Goal: Task Accomplishment & Management: Use online tool/utility

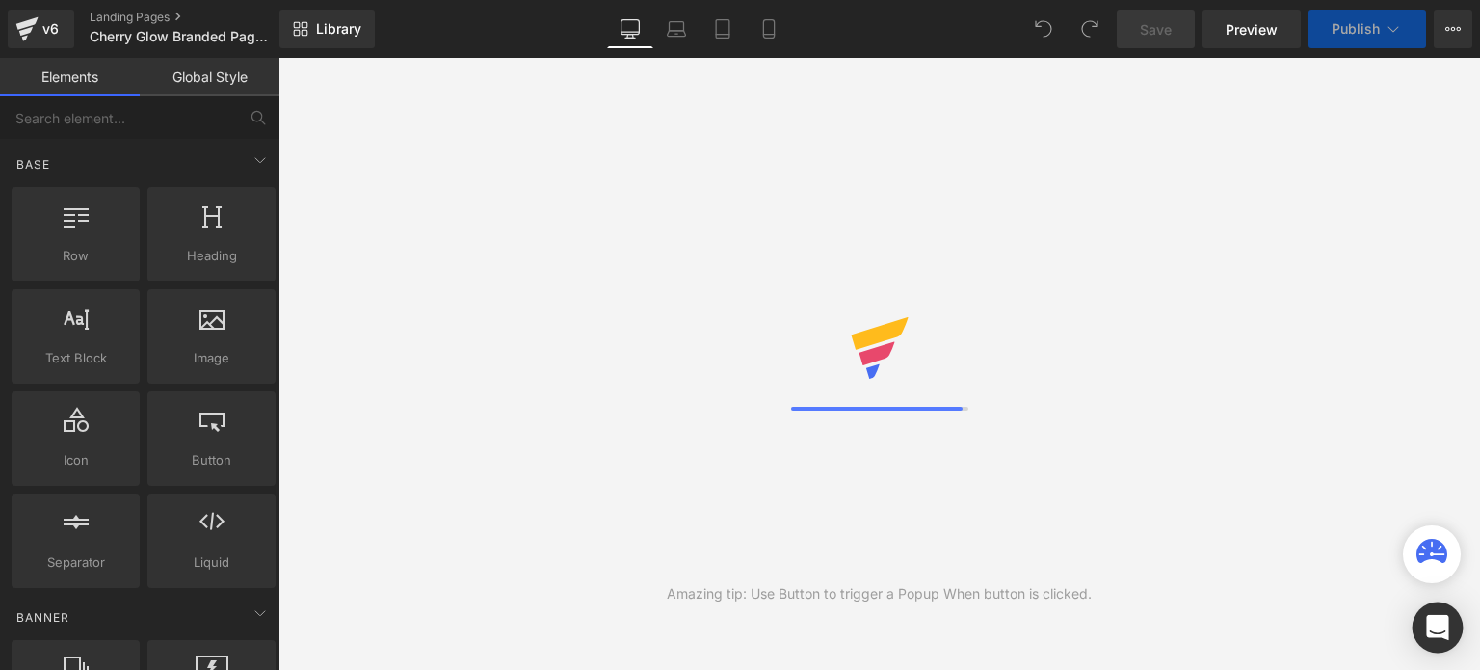
click at [1449, 629] on div "Open Intercom Messenger" at bounding box center [1438, 627] width 51 height 51
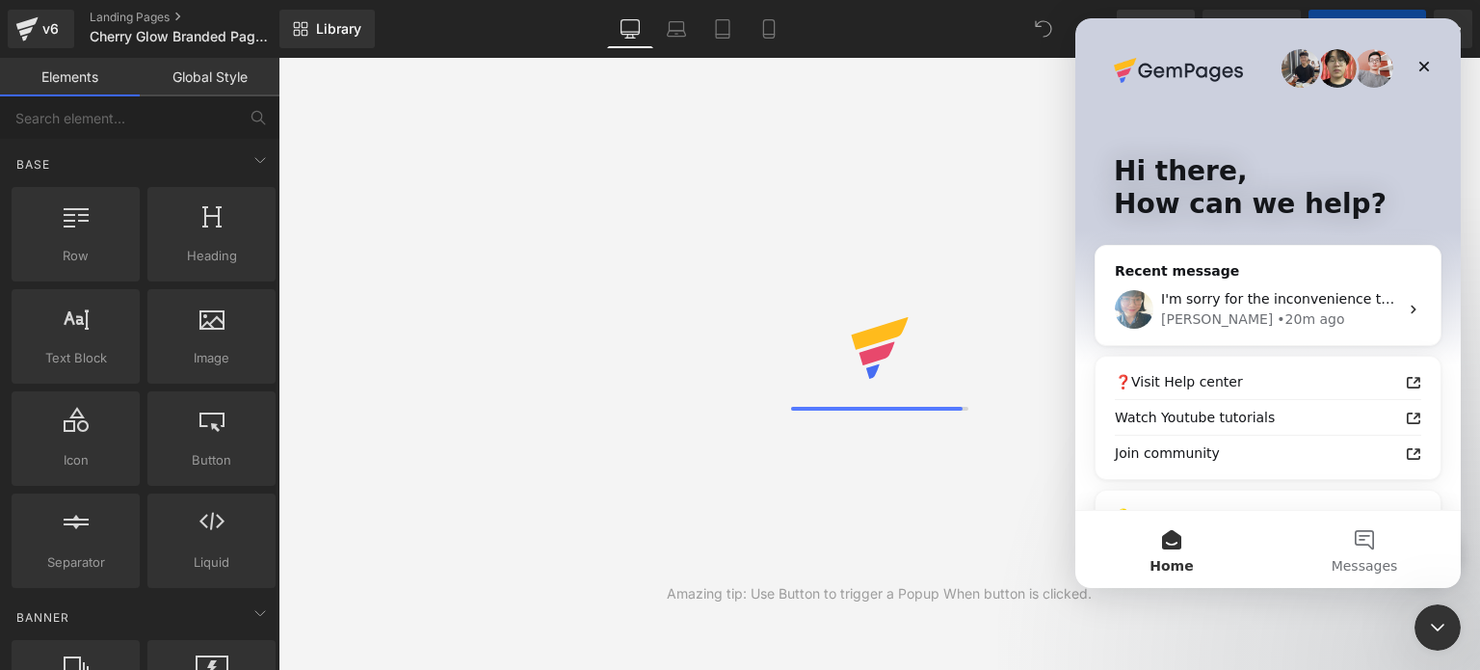
click at [964, 179] on div at bounding box center [740, 306] width 1480 height 612
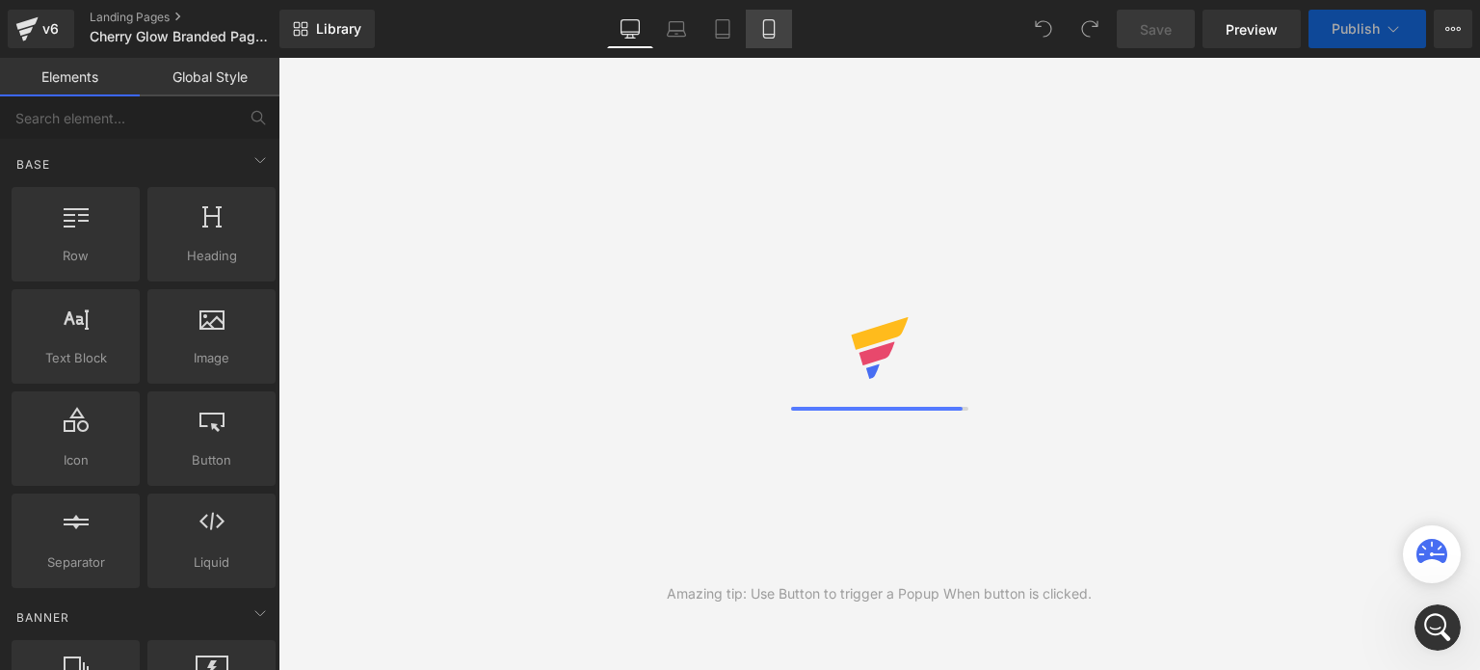
click at [774, 28] on icon at bounding box center [768, 29] width 11 height 18
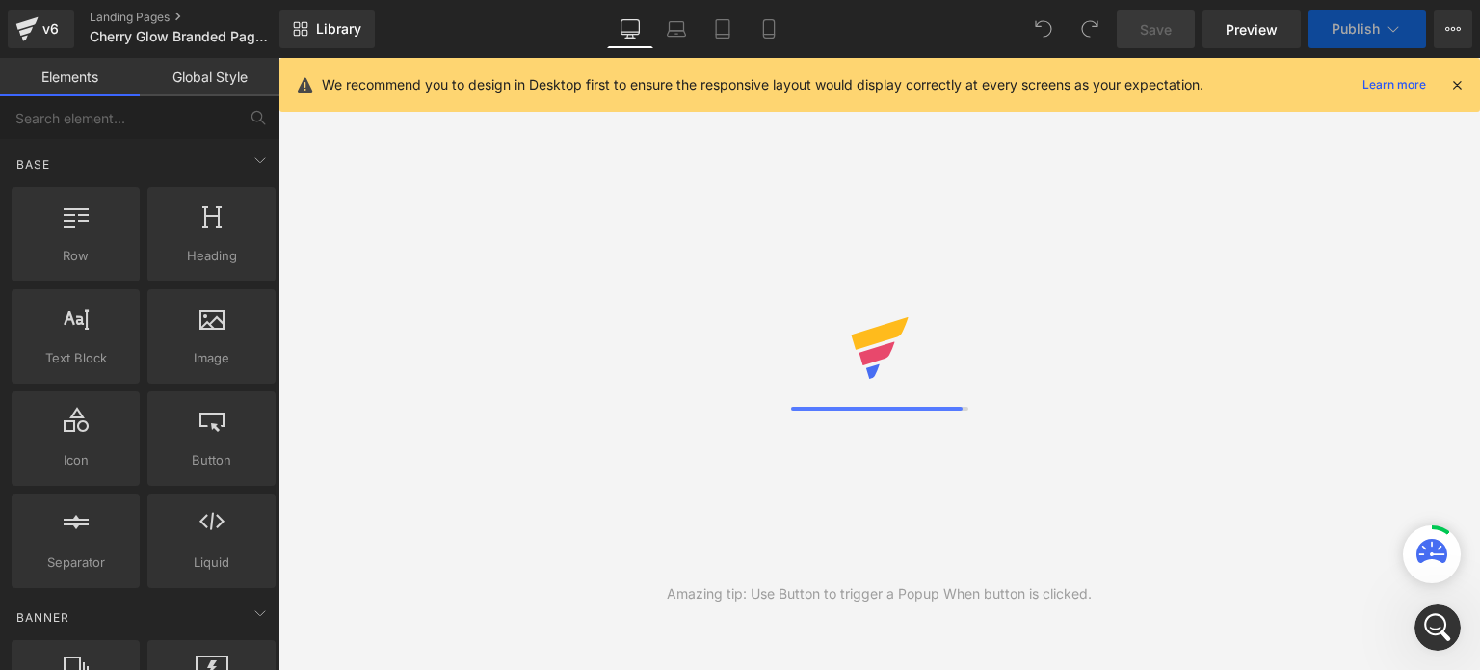
click at [1449, 86] on icon at bounding box center [1456, 84] width 17 height 17
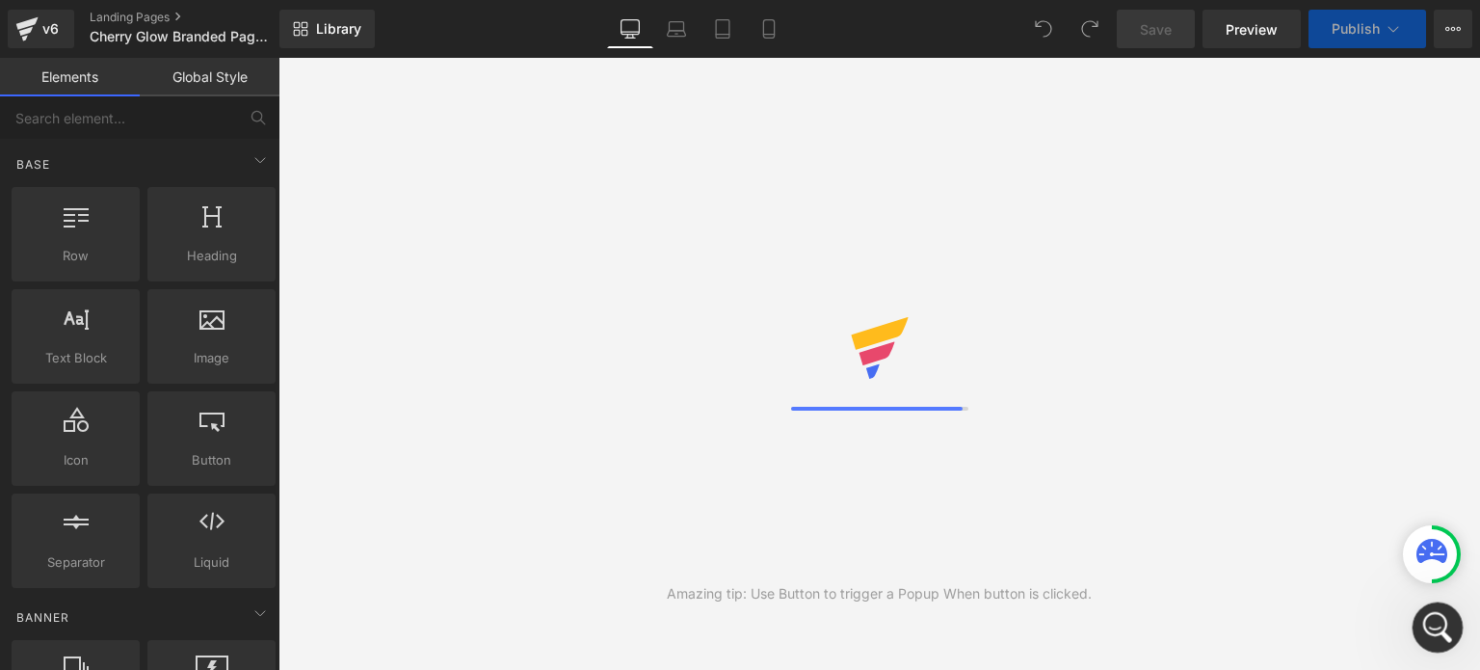
click at [1433, 636] on icon "Open Intercom Messenger" at bounding box center [1435, 625] width 32 height 32
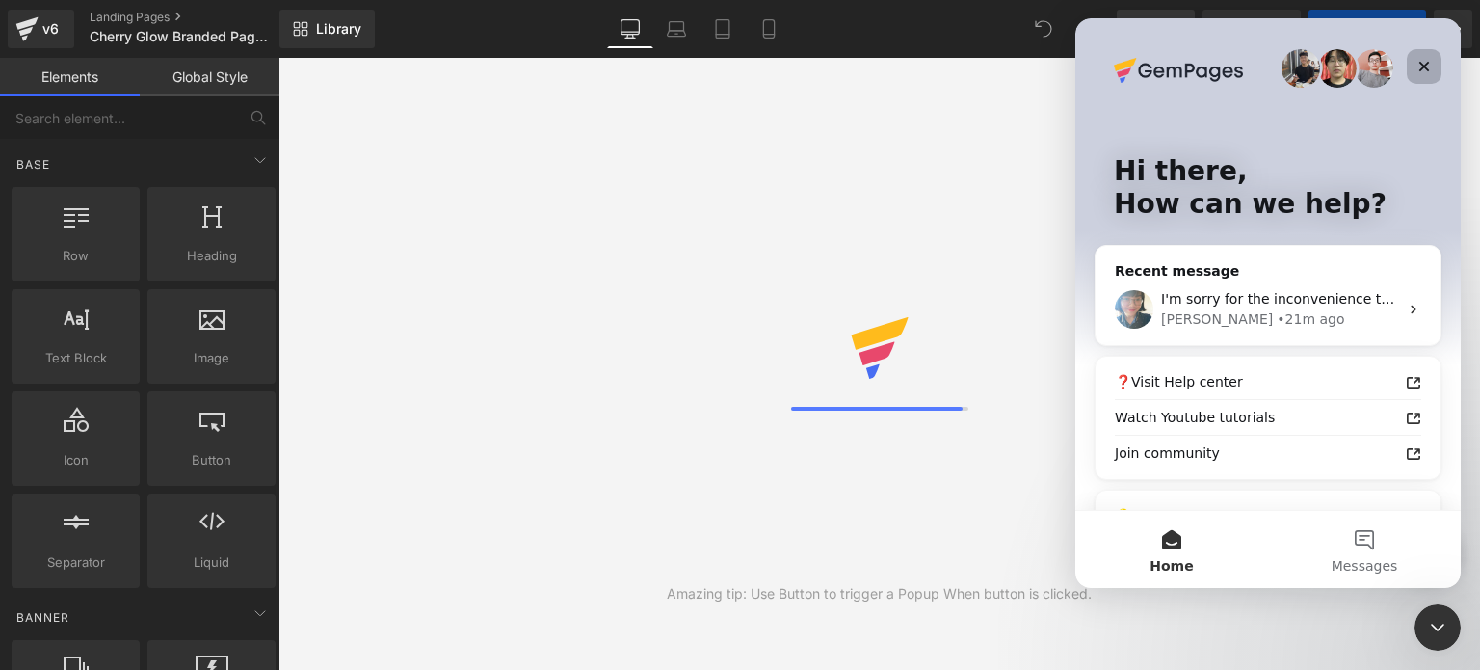
click at [1432, 58] on div "Close" at bounding box center [1424, 66] width 35 height 35
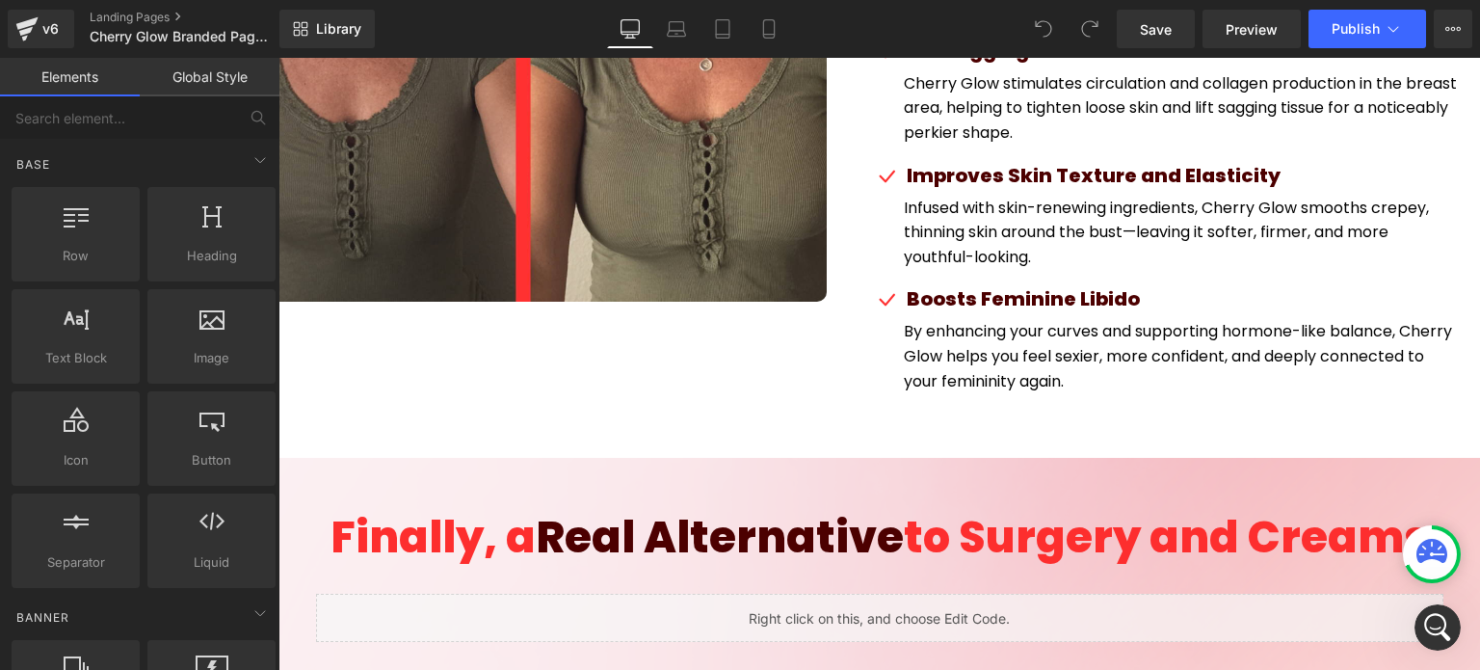
scroll to position [6406, 0]
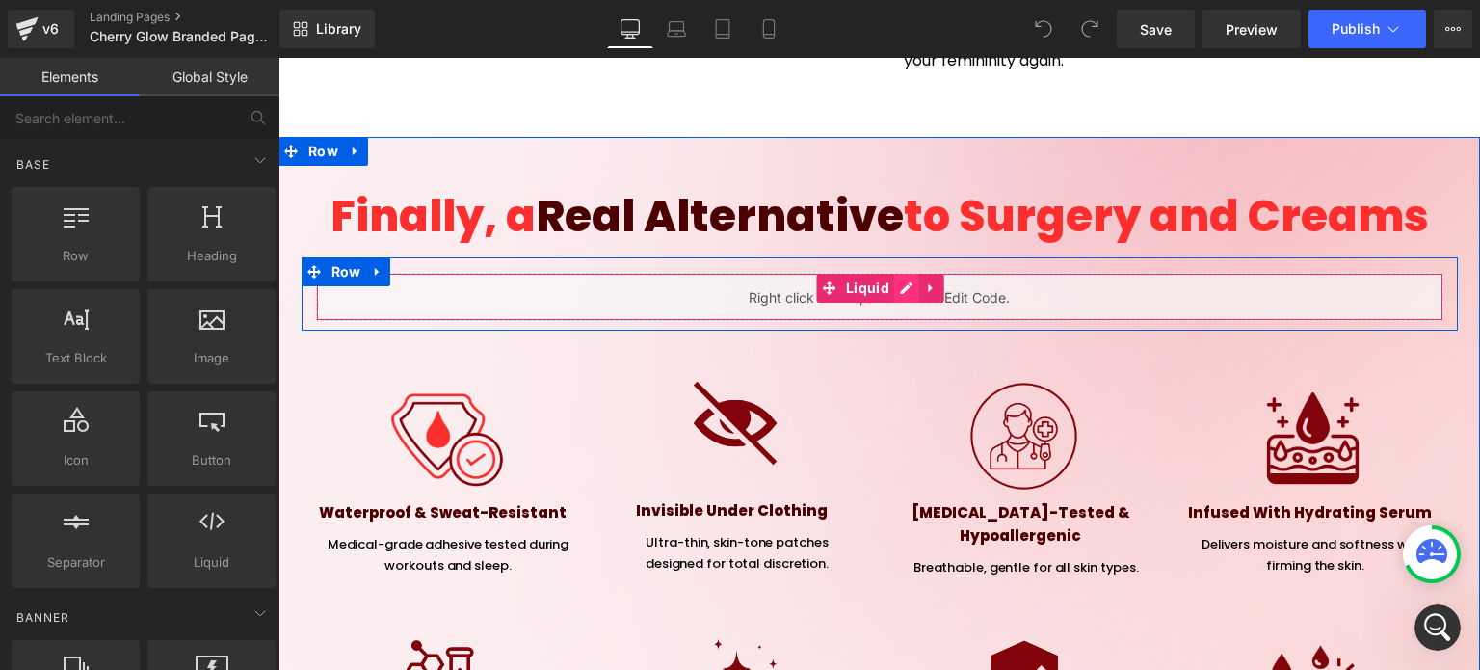
click at [892, 273] on div "Liquid" at bounding box center [879, 297] width 1127 height 48
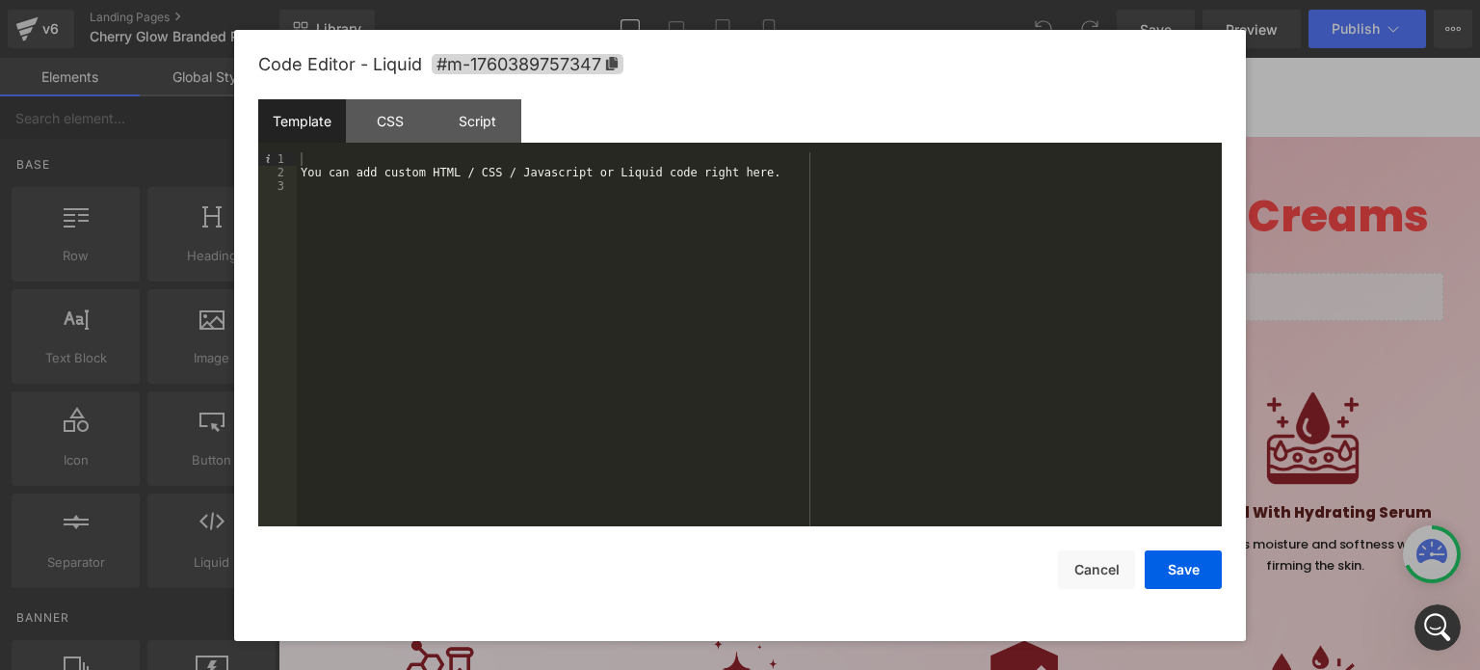
click at [748, 317] on div "You can add custom HTML / CSS / Javascript or Liquid code right here." at bounding box center [759, 353] width 925 height 403
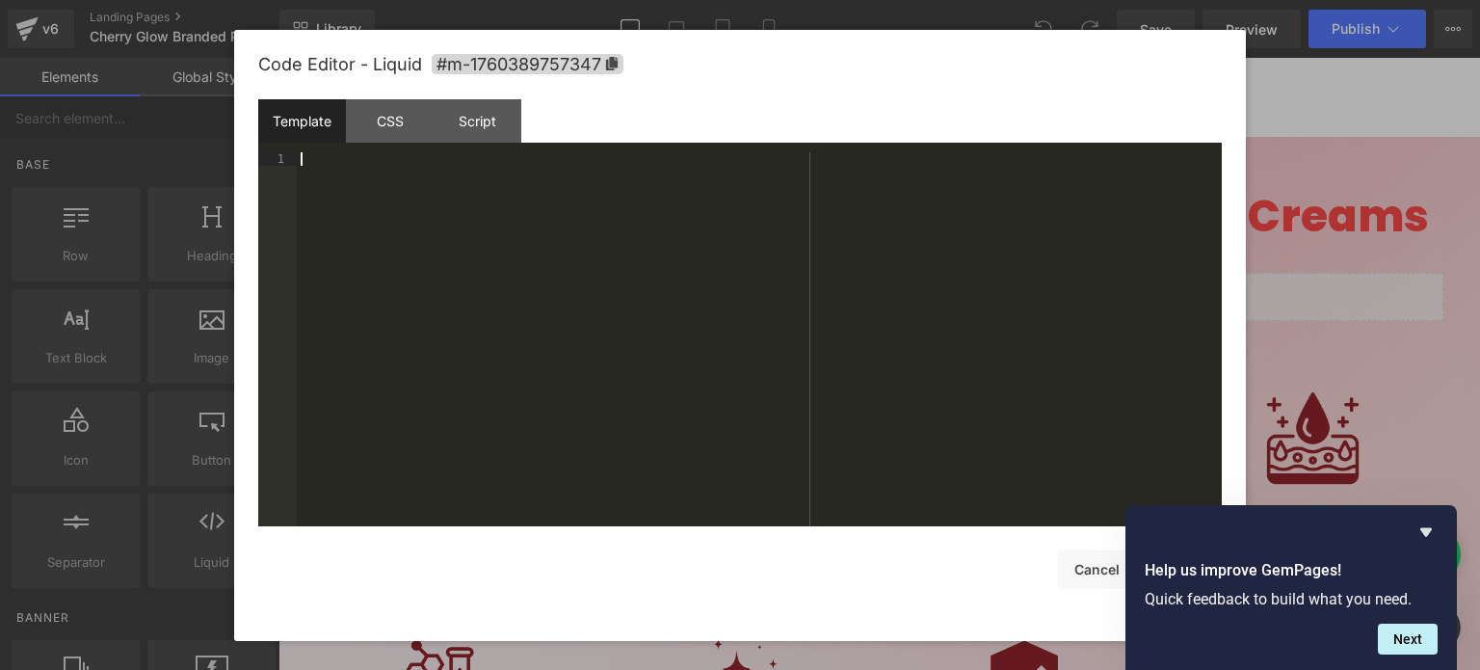
click at [792, 228] on div at bounding box center [759, 353] width 925 height 403
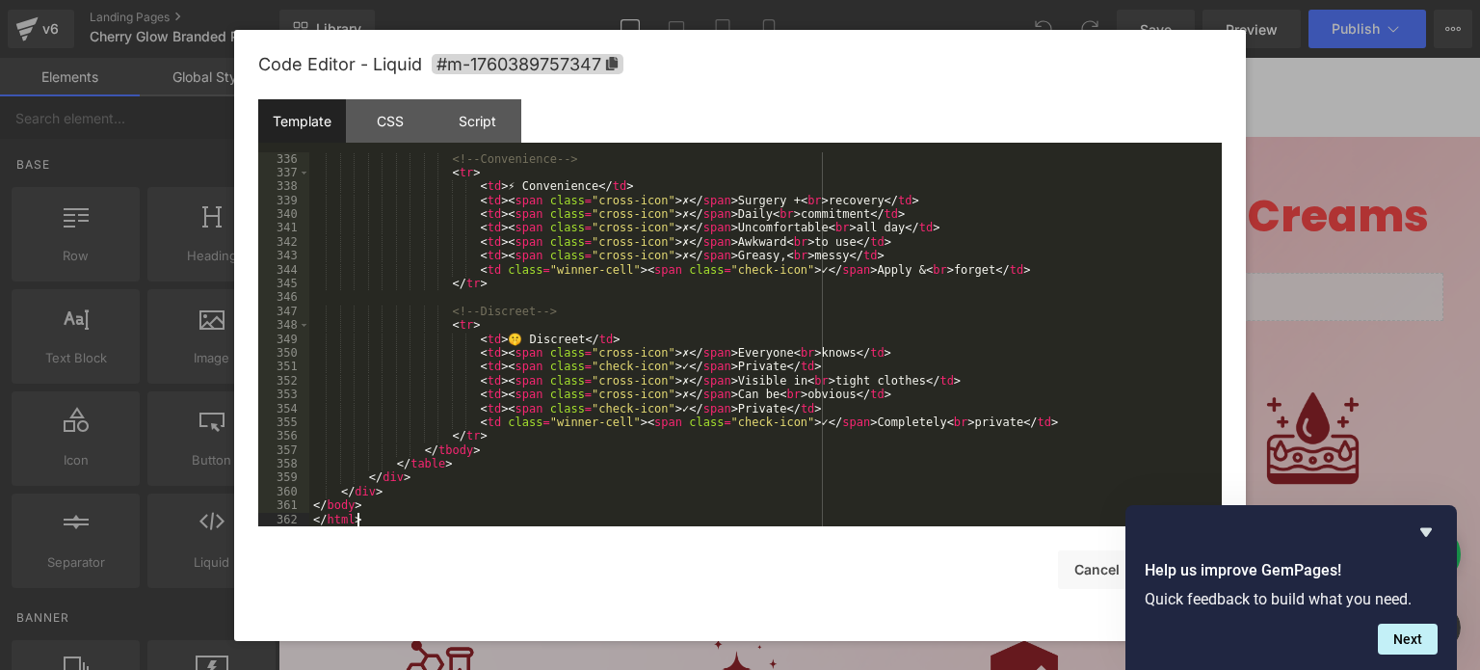
scroll to position [4731, 0]
click at [1425, 529] on icon "Hide survey" at bounding box center [1426, 532] width 12 height 9
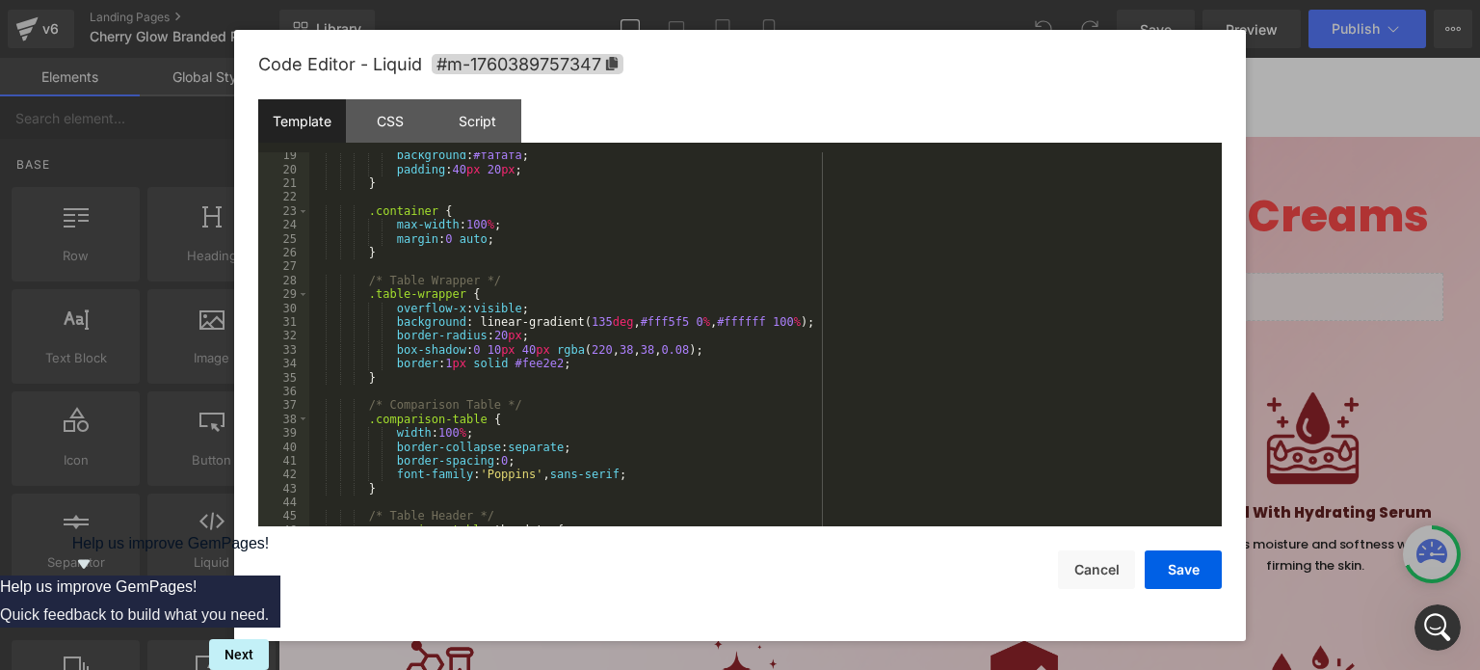
scroll to position [141, 0]
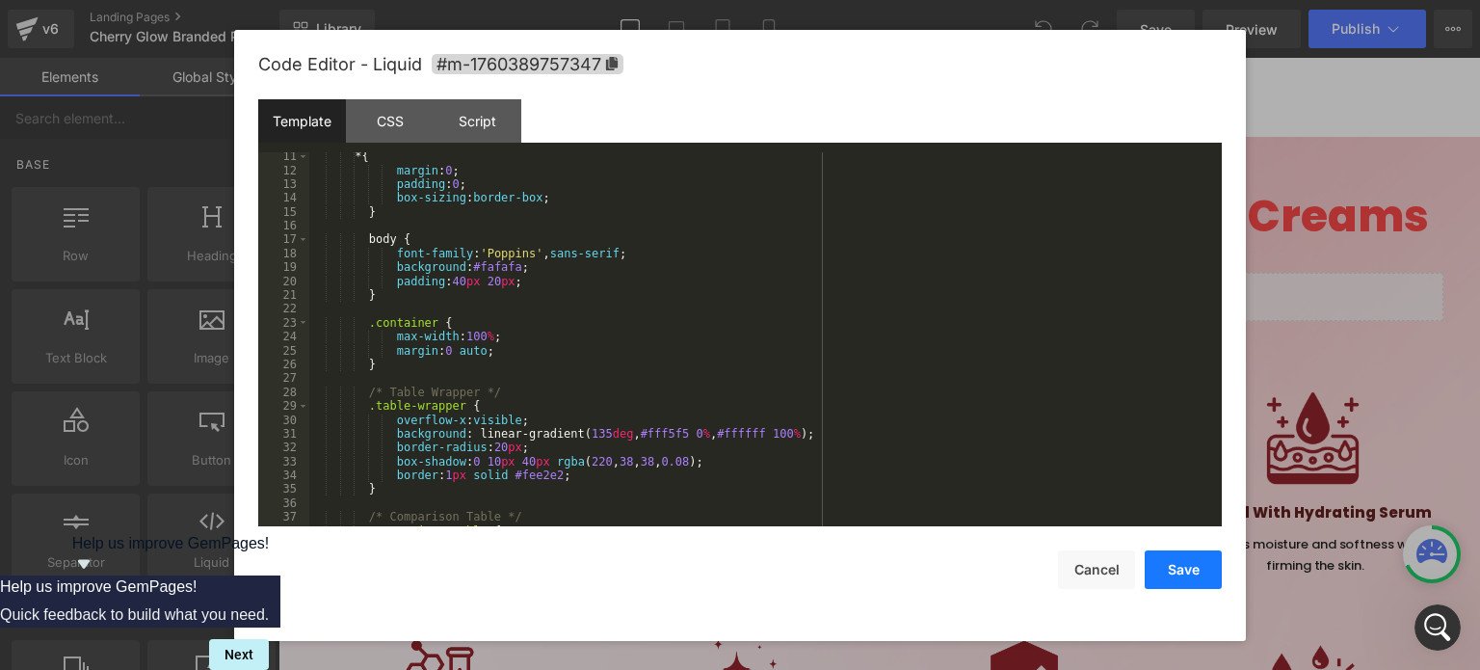
click at [1187, 574] on button "Save" at bounding box center [1183, 569] width 77 height 39
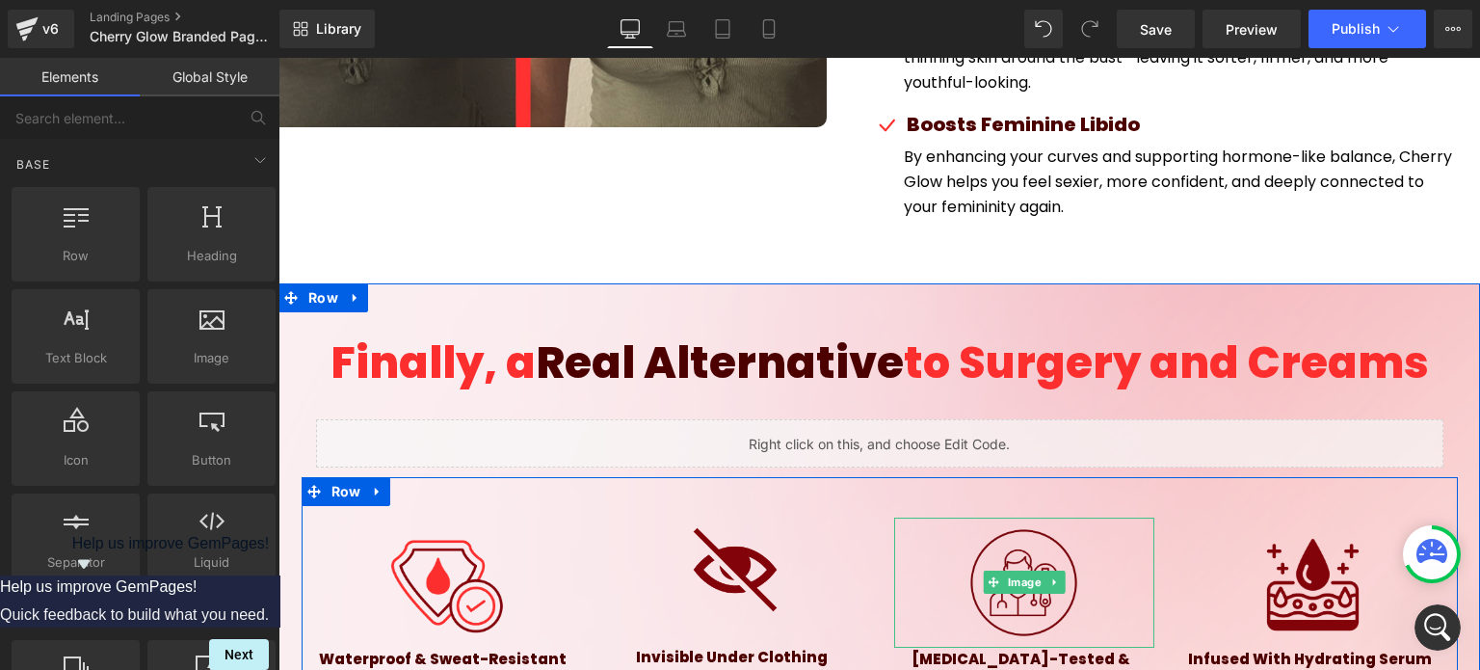
scroll to position [6232, 0]
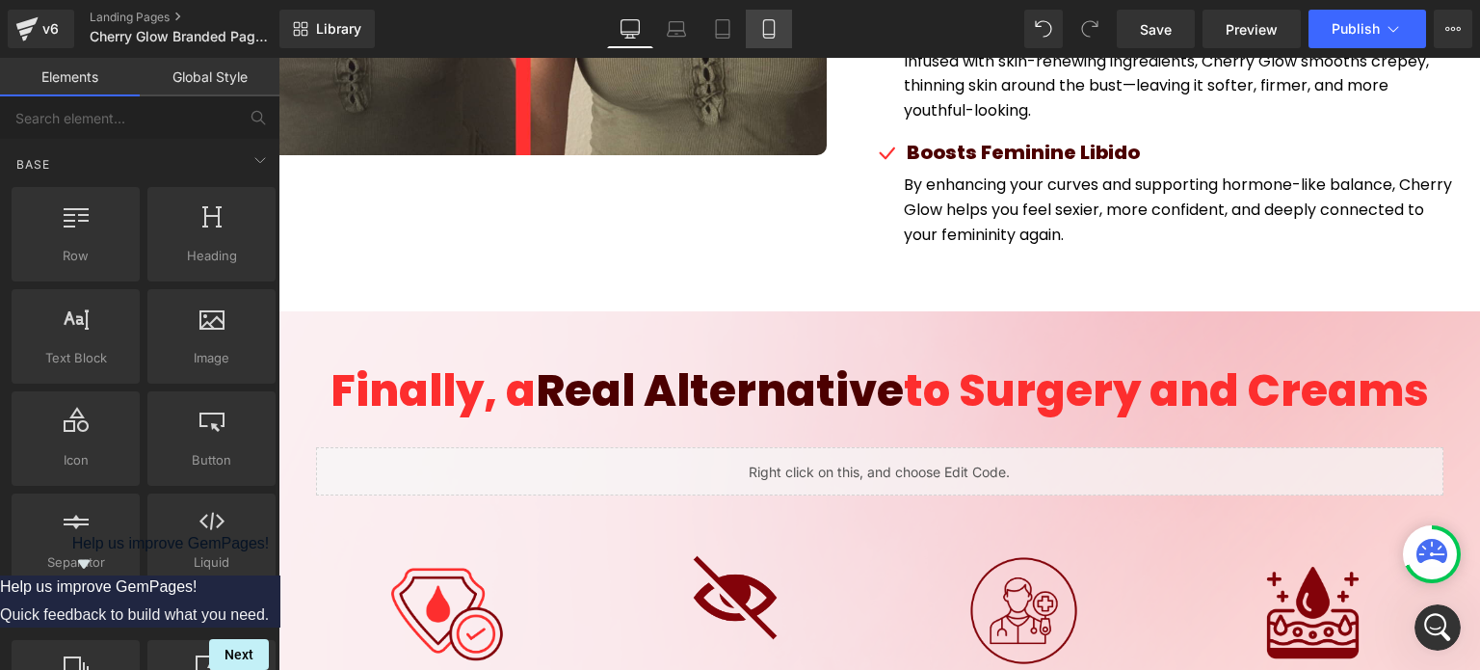
click at [790, 21] on link "Mobile" at bounding box center [769, 29] width 46 height 39
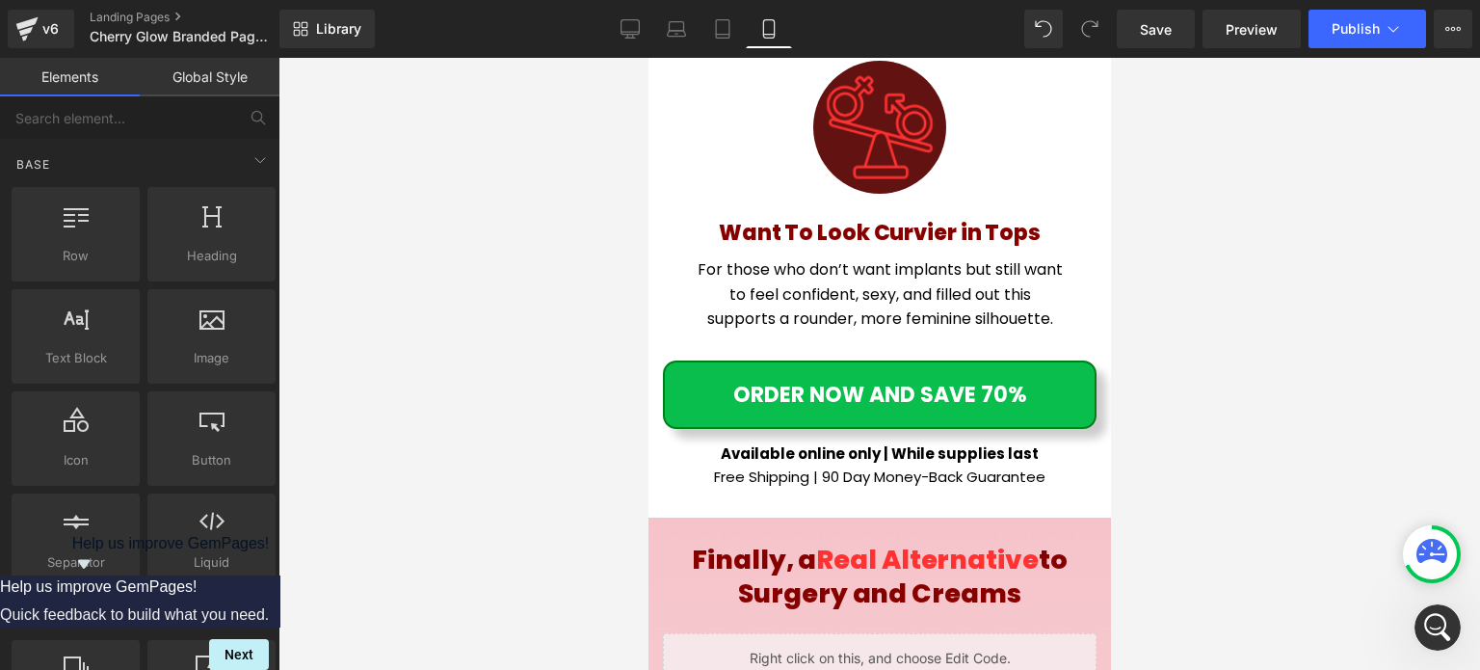
scroll to position [12439, 0]
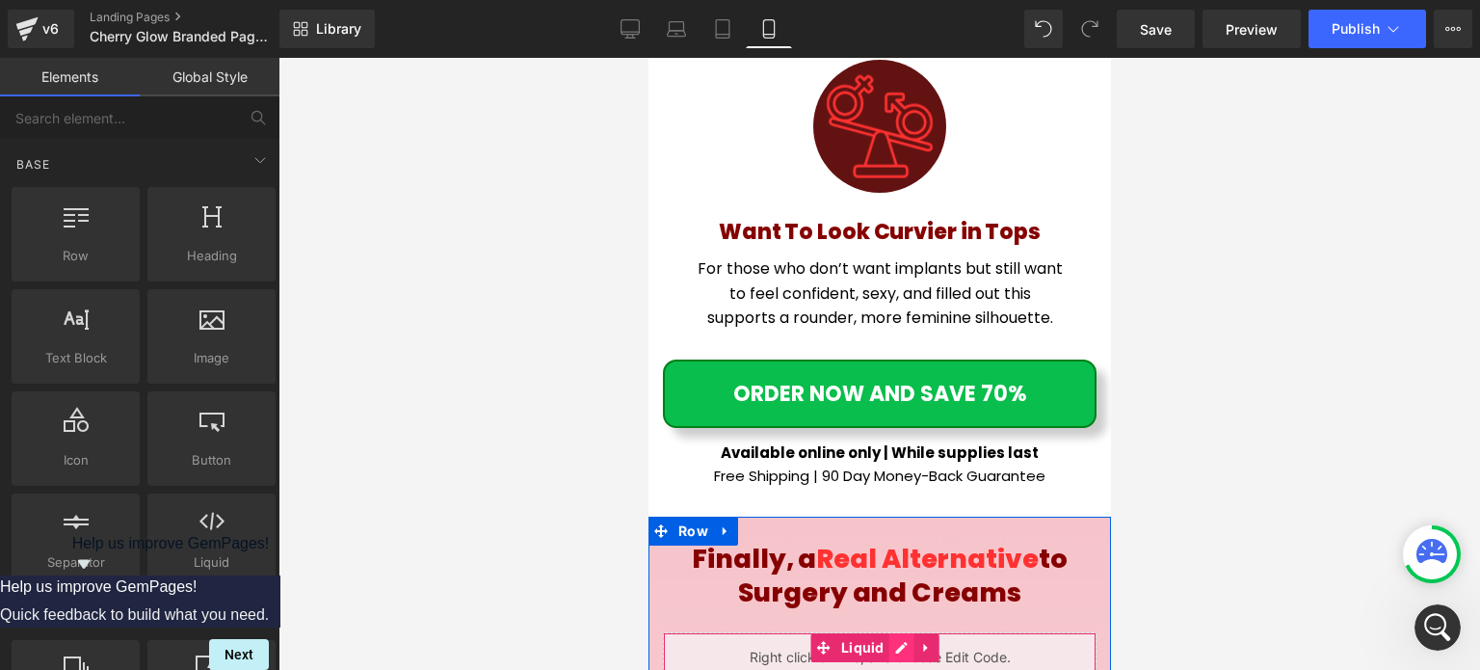
click at [898, 632] on div "Liquid" at bounding box center [879, 656] width 434 height 48
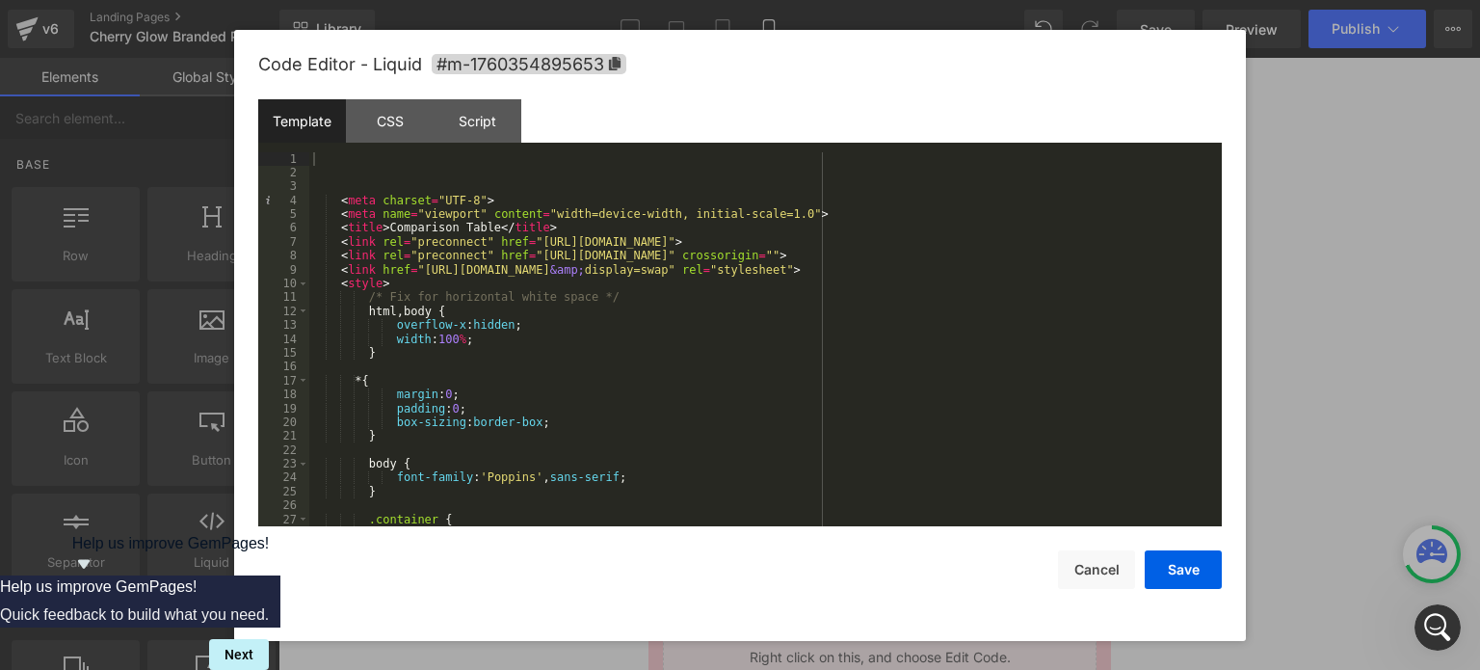
click at [349, 153] on div "< meta charset = "UTF-8" > < meta name = "viewport" content = "width=device-wid…" at bounding box center [761, 353] width 905 height 403
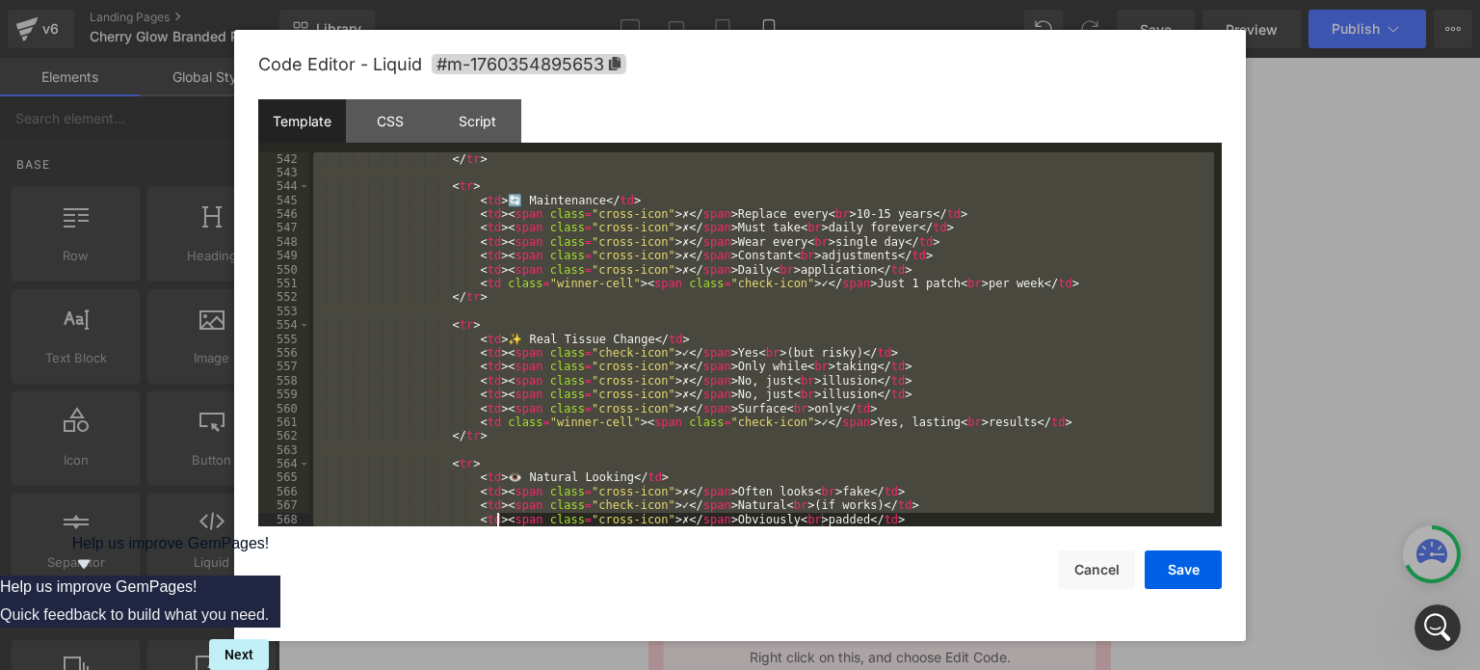
scroll to position [8006, 0]
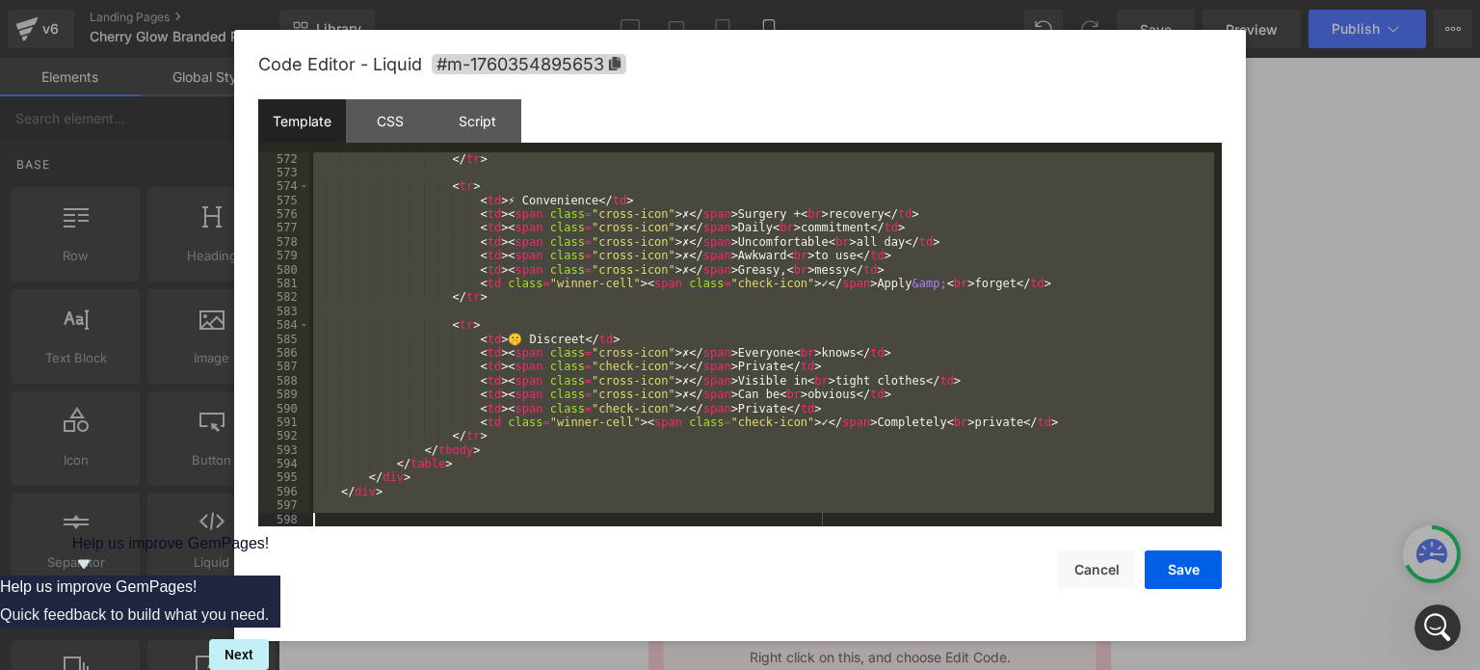
drag, startPoint x: 349, startPoint y: 153, endPoint x: 515, endPoint y: 569, distance: 447.2
click at [515, 569] on div "Code Editor - Liquid #m-1760354895653 Template CSS Script Data 572 573 574 575 …" at bounding box center [740, 335] width 964 height 611
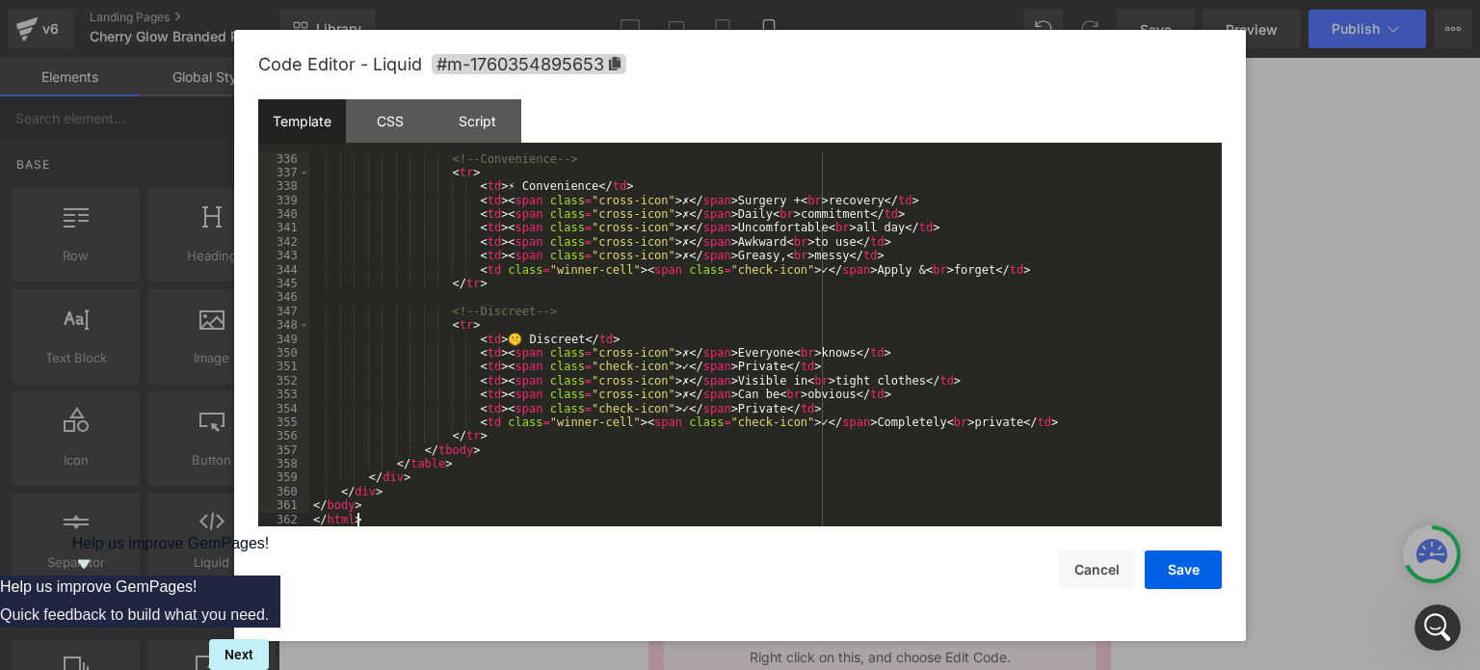
scroll to position [4731, 0]
click at [1194, 581] on button "Save" at bounding box center [1183, 569] width 77 height 39
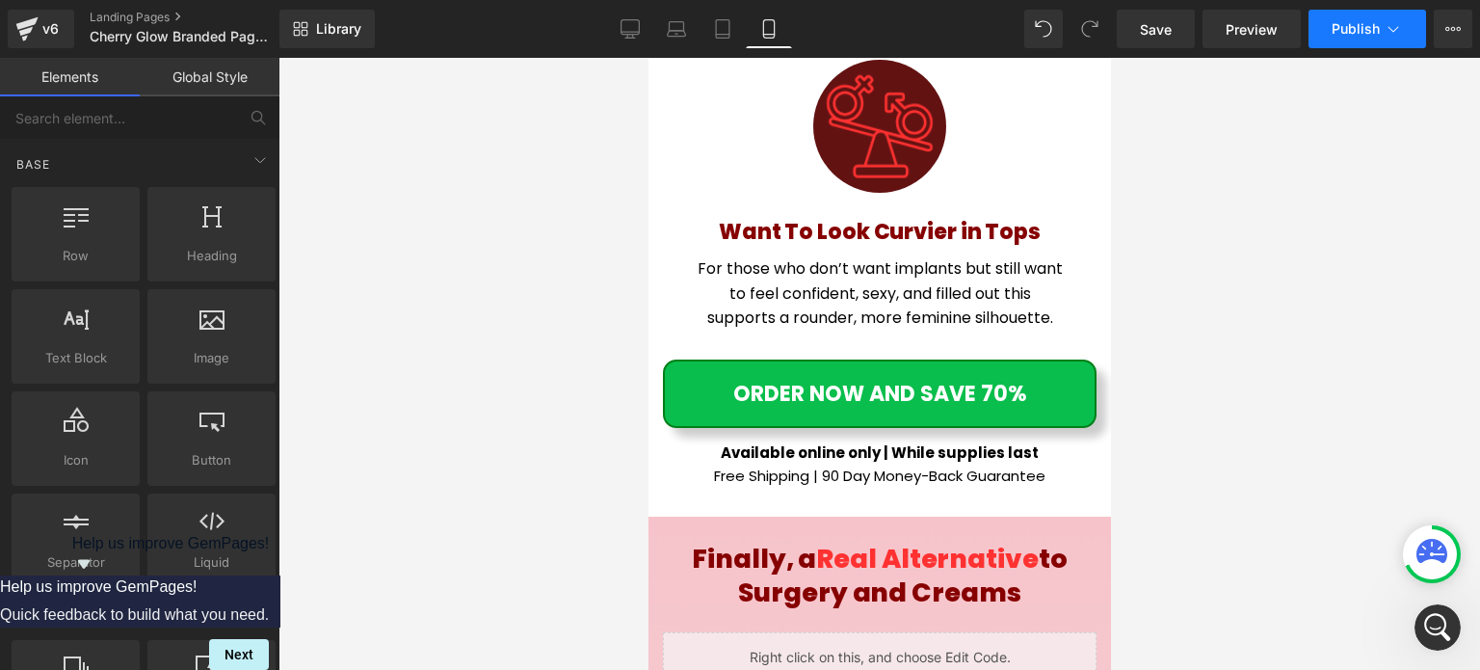
click at [1388, 16] on button "Publish" at bounding box center [1368, 29] width 118 height 39
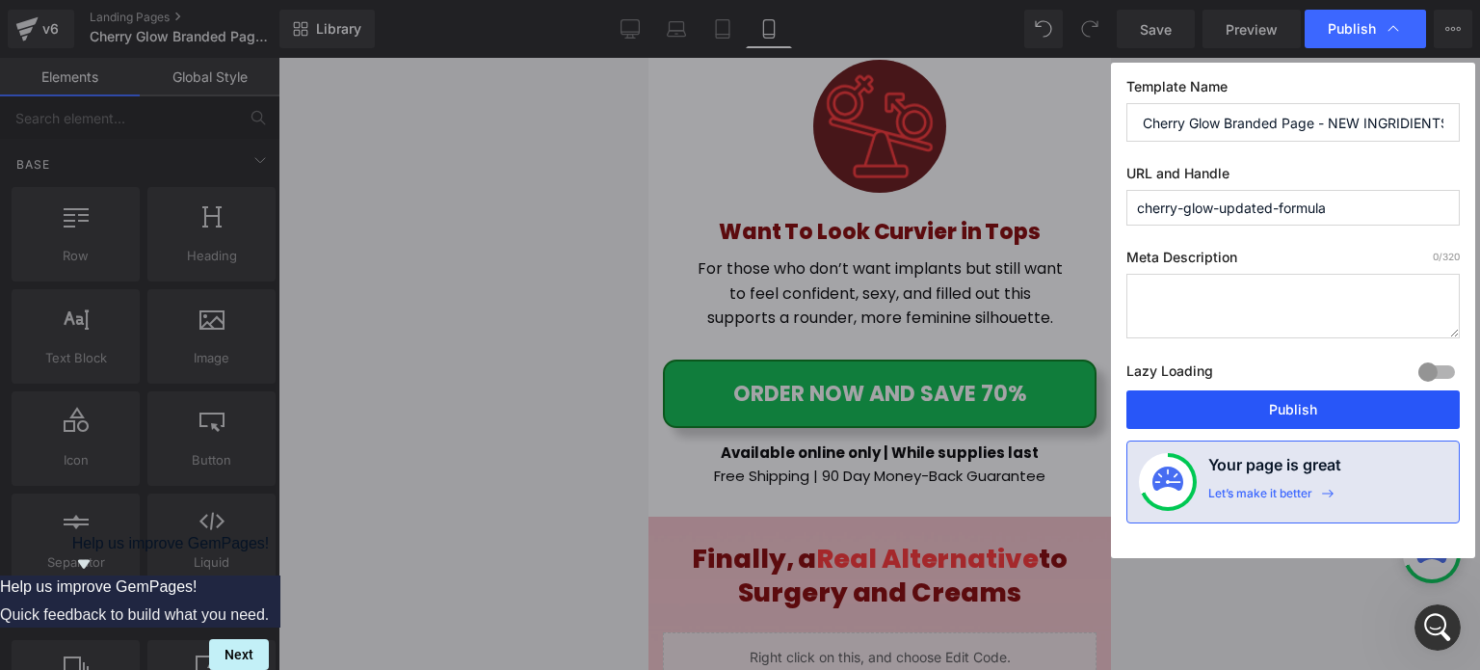
click at [1278, 410] on button "Publish" at bounding box center [1292, 409] width 333 height 39
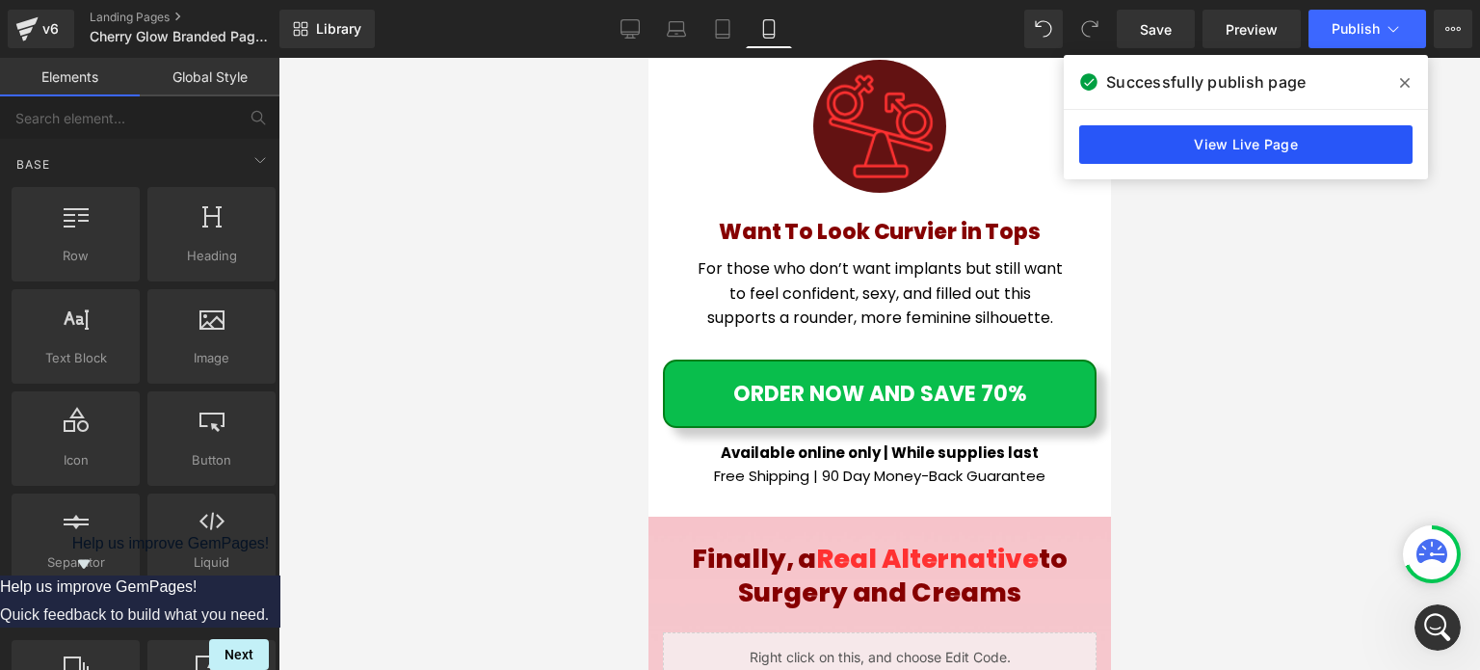
click at [1151, 155] on link "View Live Page" at bounding box center [1245, 144] width 333 height 39
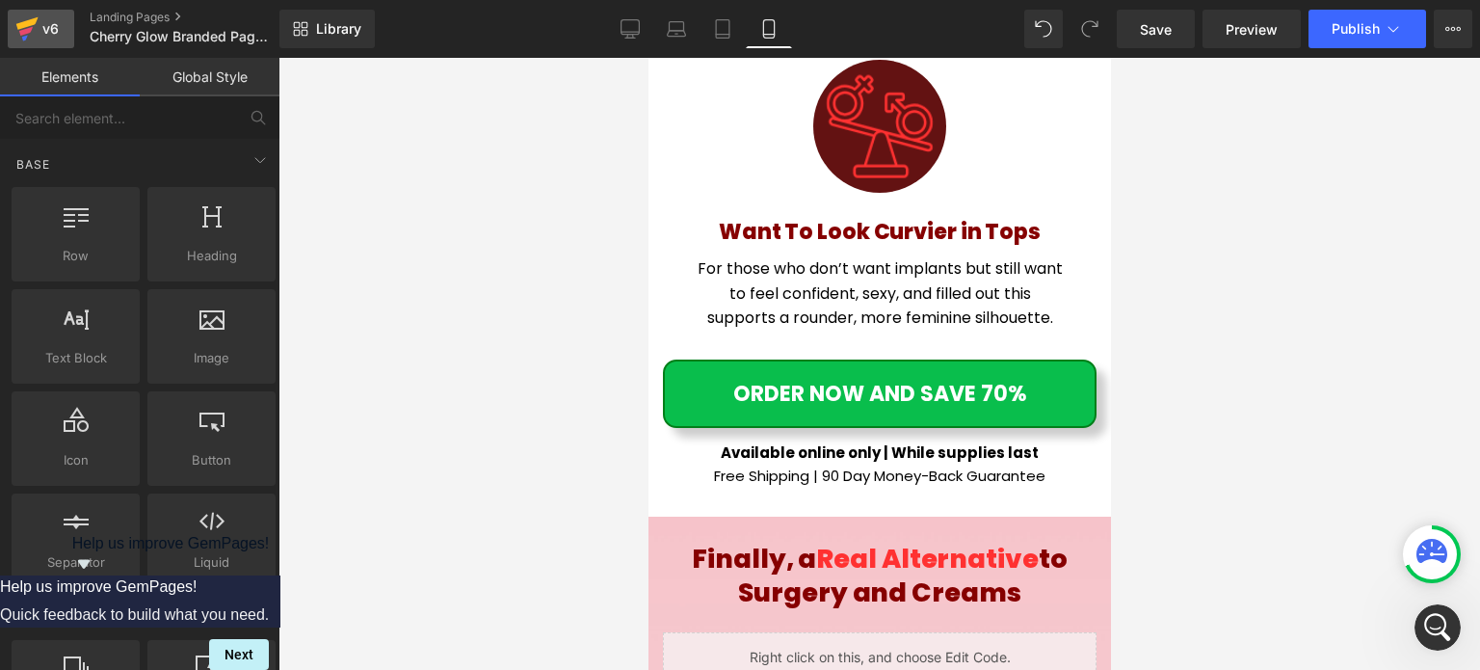
click at [53, 36] on div "v6" at bounding box center [51, 28] width 24 height 25
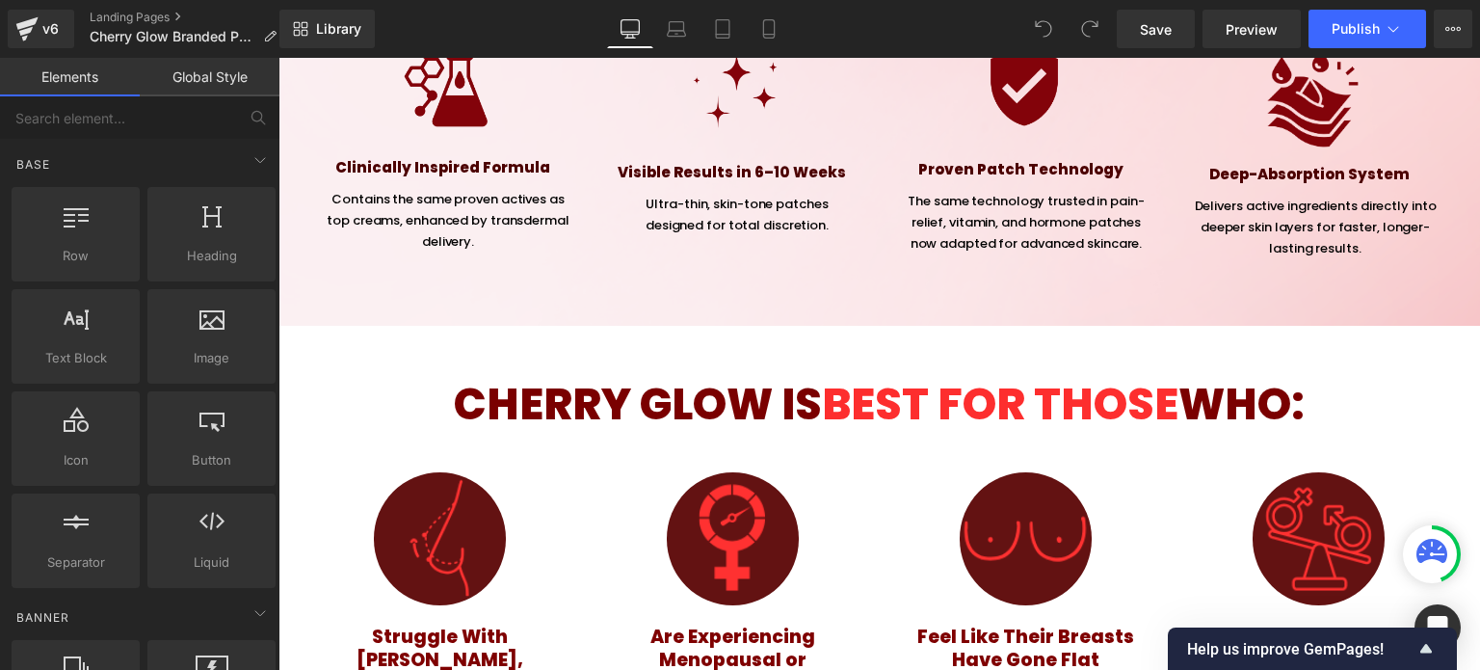
scroll to position [5535, 0]
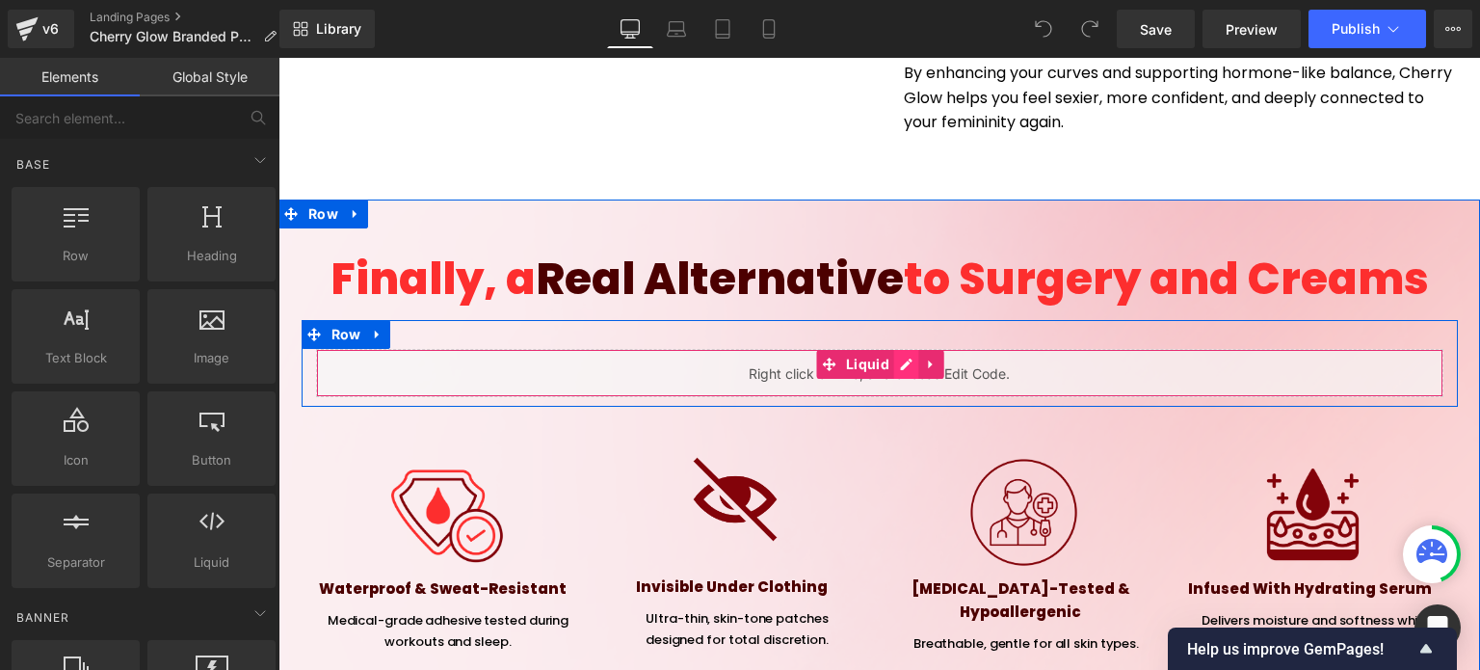
click at [907, 349] on div "Liquid" at bounding box center [879, 373] width 1127 height 48
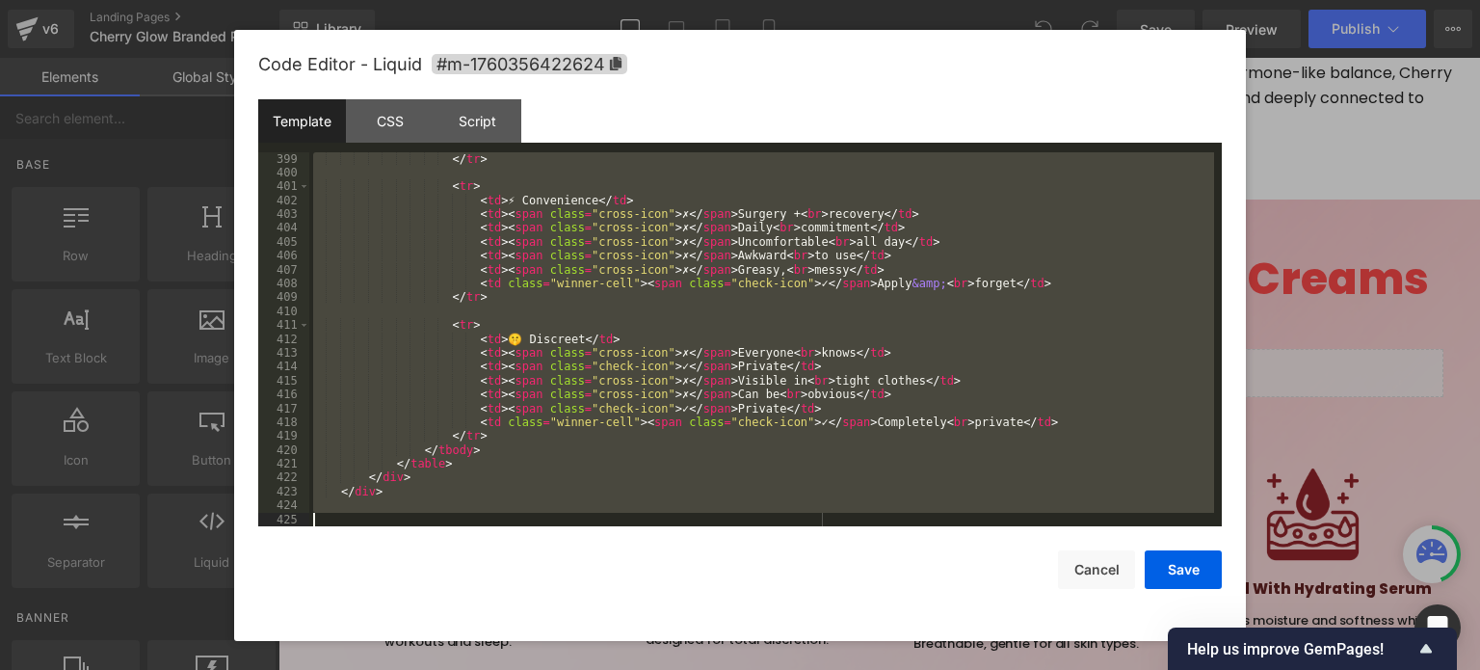
scroll to position [5605, 0]
drag, startPoint x: 337, startPoint y: 157, endPoint x: 550, endPoint y: 600, distance: 491.8
click at [550, 600] on div "Code Editor - Liquid #m-1760356422624 Template CSS Script Data 399 400 401 402 …" at bounding box center [740, 335] width 964 height 611
click at [177, 147] on div at bounding box center [740, 335] width 1480 height 670
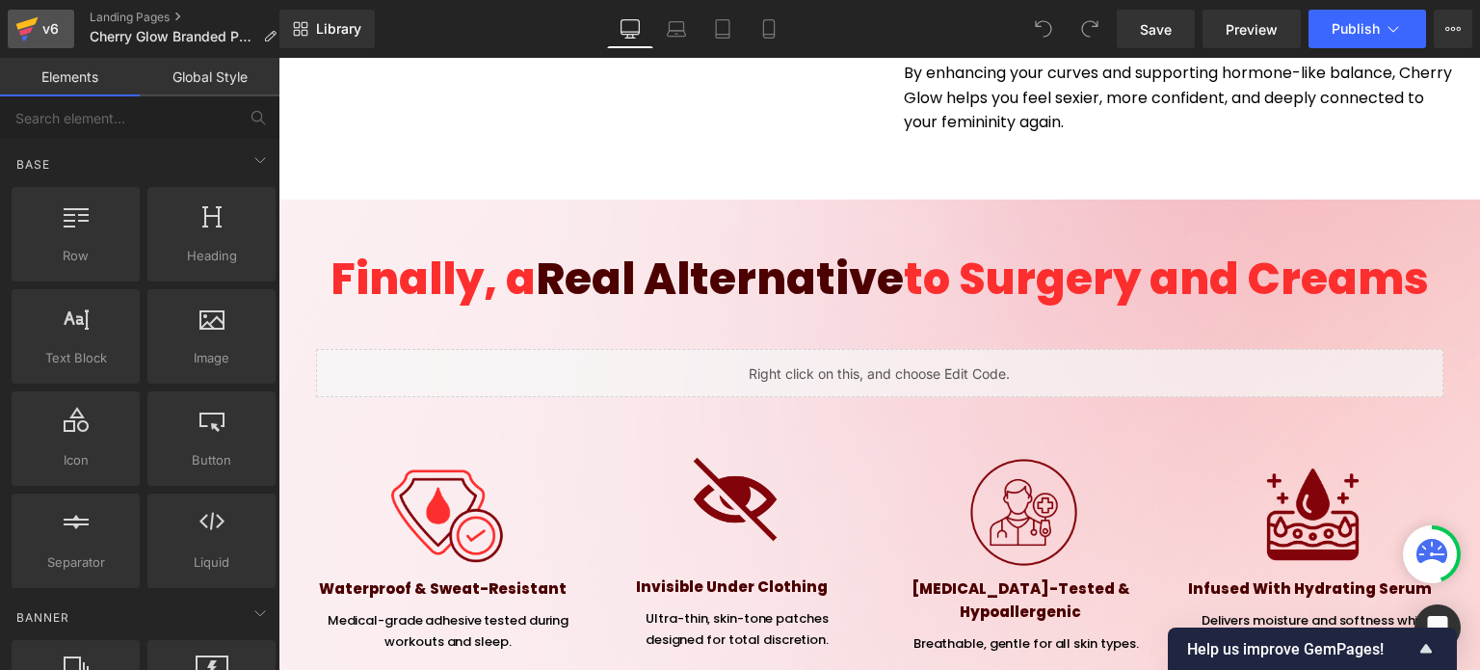
click at [45, 18] on div "v6" at bounding box center [51, 28] width 24 height 25
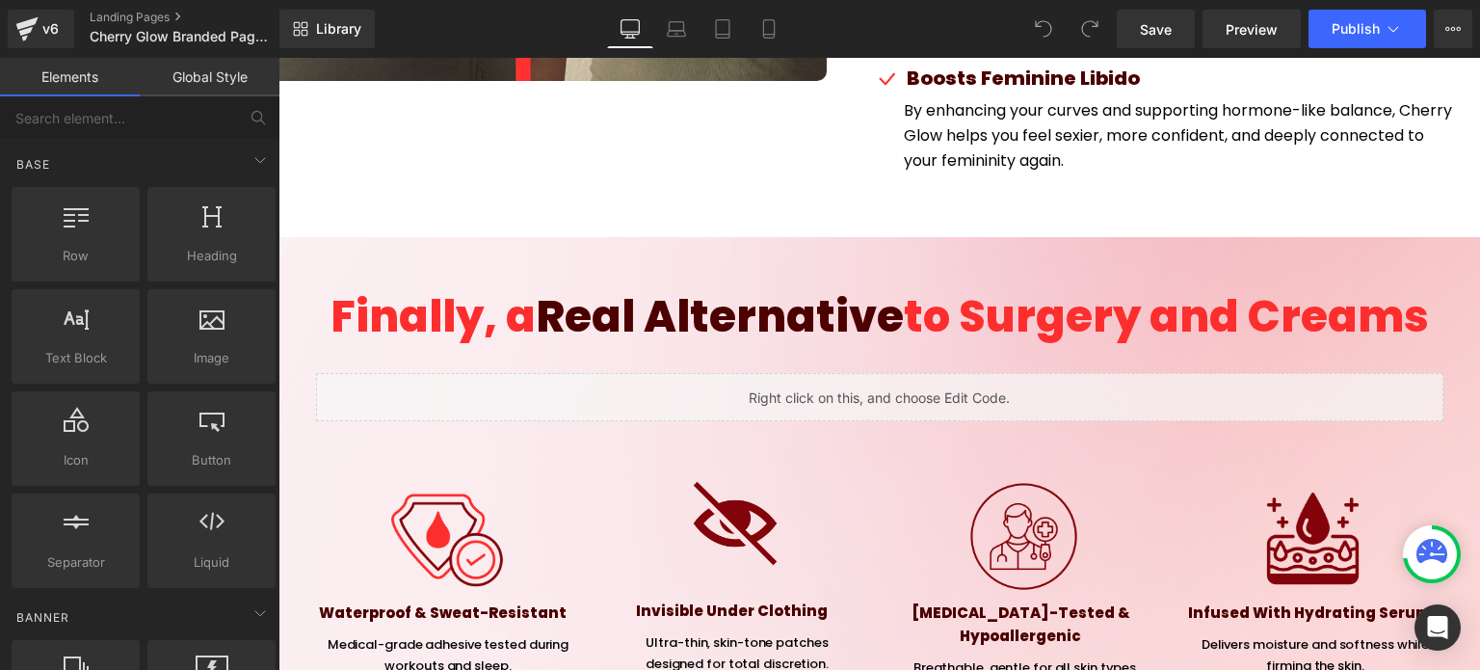
scroll to position [6276, 0]
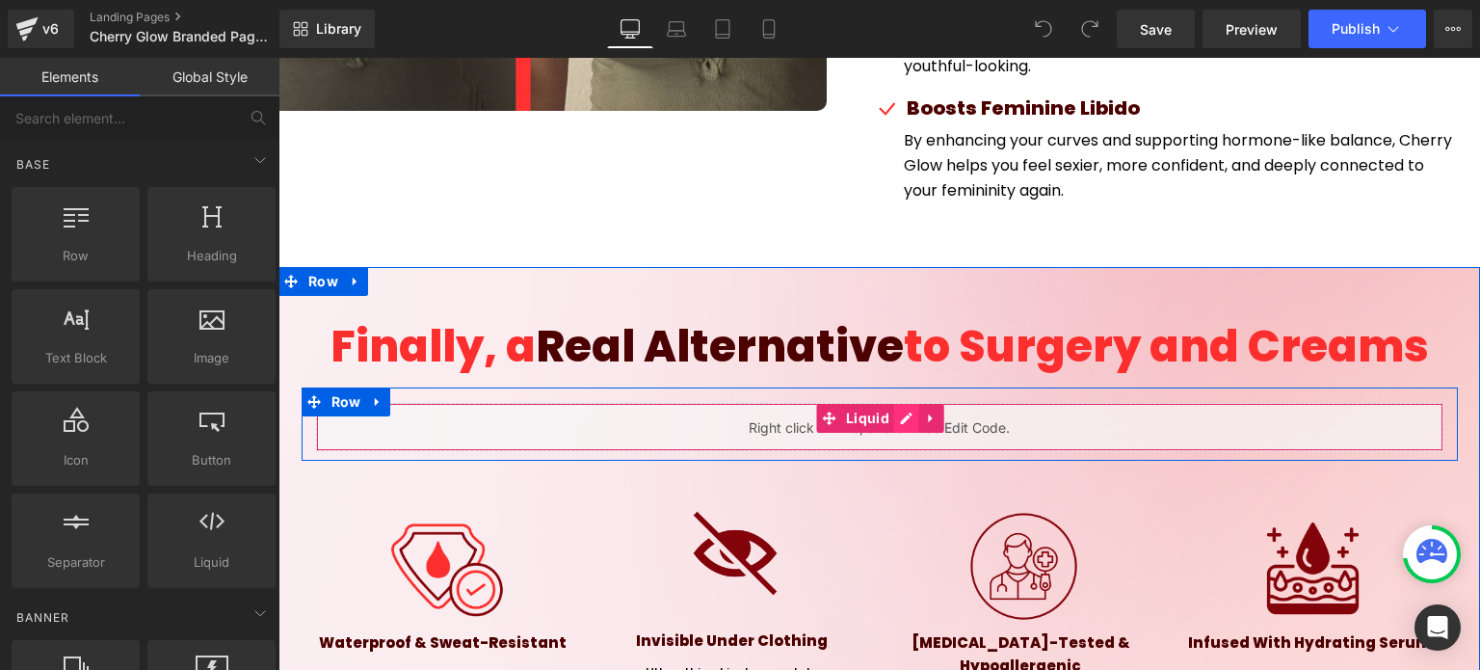
click at [908, 403] on div "Liquid" at bounding box center [879, 427] width 1127 height 48
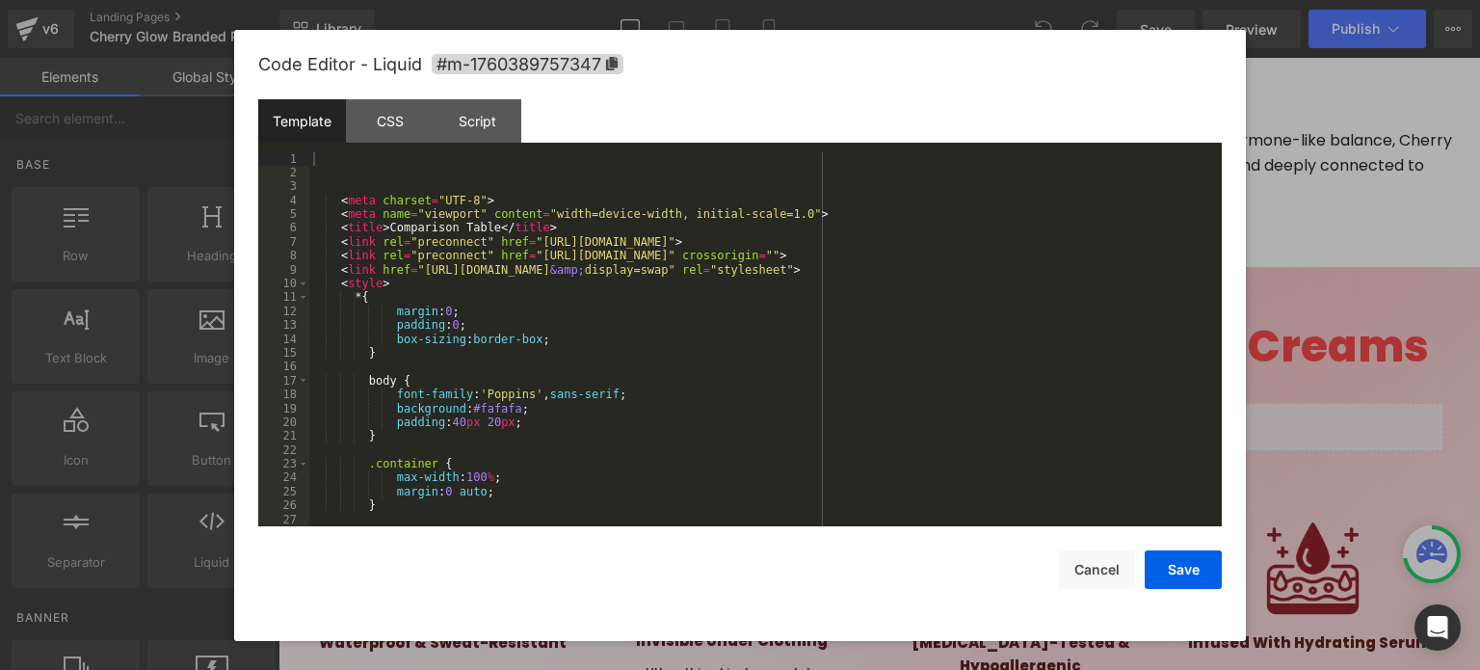
click at [329, 152] on div "< meta charset = "UTF-8" > < meta name = "viewport" content = "width=device-wid…" at bounding box center [761, 353] width 905 height 403
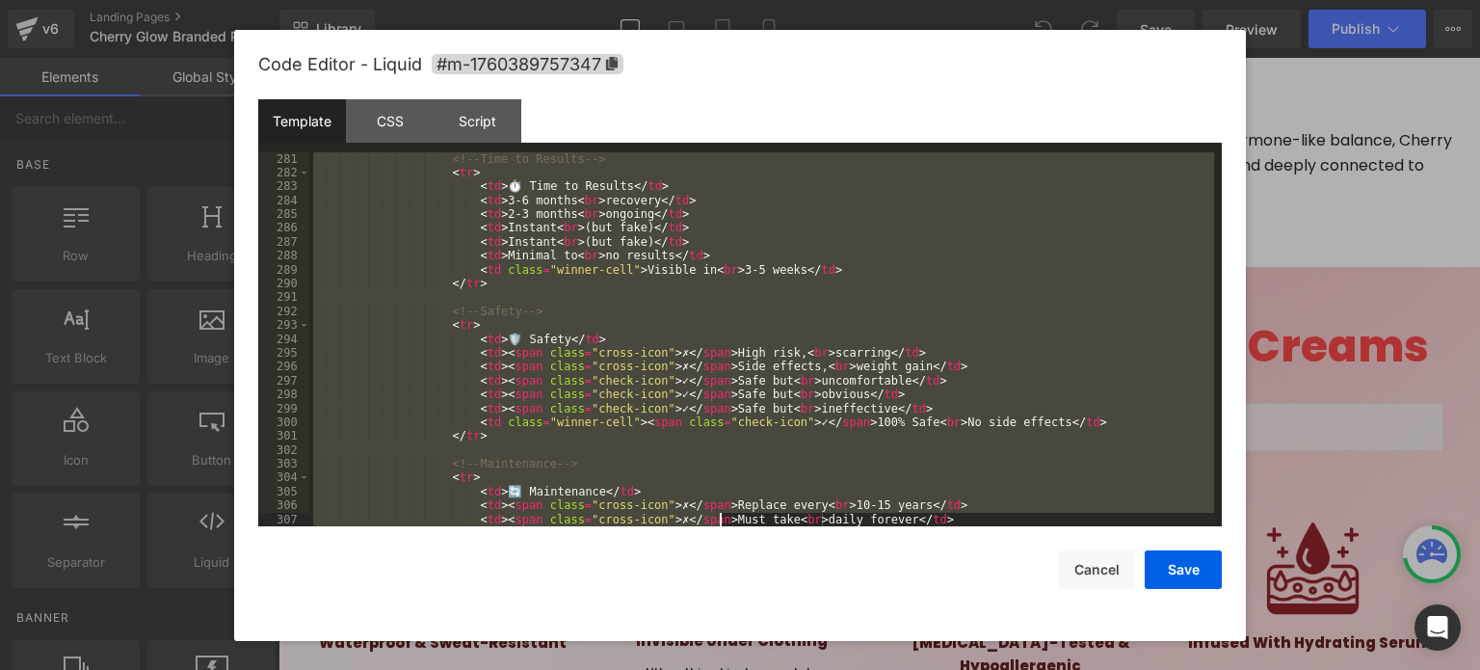
drag, startPoint x: 329, startPoint y: 152, endPoint x: 717, endPoint y: 714, distance: 682.9
click at [717, 669] on html "You are previewing how the will restyle your page. You can not edit Elements in…" at bounding box center [740, 335] width 1480 height 670
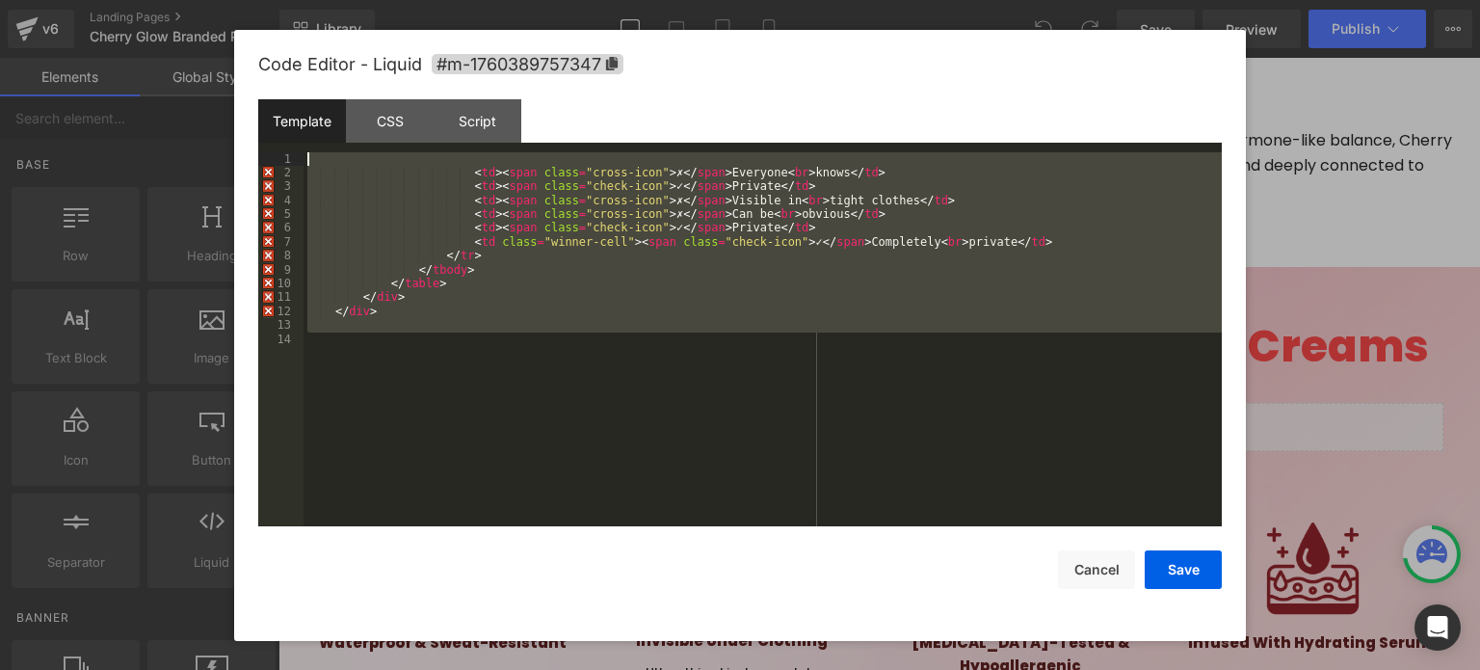
drag, startPoint x: 412, startPoint y: 367, endPoint x: 331, endPoint y: -80, distance: 454.4
click at [331, 0] on html "You are previewing how the will restyle your page. You can not edit Elements in…" at bounding box center [740, 335] width 1480 height 670
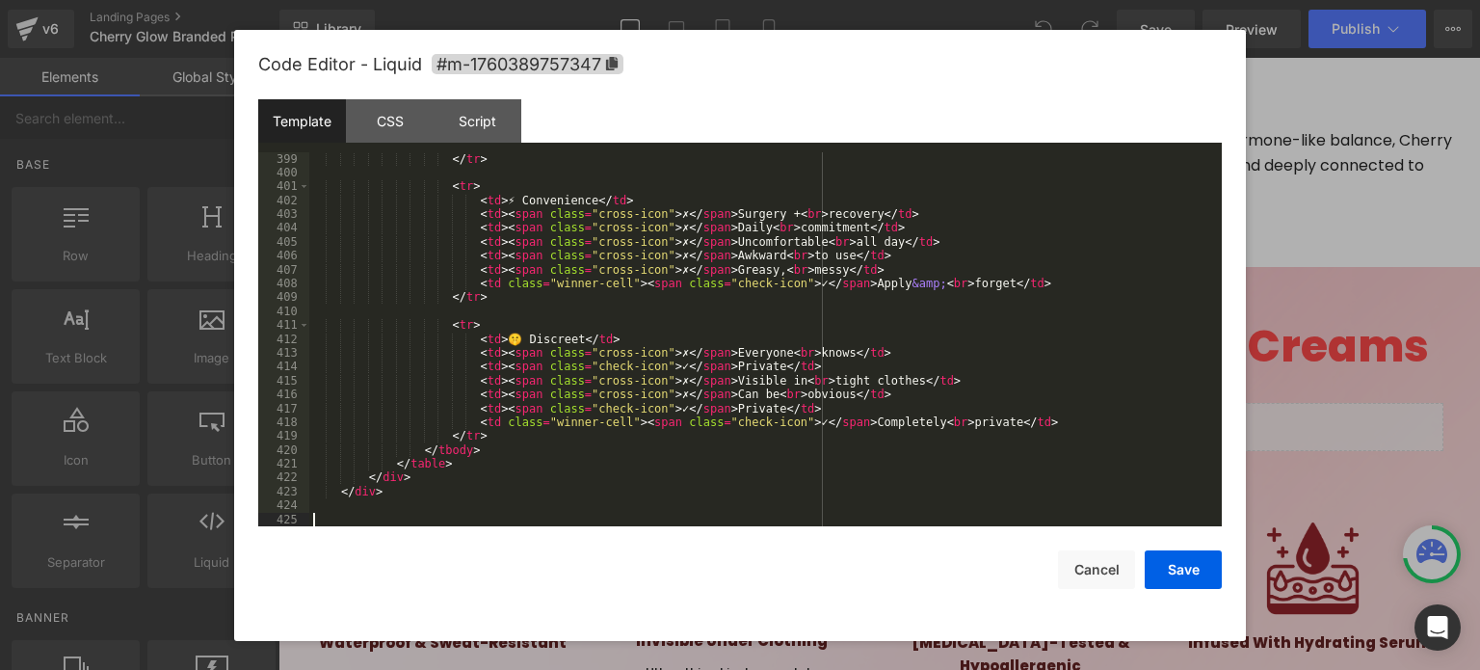
scroll to position [5605, 0]
click at [1170, 564] on button "Save" at bounding box center [1183, 569] width 77 height 39
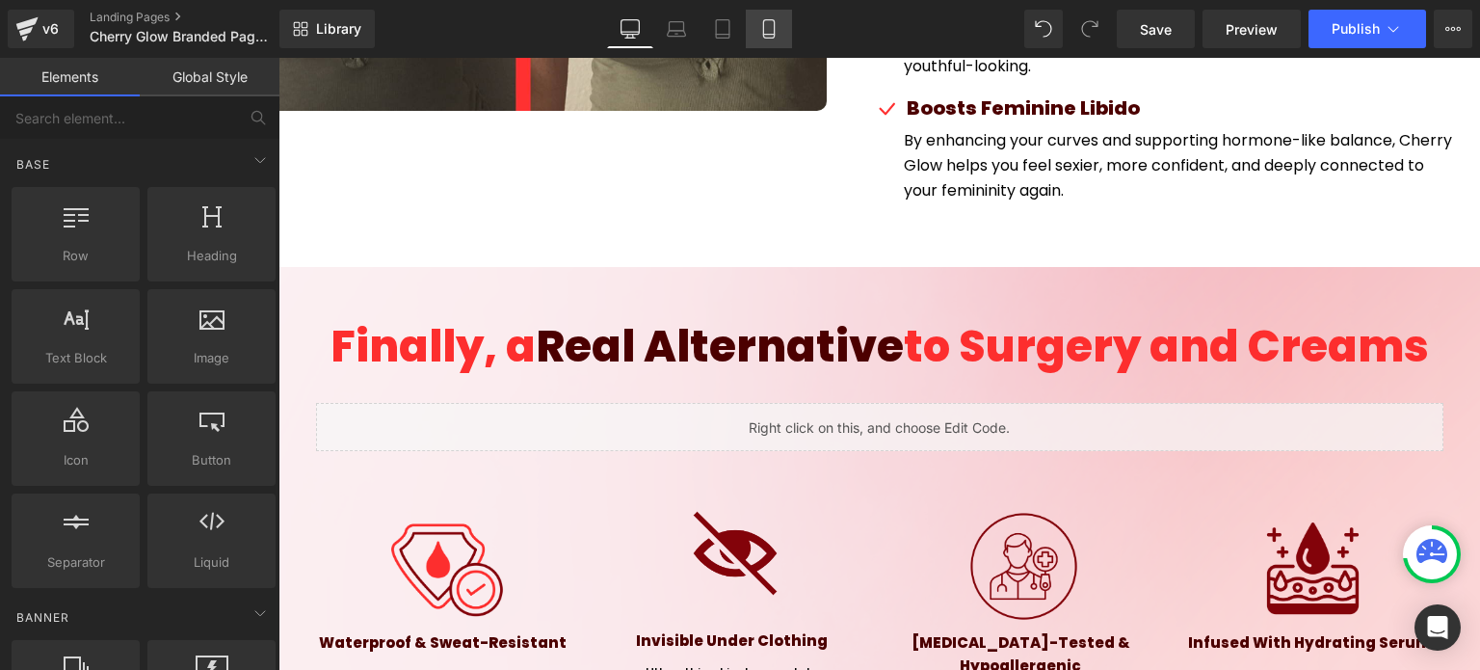
click at [759, 16] on link "Mobile" at bounding box center [769, 29] width 46 height 39
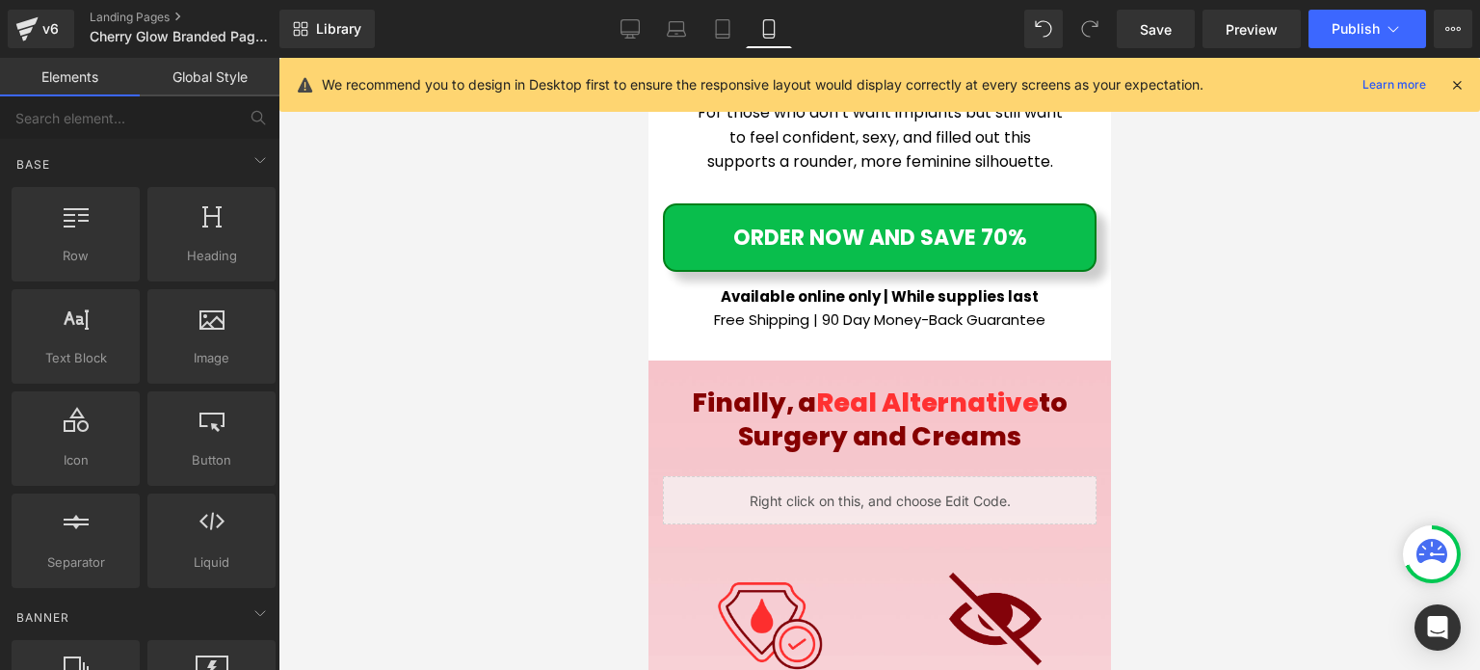
scroll to position [12589, 0]
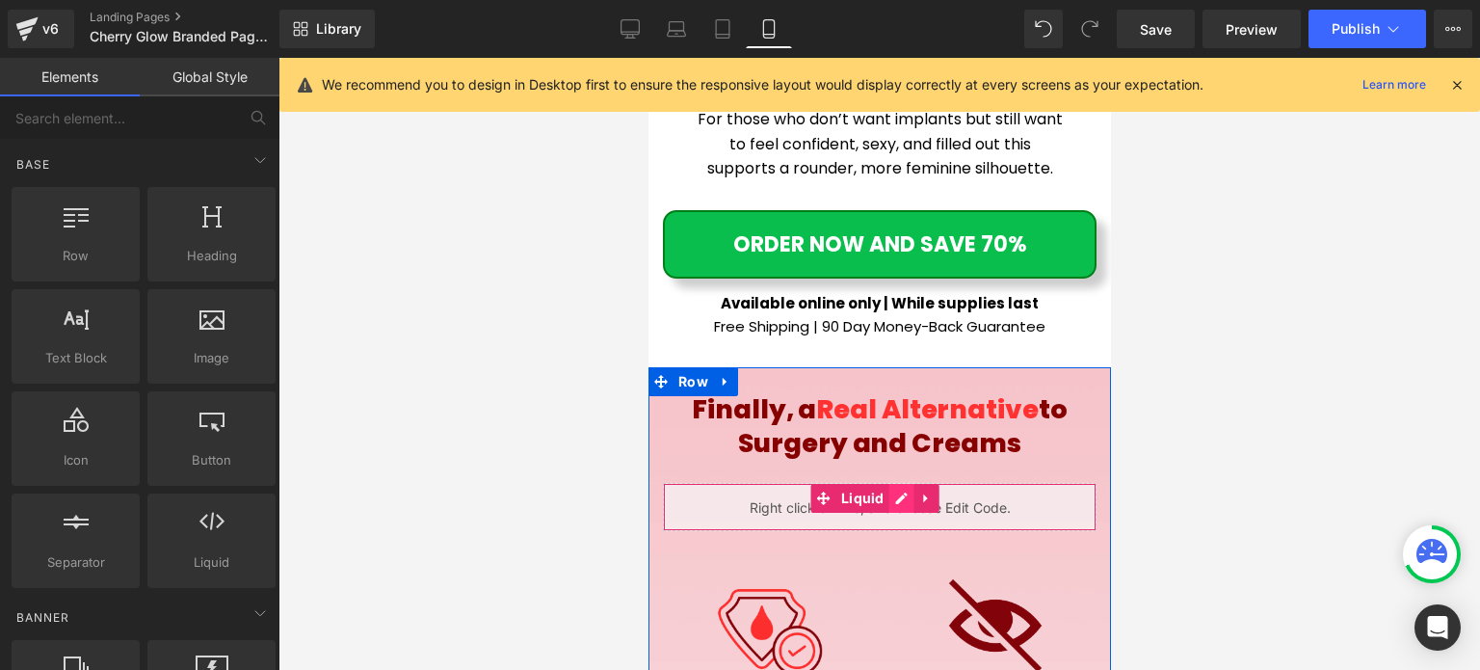
click at [903, 483] on div "Liquid" at bounding box center [879, 507] width 434 height 48
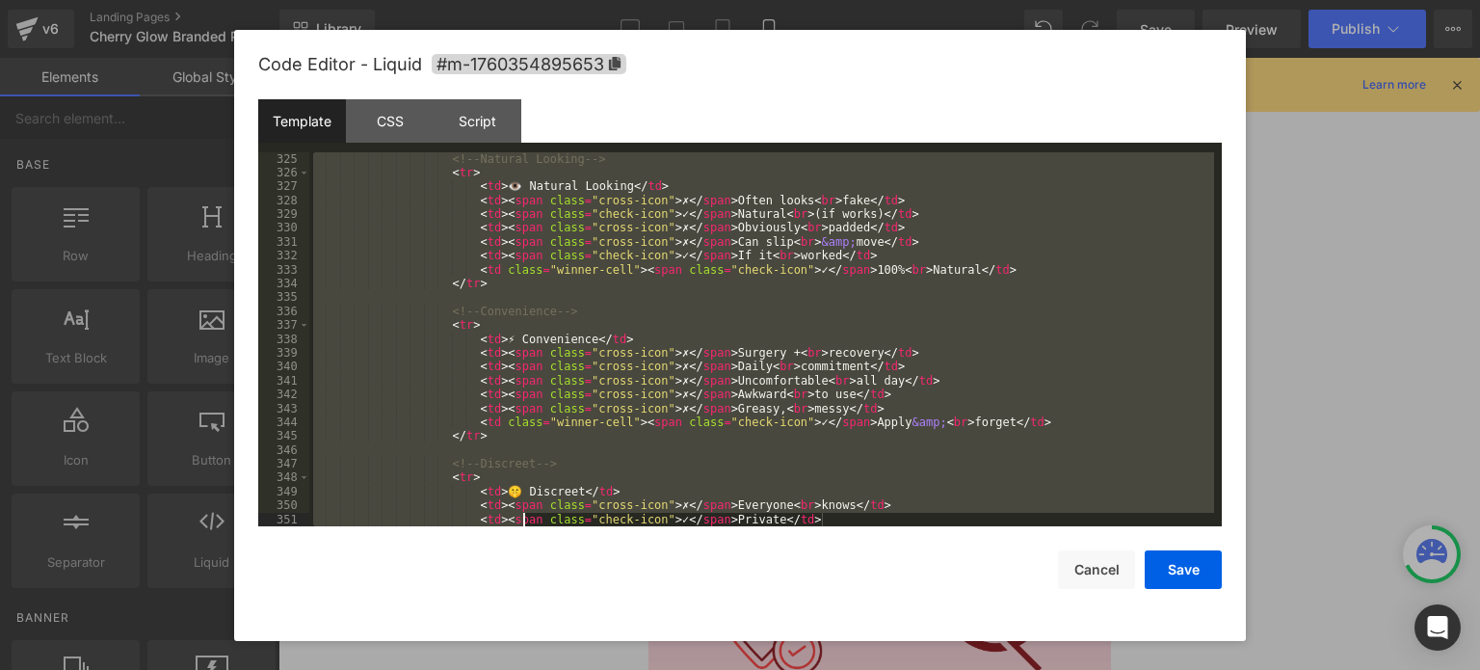
scroll to position [4731, 0]
drag, startPoint x: 347, startPoint y: 174, endPoint x: 526, endPoint y: 630, distance: 489.8
click at [526, 630] on div "Code Editor - Liquid #m-1760354895653 Template CSS Script Data 325 326 327 328 …" at bounding box center [740, 335] width 964 height 611
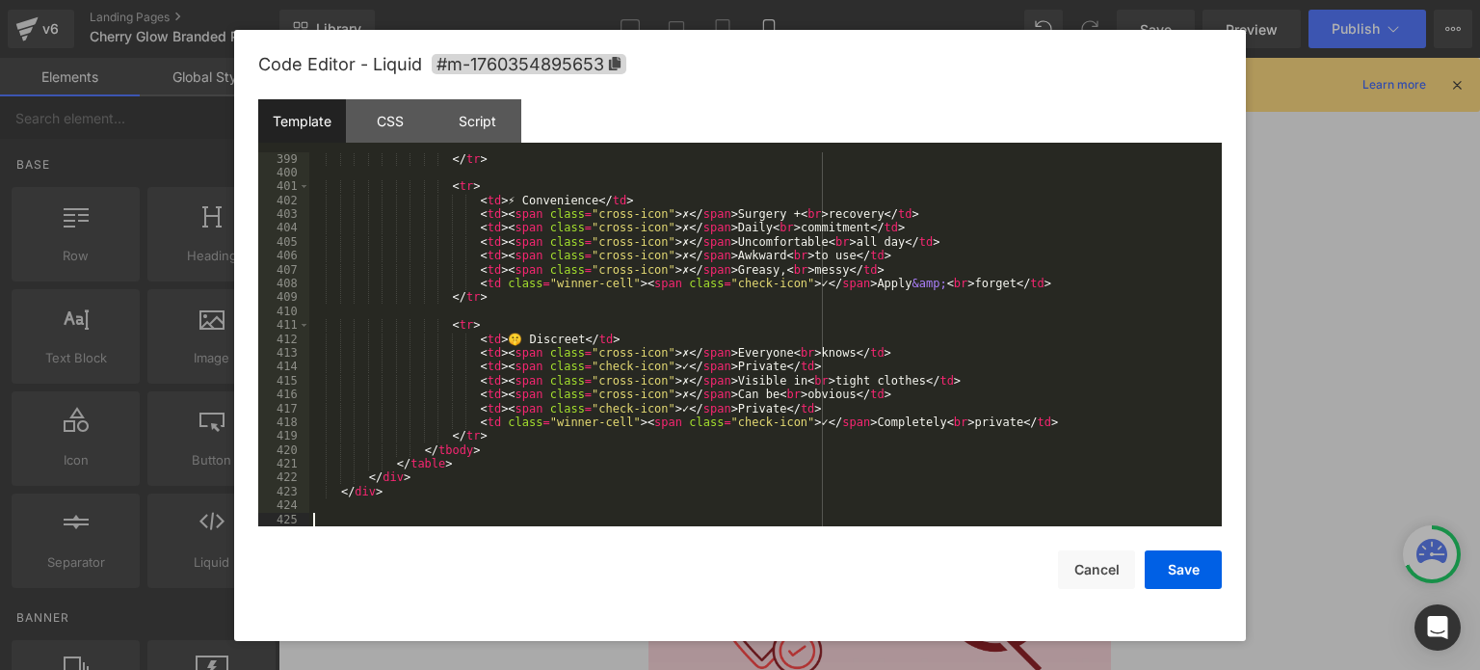
scroll to position [5605, 0]
click at [1184, 564] on button "Save" at bounding box center [1183, 569] width 77 height 39
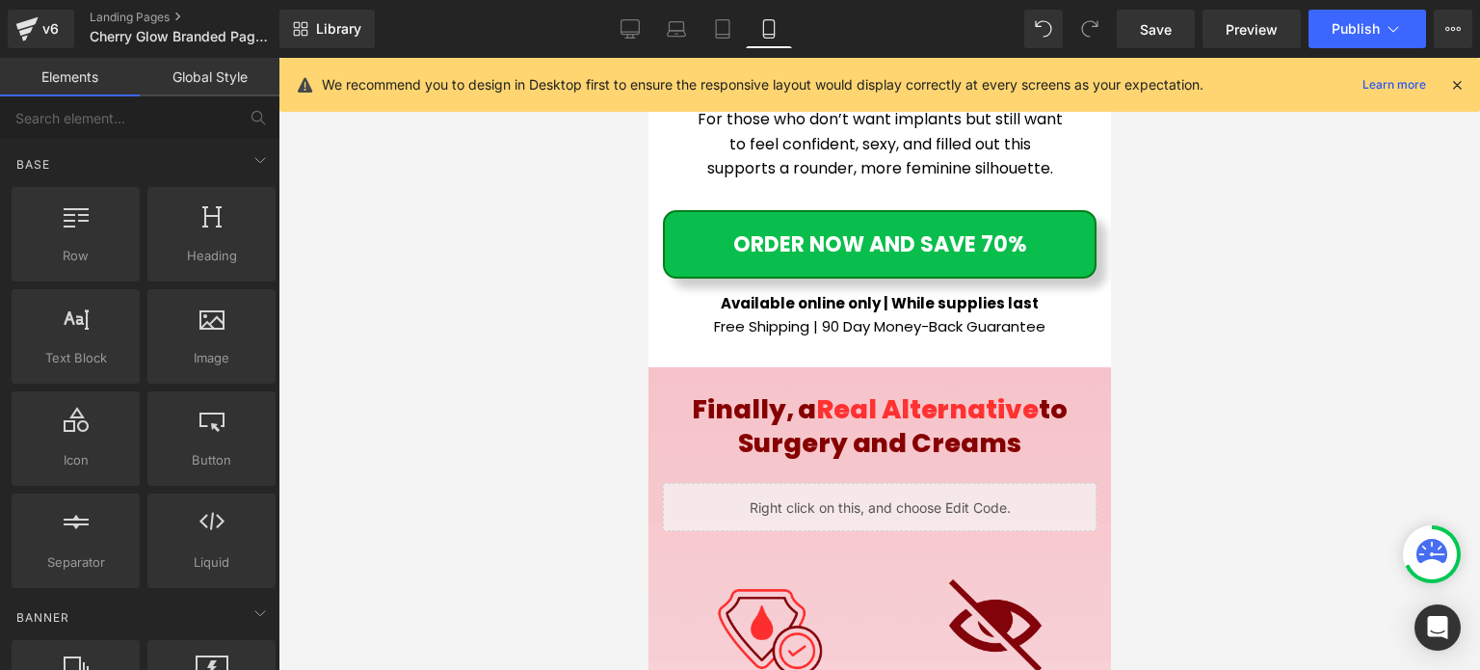
click at [1455, 80] on icon at bounding box center [1456, 84] width 17 height 17
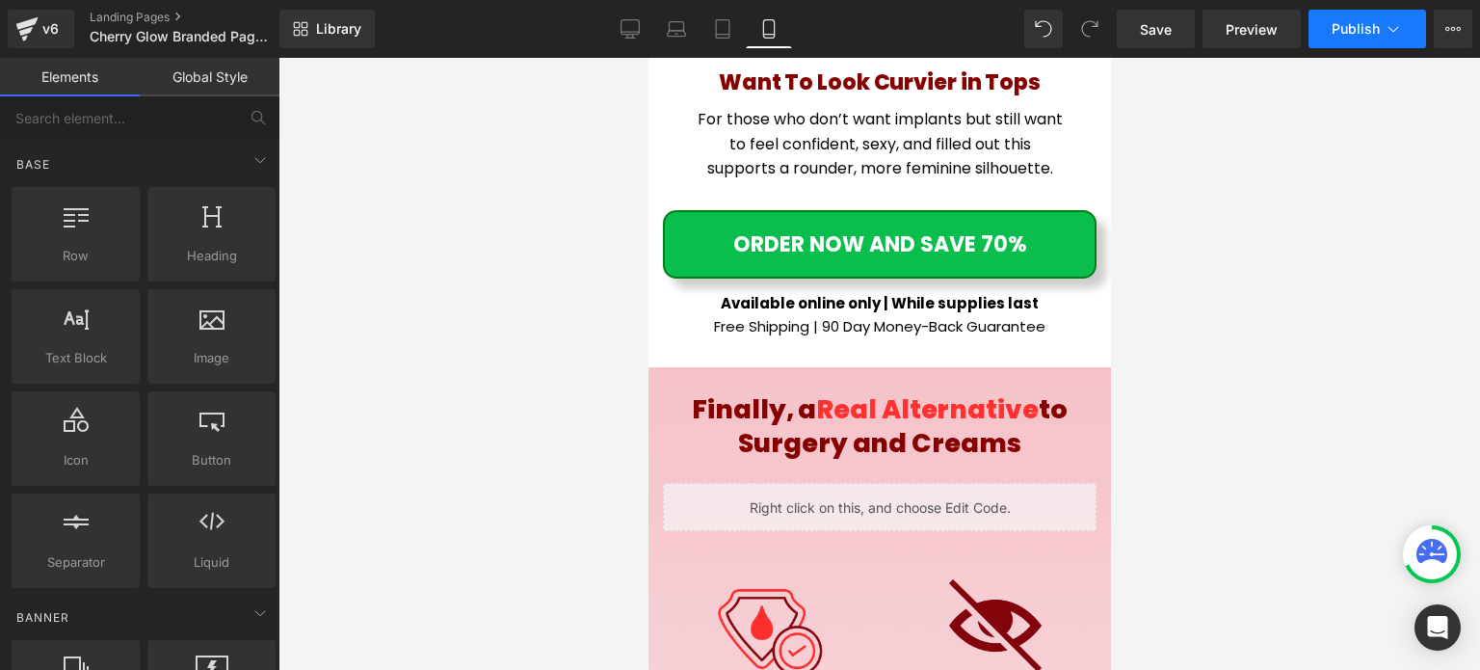
click at [1373, 21] on span "Publish" at bounding box center [1356, 28] width 48 height 15
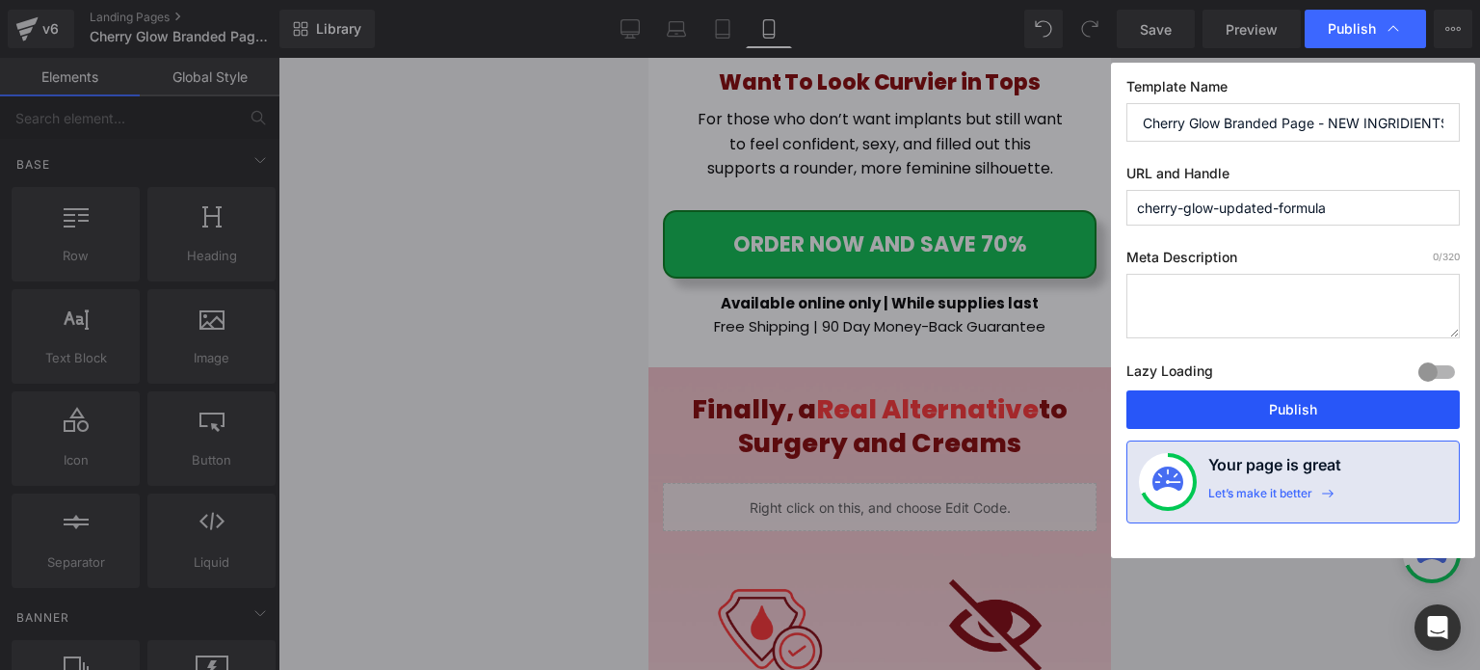
click at [1236, 406] on button "Publish" at bounding box center [1292, 409] width 333 height 39
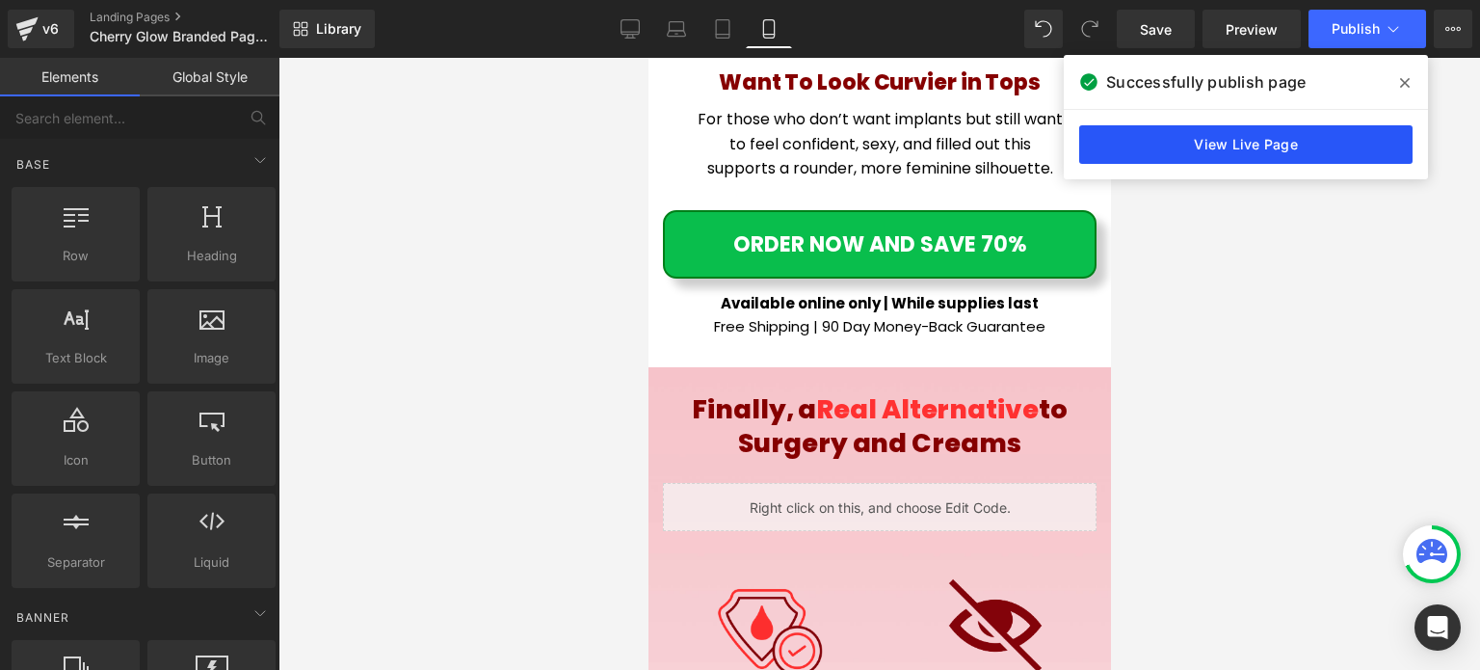
click at [1232, 139] on link "View Live Page" at bounding box center [1245, 144] width 333 height 39
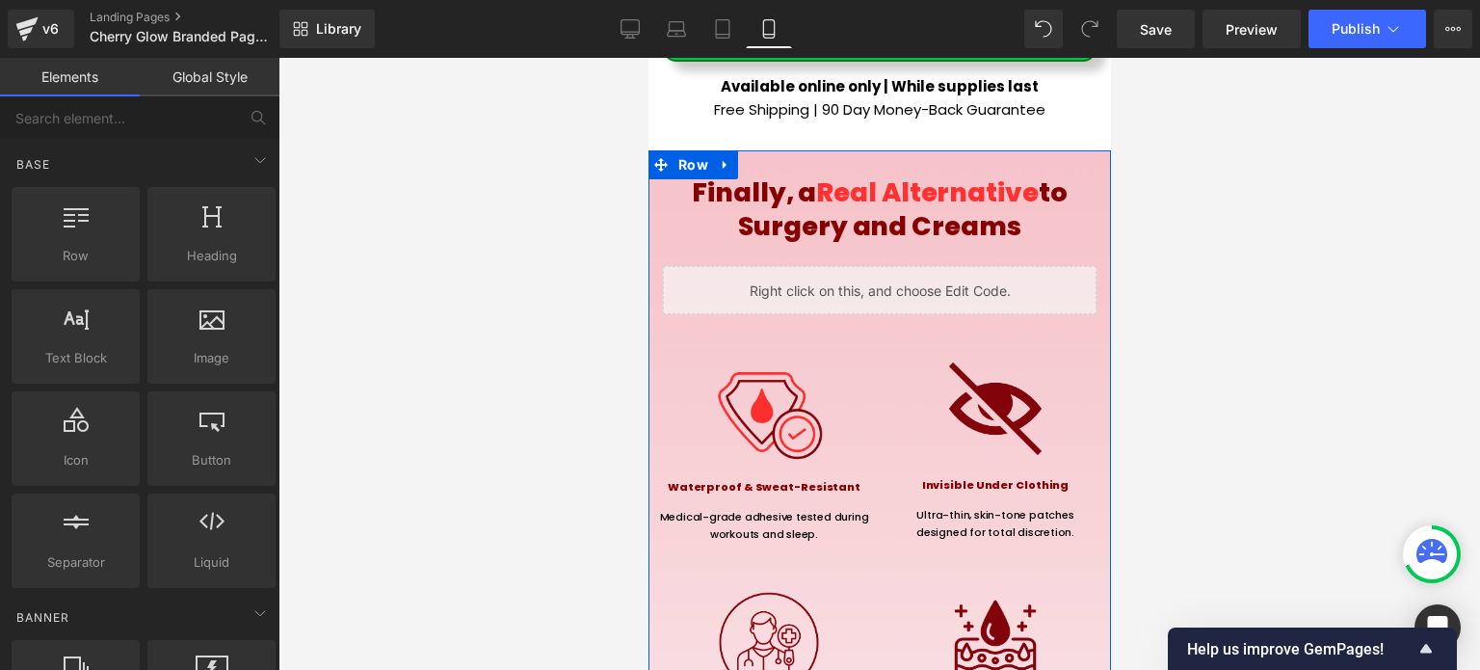
scroll to position [12781, 0]
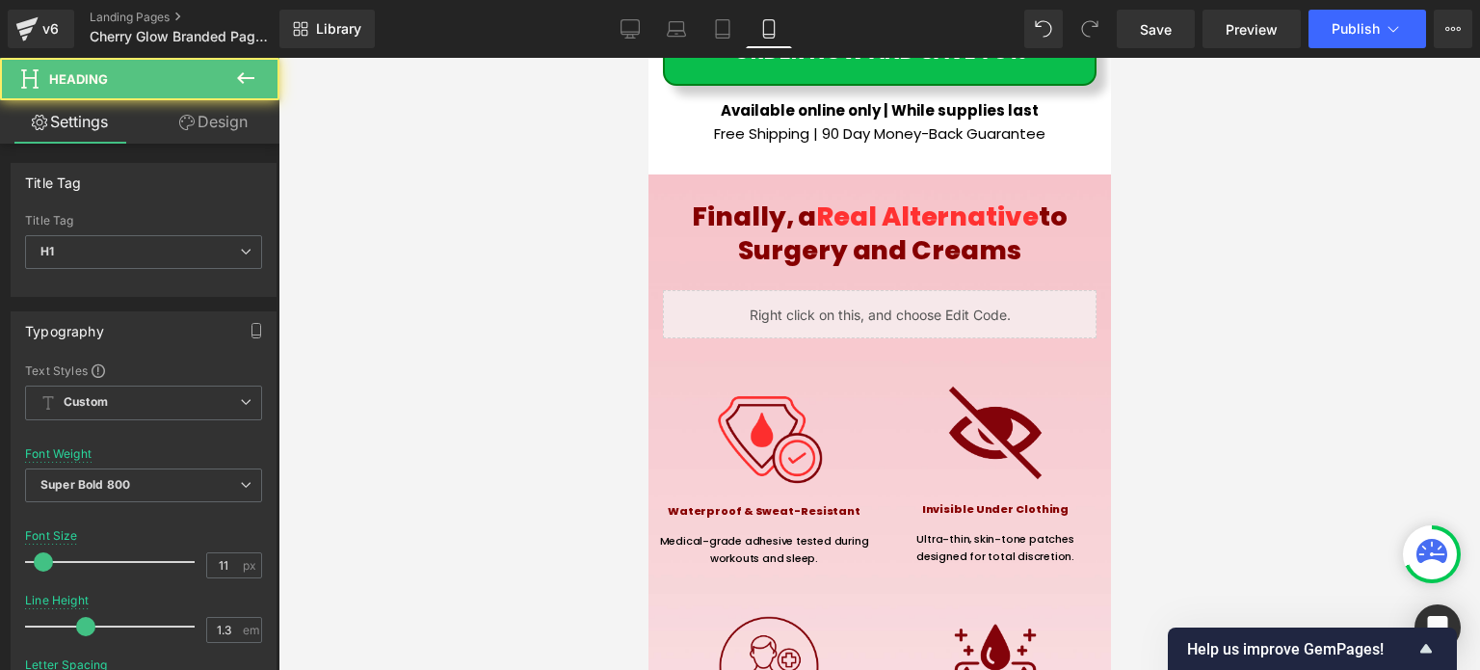
click at [755, 497] on div "Waterproof & Sweat-Resistant Heading" at bounding box center [763, 507] width 231 height 20
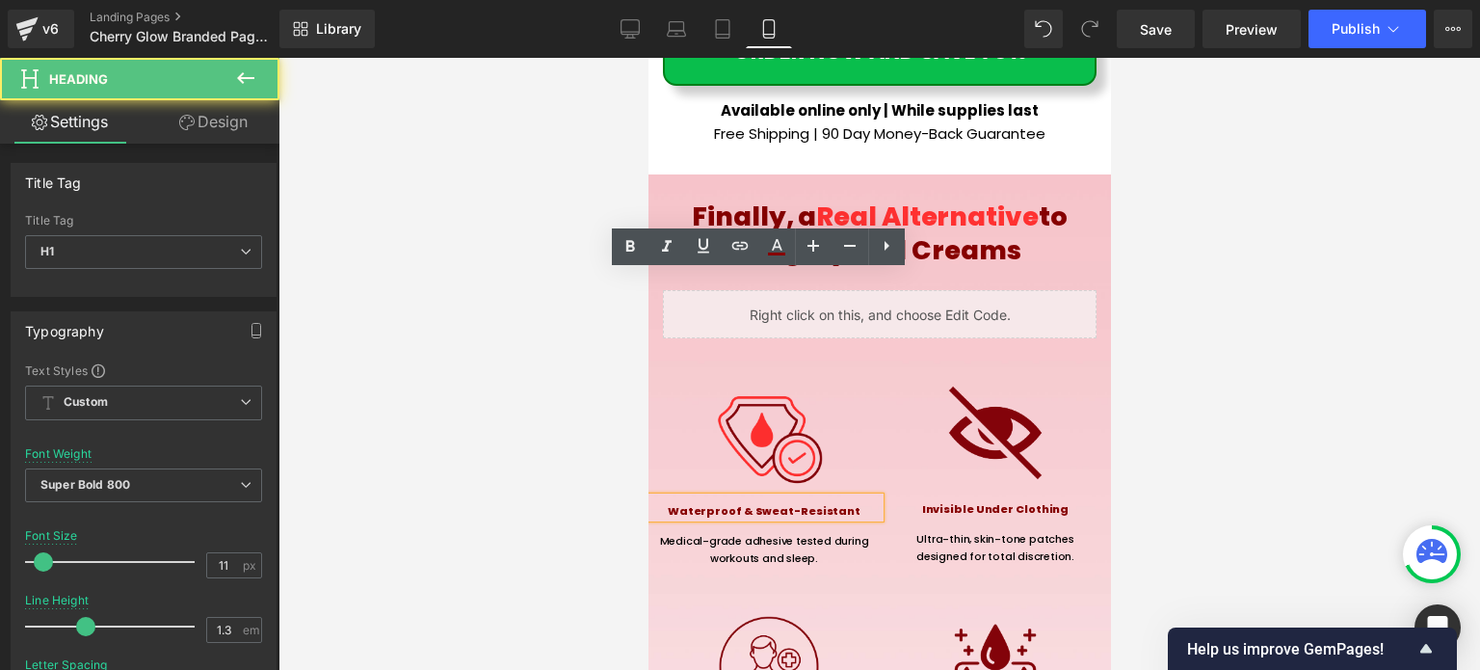
click at [751, 503] on span "Waterproof & Sweat-Resistant" at bounding box center [763, 510] width 193 height 15
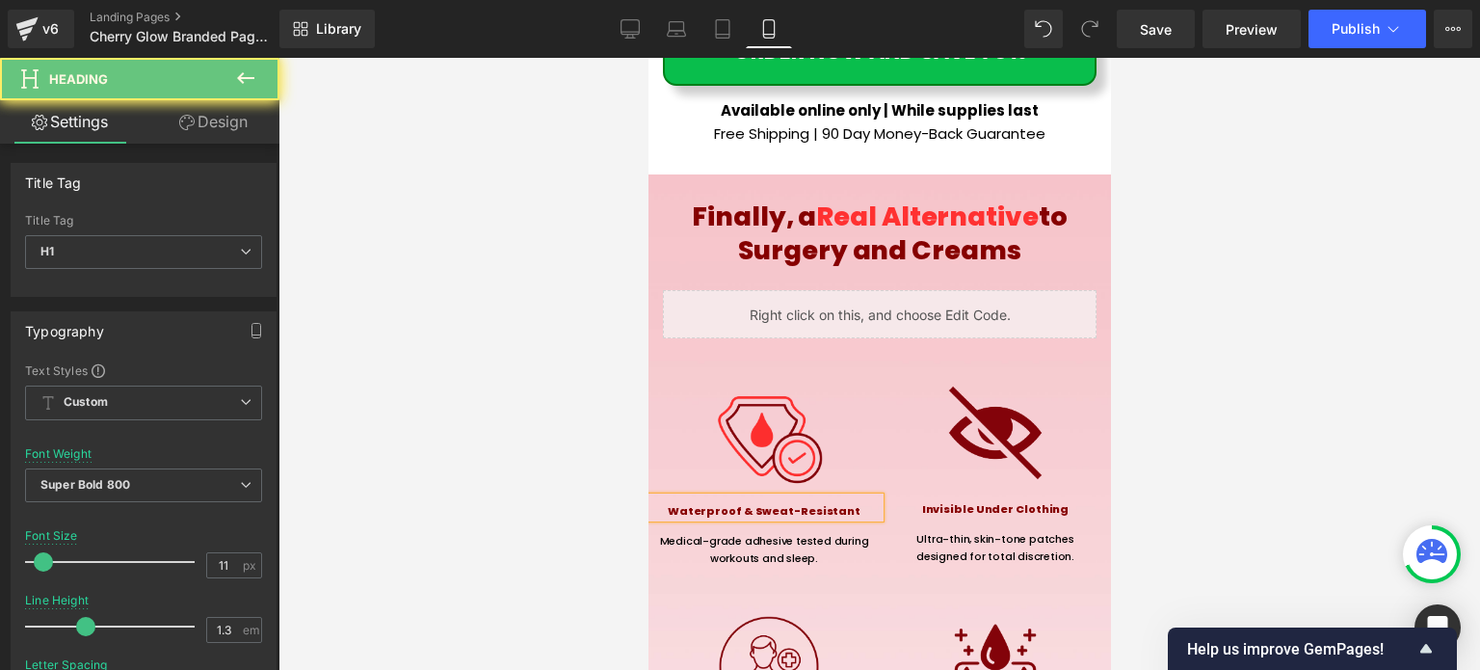
click at [1204, 355] on div at bounding box center [879, 364] width 1202 height 612
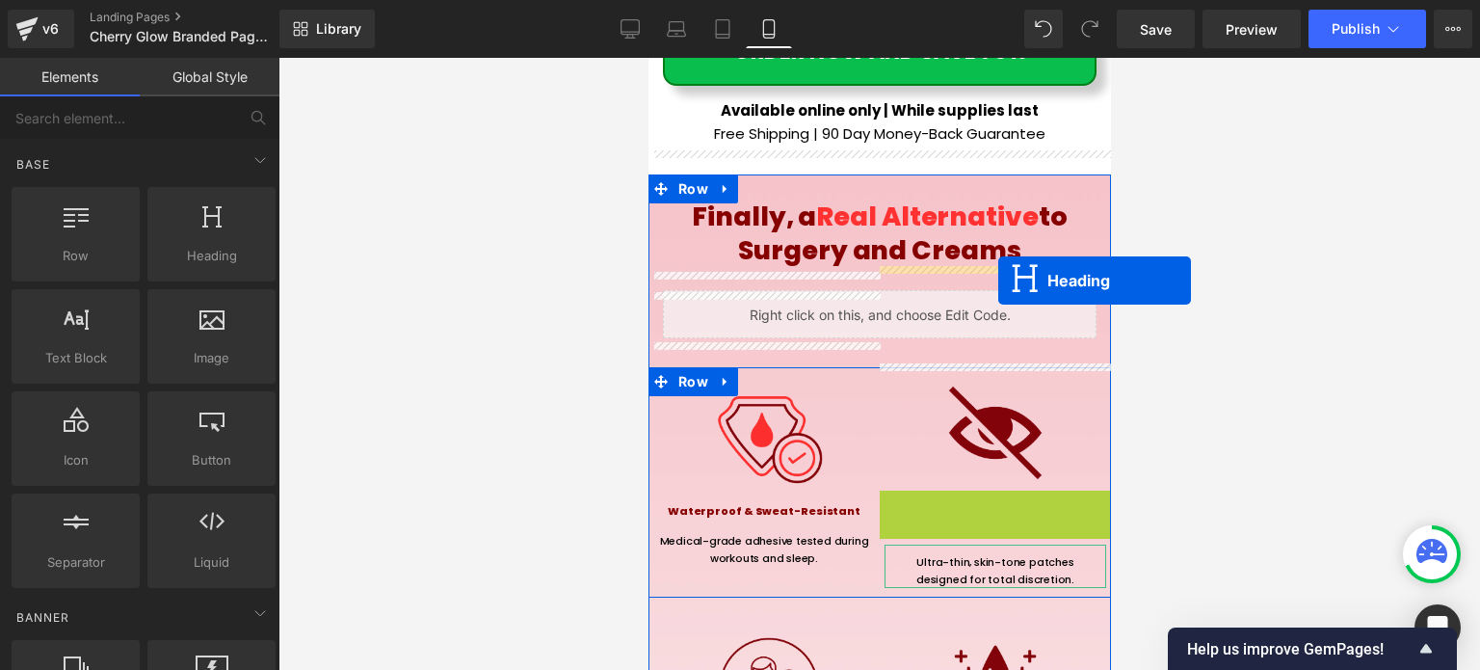
drag, startPoint x: 985, startPoint y: 285, endPoint x: 997, endPoint y: 280, distance: 13.4
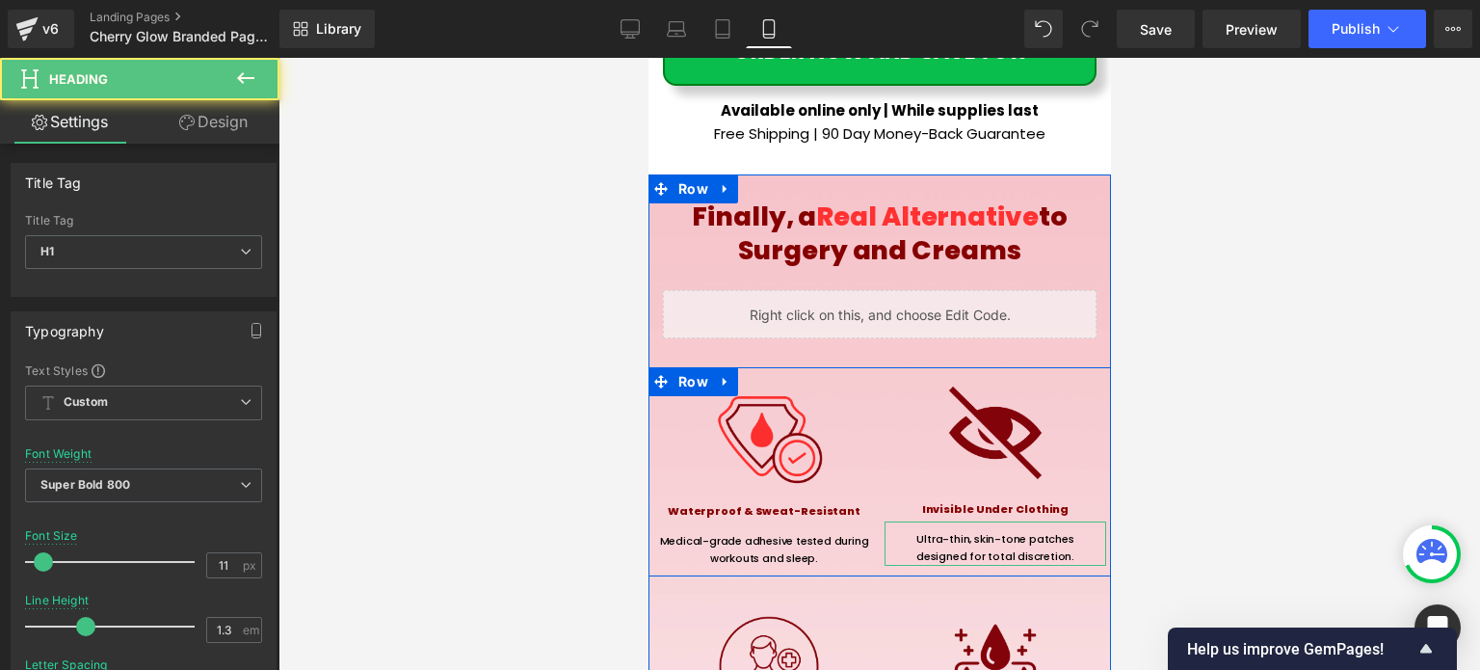
click at [1159, 295] on div at bounding box center [879, 364] width 1202 height 612
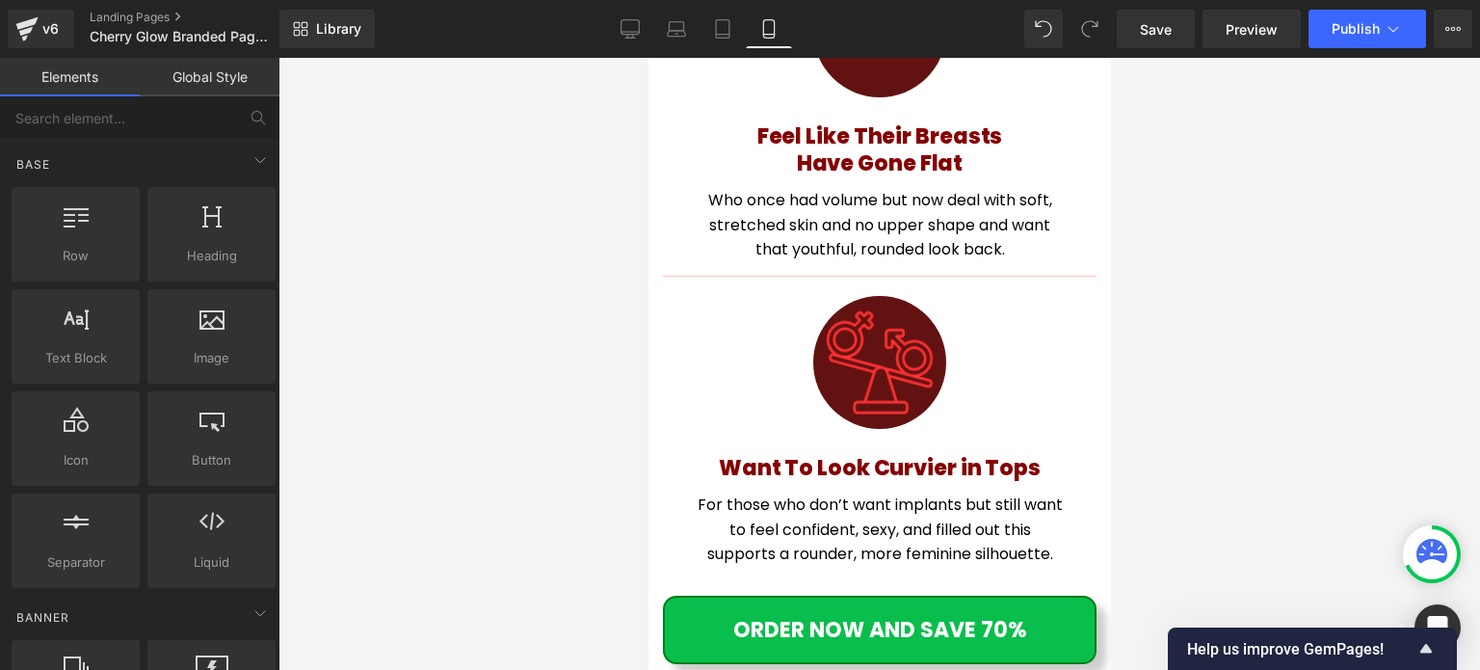
scroll to position [12396, 0]
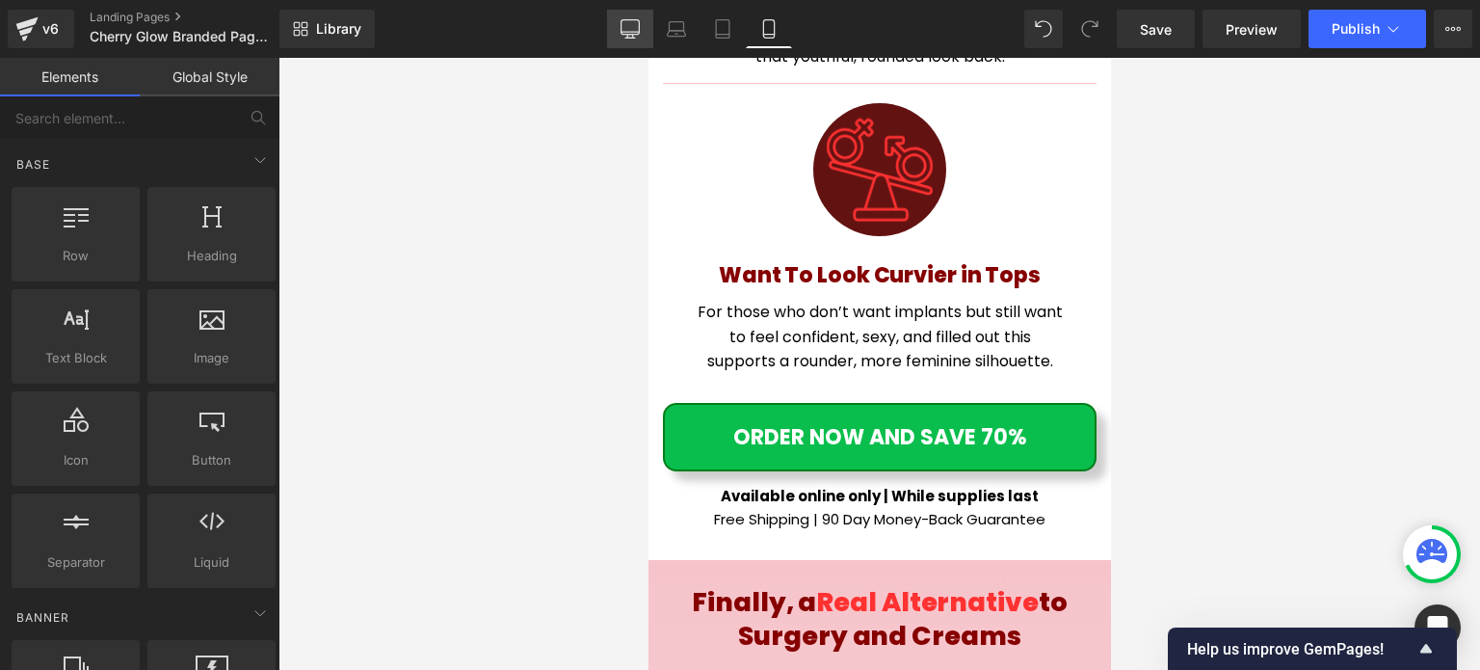
click at [629, 38] on icon at bounding box center [630, 38] width 10 height 0
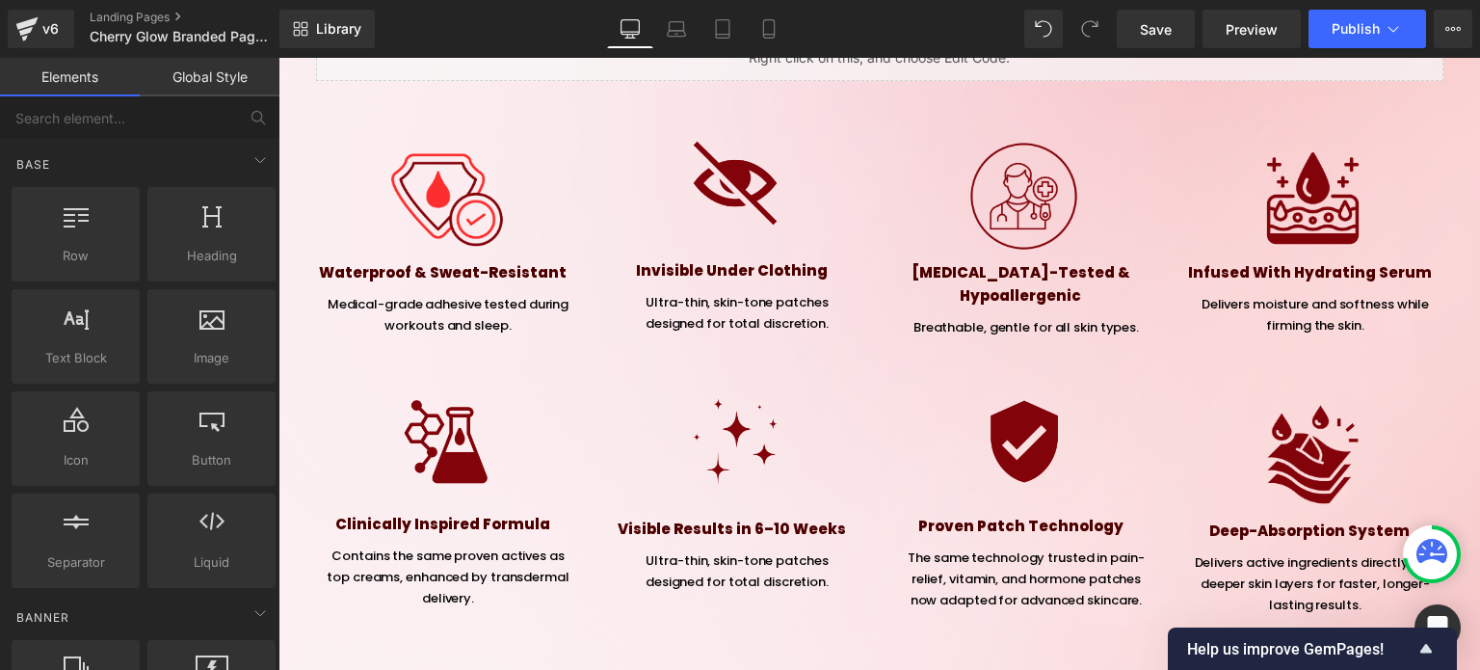
scroll to position [6357, 0]
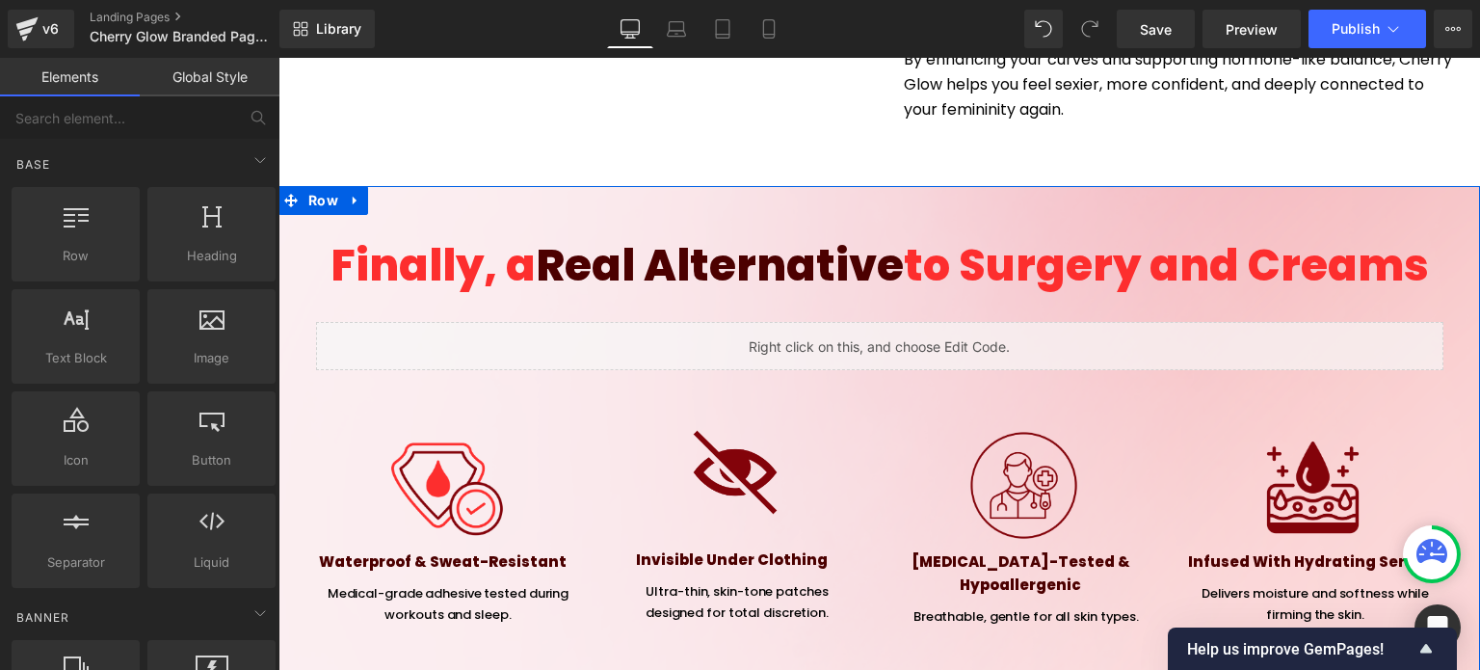
click at [848, 322] on div "Liquid" at bounding box center [879, 346] width 1127 height 48
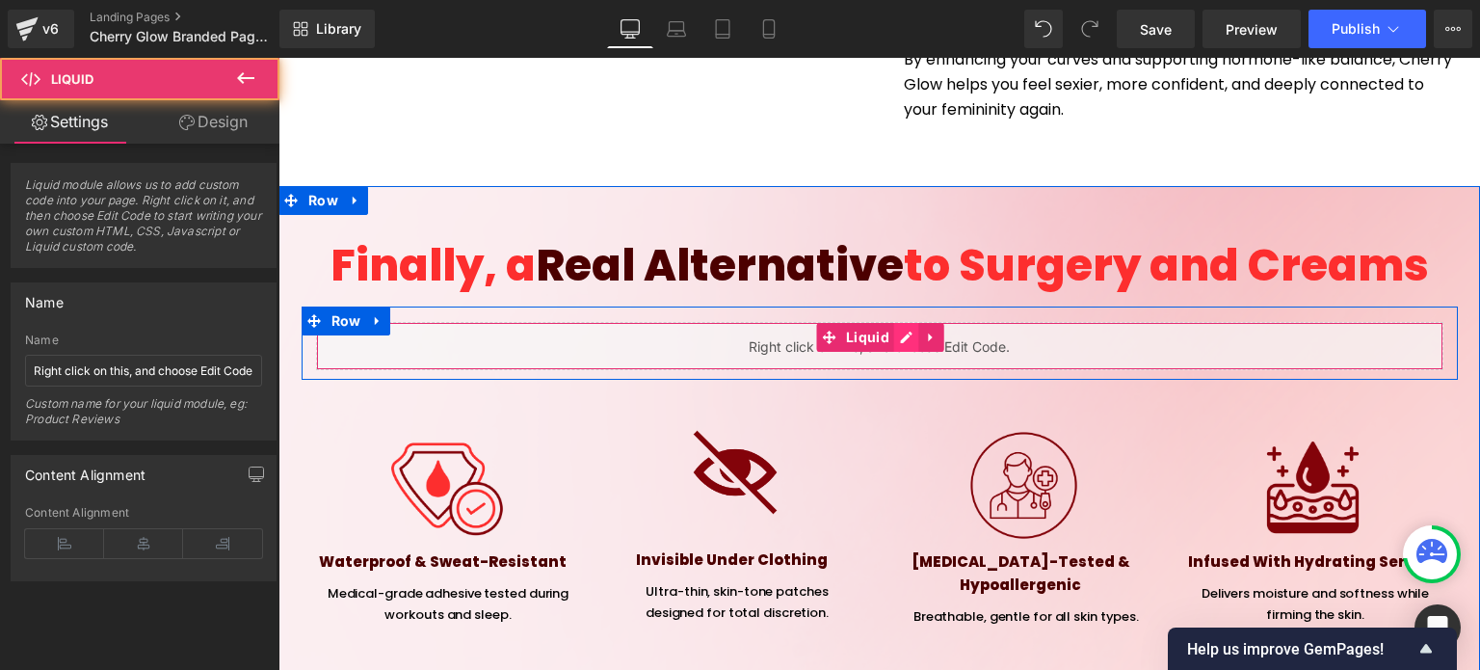
click at [902, 322] on div "Liquid" at bounding box center [879, 346] width 1127 height 48
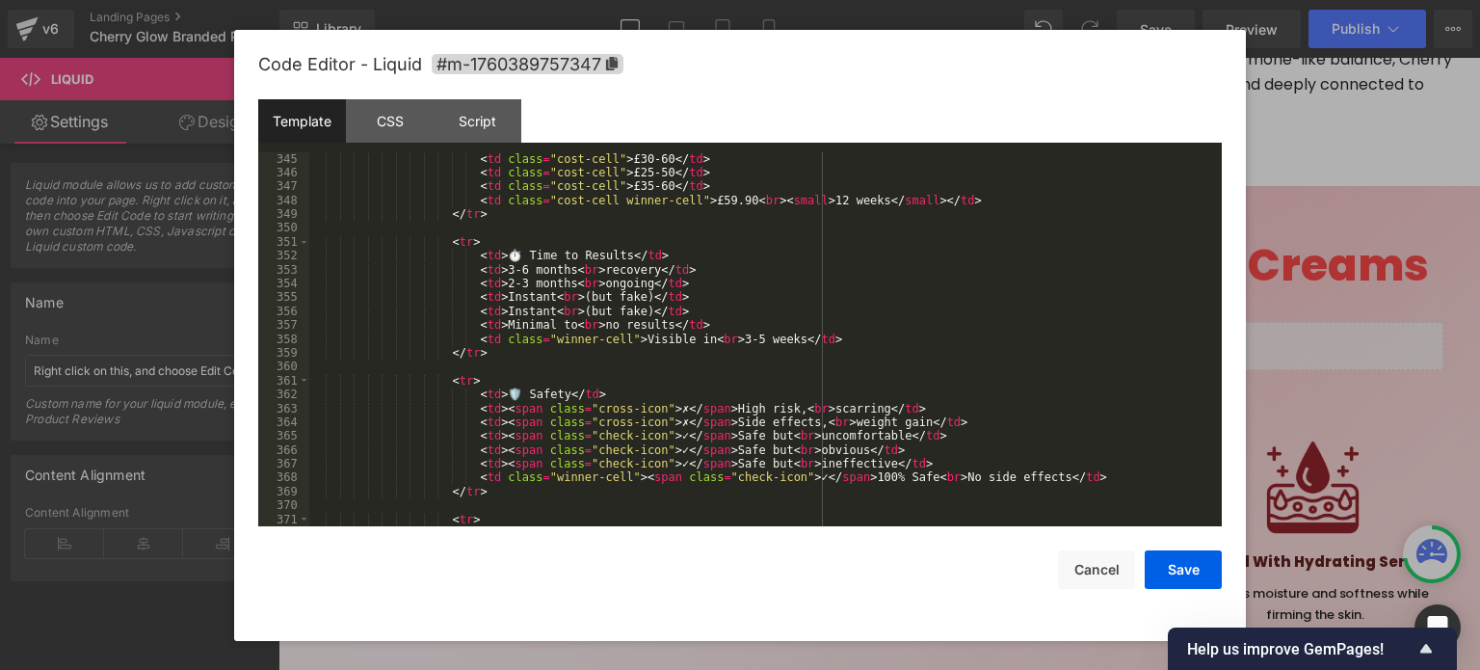
scroll to position [4741, 0]
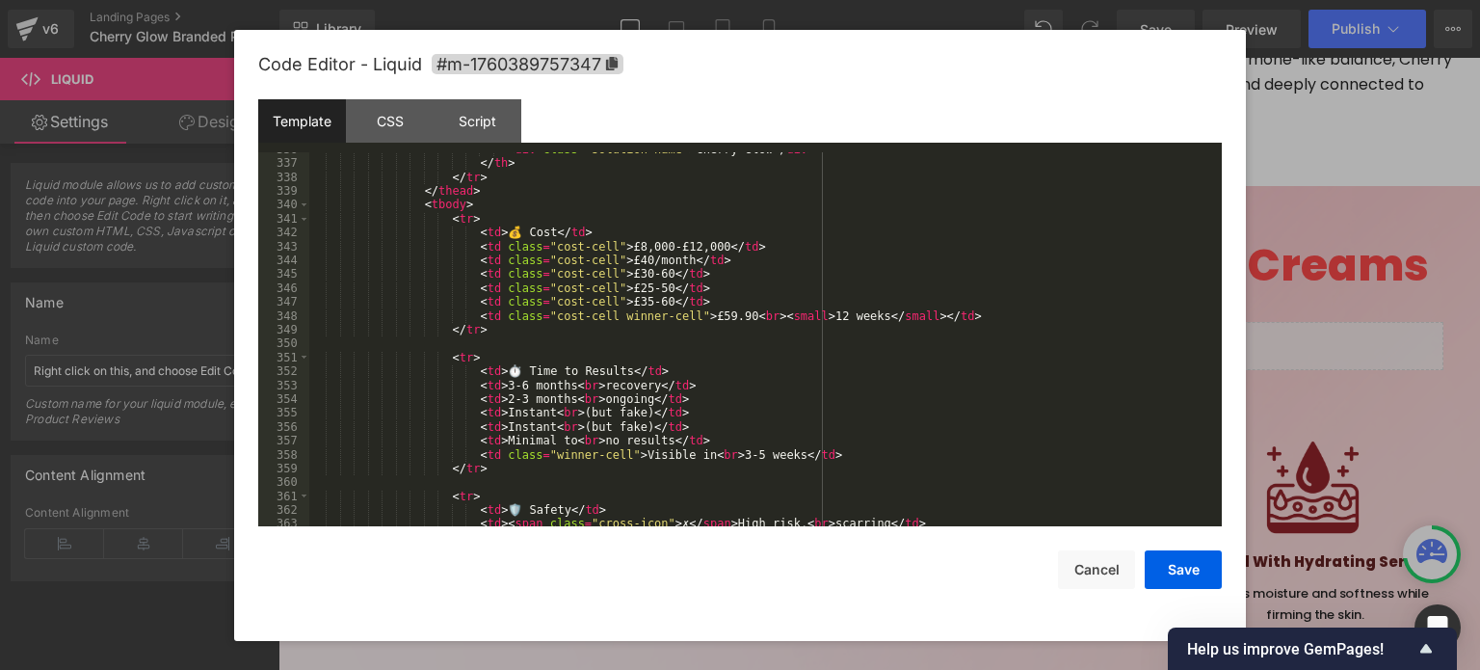
click at [719, 314] on div "< div class = "solution-name" > Cherry Glow </ div > </ th > </ tr > </ thead >…" at bounding box center [761, 344] width 905 height 403
click at [728, 313] on div "< div class = "solution-name" > Cherry Glow </ div > </ th > </ tr > </ thead >…" at bounding box center [761, 344] width 905 height 403
click at [1172, 568] on button "Save" at bounding box center [1183, 569] width 77 height 39
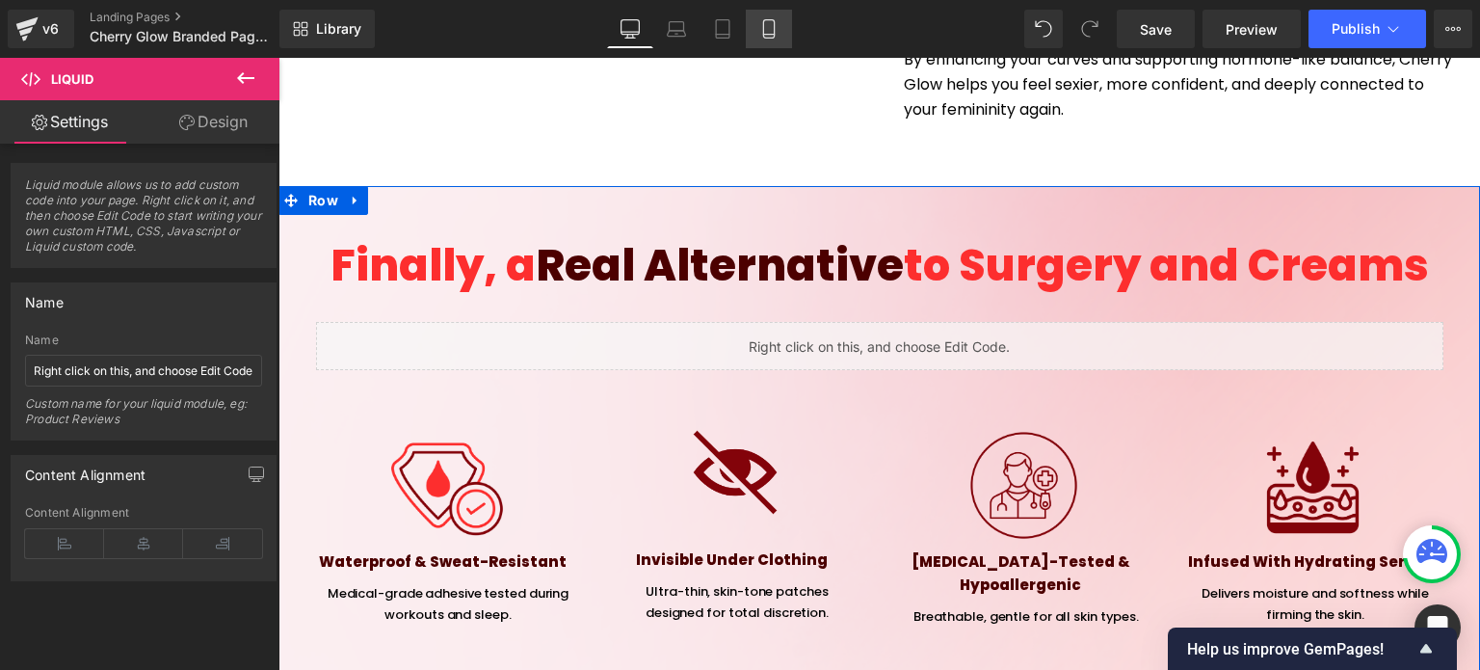
click at [776, 40] on link "Mobile" at bounding box center [769, 29] width 46 height 39
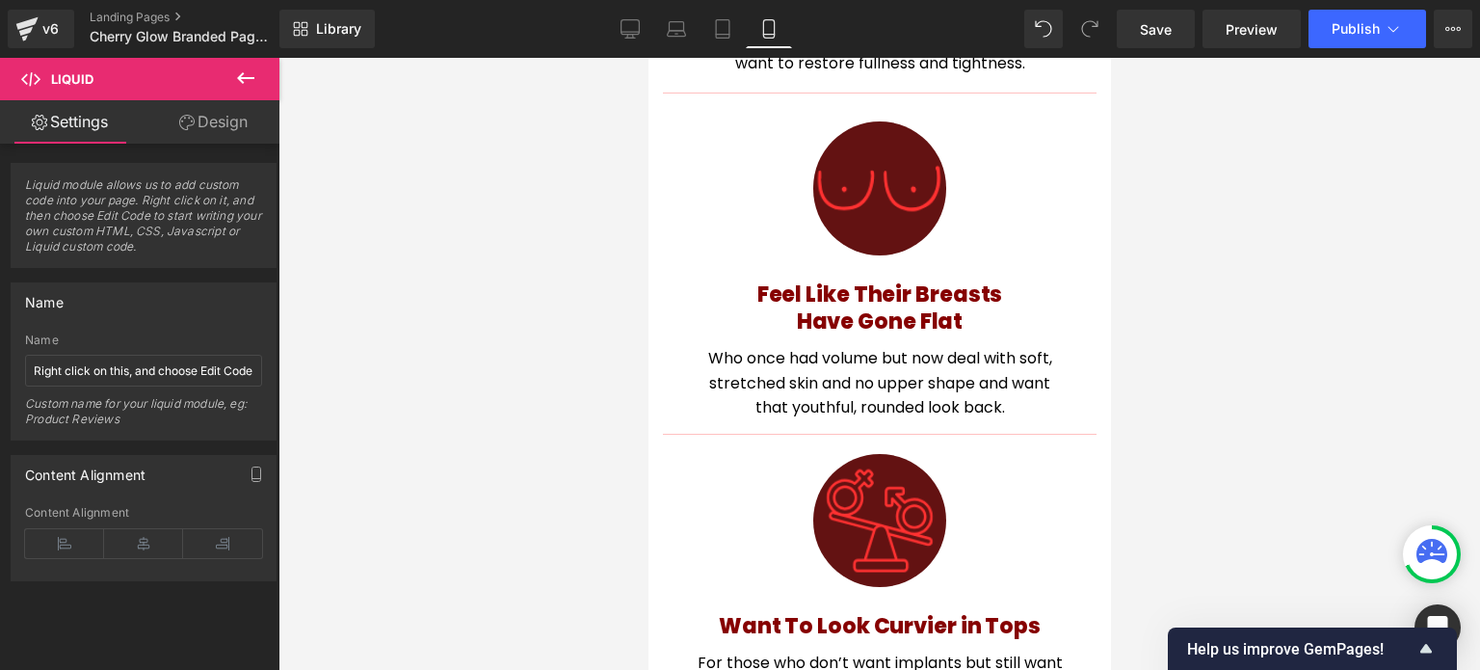
scroll to position [12430, 0]
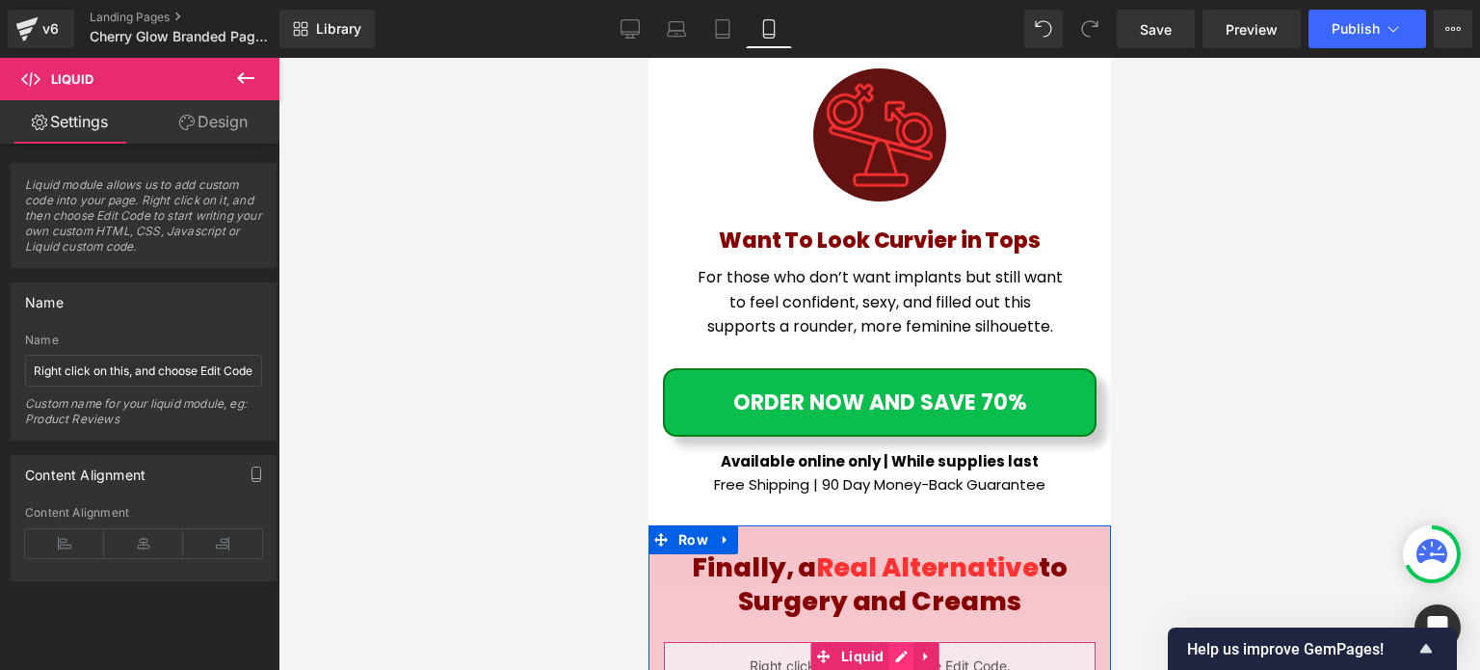
click at [905, 641] on div "Liquid" at bounding box center [879, 665] width 434 height 48
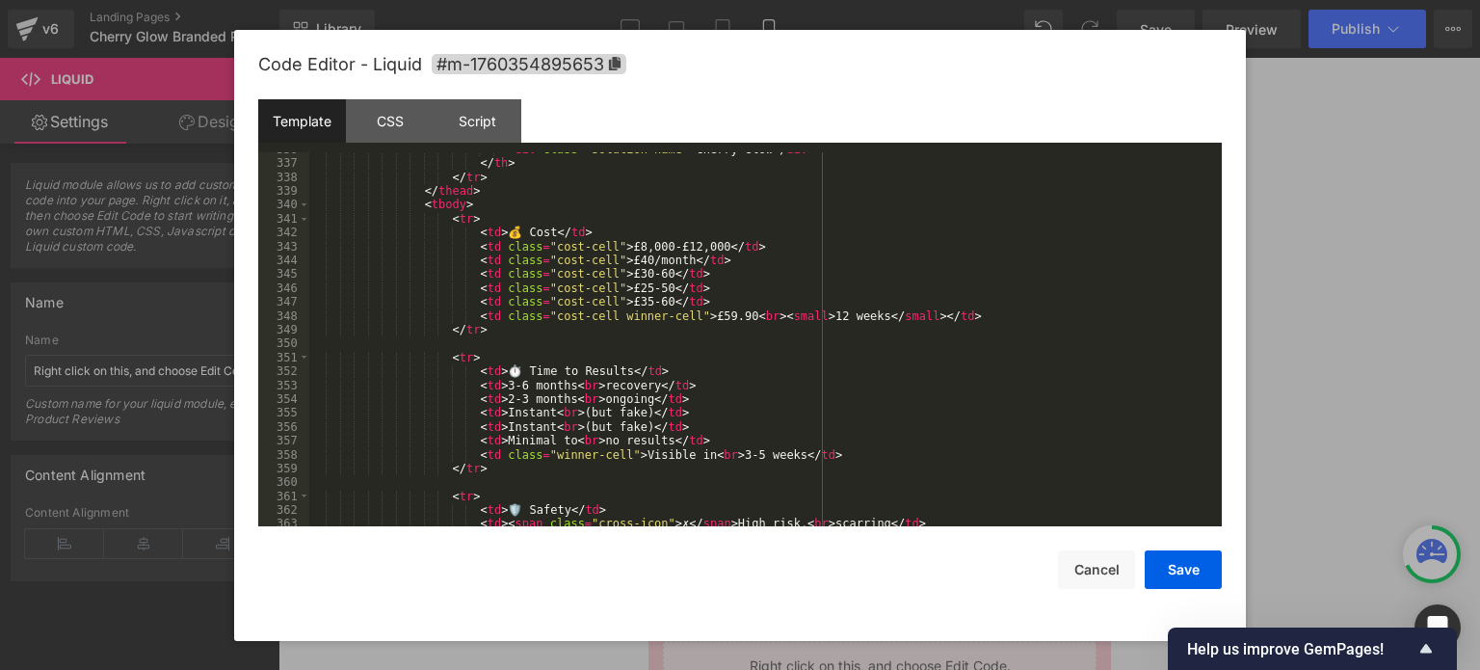
scroll to position [4741, 0]
click at [722, 315] on div "< div class = "solution-name" > Cherry Glow </ div > </ th > </ tr > </ thead >…" at bounding box center [761, 344] width 905 height 403
click at [1184, 566] on button "Save" at bounding box center [1183, 569] width 77 height 39
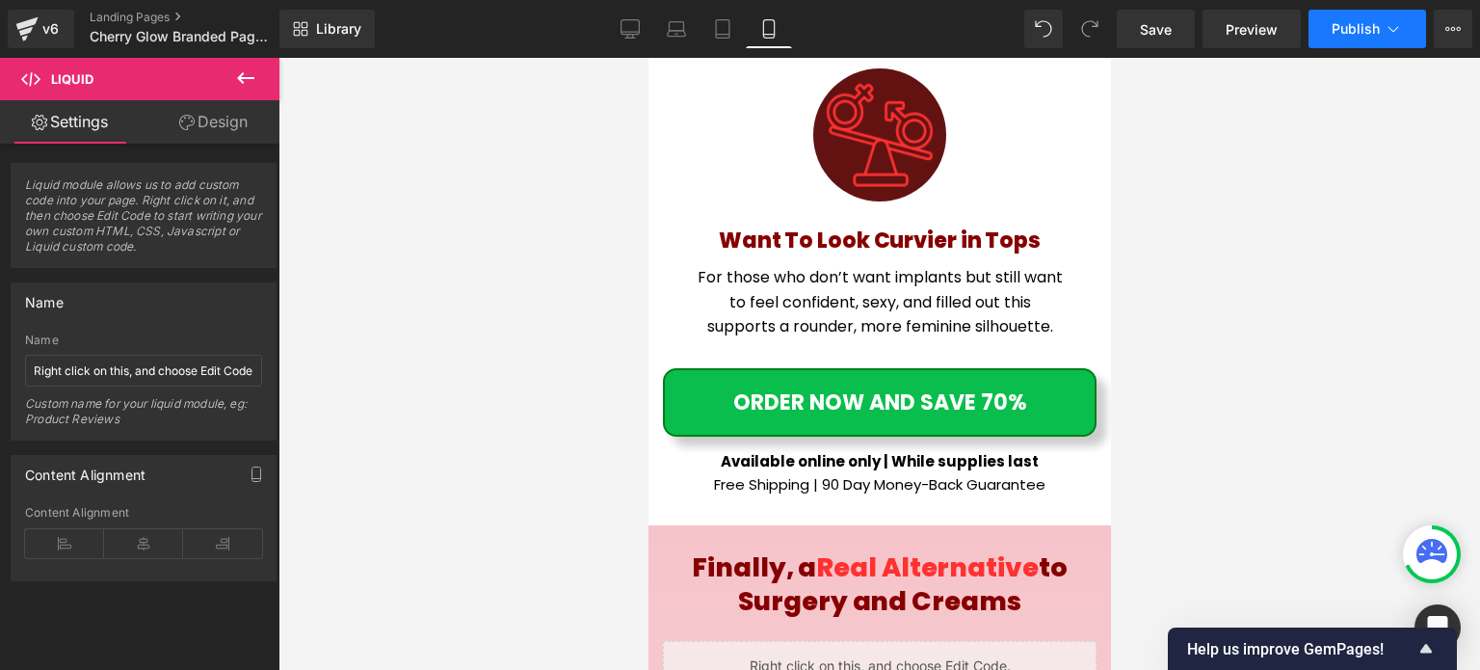
click at [1378, 35] on span "Publish" at bounding box center [1356, 28] width 48 height 15
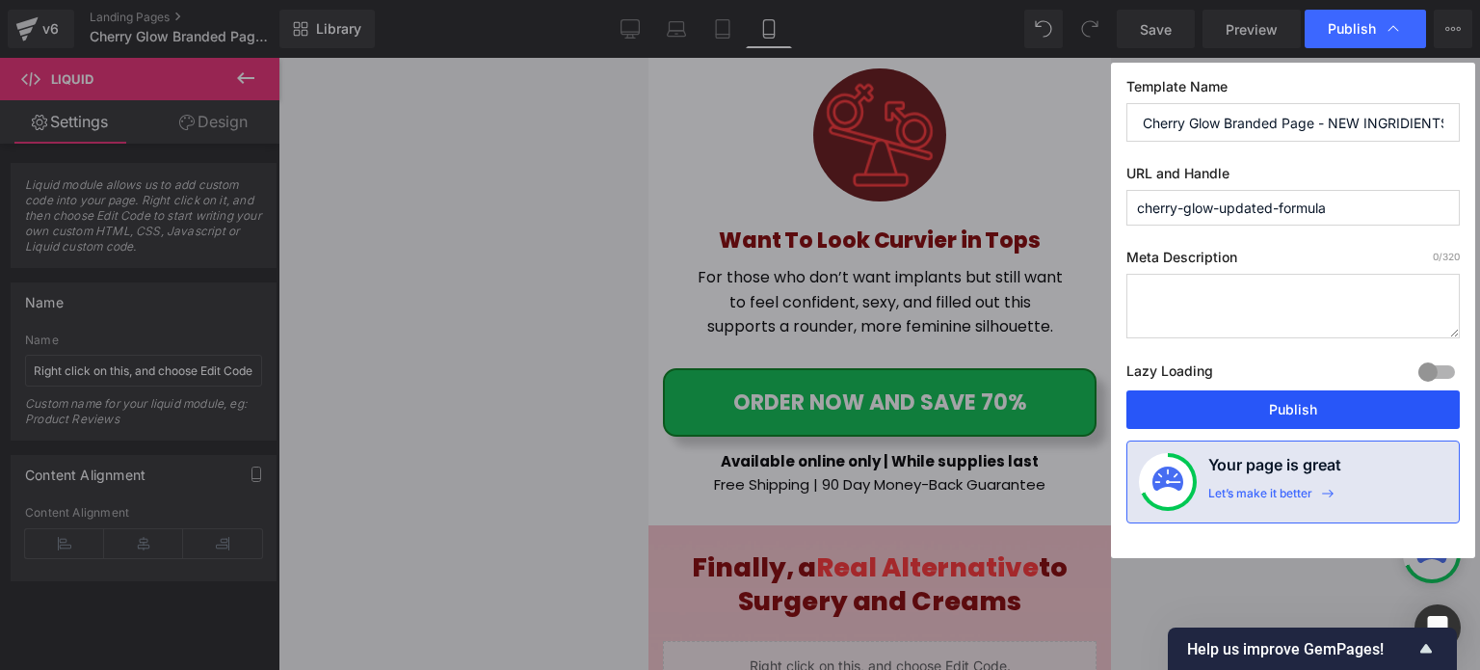
click at [1291, 398] on button "Publish" at bounding box center [1292, 409] width 333 height 39
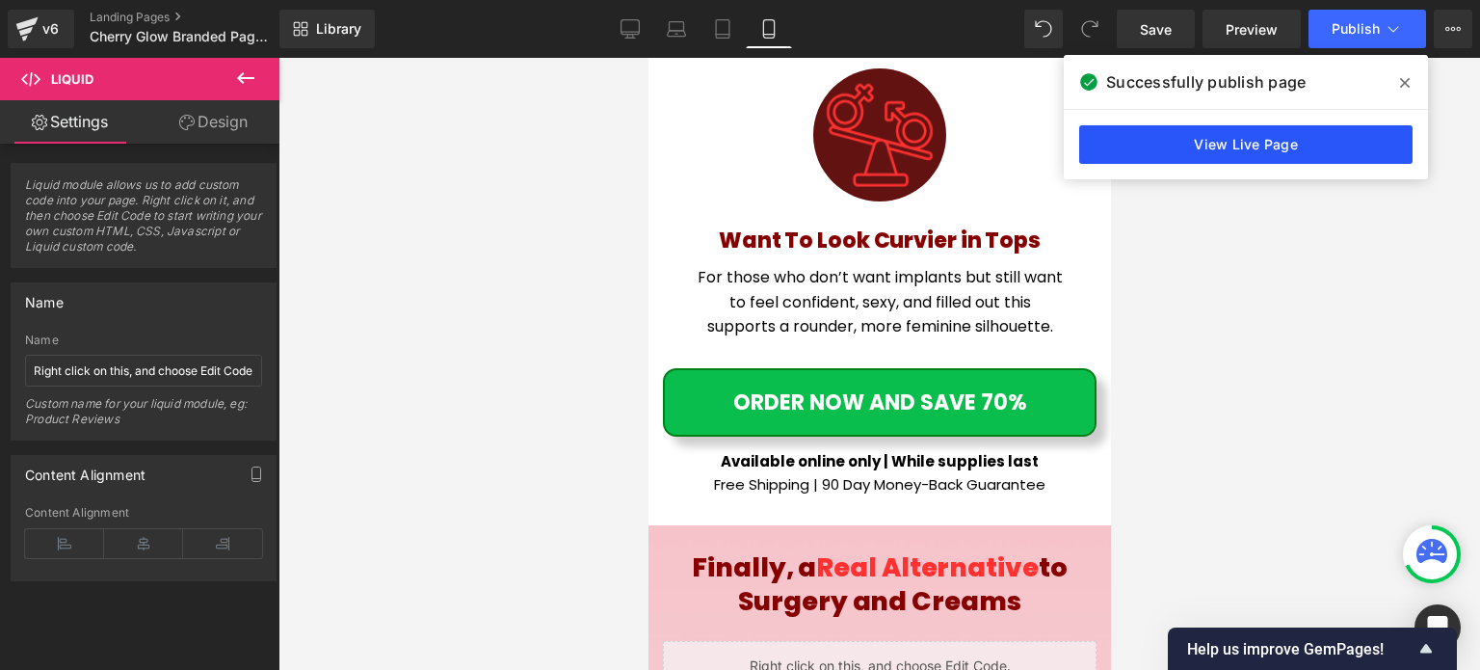
click at [1110, 145] on link "View Live Page" at bounding box center [1245, 144] width 333 height 39
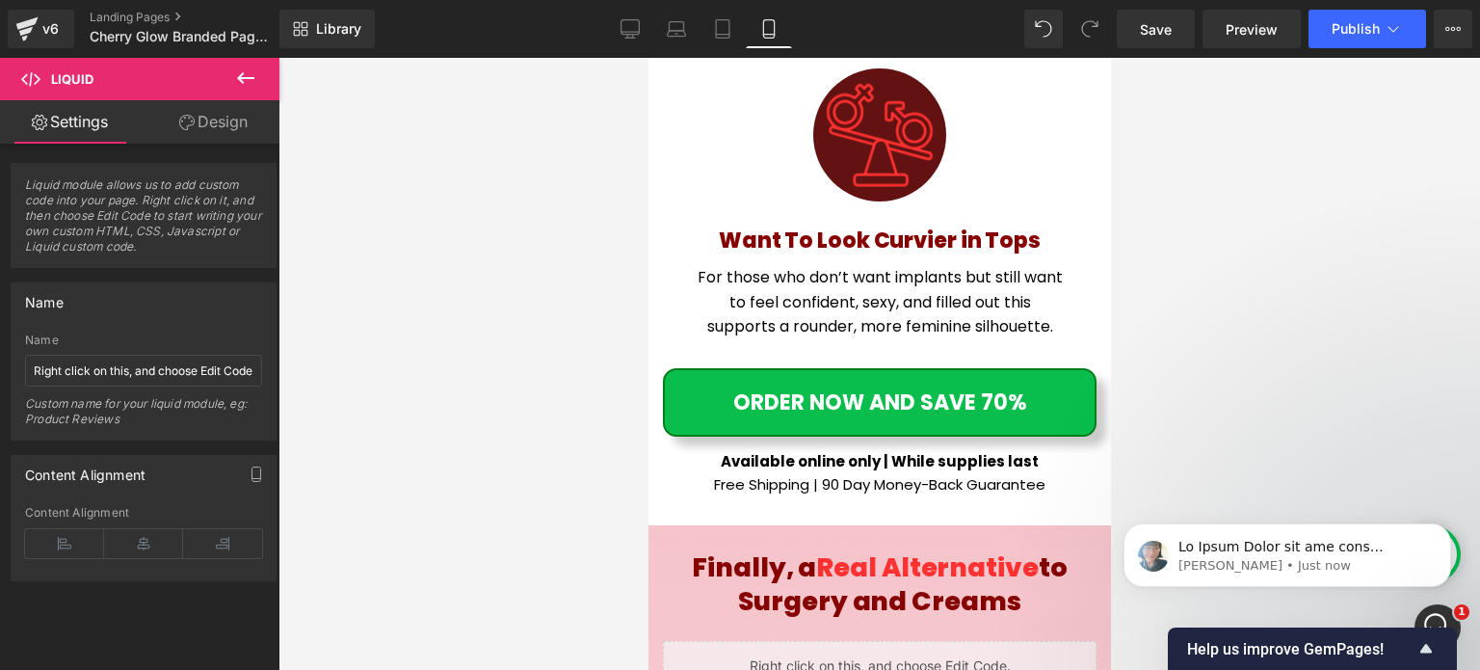
scroll to position [0, 0]
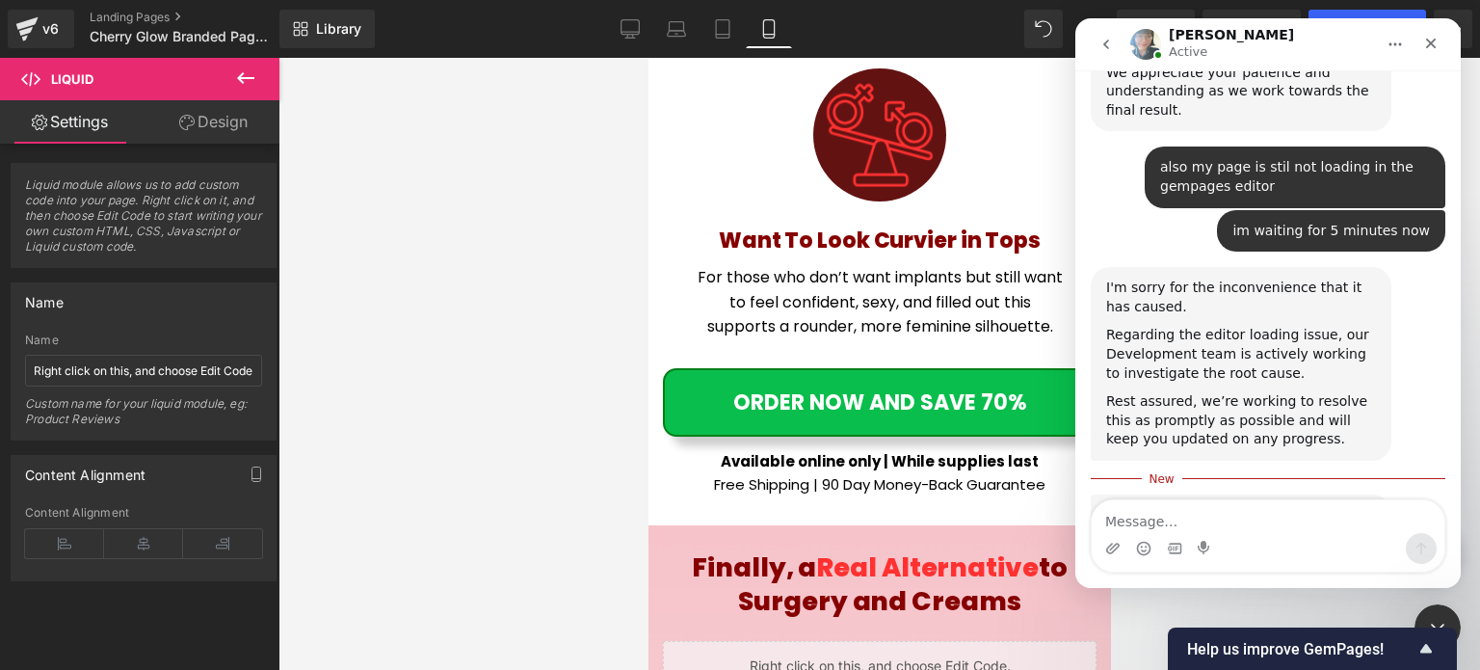
scroll to position [7645, 0]
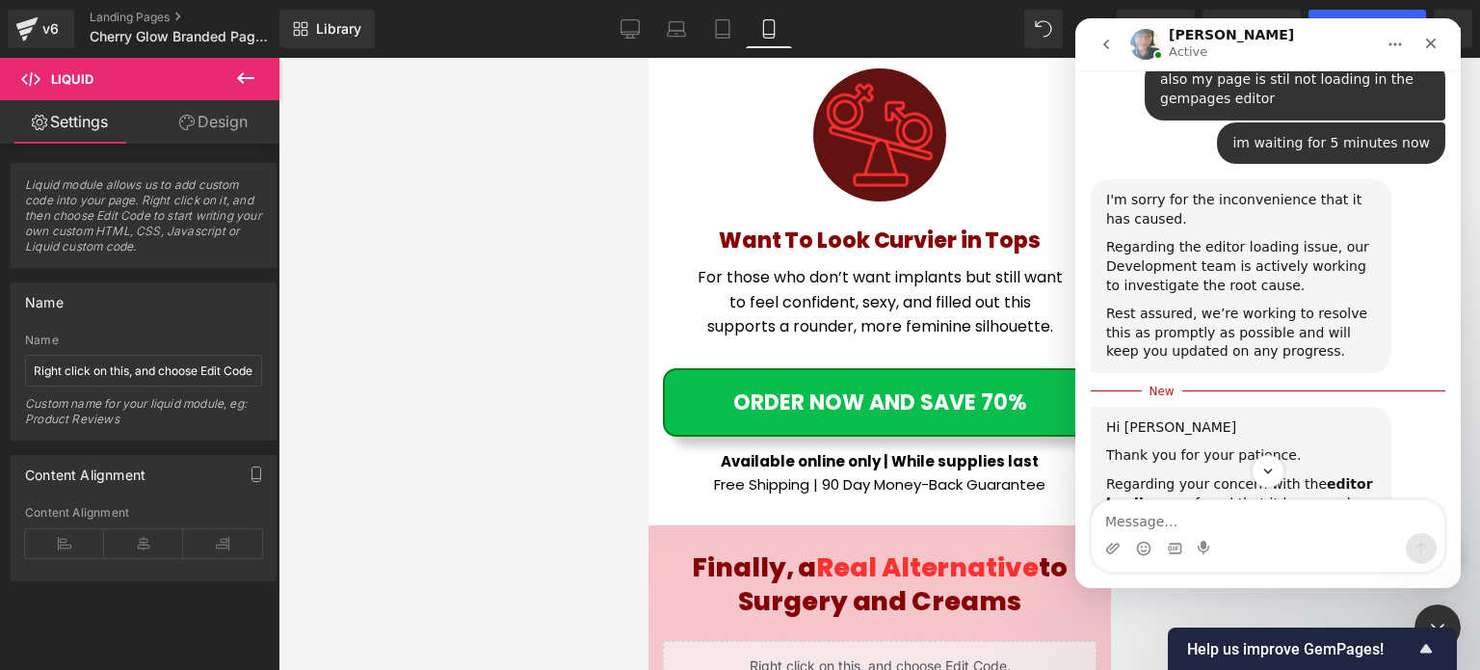
scroll to position [7838, 0]
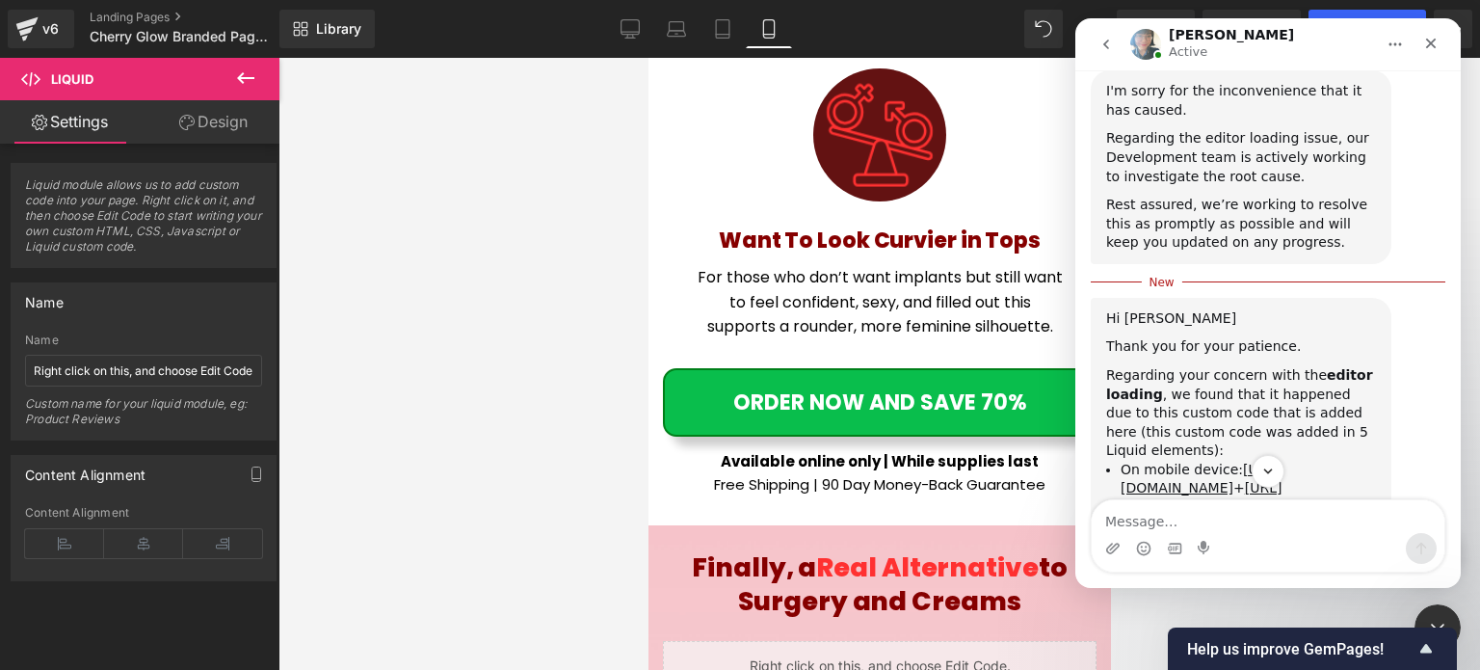
scroll to position [8025, 0]
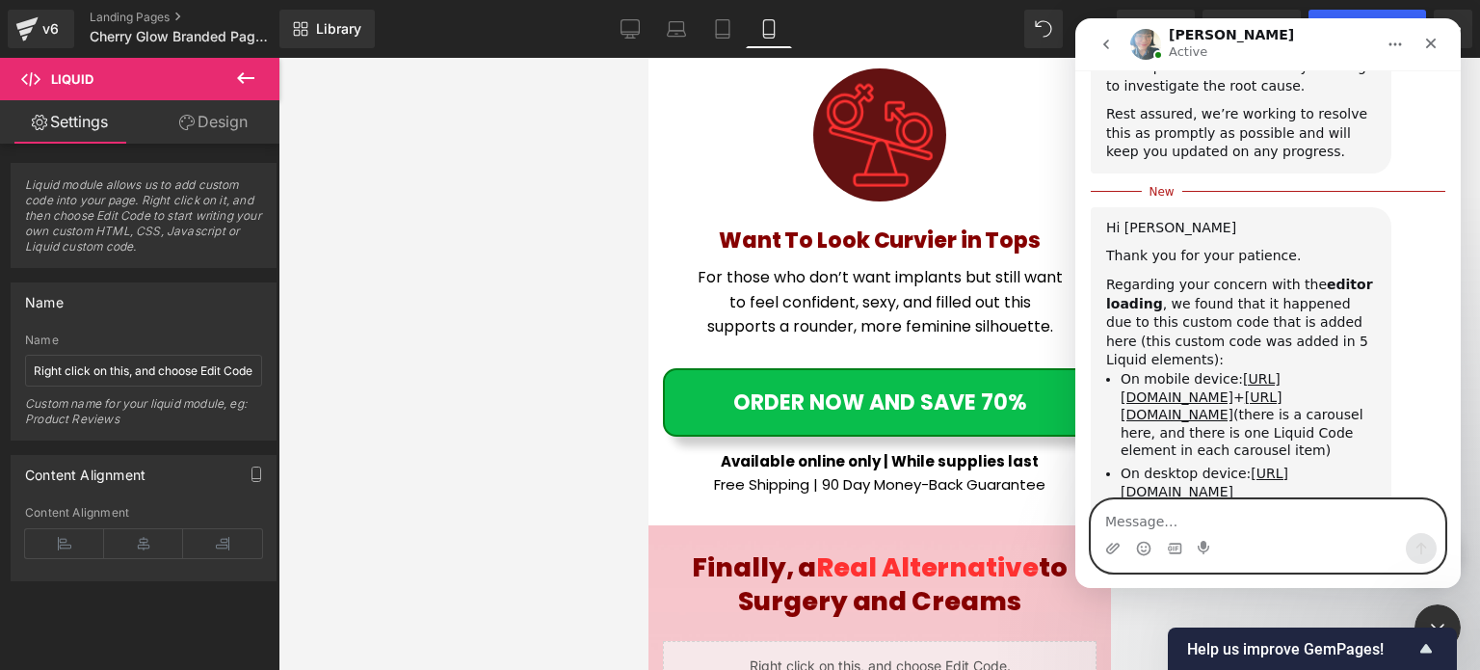
click at [1202, 532] on textarea "Message…" at bounding box center [1268, 516] width 353 height 33
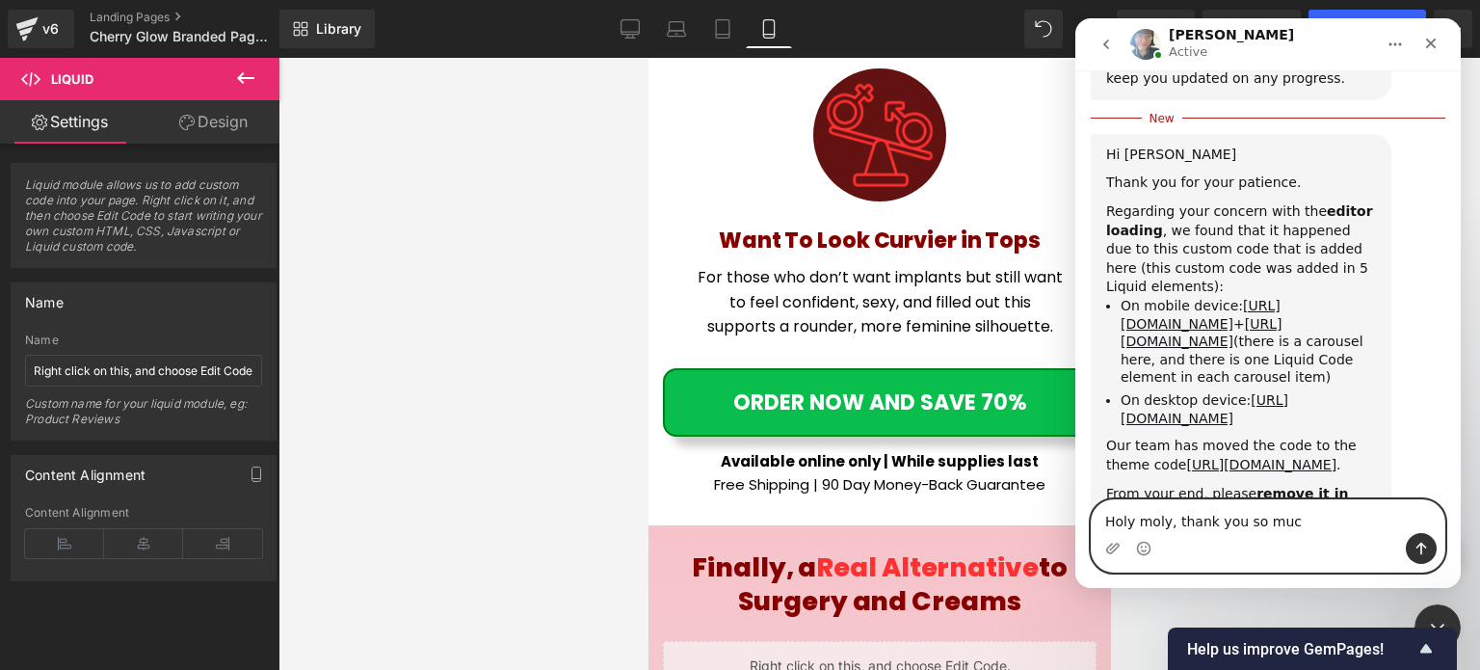
type textarea "Holy moly, thank you so much"
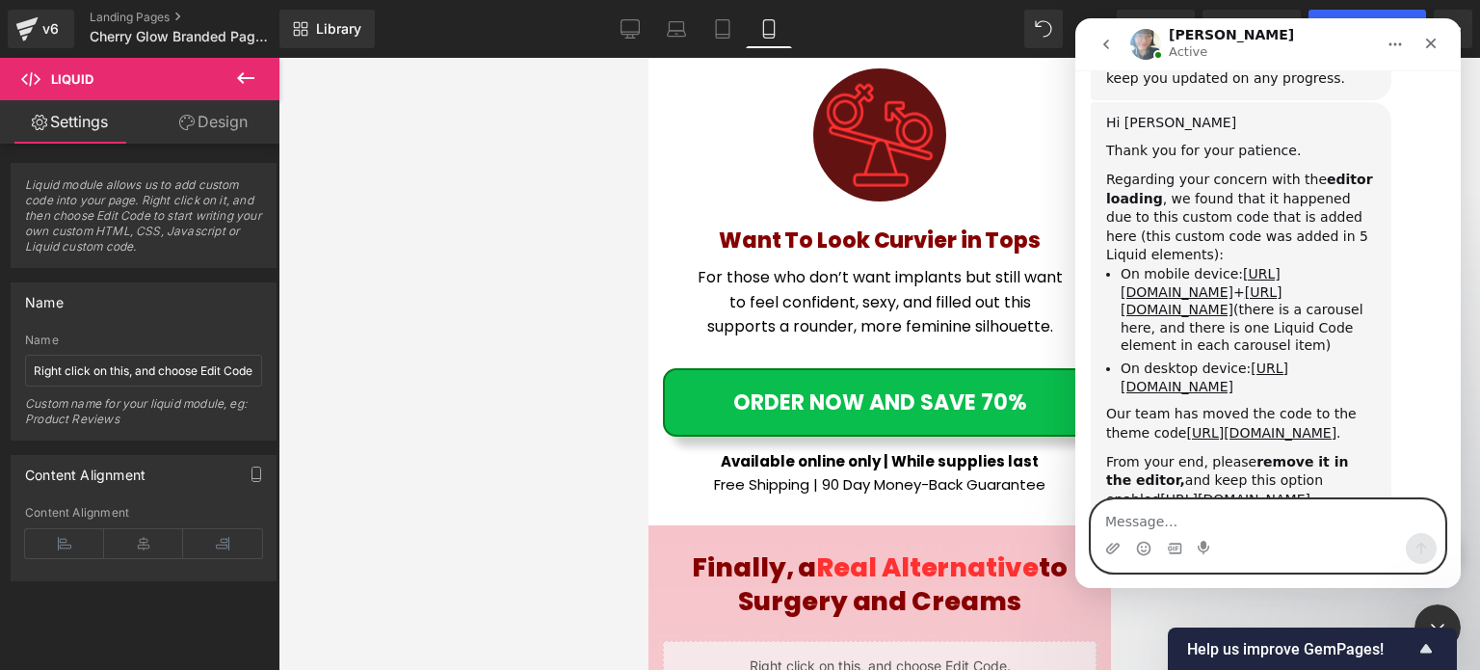
scroll to position [8125, 0]
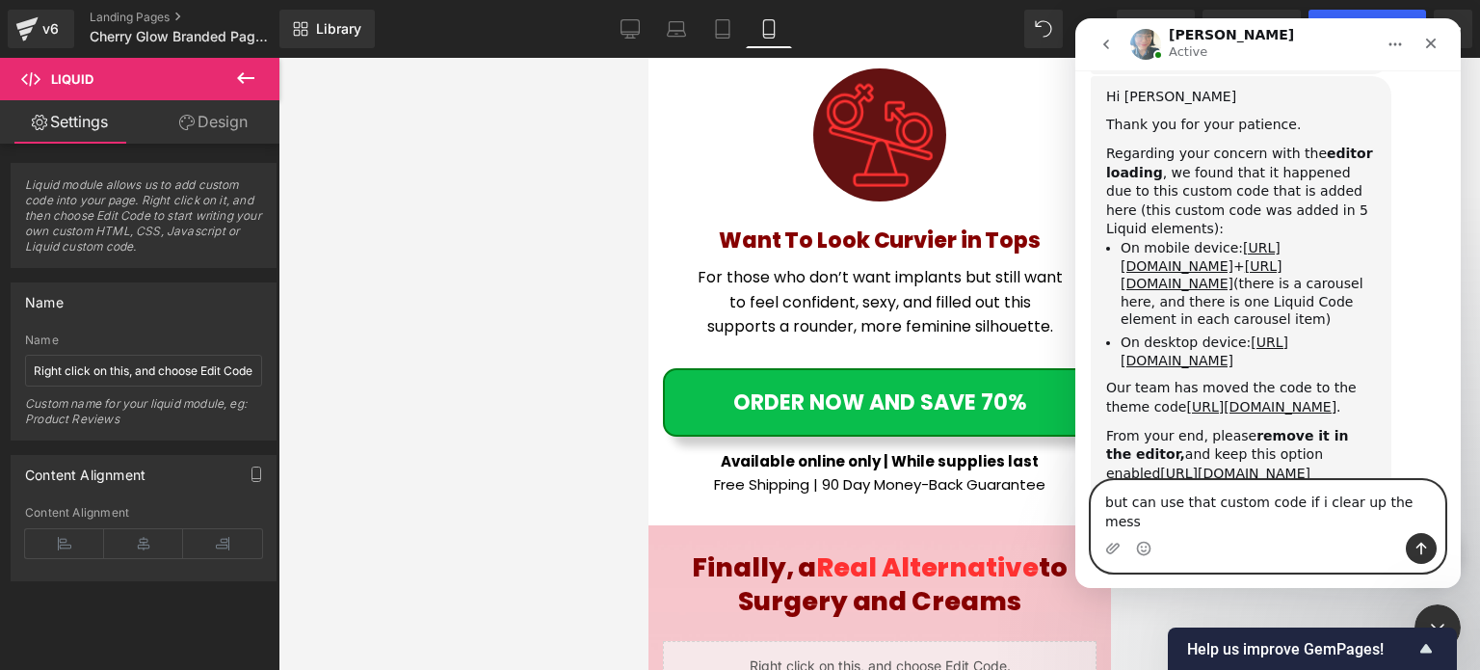
type textarea "but can use that custom code if i clear up the mess?"
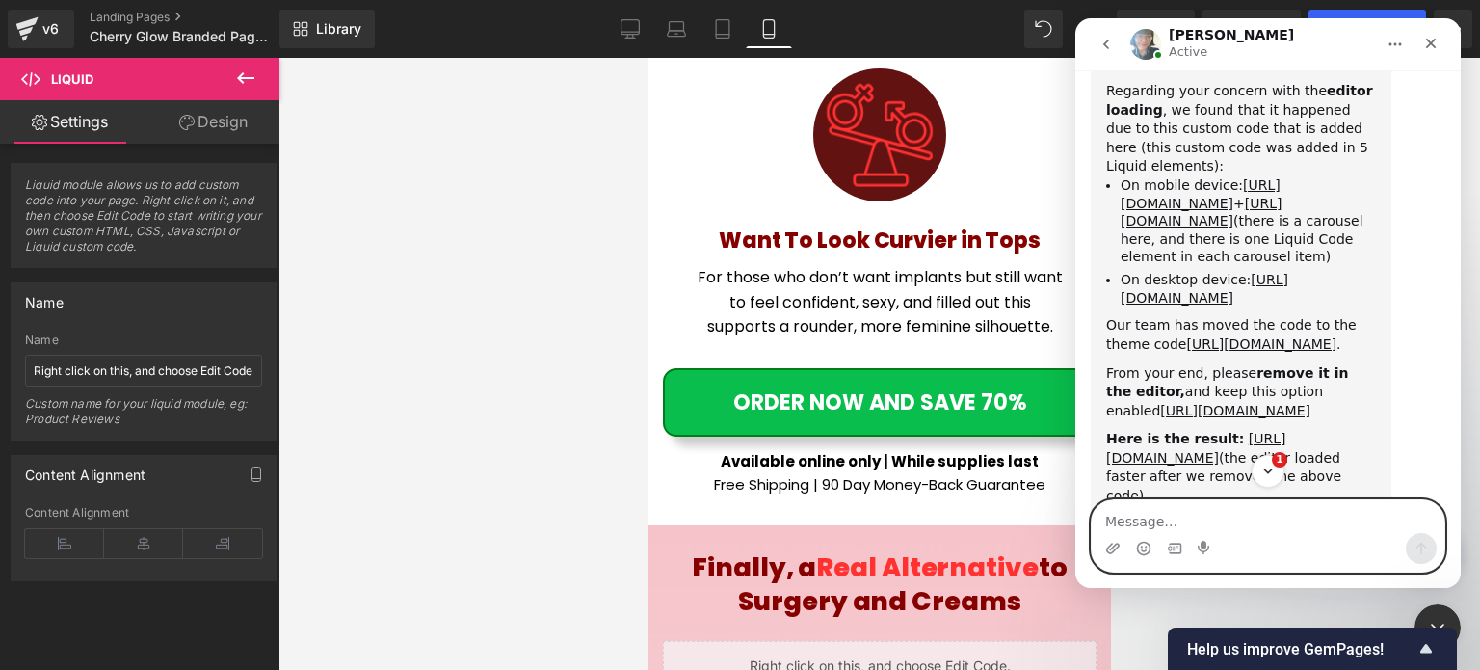
scroll to position [8539, 0]
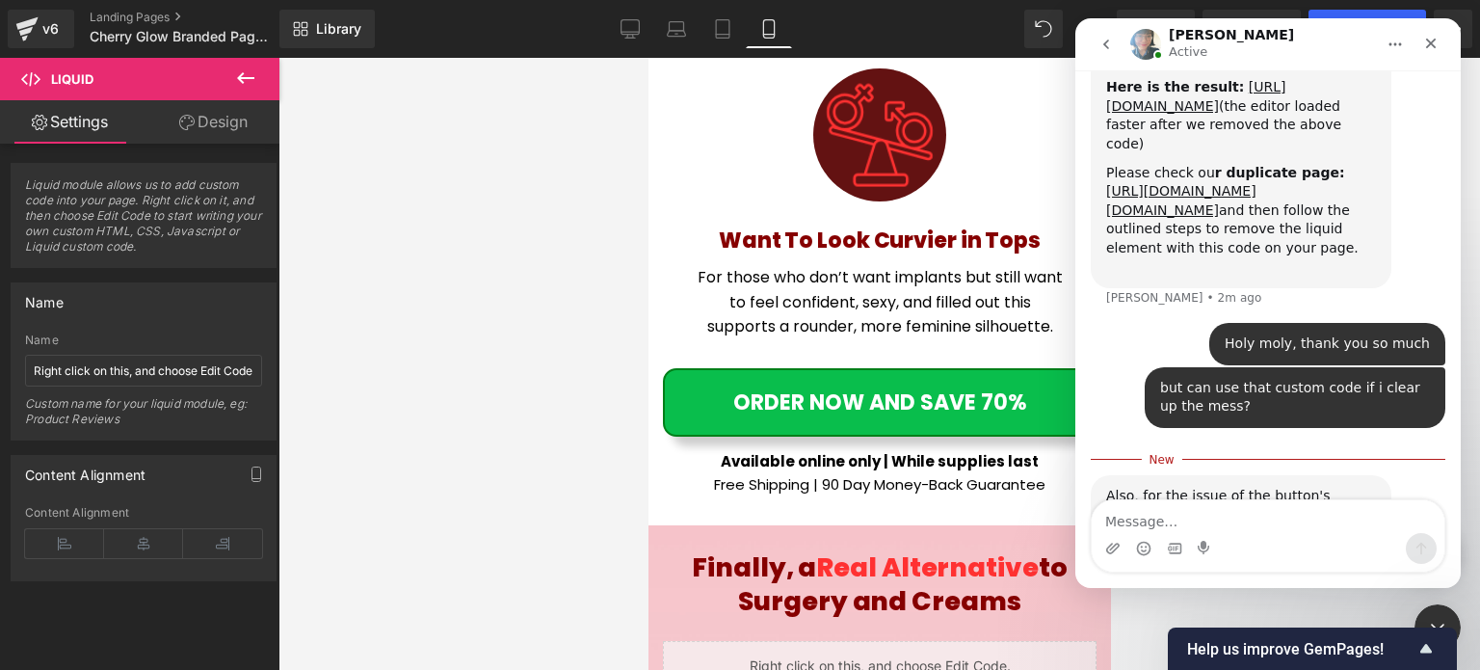
click at [1191, 571] on img "Annie says…" at bounding box center [1235, 616] width 258 height 90
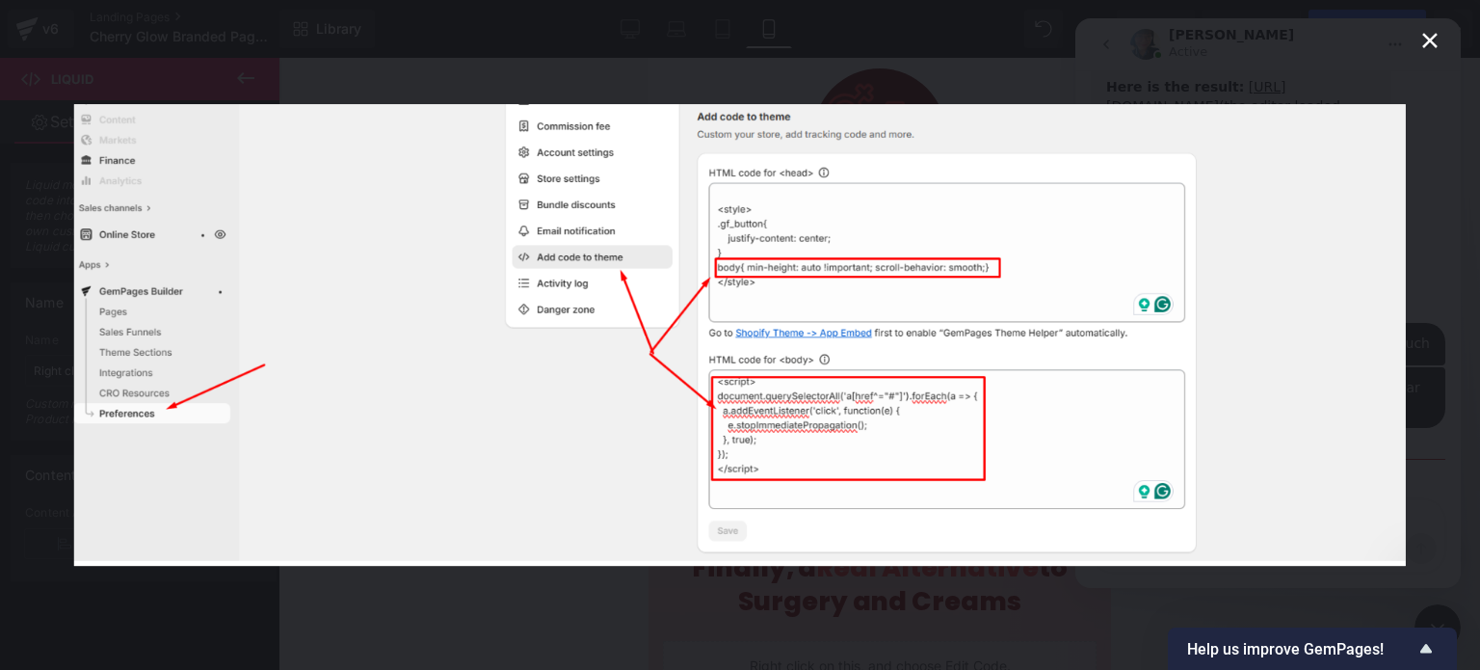
scroll to position [0, 0]
click at [1433, 329] on div "Intercom messenger" at bounding box center [740, 335] width 1480 height 670
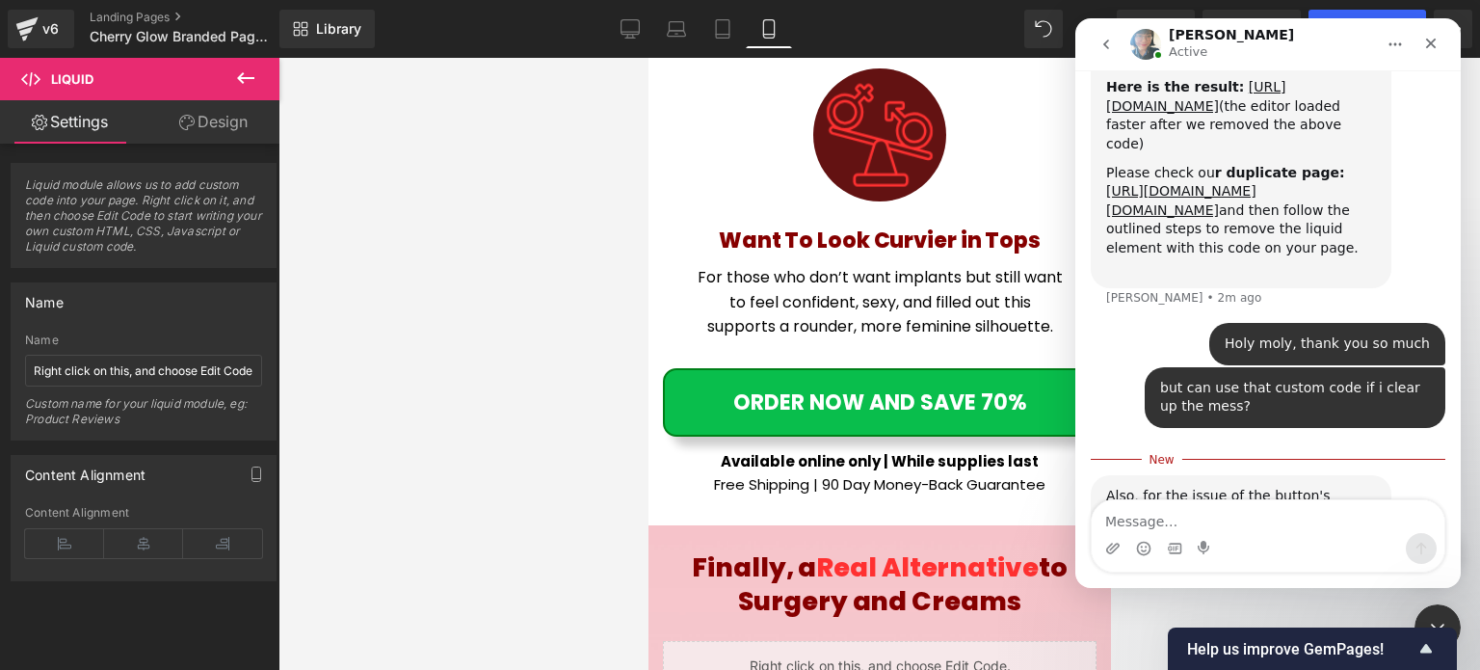
click at [1155, 539] on div "Intercom messenger" at bounding box center [1268, 548] width 353 height 31
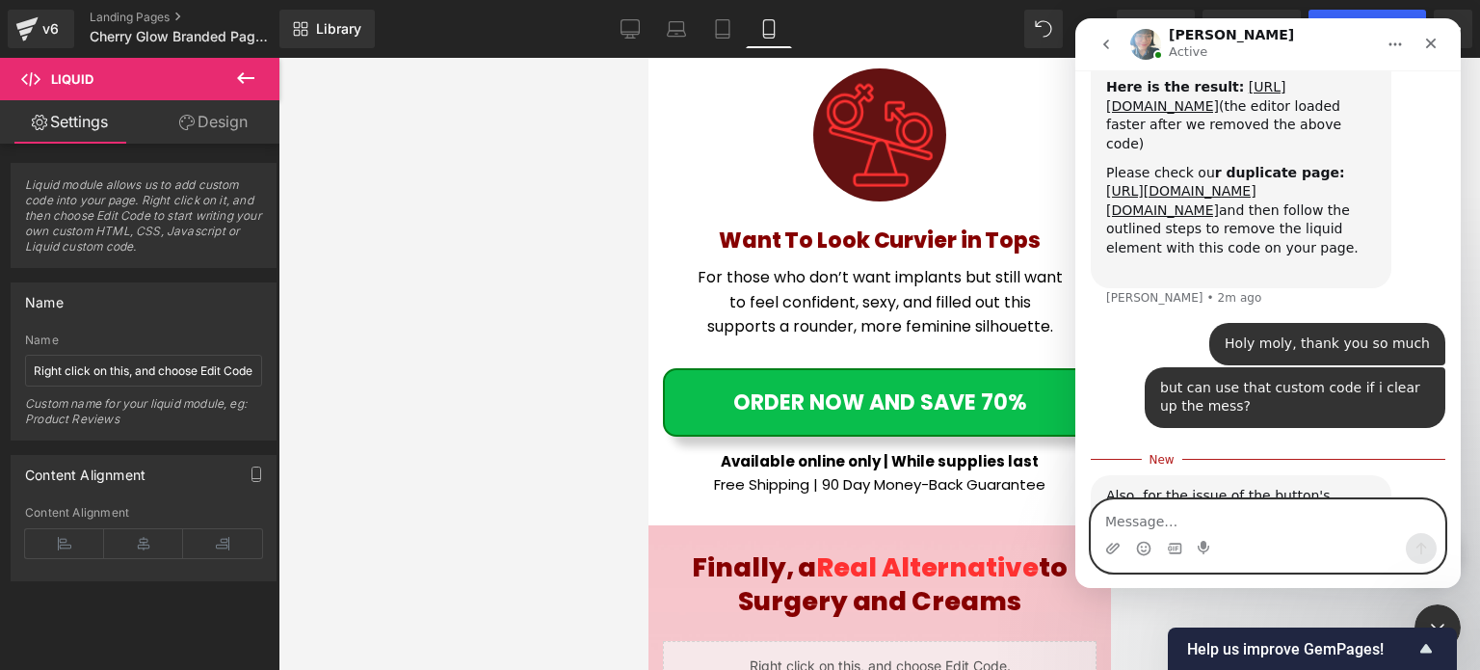
click at [1156, 521] on textarea "Message…" at bounding box center [1268, 516] width 353 height 33
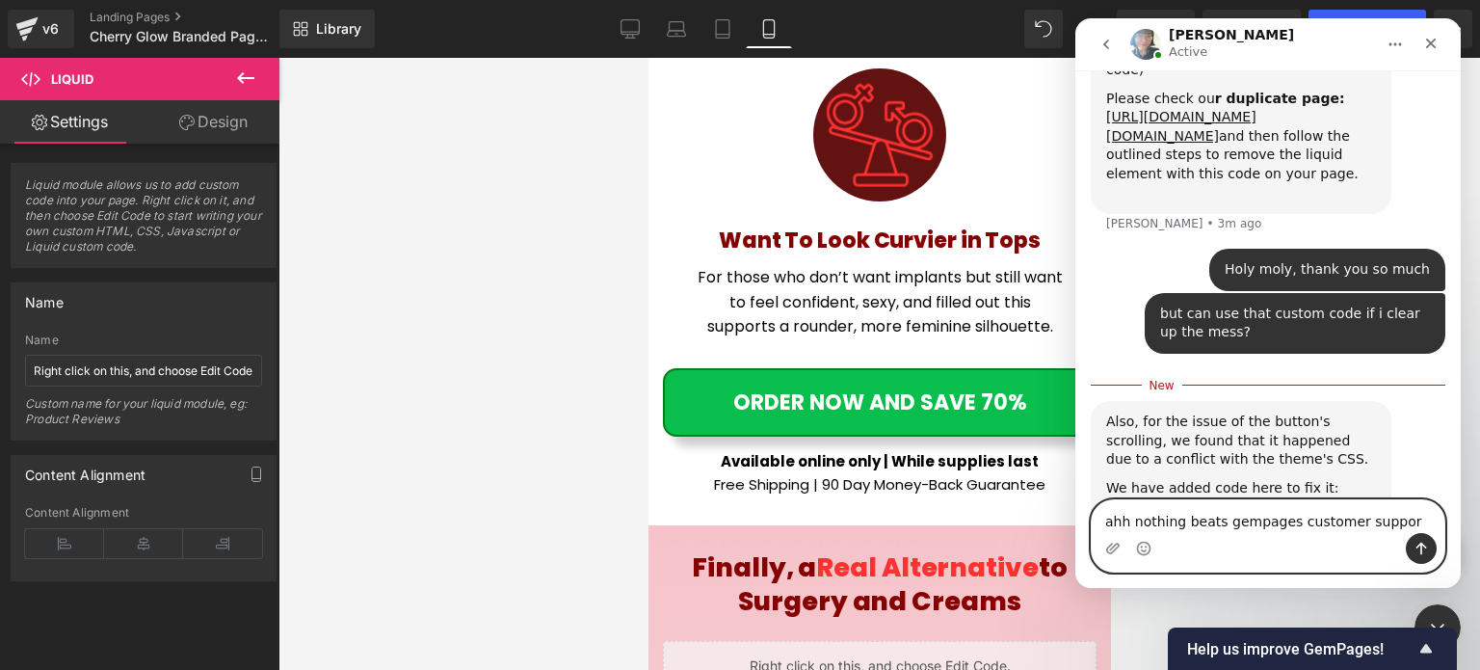
type textarea "ahh nothing beats gempages customer support"
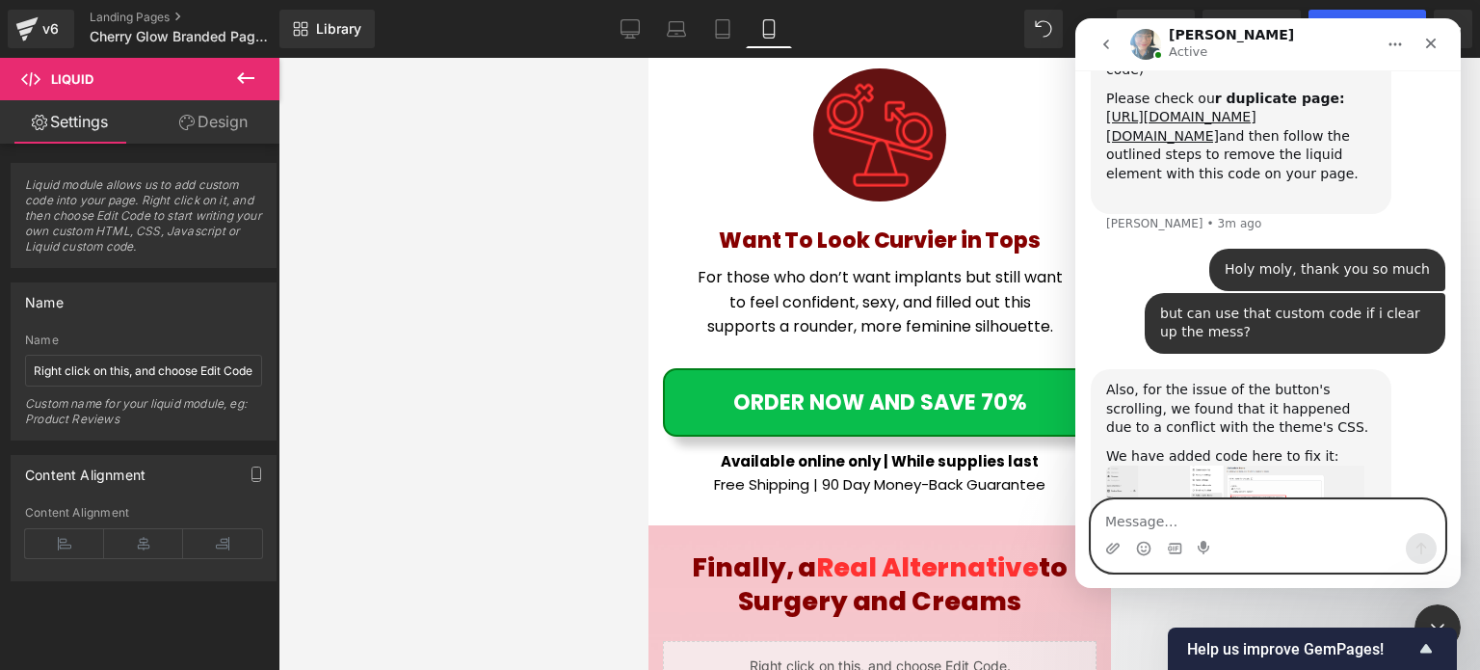
scroll to position [8658, 0]
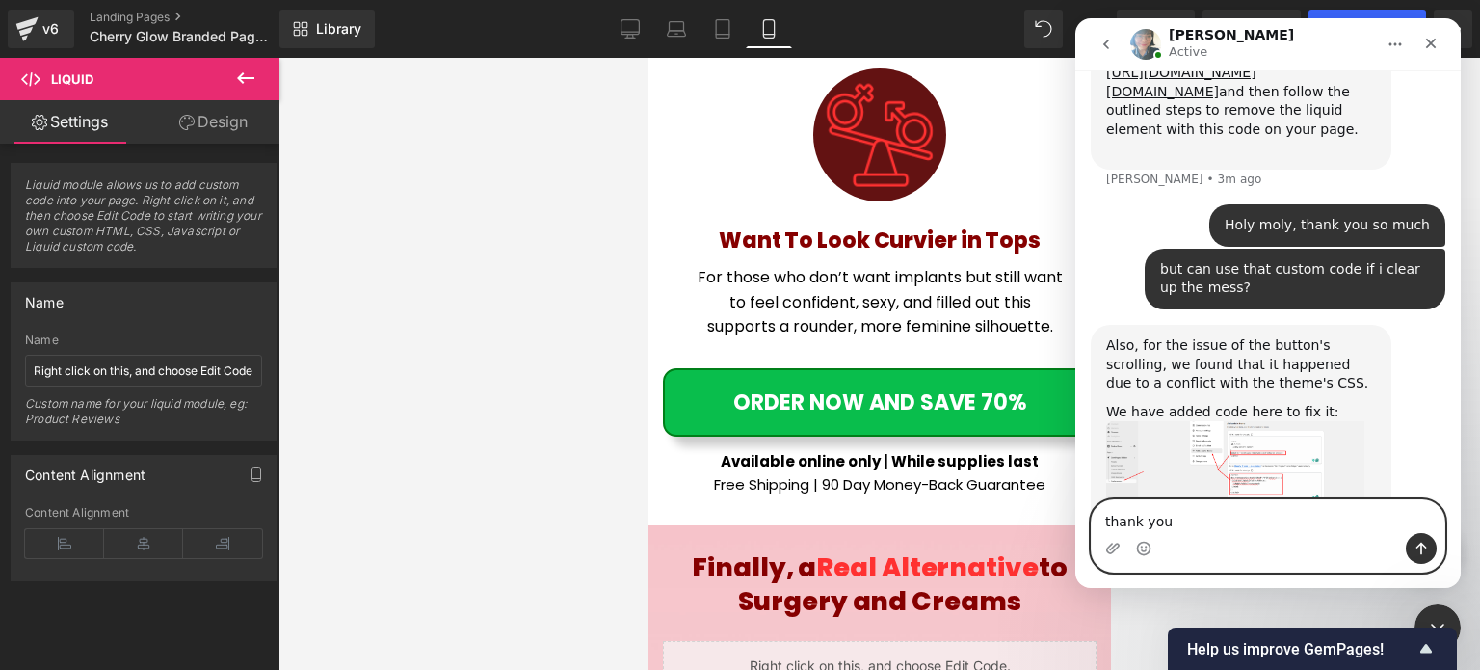
type textarea "thank you!"
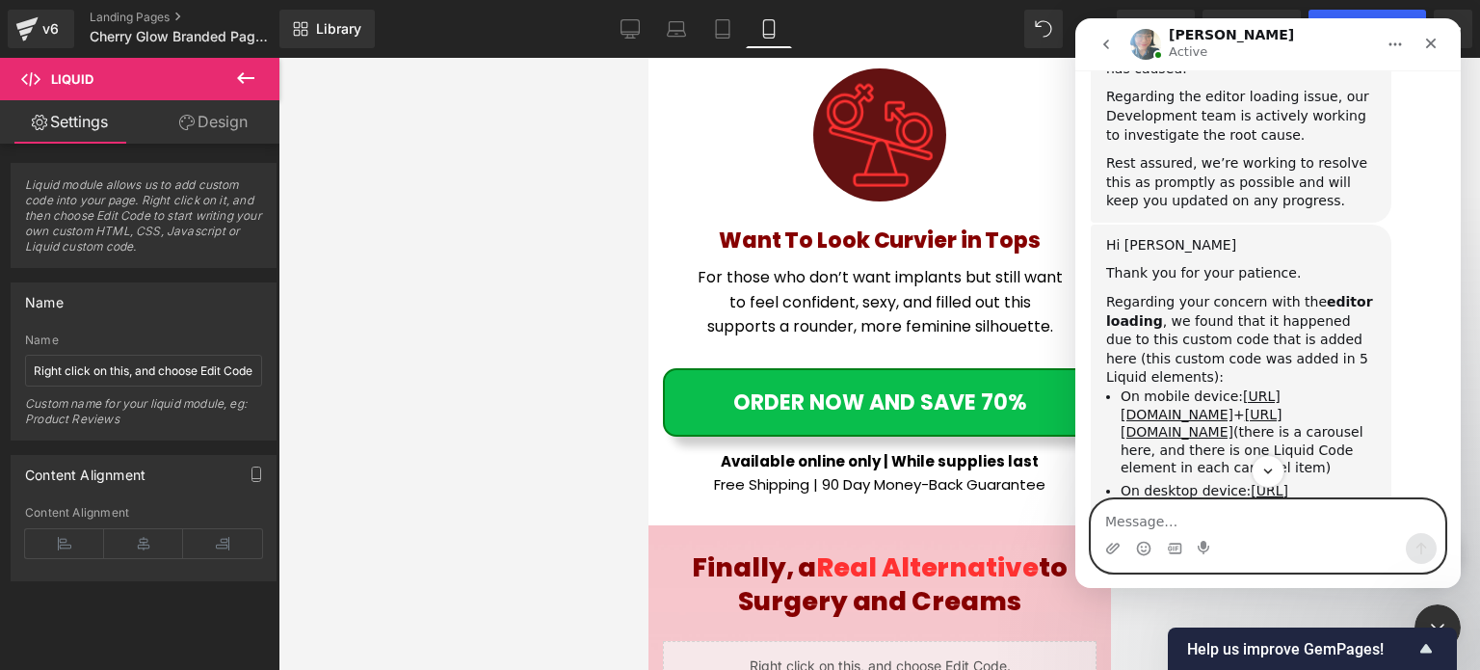
scroll to position [7930, 0]
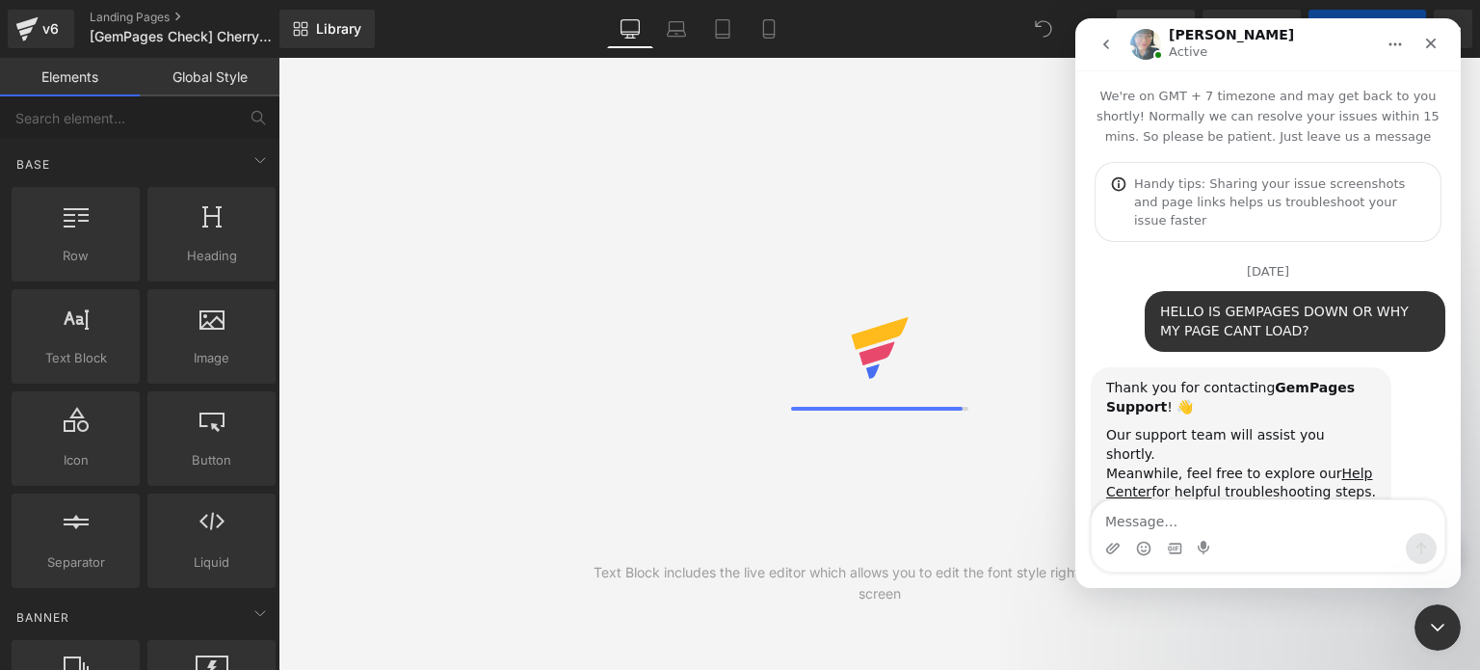
click at [975, 225] on div at bounding box center [740, 306] width 1480 height 612
click at [1421, 623] on div "Close Intercom Messenger" at bounding box center [1435, 624] width 46 height 46
click at [1430, 620] on icon "Close Intercom Messenger" at bounding box center [1434, 624] width 23 height 23
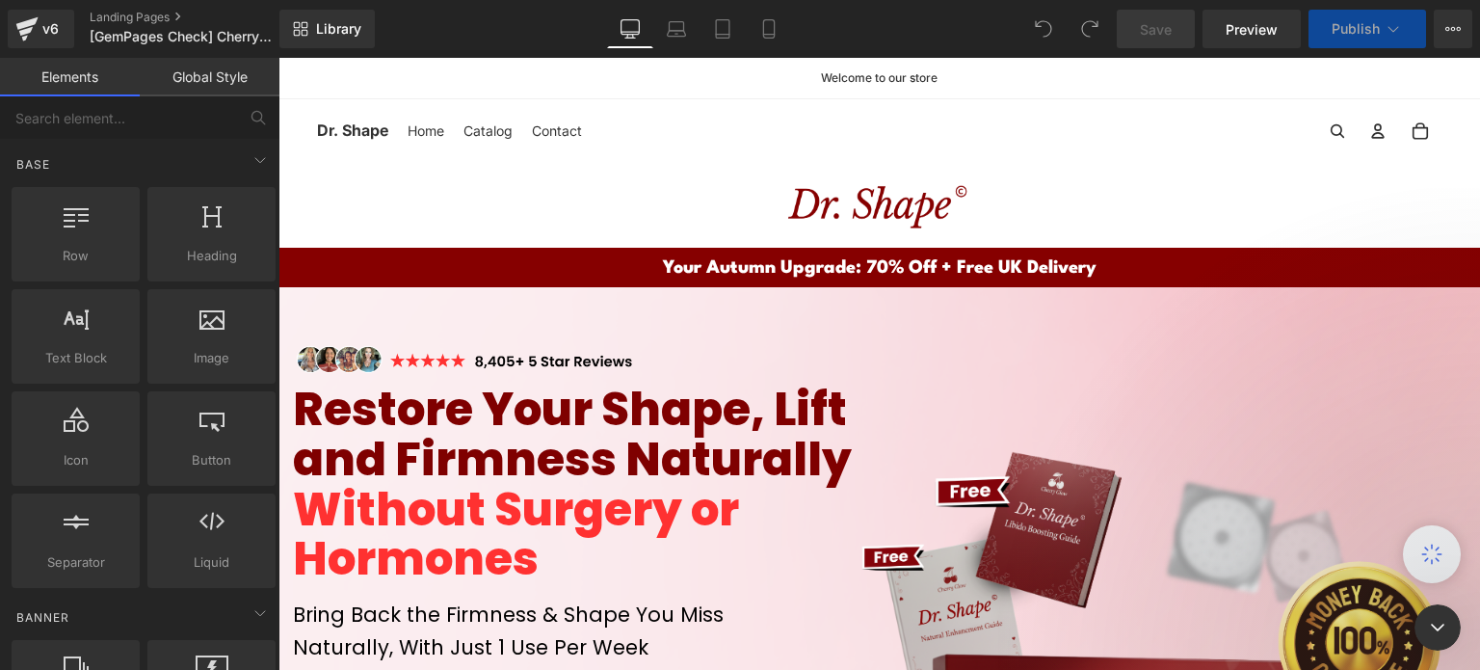
click at [728, 160] on div "Home Catalog Contact Dr. Shape" at bounding box center [879, 131] width 1125 height 64
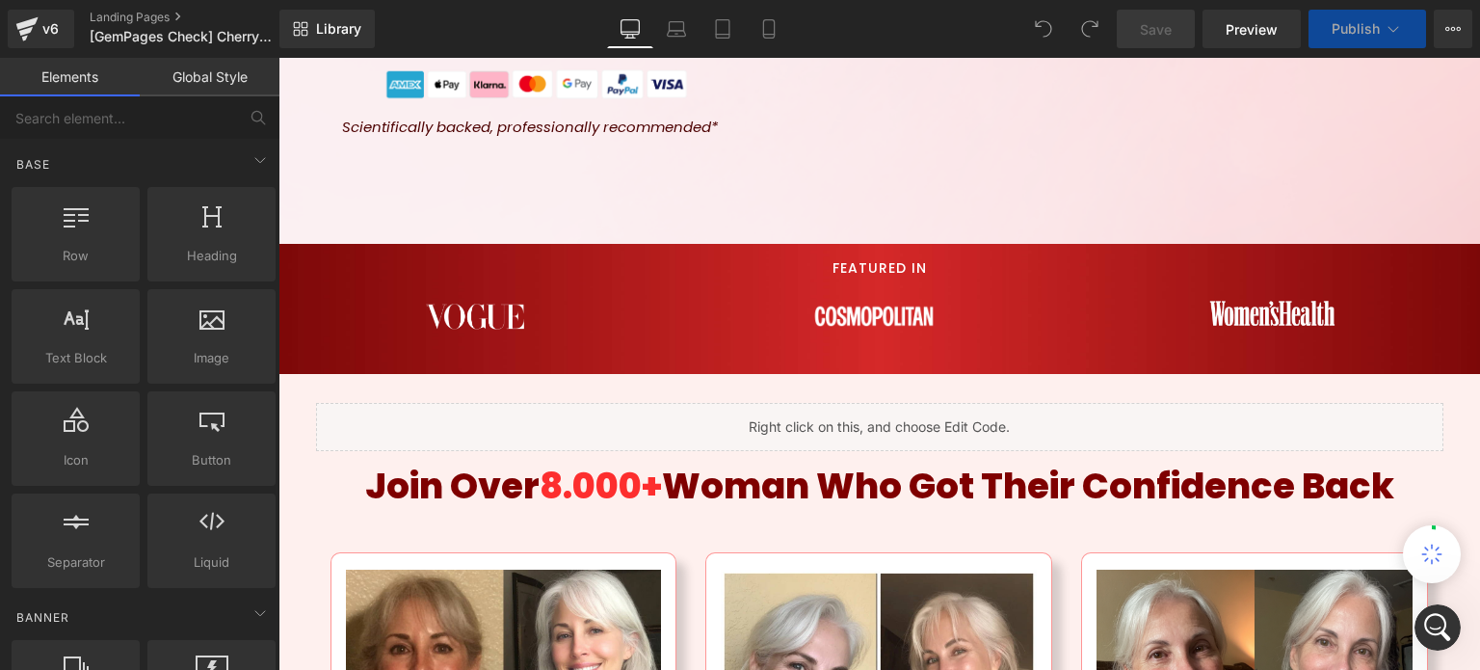
scroll to position [1349, 0]
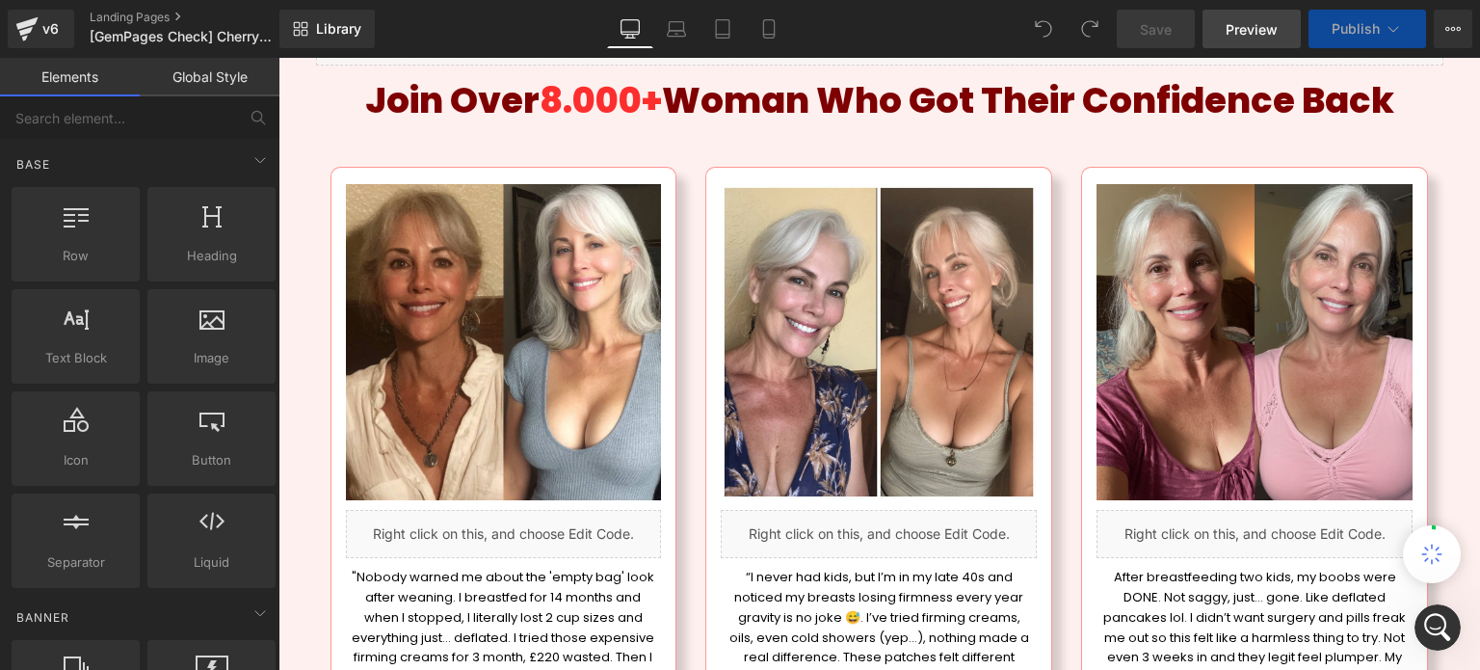
click at [1240, 26] on span "Preview" at bounding box center [1252, 29] width 52 height 20
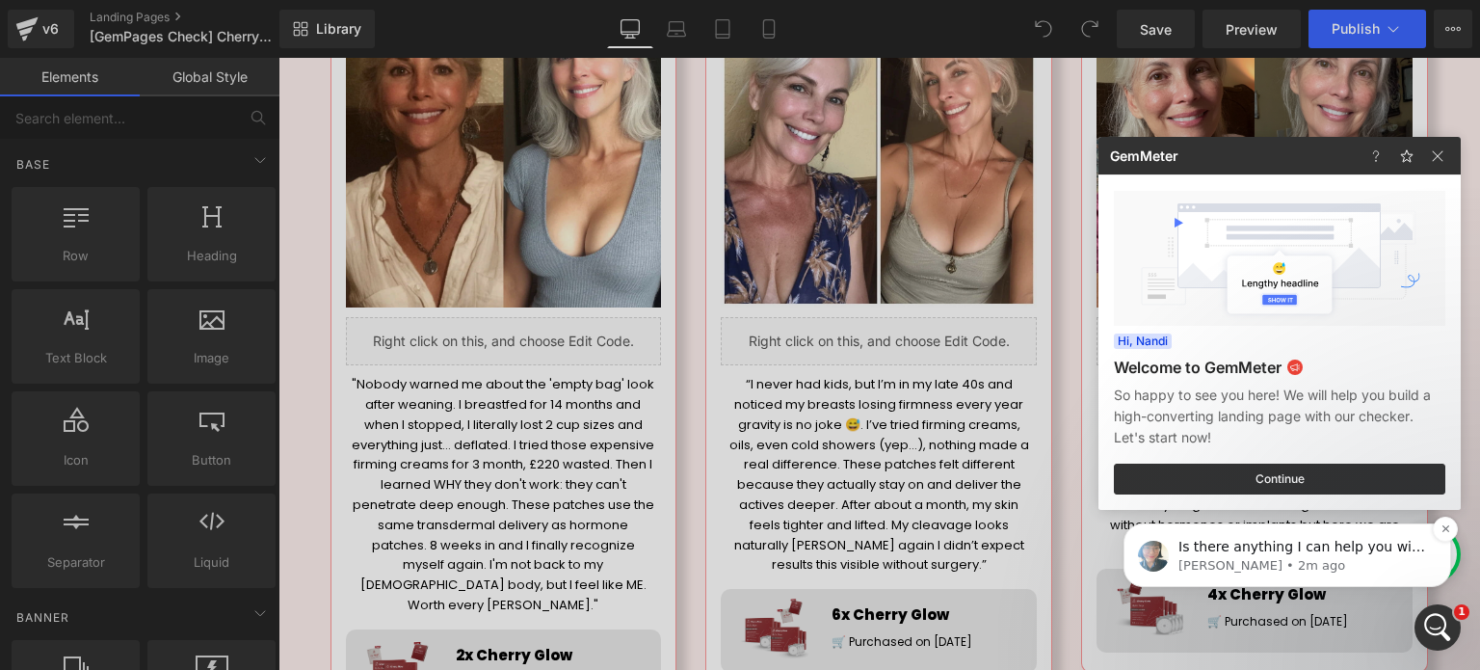
scroll to position [8814, 0]
click at [1301, 555] on span "Is there anything I can help you with [DATE]? Feel free to let me know, and I w…" at bounding box center [1301, 566] width 247 height 54
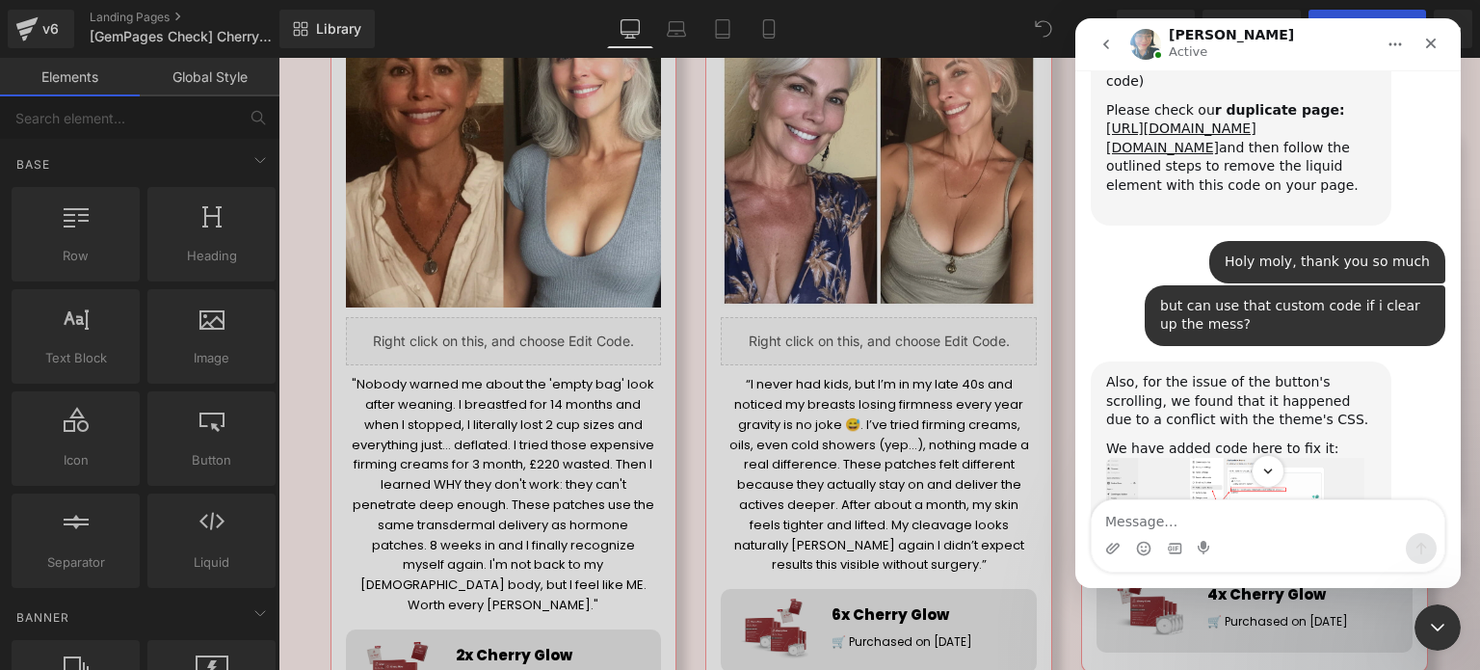
scroll to position [8846, 0]
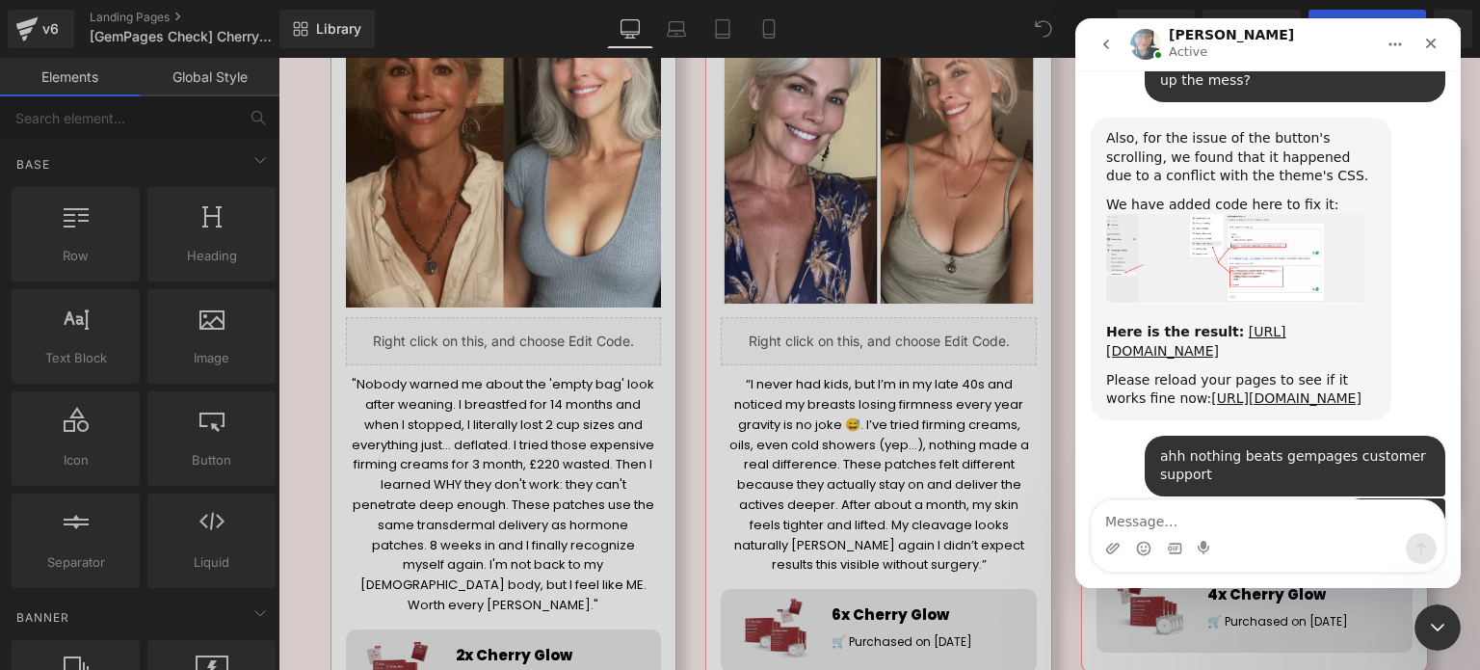
click at [1232, 513] on textarea "Message…" at bounding box center [1268, 516] width 353 height 33
type textarea "THANK YOU SO MUCH"
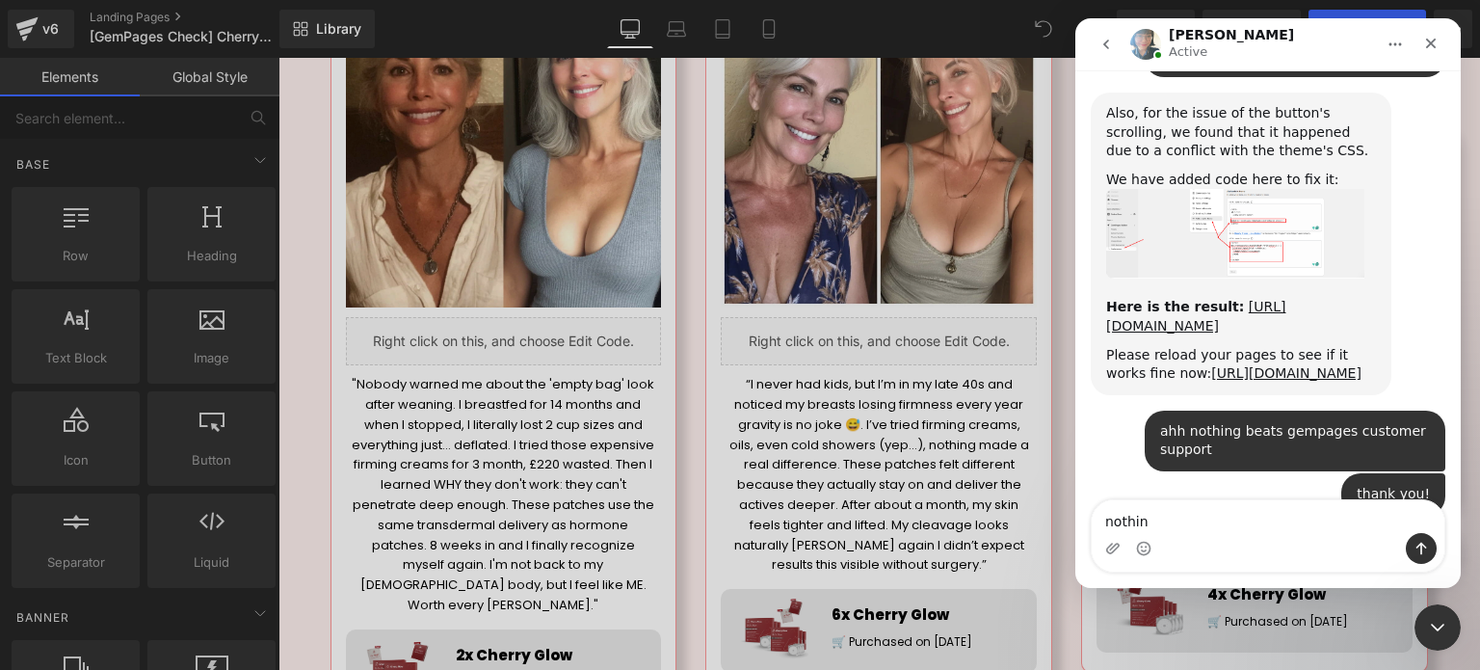
type textarea "nothing"
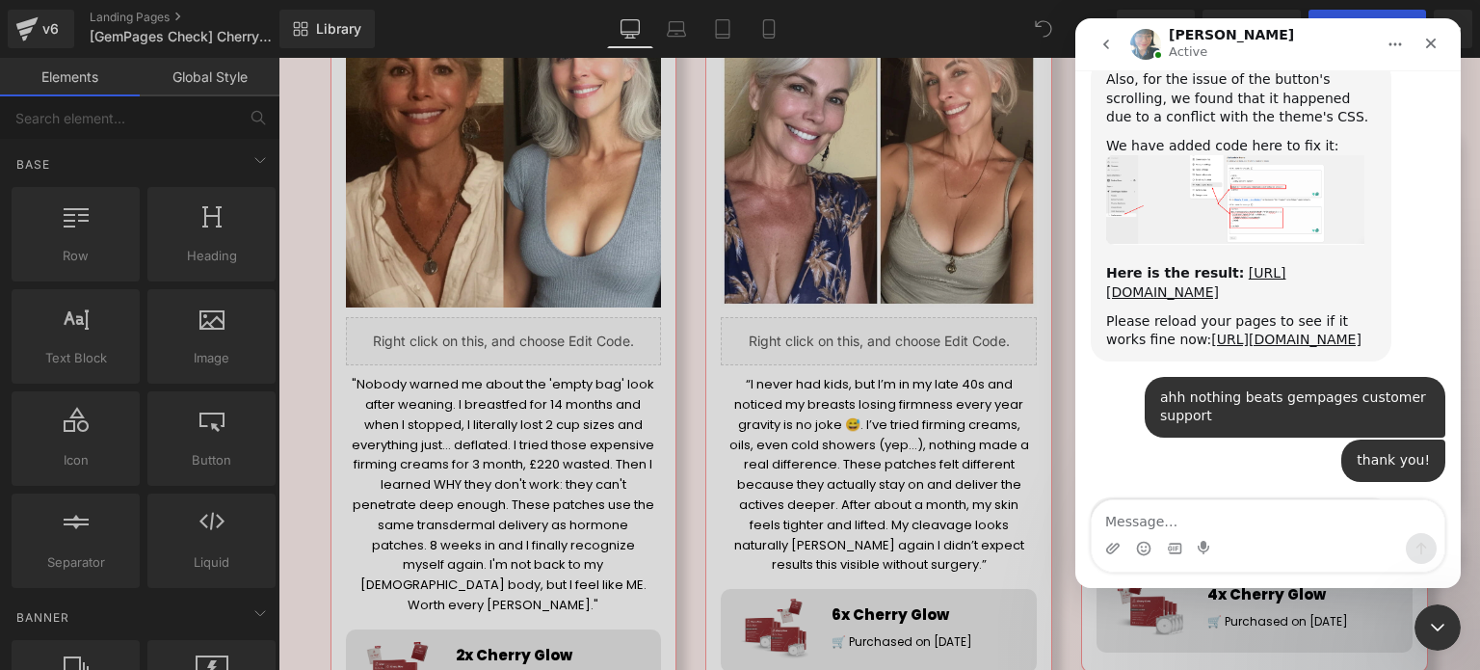
scroll to position [8915, 0]
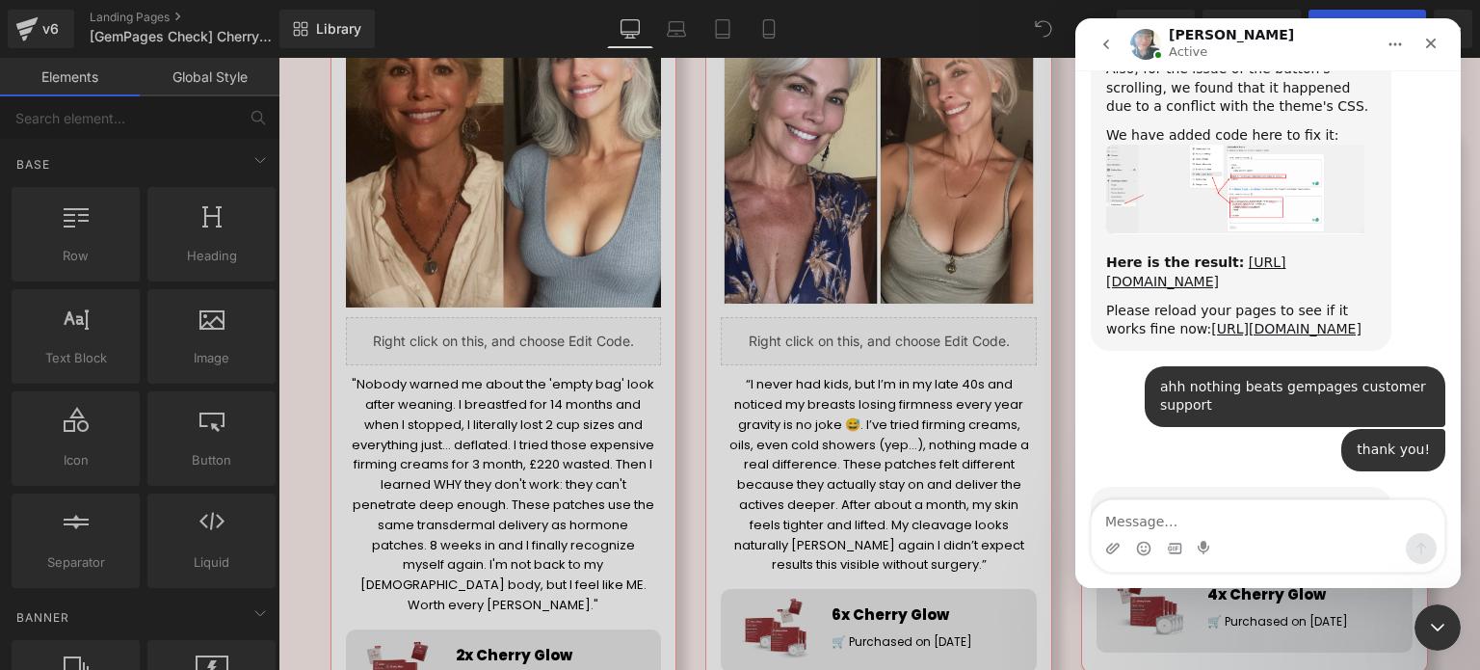
click at [1266, 12] on div at bounding box center [740, 306] width 1480 height 612
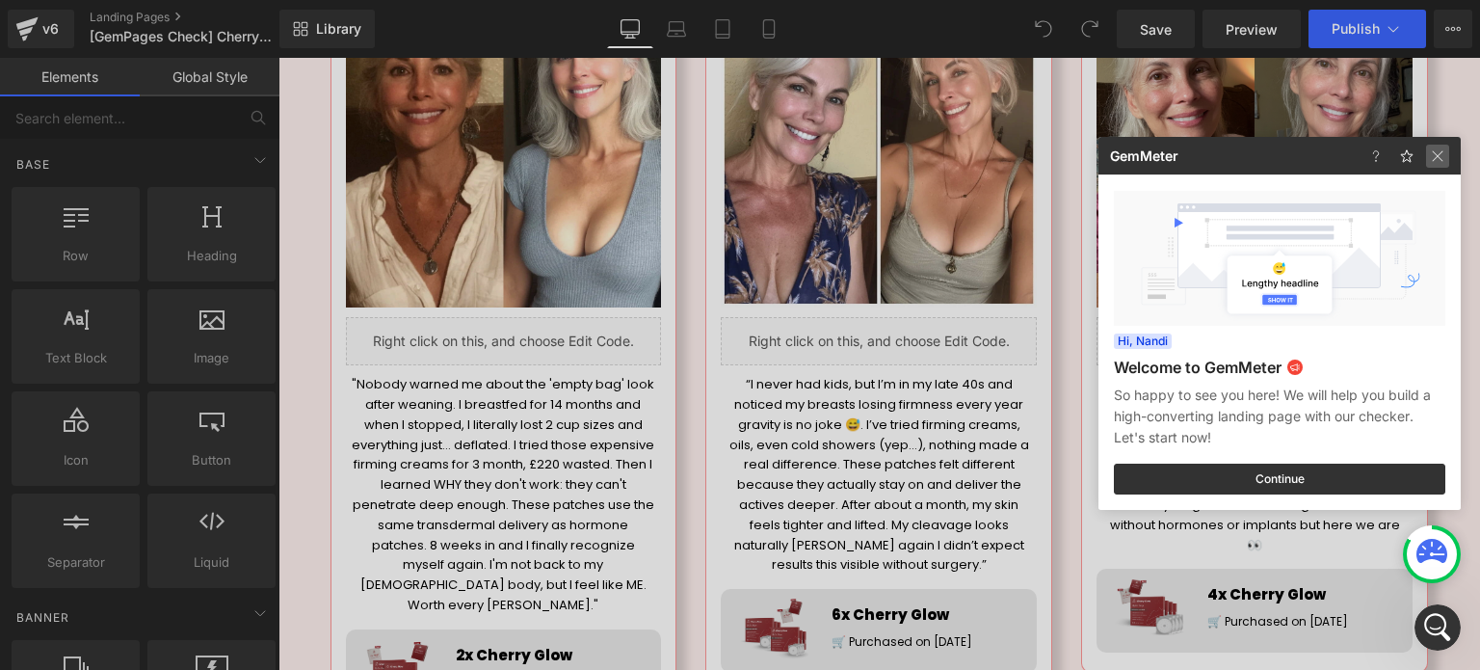
click at [1439, 165] on img at bounding box center [1437, 156] width 23 height 23
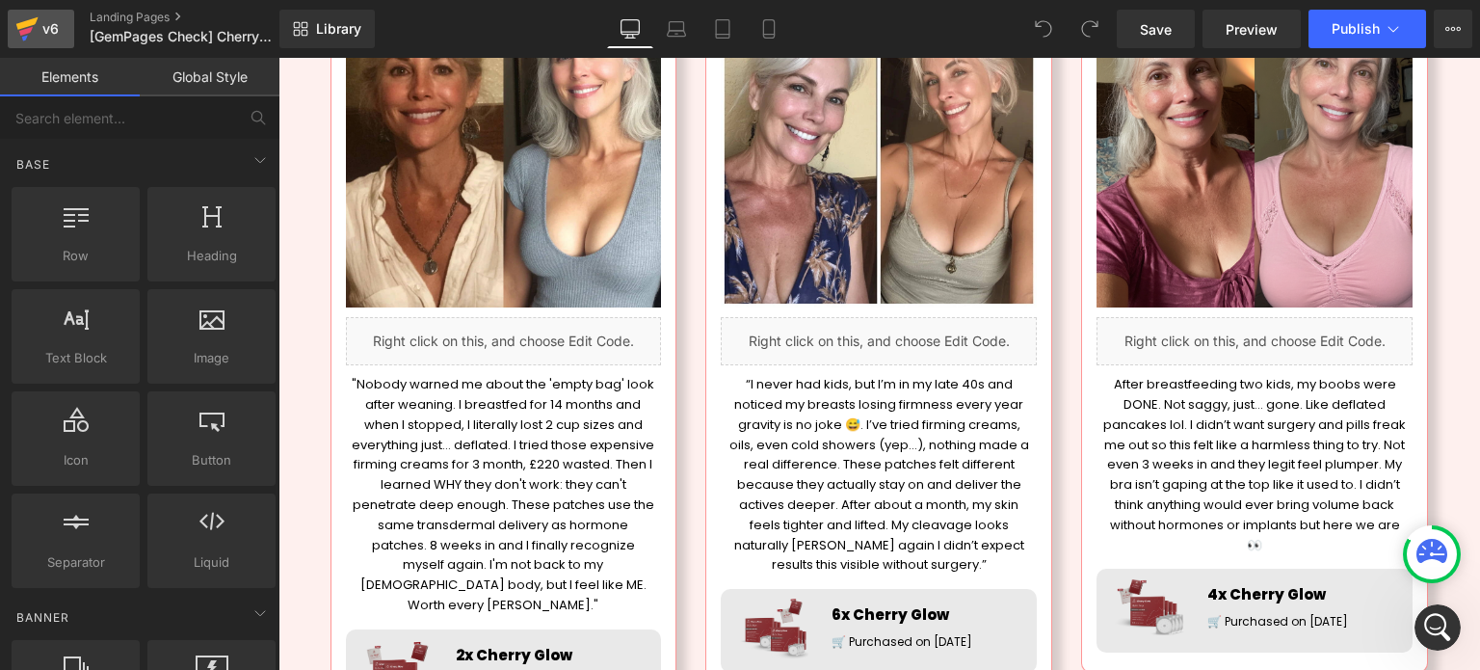
click at [45, 30] on div "v6" at bounding box center [51, 28] width 24 height 25
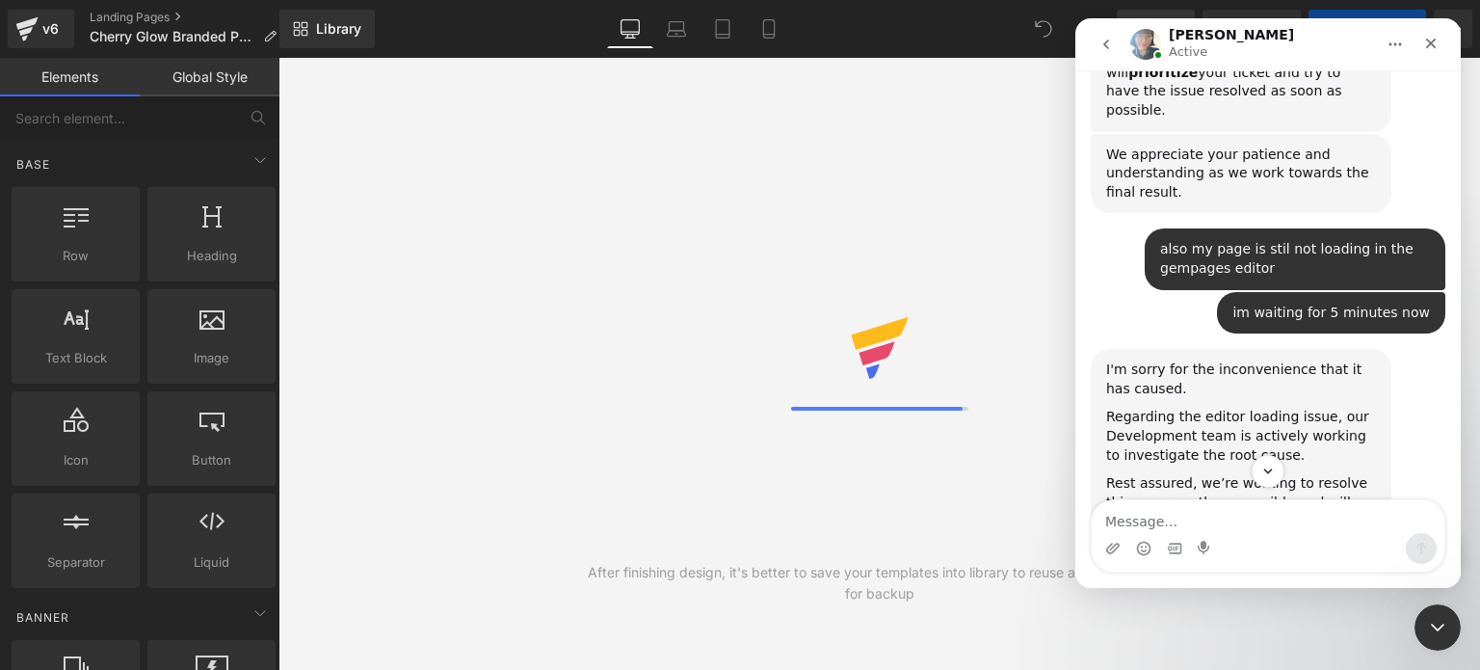
scroll to position [7661, 0]
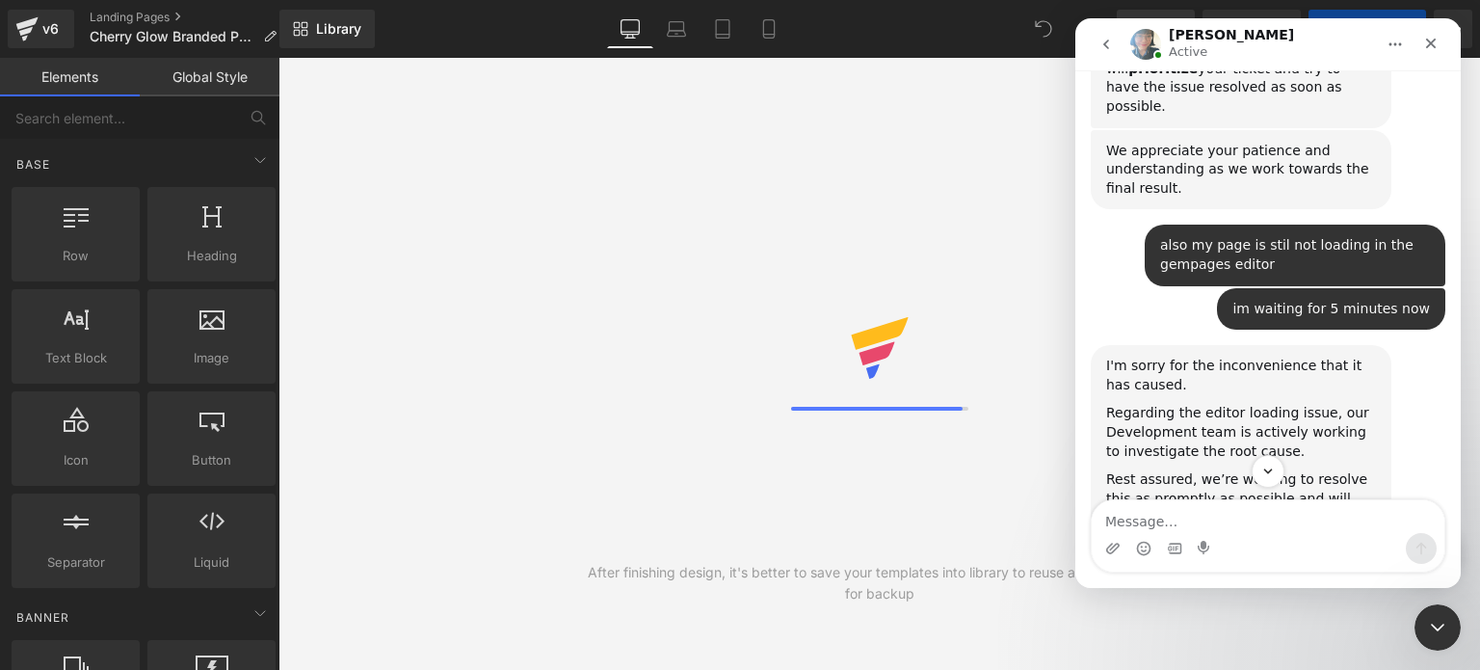
click at [1018, 408] on div at bounding box center [740, 306] width 1480 height 612
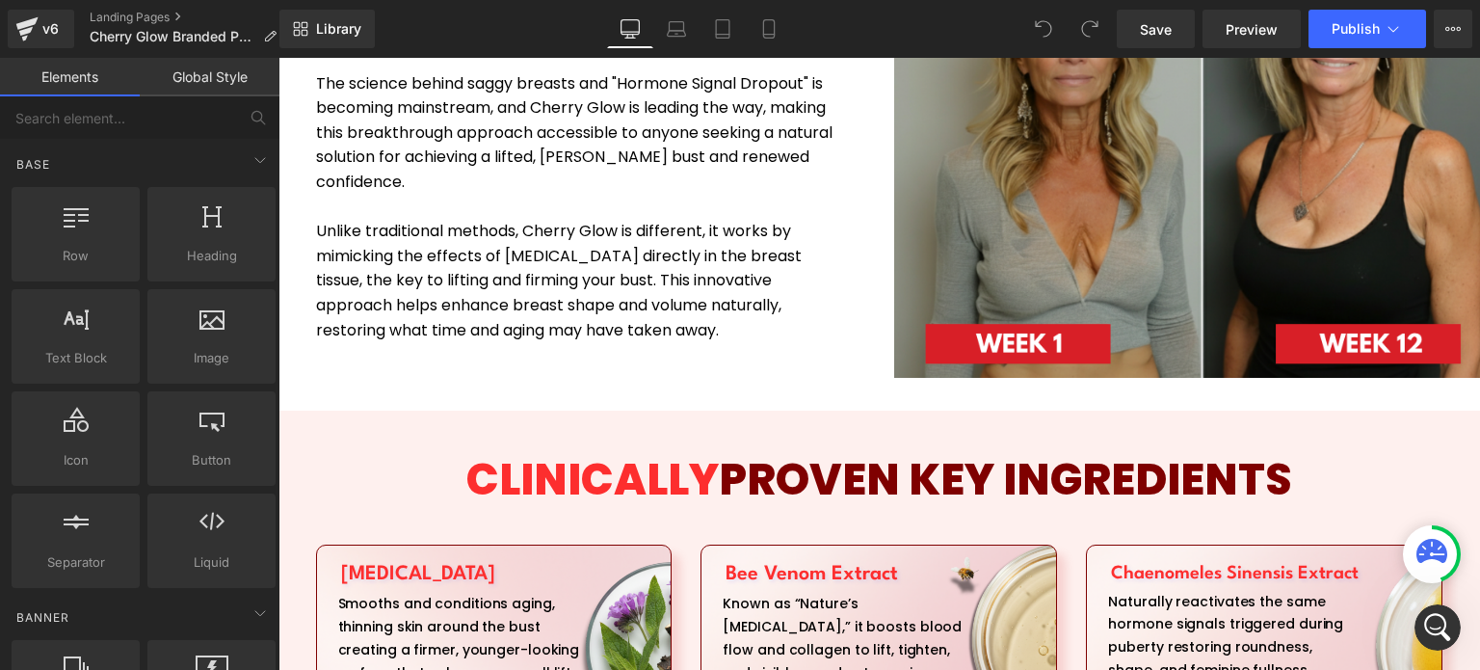
scroll to position [2987, 0]
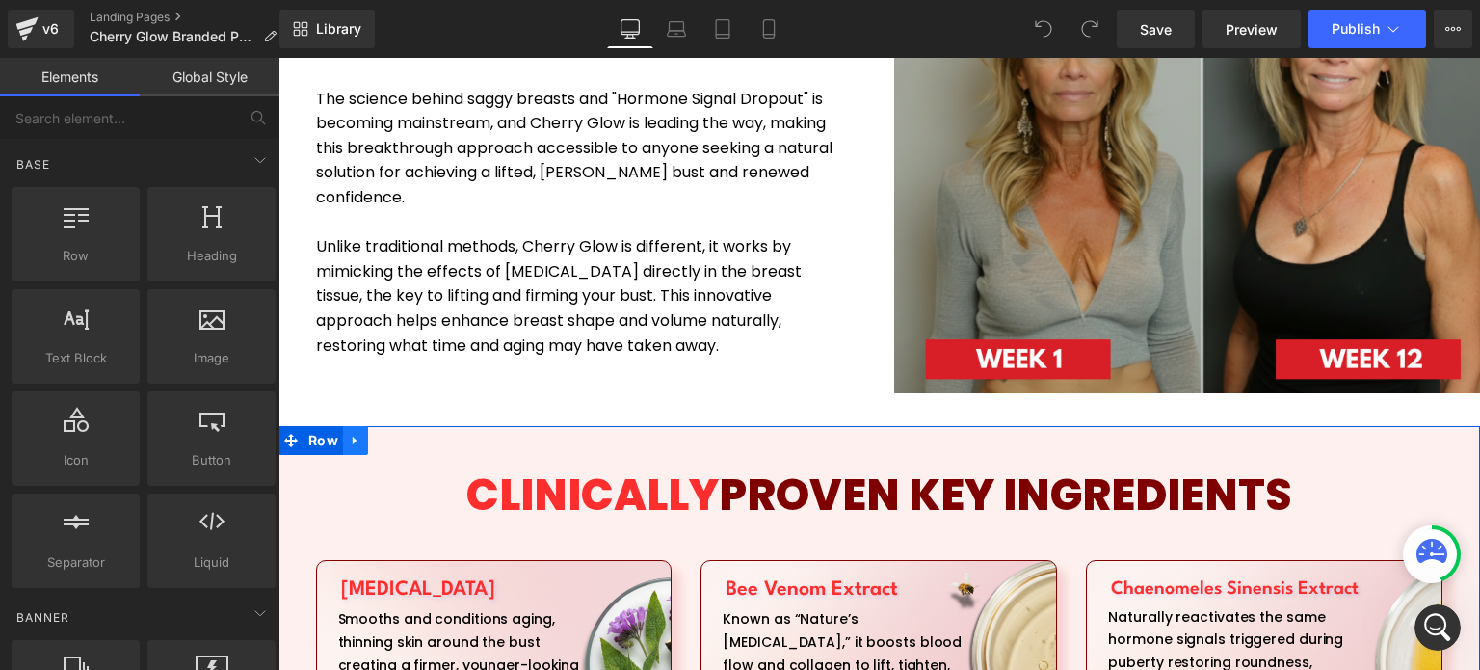
click at [353, 437] on icon at bounding box center [355, 441] width 4 height 9
click at [349, 434] on icon at bounding box center [355, 441] width 13 height 14
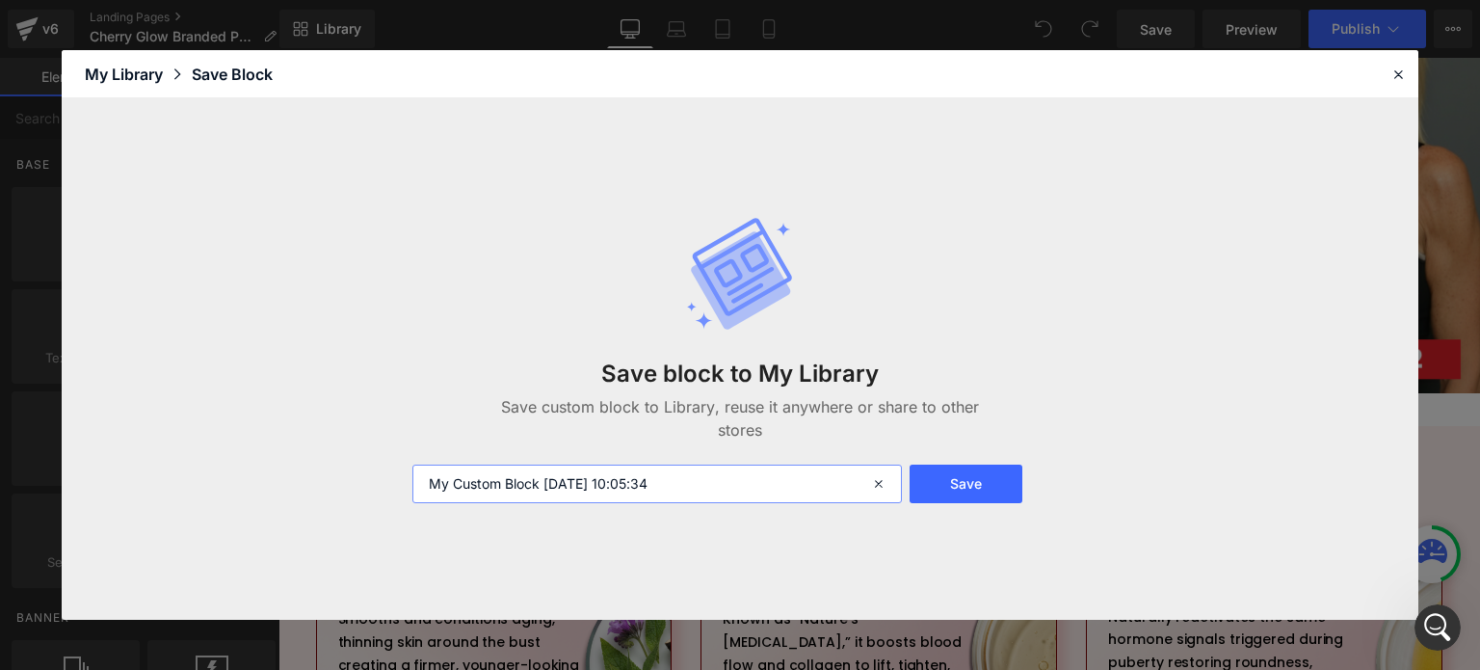
click at [505, 476] on input "My Custom Block [DATE] 10:05:34" at bounding box center [657, 483] width 490 height 39
type input "PC - INGRIDIENTS"
click at [986, 485] on button "Save" at bounding box center [966, 483] width 113 height 39
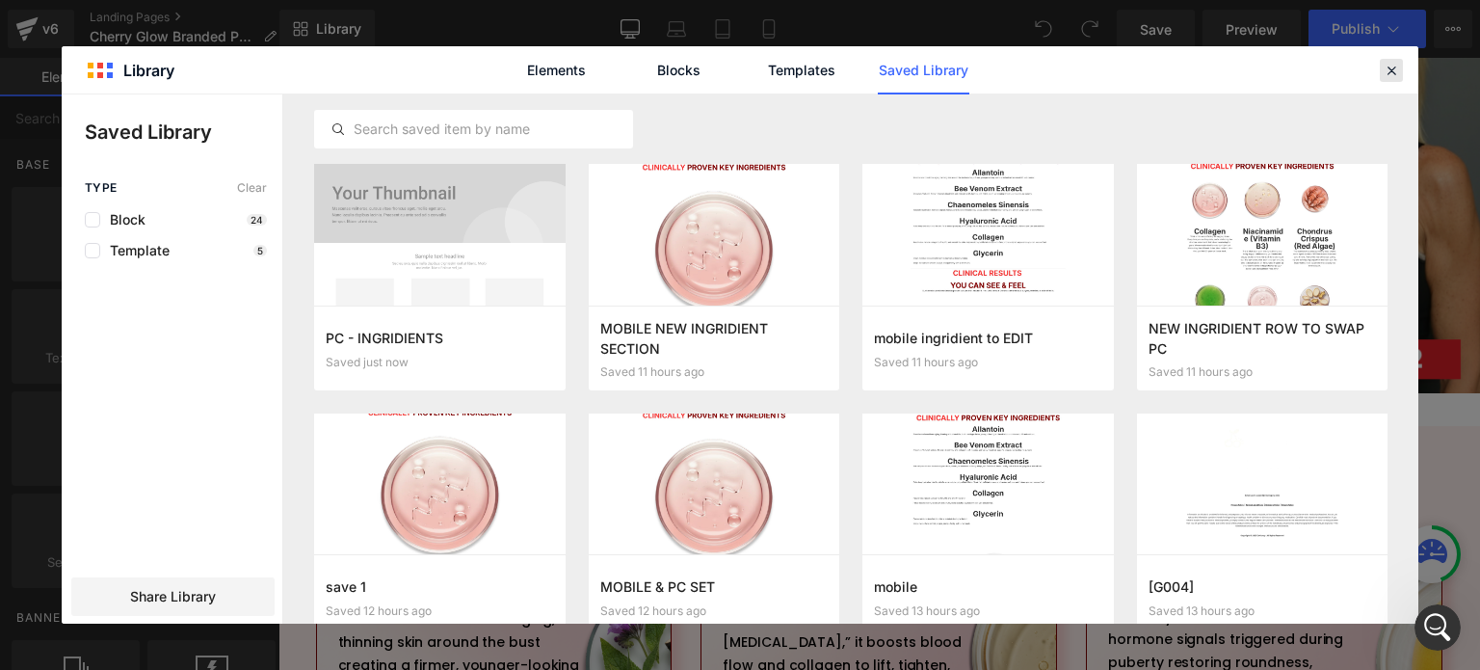
drag, startPoint x: 1384, startPoint y: 73, endPoint x: 810, endPoint y: 191, distance: 585.3
click at [1384, 73] on icon at bounding box center [1391, 70] width 17 height 17
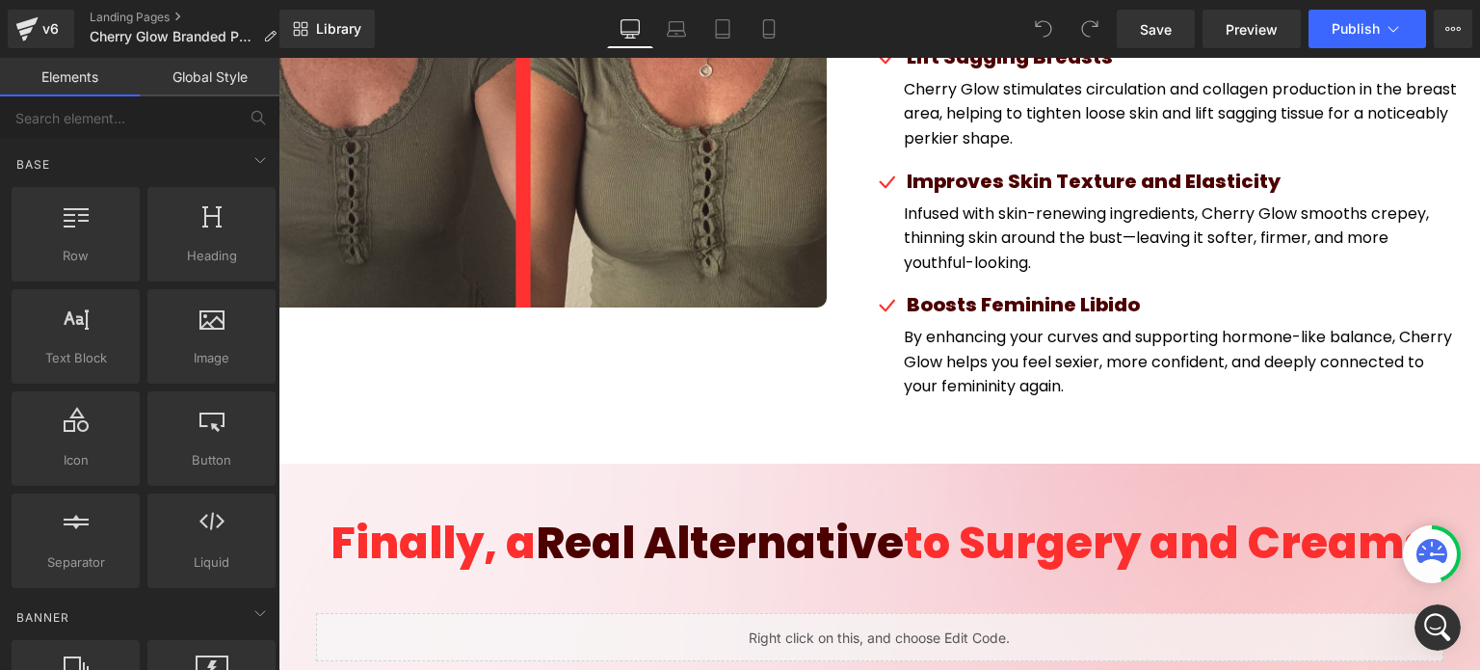
scroll to position [5396, 0]
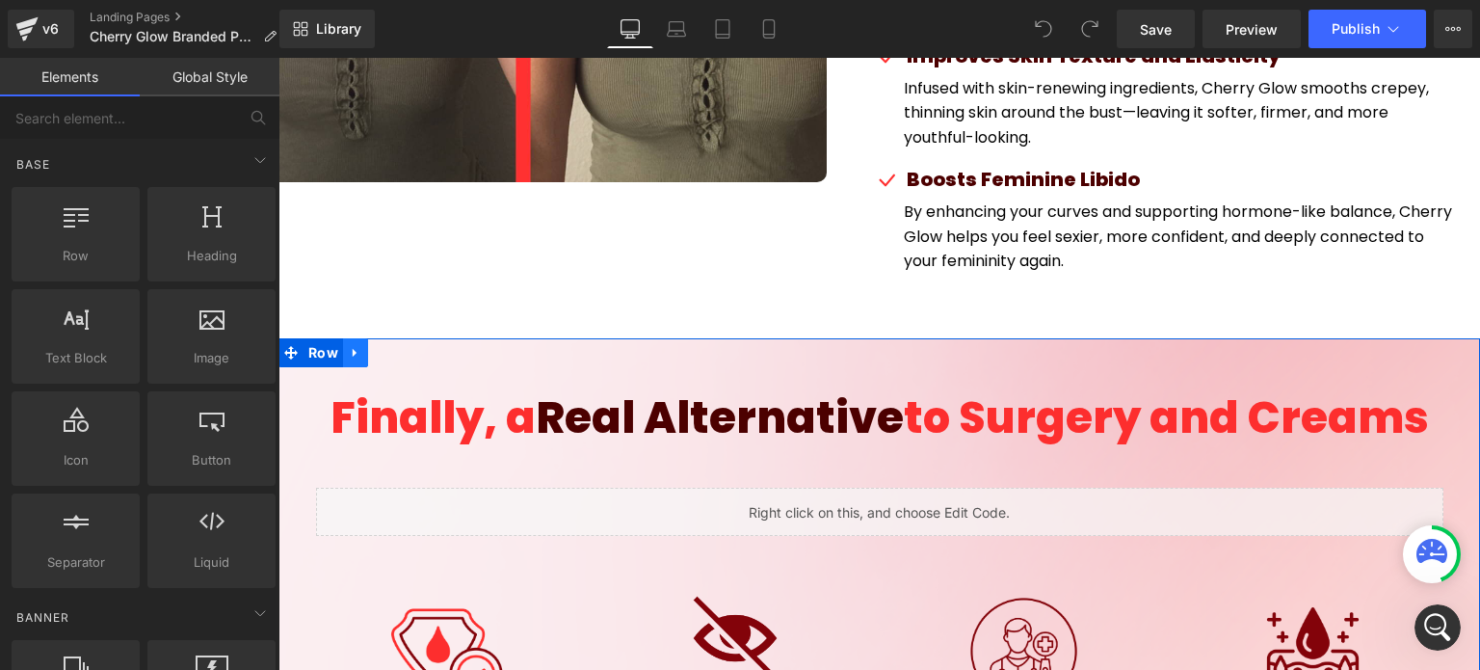
click at [353, 349] on icon at bounding box center [355, 353] width 4 height 9
click at [349, 346] on icon at bounding box center [355, 353] width 13 height 14
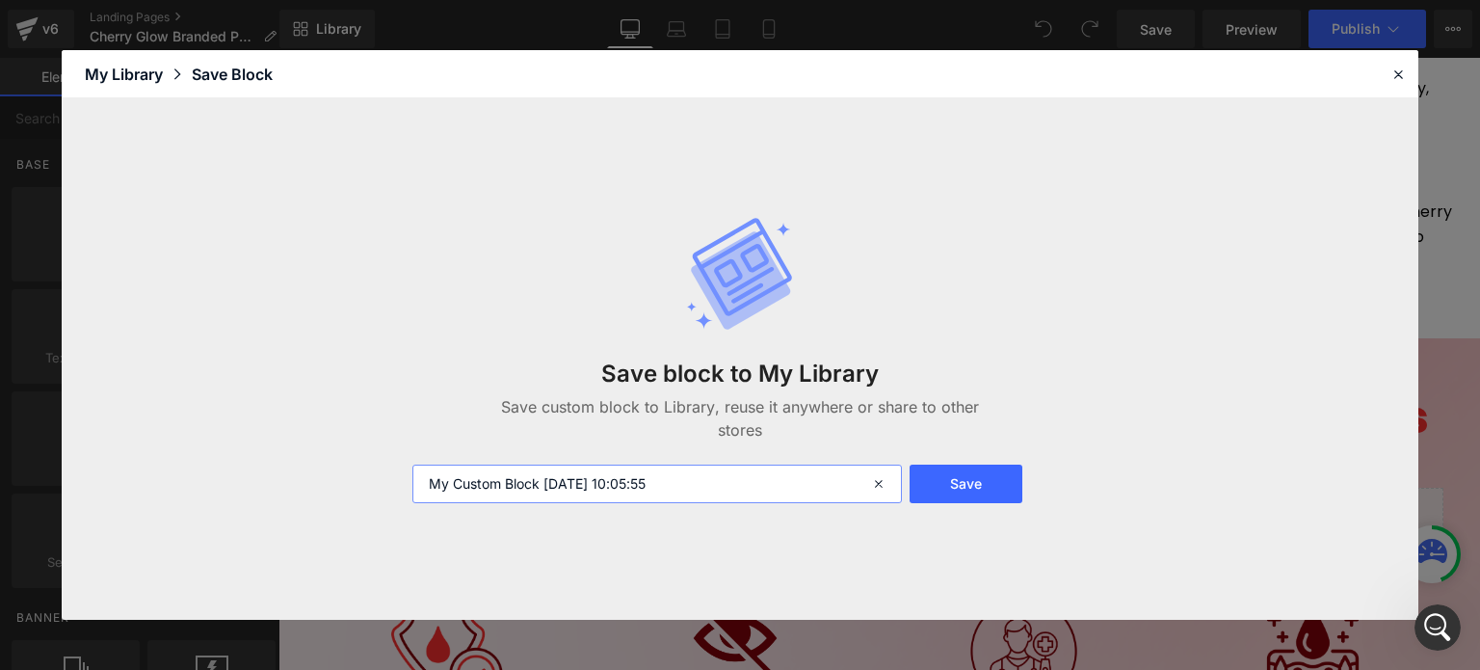
click at [550, 468] on input "My Custom Block [DATE] 10:05:55" at bounding box center [657, 483] width 490 height 39
type input "s"
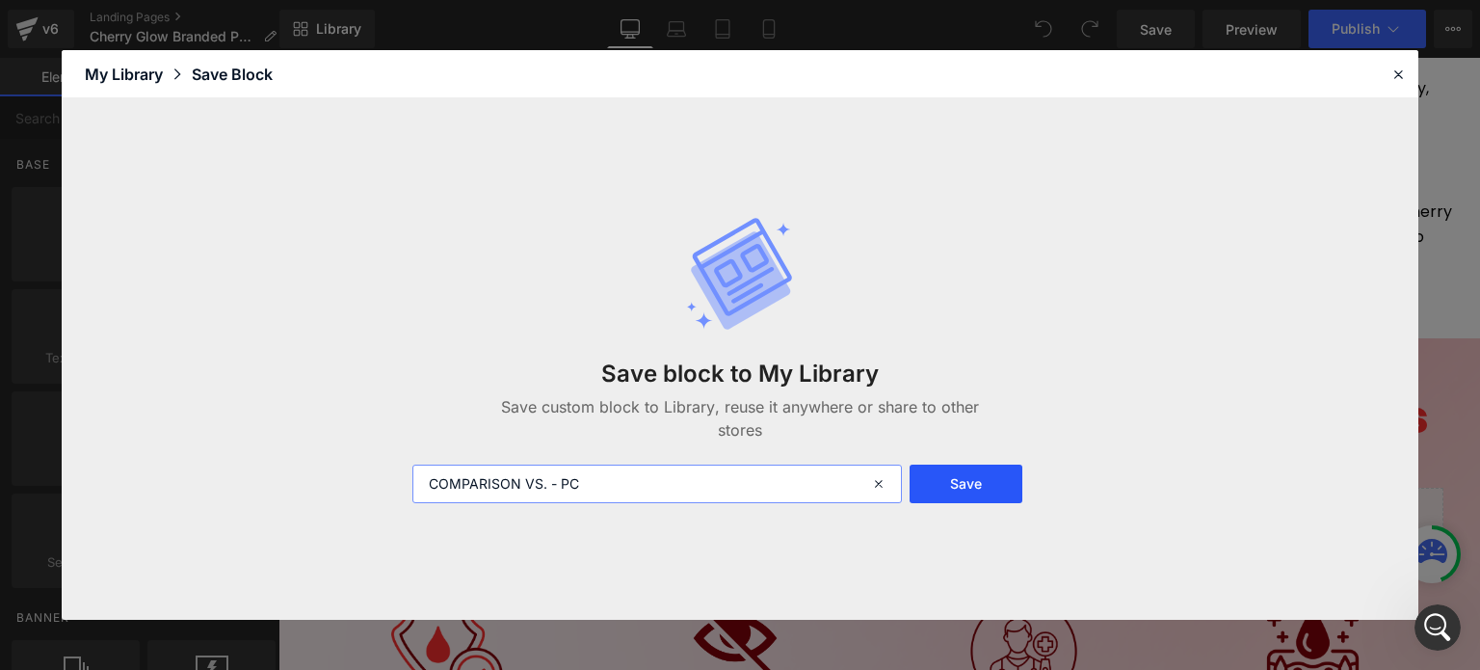
type input "COMPARISON VS. - PC"
click at [966, 480] on button "Save" at bounding box center [966, 483] width 113 height 39
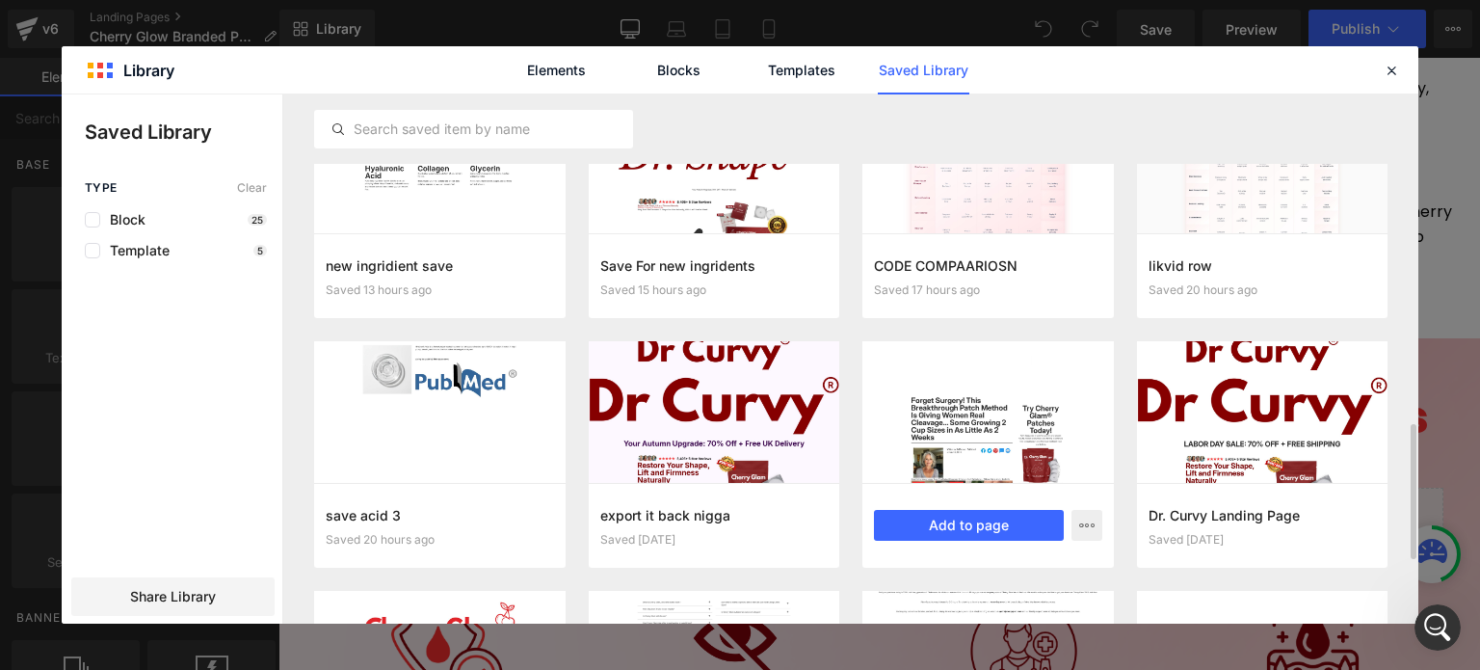
scroll to position [1060, 0]
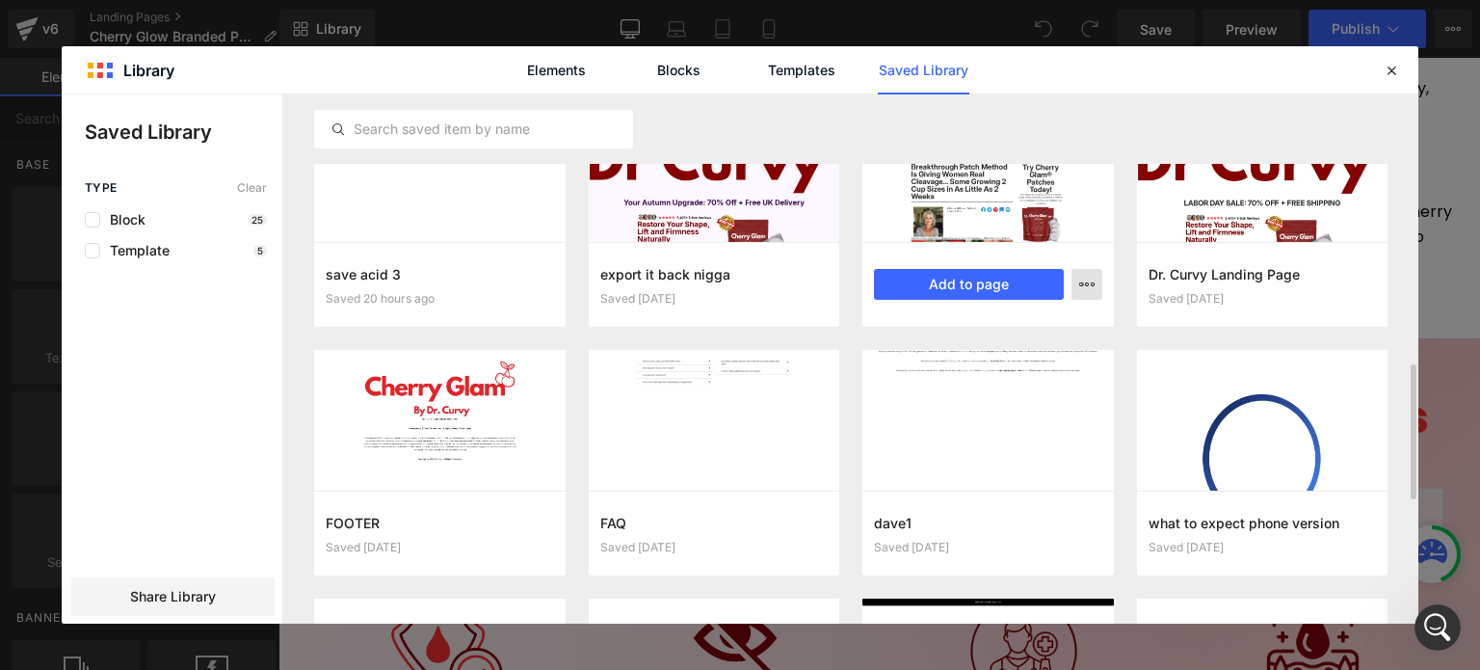
click at [1087, 284] on icon "button" at bounding box center [1086, 284] width 15 height 15
click at [1011, 365] on div "Delete" at bounding box center [993, 368] width 220 height 40
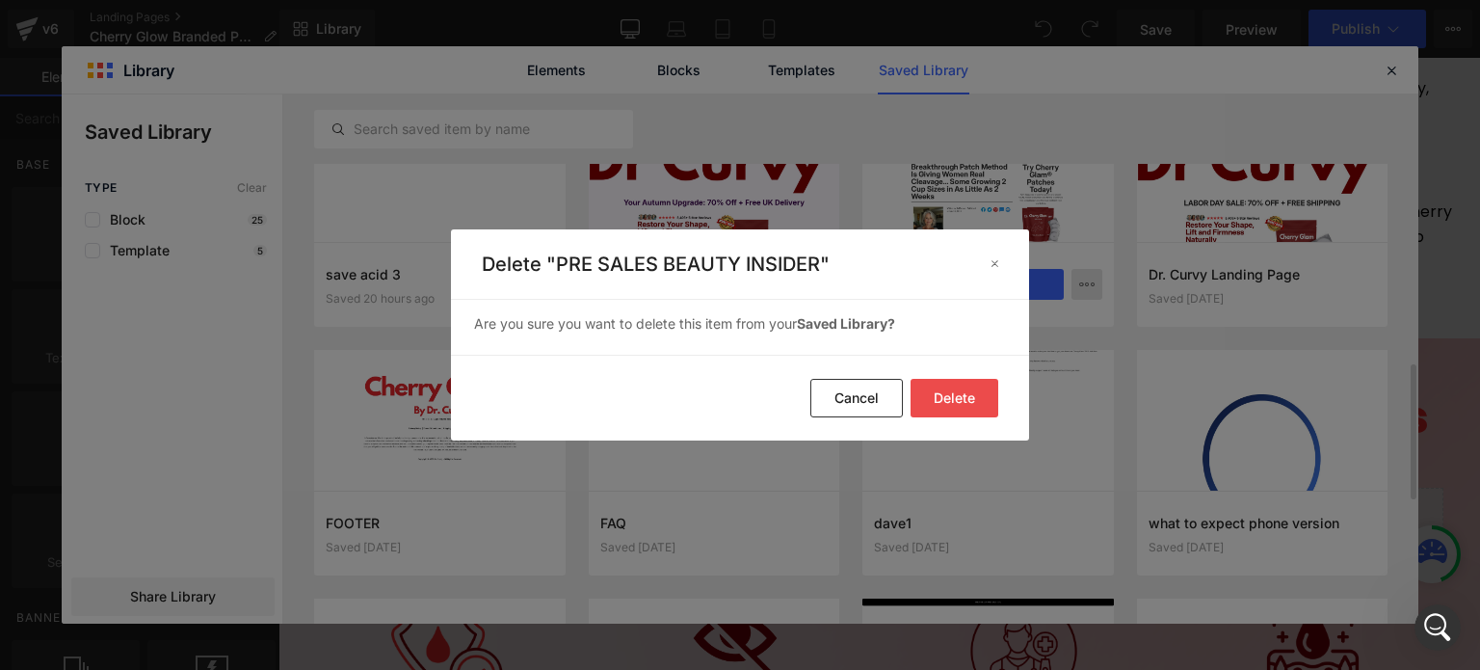
click at [969, 395] on button "Delete" at bounding box center [955, 398] width 88 height 39
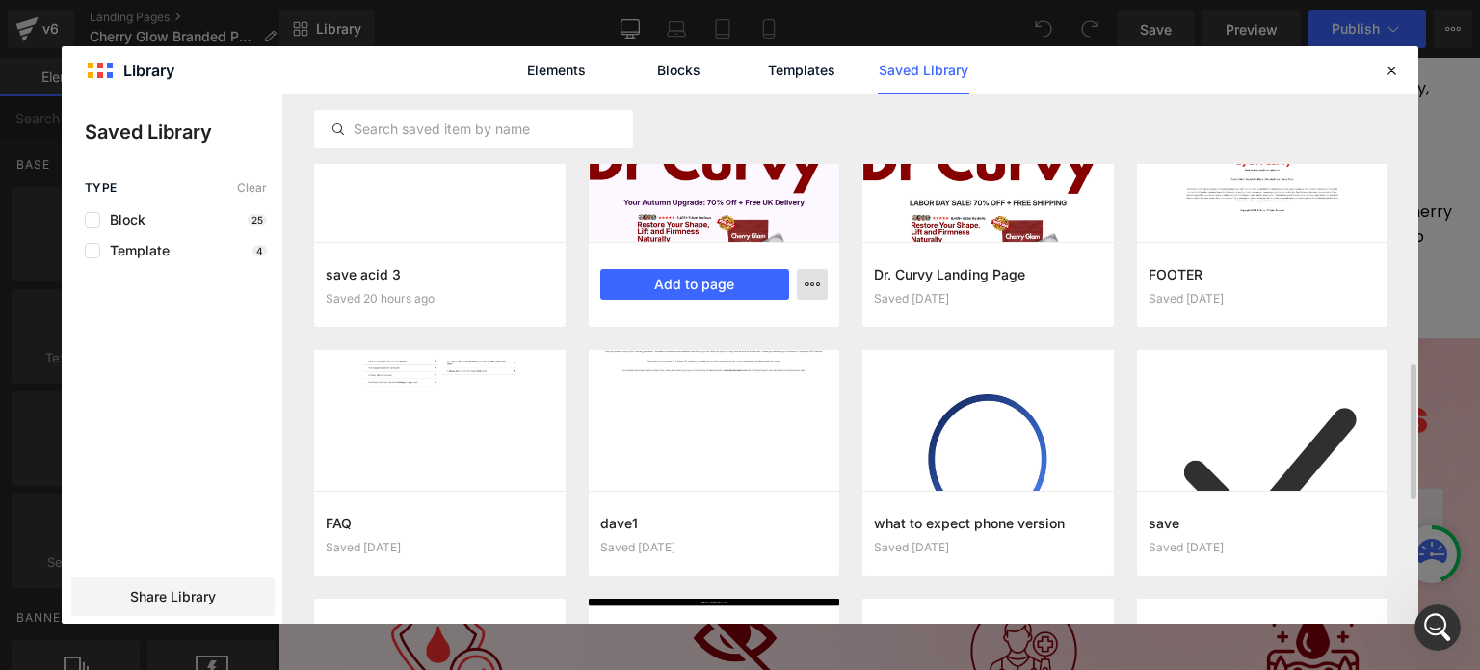
click at [809, 276] on button "button" at bounding box center [812, 284] width 31 height 31
click at [745, 365] on div "Delete" at bounding box center [718, 368] width 220 height 40
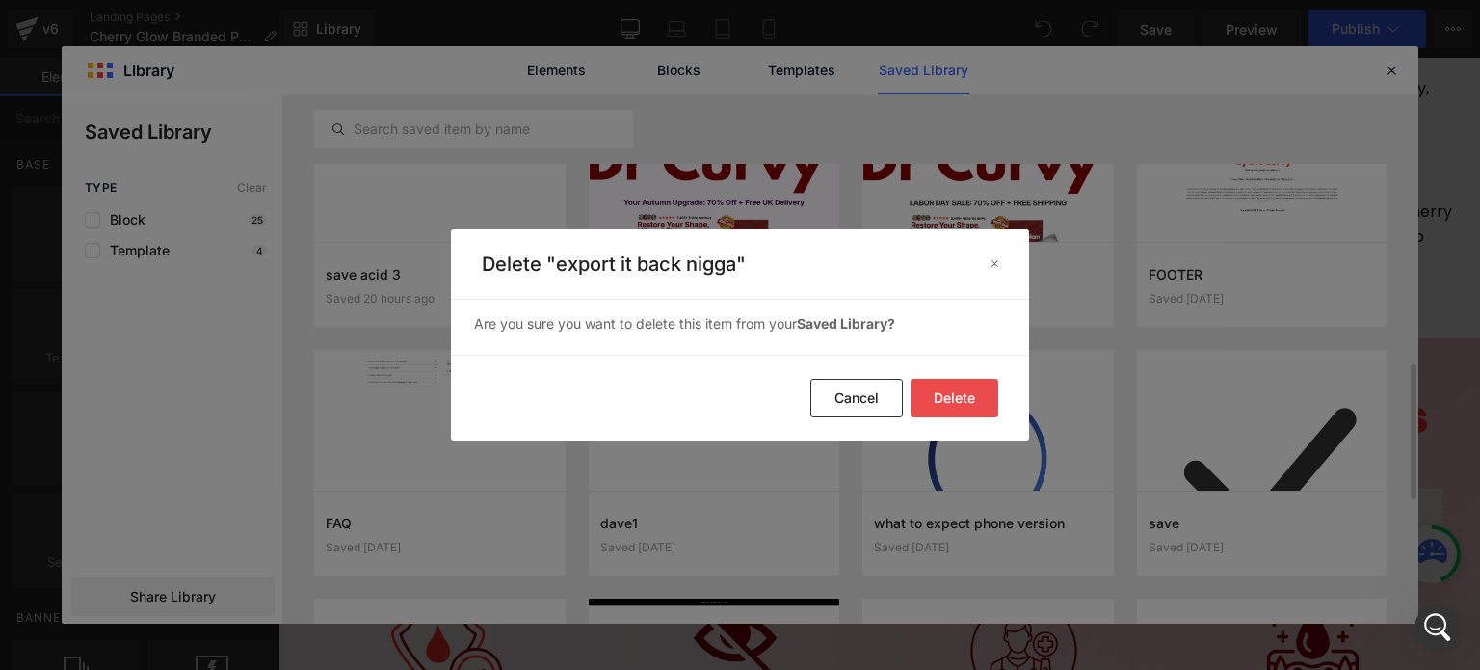
click at [991, 408] on button "Delete" at bounding box center [955, 398] width 88 height 39
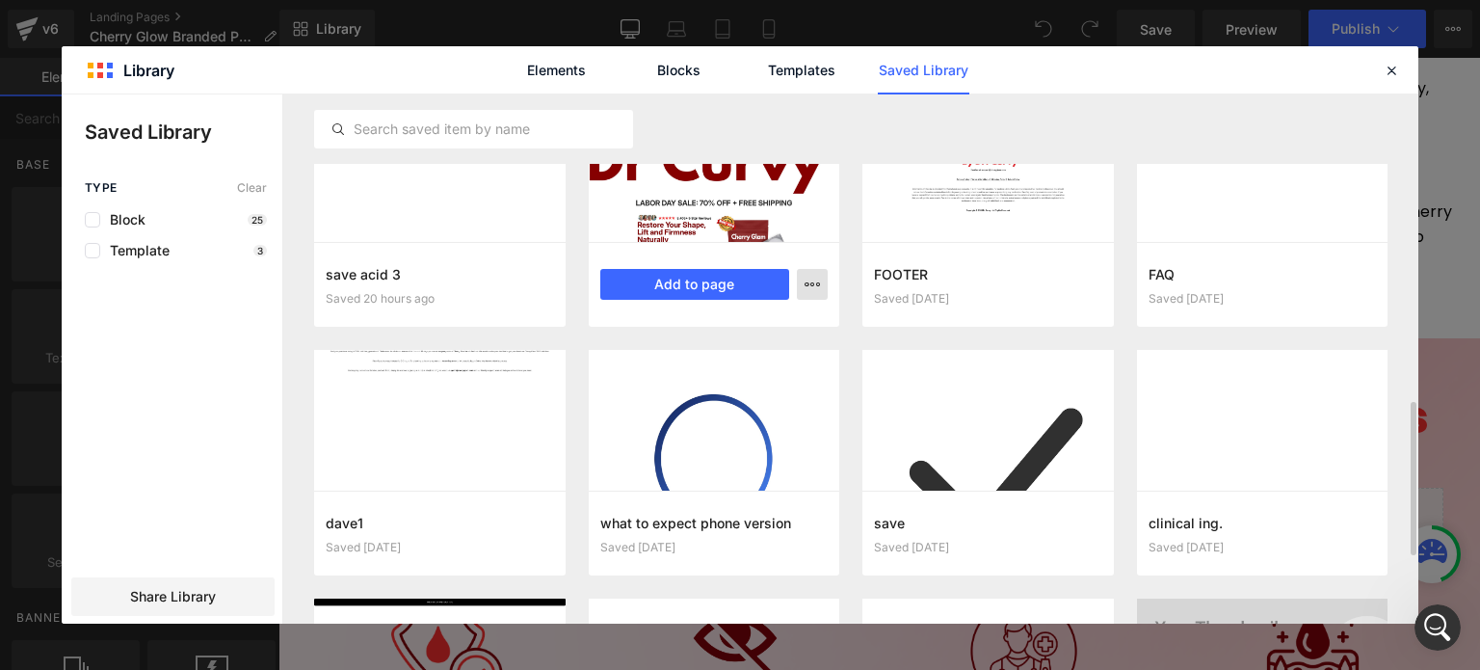
click at [810, 289] on icon "button" at bounding box center [812, 284] width 15 height 15
click at [788, 360] on div "Delete" at bounding box center [718, 368] width 220 height 40
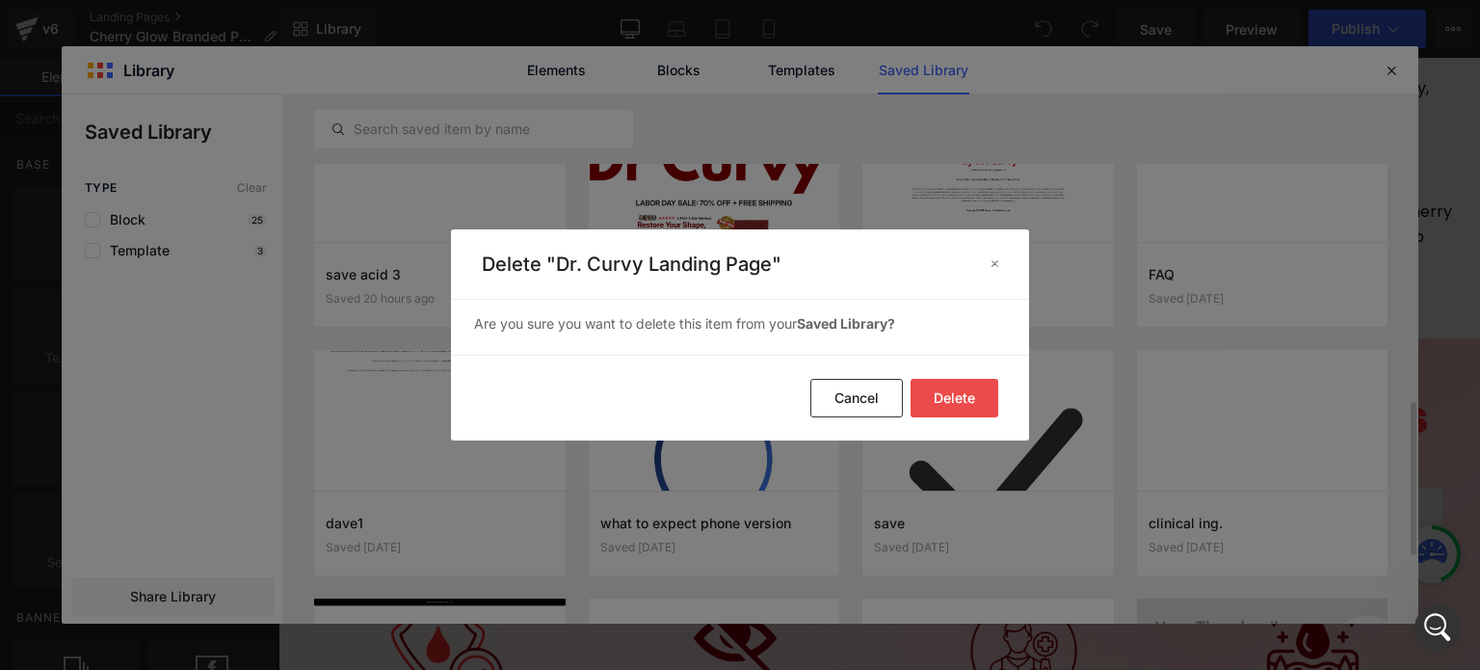
click at [914, 397] on button "Delete" at bounding box center [955, 398] width 88 height 39
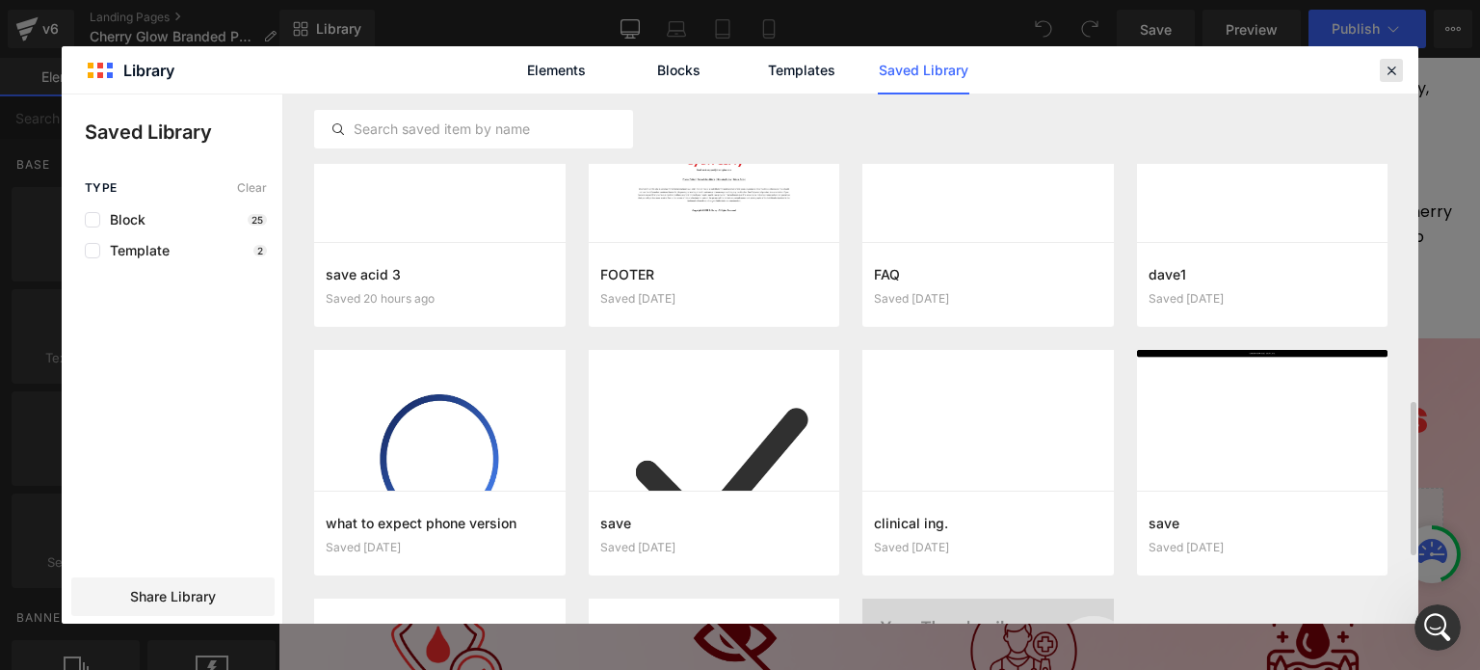
click at [1381, 66] on div at bounding box center [1391, 70] width 23 height 23
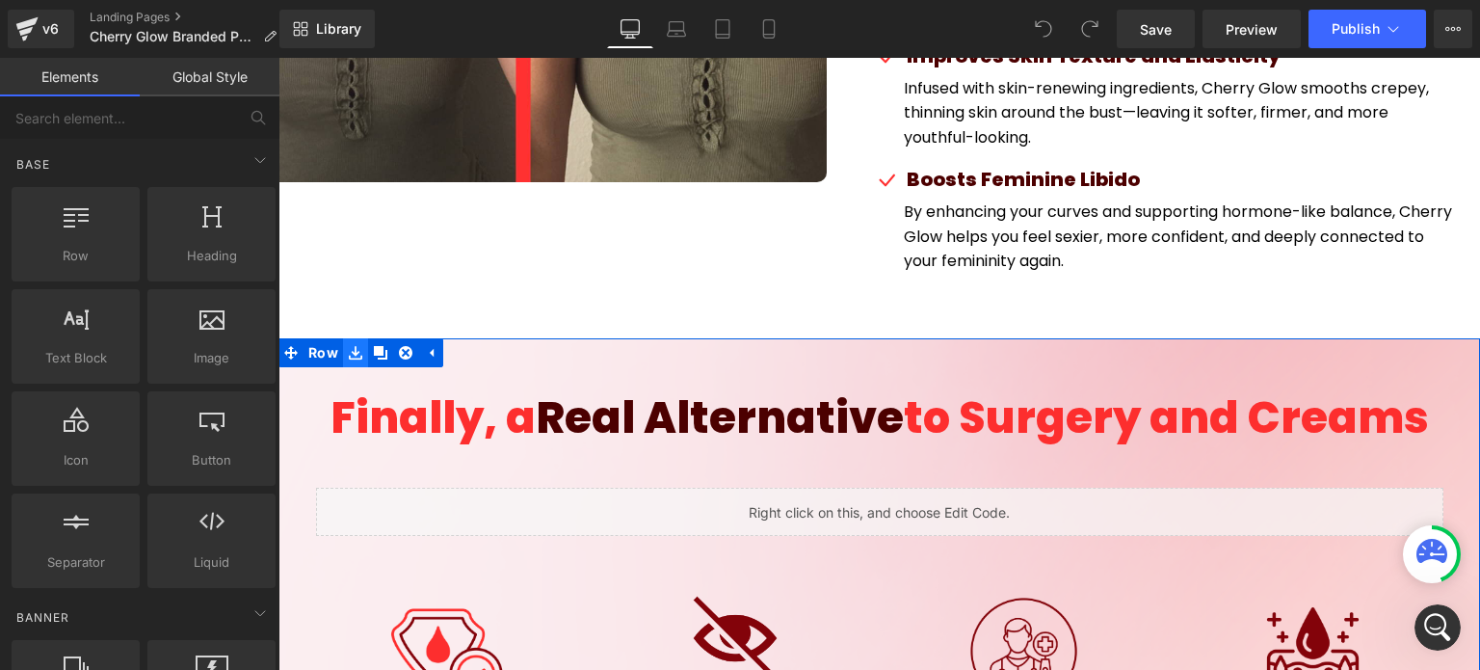
click at [360, 338] on link at bounding box center [355, 352] width 25 height 29
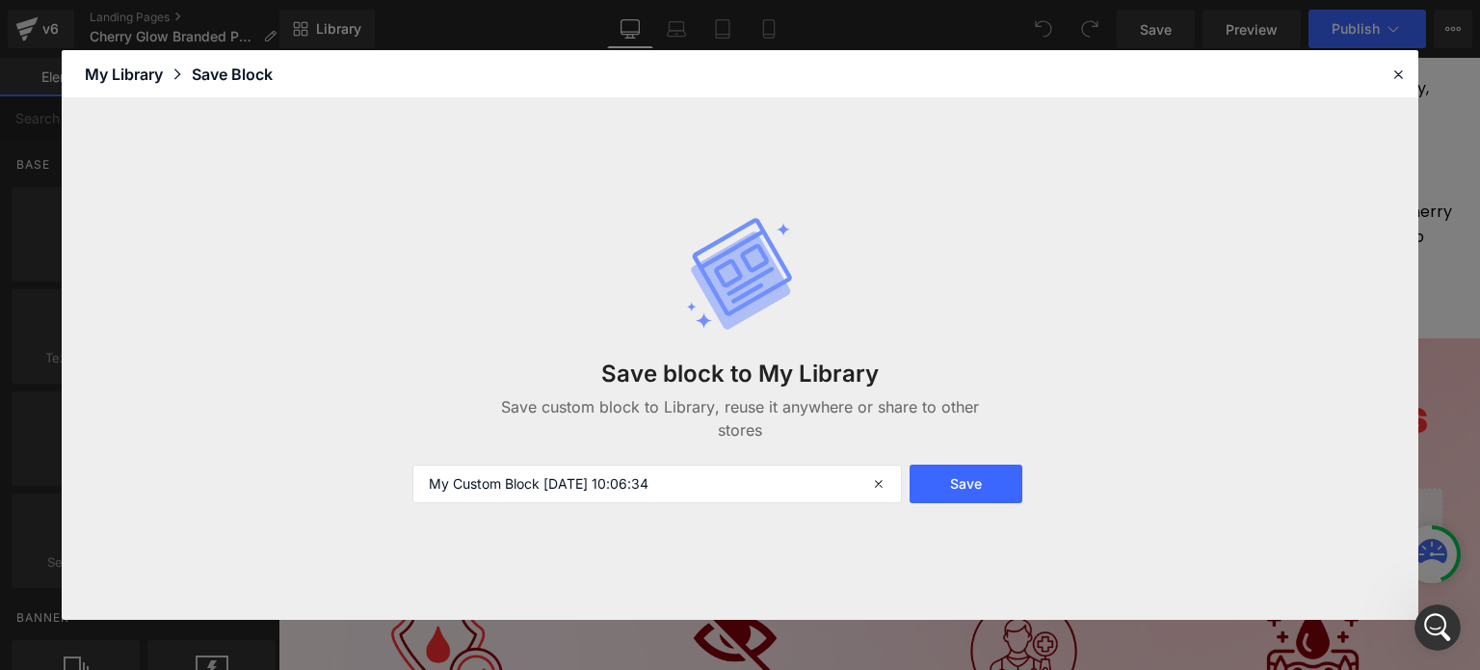
click at [555, 460] on div "Save block to My Library Save custom block to Library, reuse it anywhere or sha…" at bounding box center [740, 359] width 678 height 364
click at [554, 467] on input "My Custom Block [DATE] 10:06:34" at bounding box center [657, 483] width 490 height 39
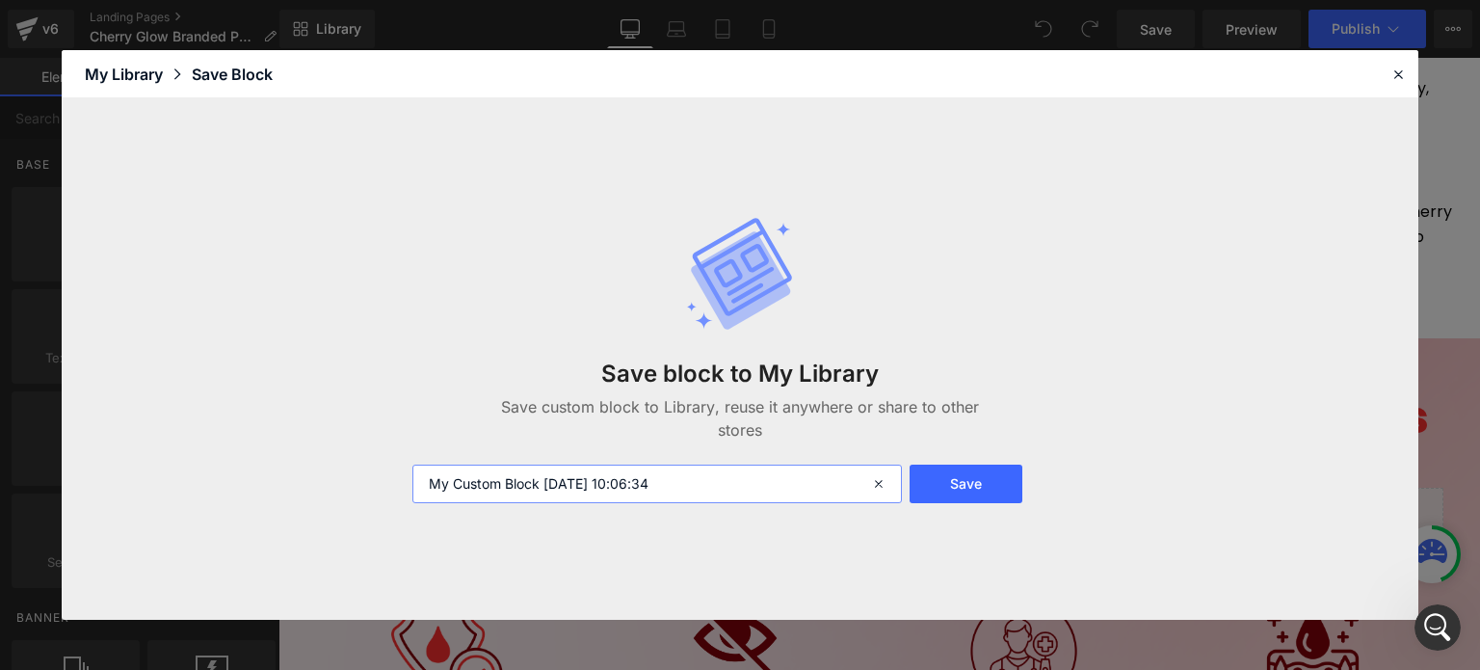
click at [554, 467] on input "My Custom Block [DATE] 10:06:34" at bounding box center [657, 483] width 490 height 39
click at [1408, 68] on div at bounding box center [1398, 74] width 23 height 23
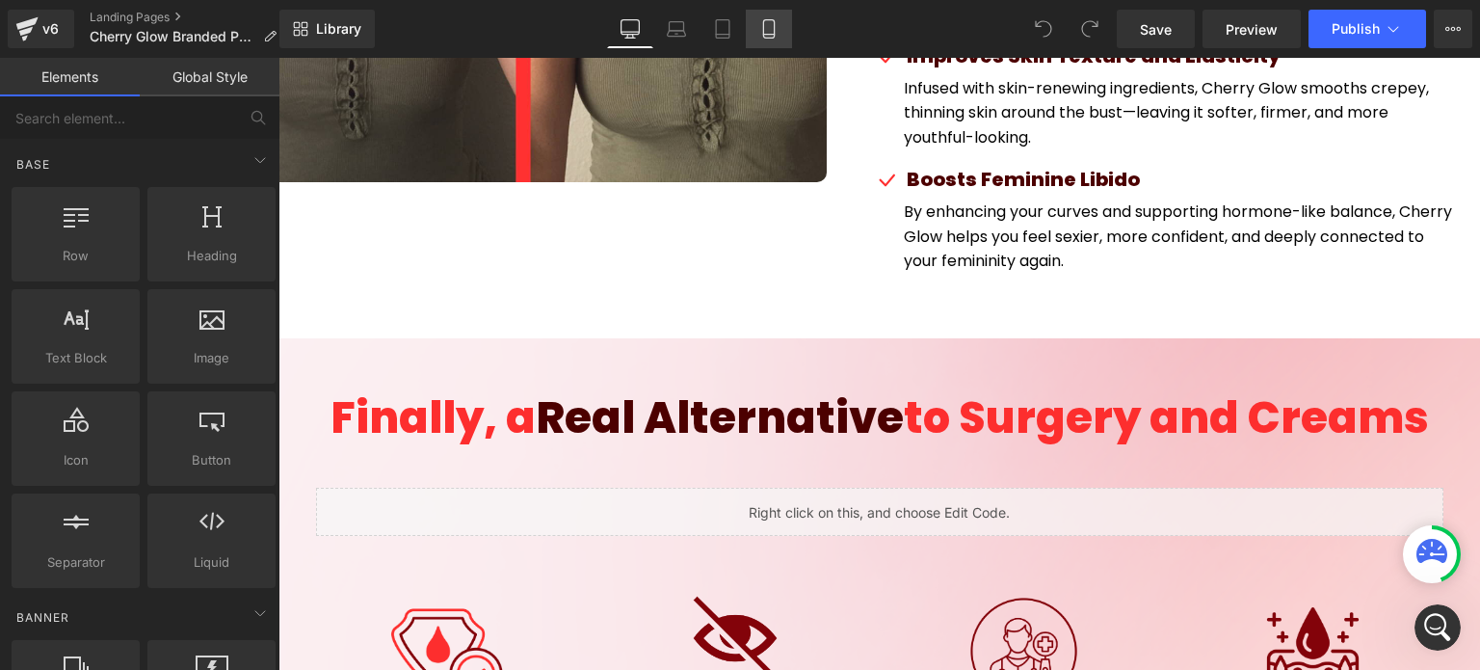
click at [755, 23] on link "Mobile" at bounding box center [769, 29] width 46 height 39
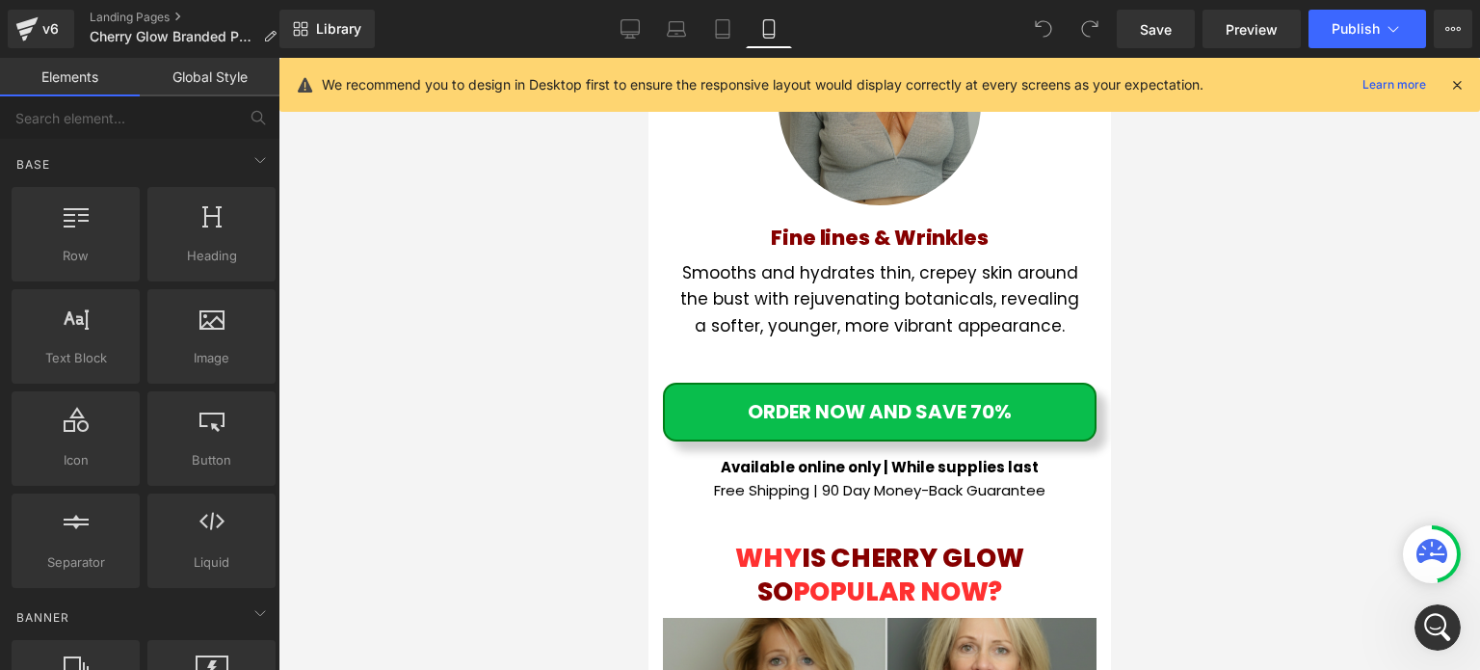
click at [1469, 92] on div "We recommend you to design in Desktop first to ensure the responsive layout wou…" at bounding box center [879, 85] width 1201 height 54
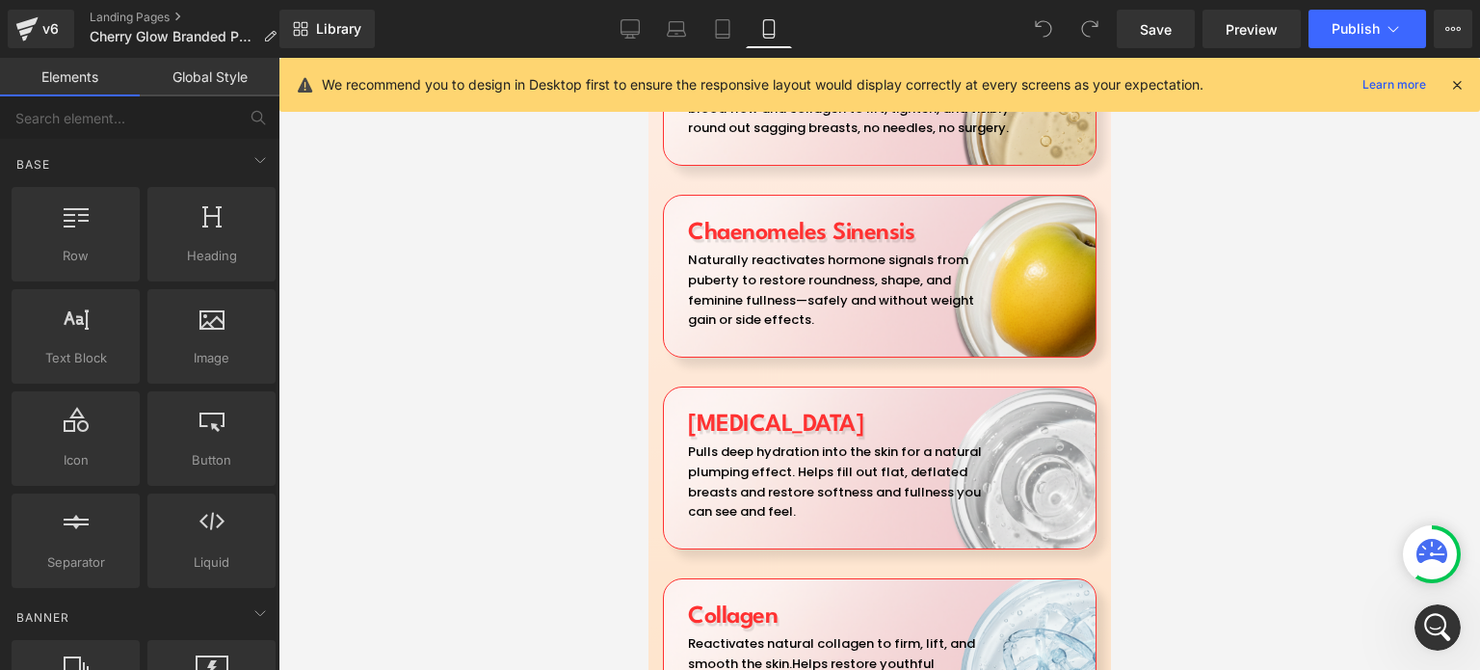
click at [1459, 88] on icon at bounding box center [1456, 84] width 17 height 17
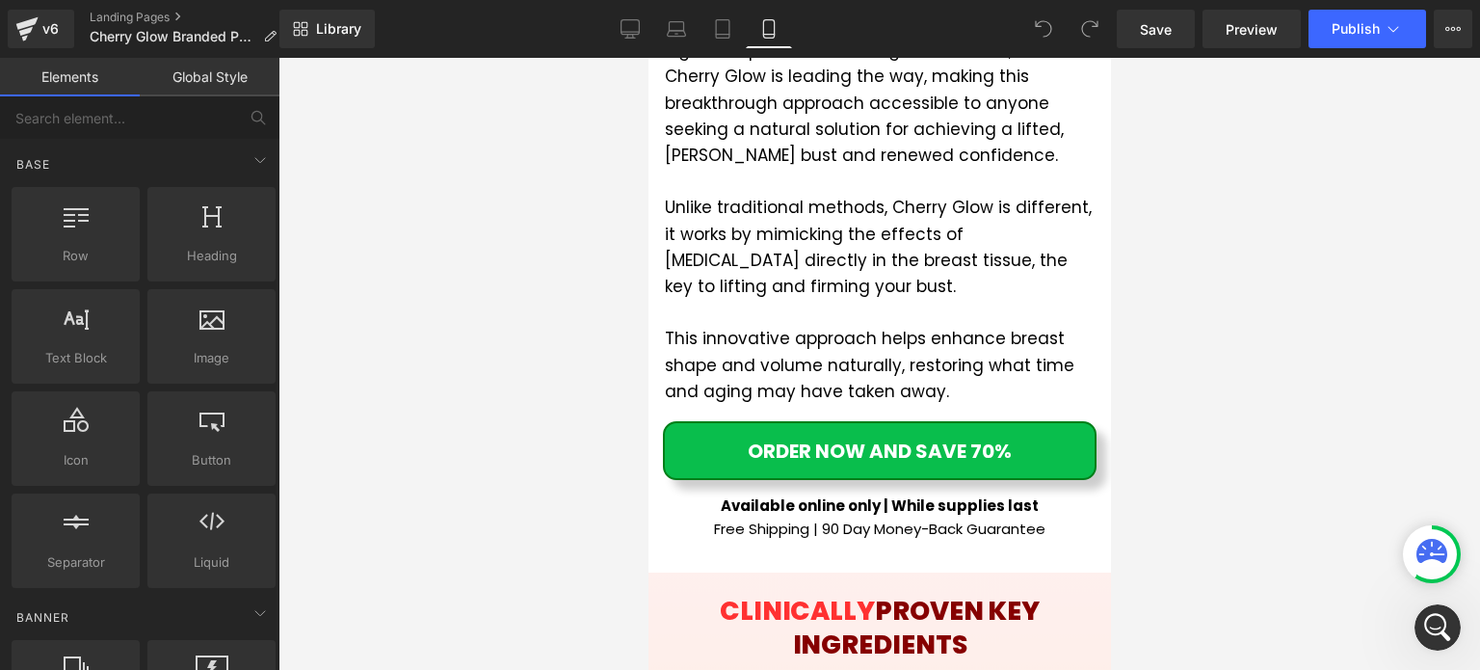
scroll to position [4914, 0]
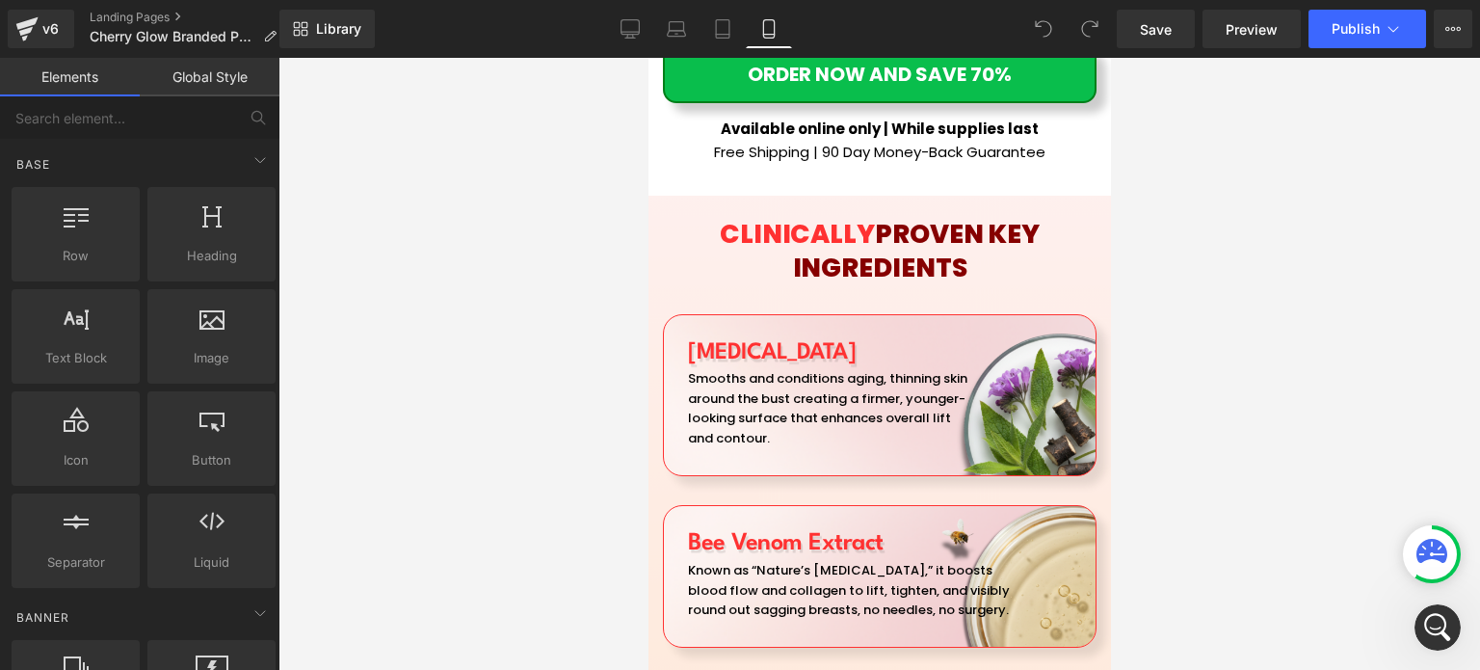
click at [680, 199] on span "Row" at bounding box center [692, 210] width 32 height 23
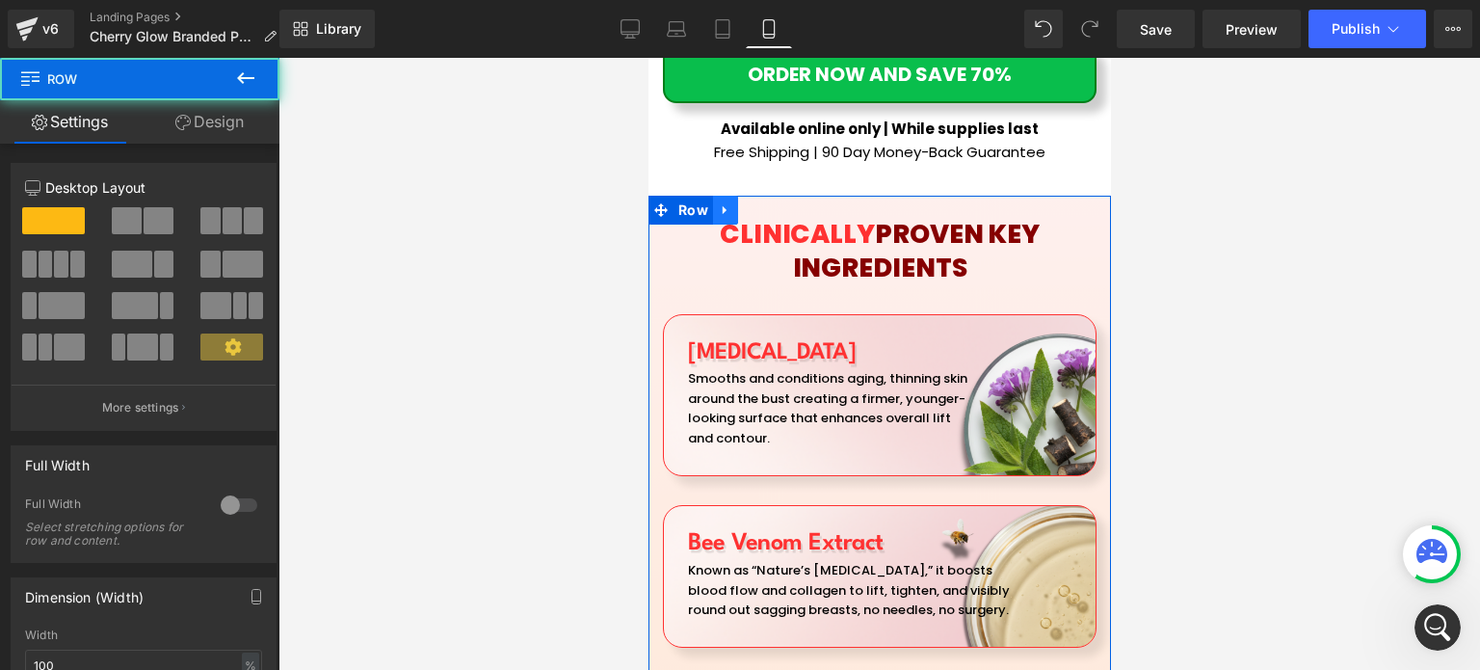
click at [720, 203] on icon at bounding box center [724, 210] width 13 height 14
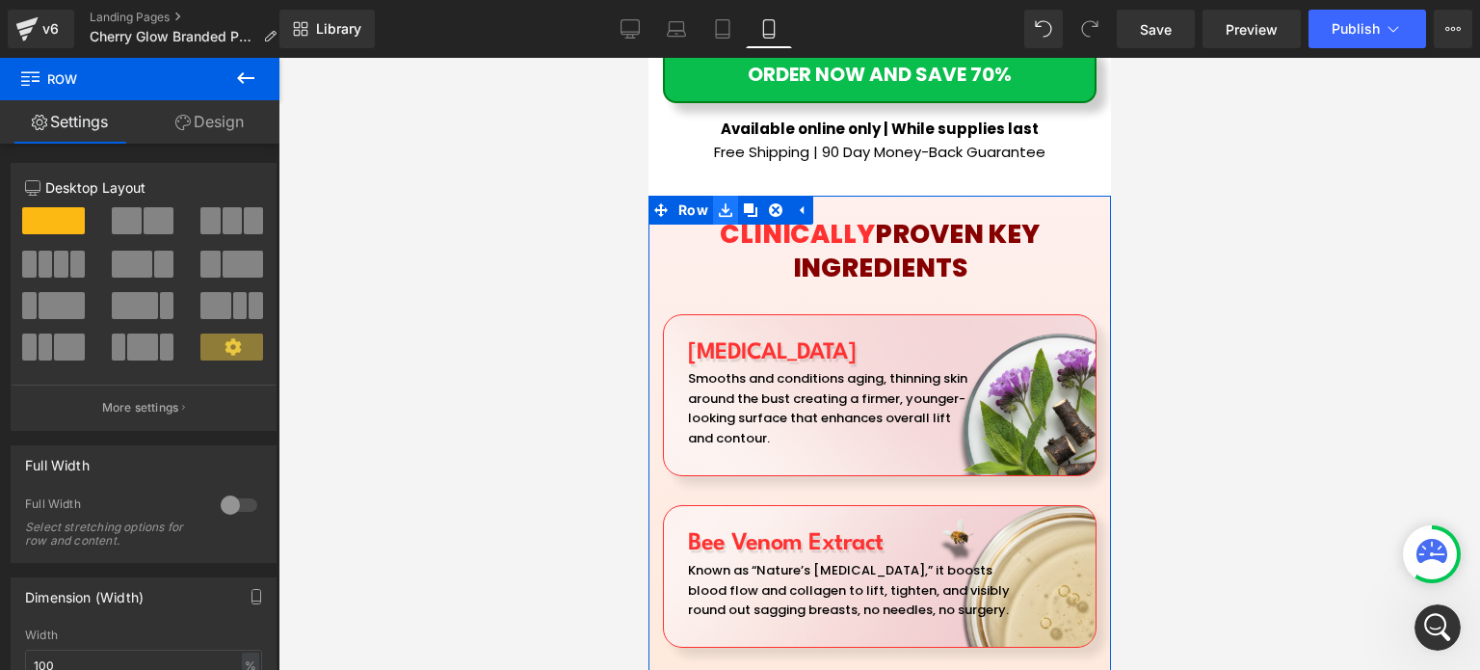
click at [718, 203] on icon at bounding box center [724, 209] width 13 height 13
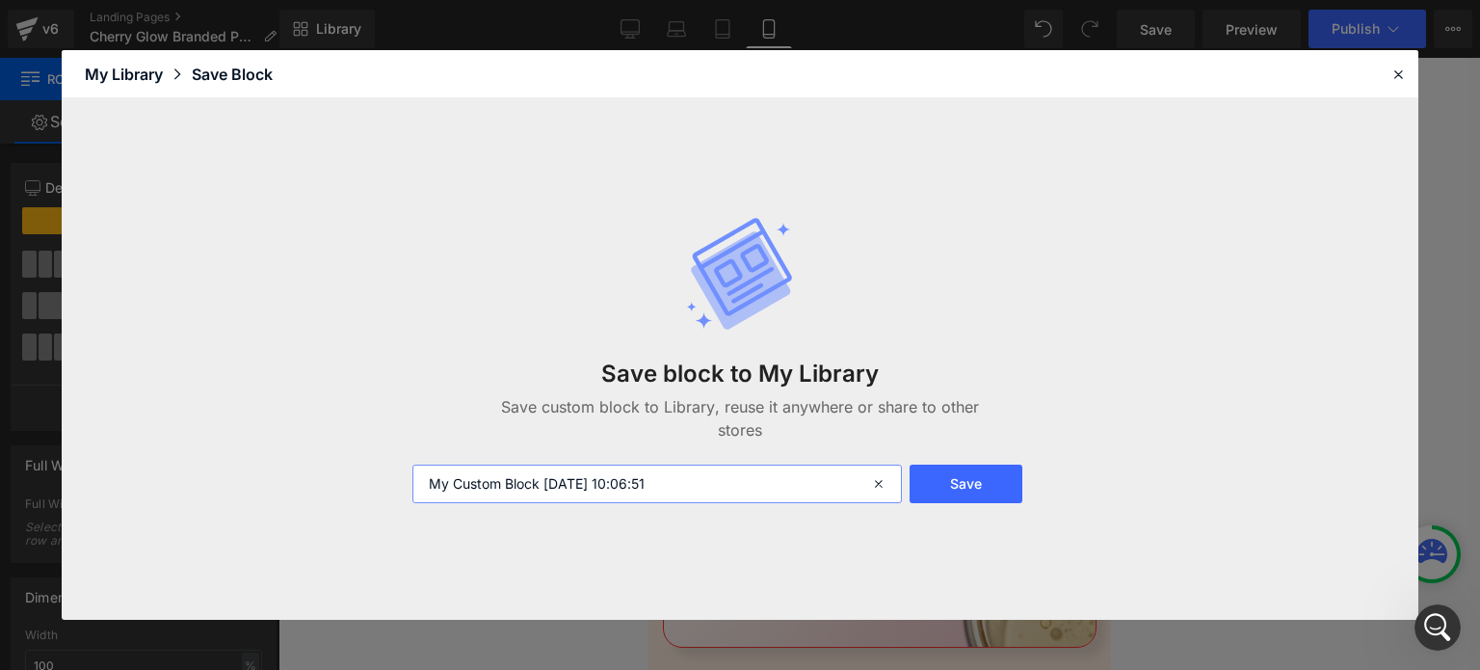
click at [649, 488] on input "My Custom Block [DATE] 10:06:51" at bounding box center [657, 483] width 490 height 39
type input "C"
type input "Ingridient - mobile"
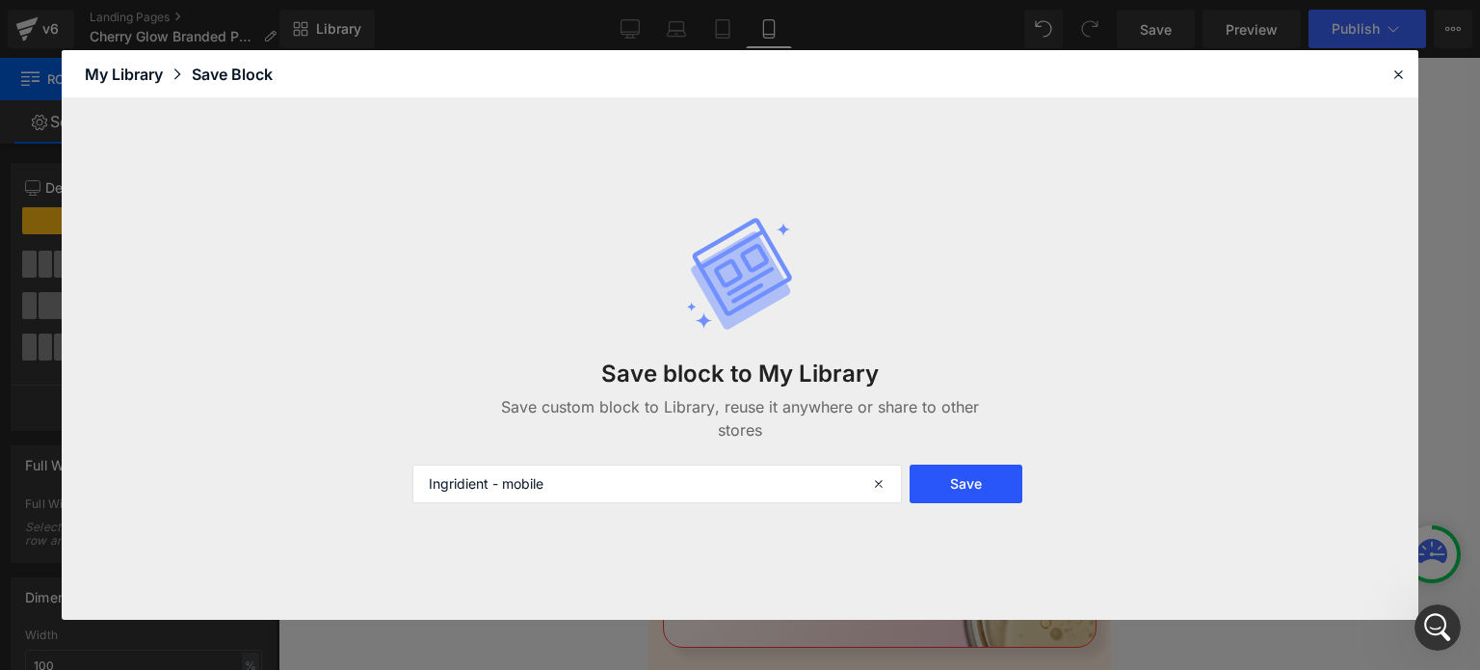
click at [962, 471] on button "Save" at bounding box center [966, 483] width 113 height 39
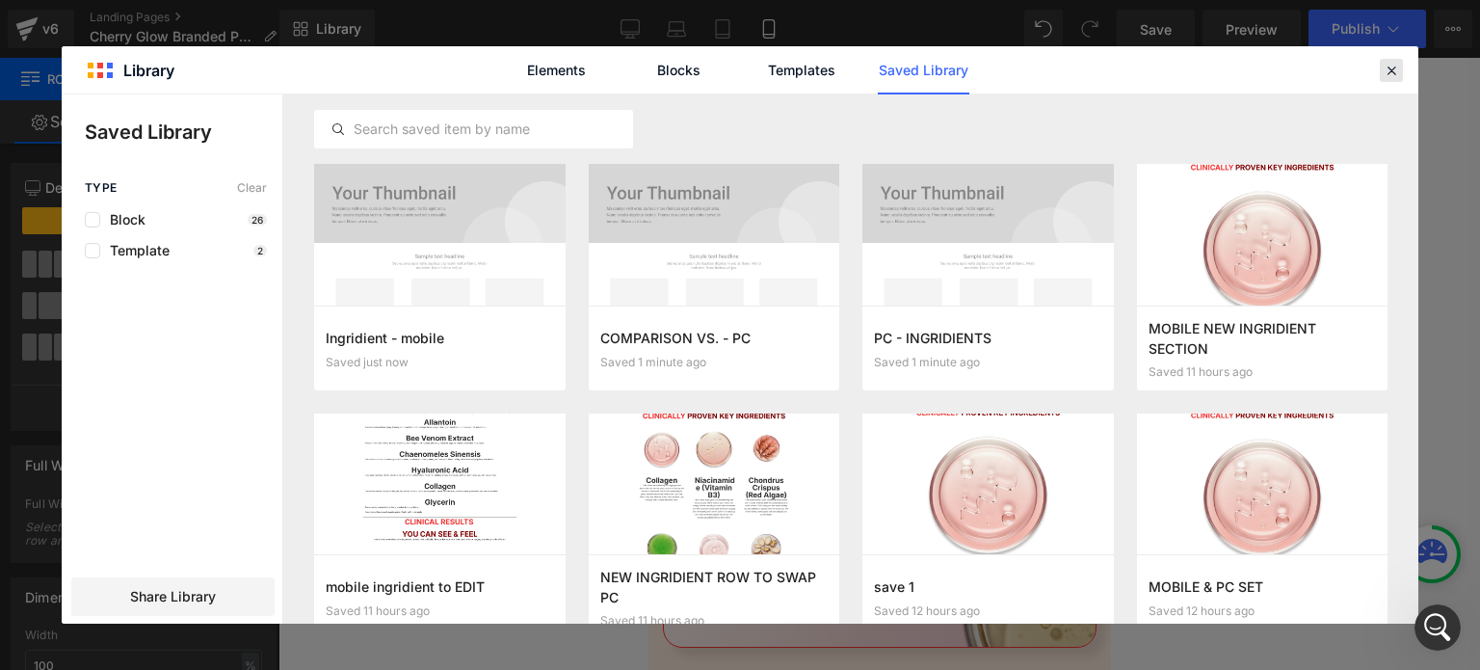
click at [1397, 60] on div at bounding box center [1391, 70] width 23 height 23
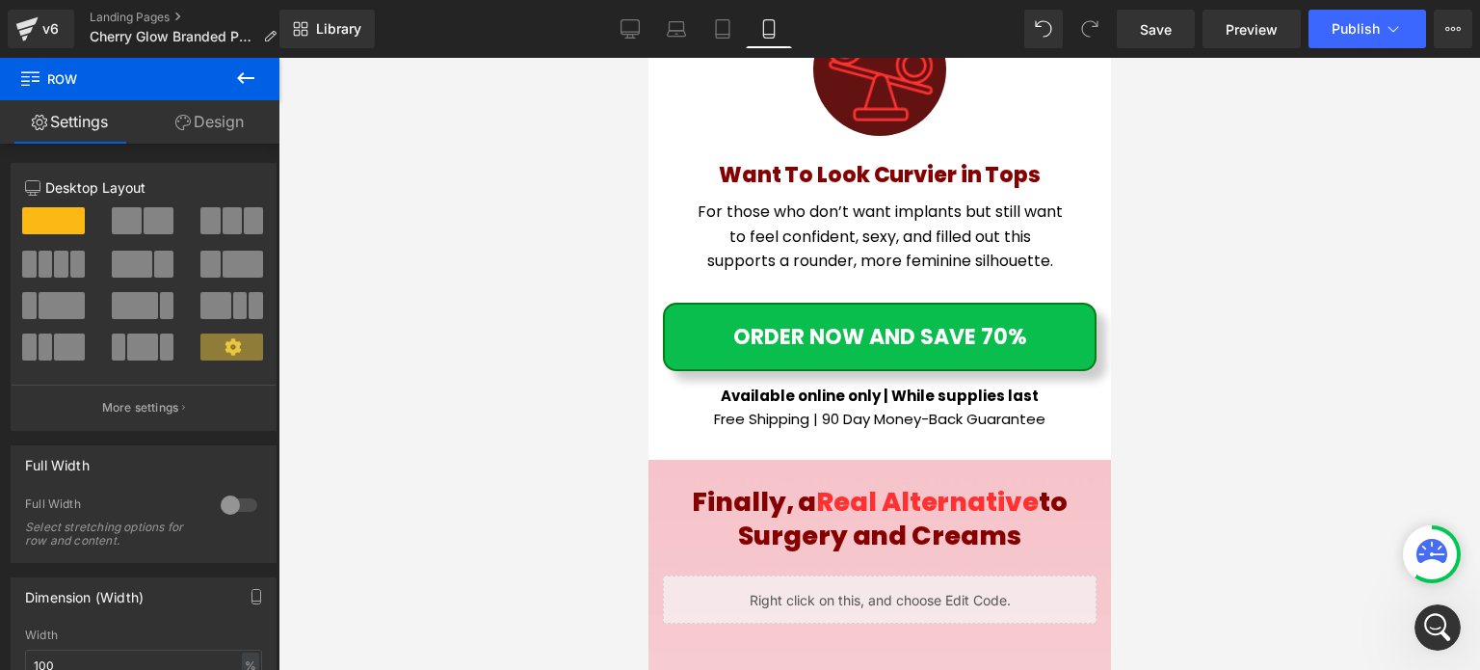
scroll to position [10600, 0]
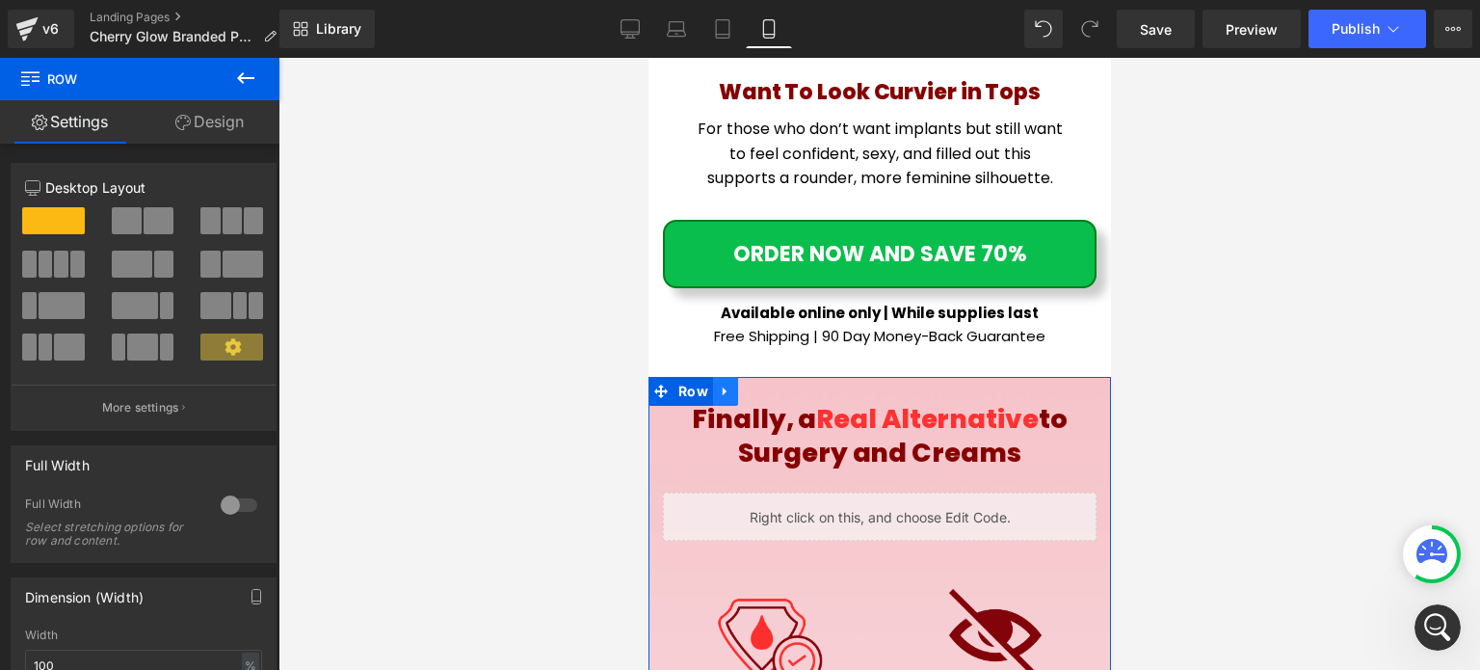
click at [728, 384] on icon at bounding box center [724, 391] width 13 height 14
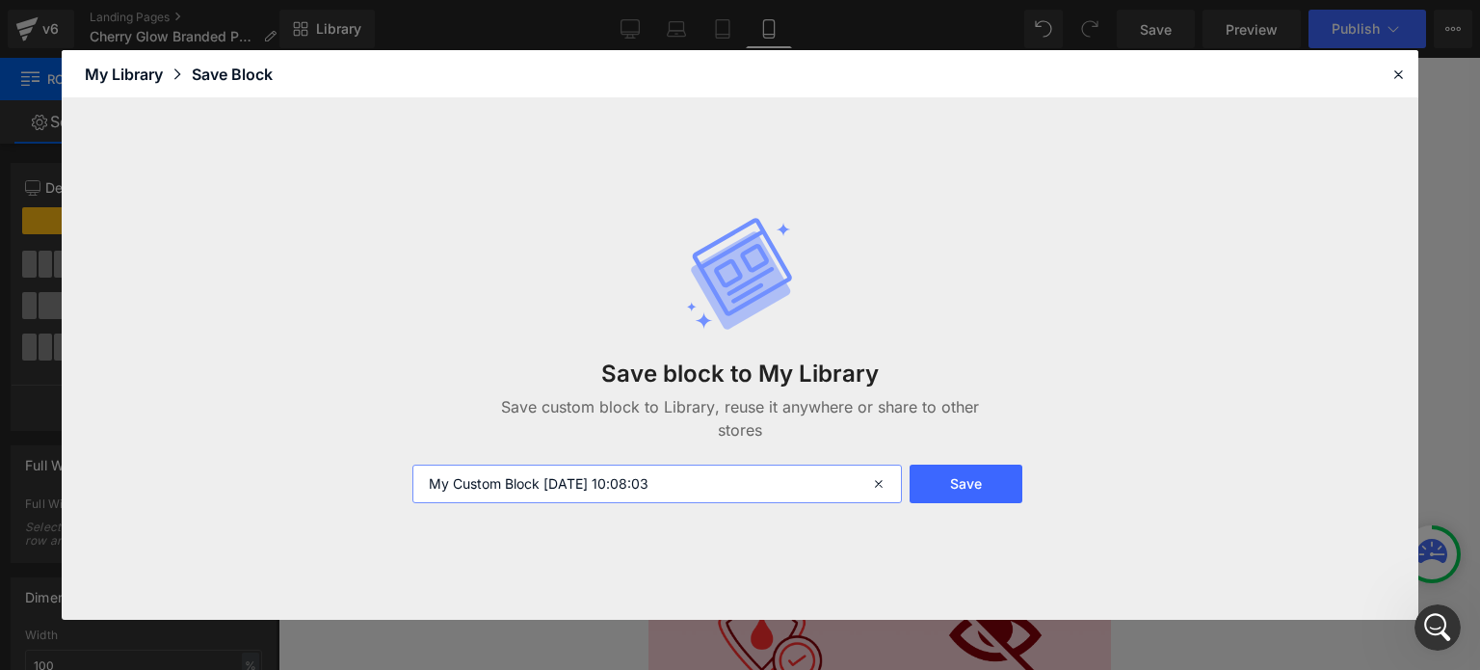
click at [674, 471] on input "My Custom Block [DATE] 10:08:03" at bounding box center [657, 483] width 490 height 39
click at [674, 471] on input "My Custom Block 2025-10-14 10:08:03" at bounding box center [657, 483] width 490 height 39
type input "COmparison vs. Mobile"
click at [975, 491] on button "Save" at bounding box center [966, 483] width 113 height 39
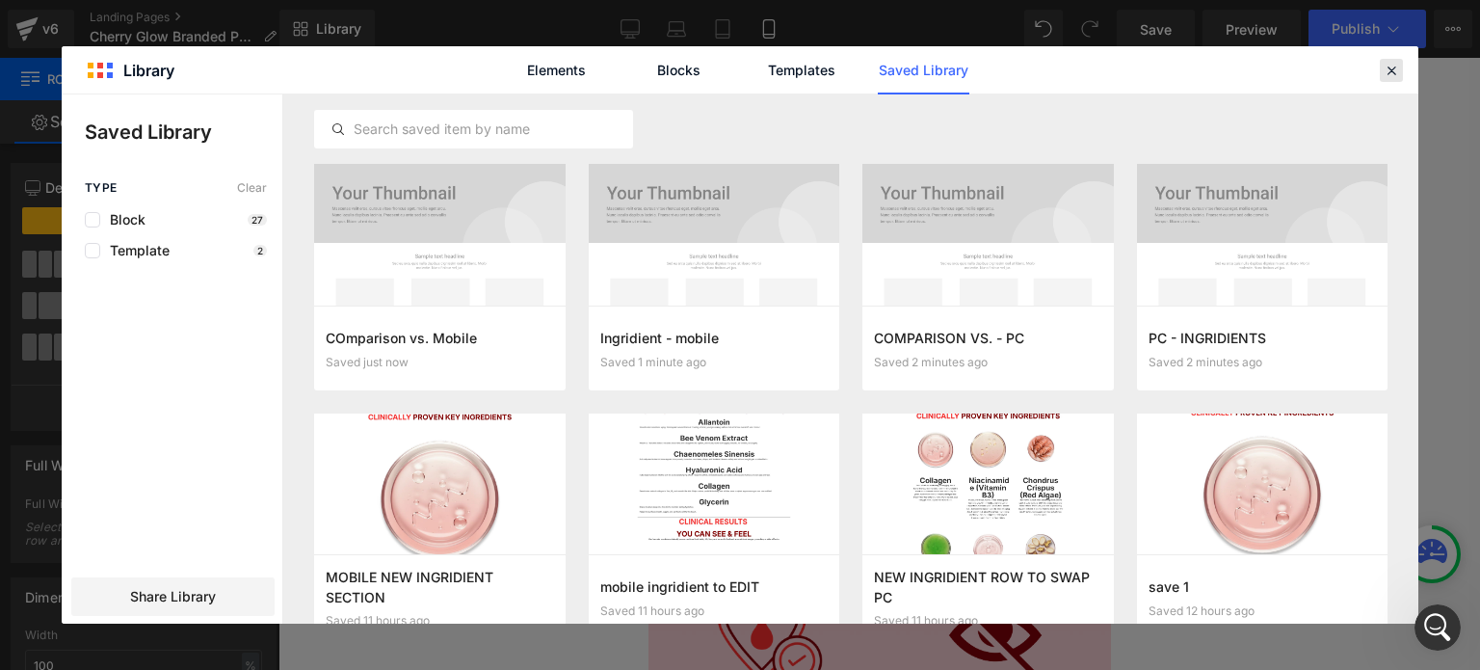
click at [1390, 72] on icon at bounding box center [1391, 70] width 17 height 17
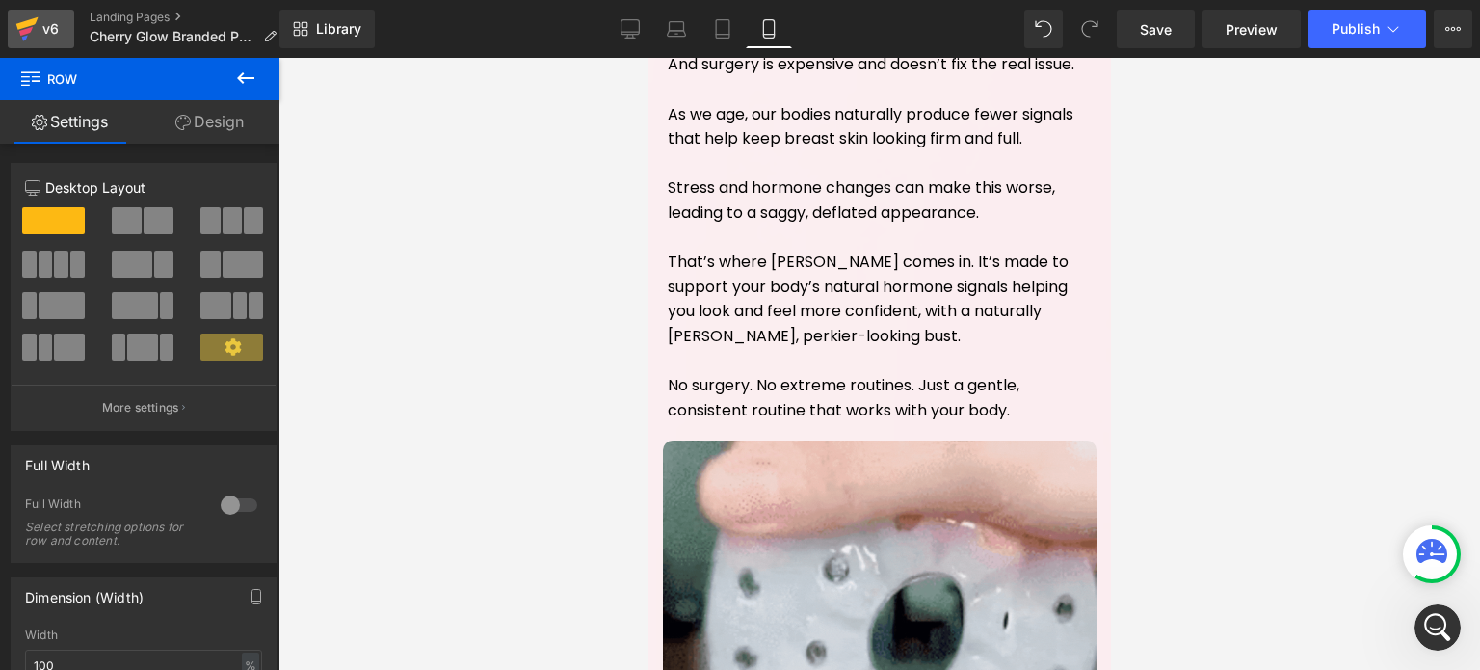
scroll to position [13201, 0]
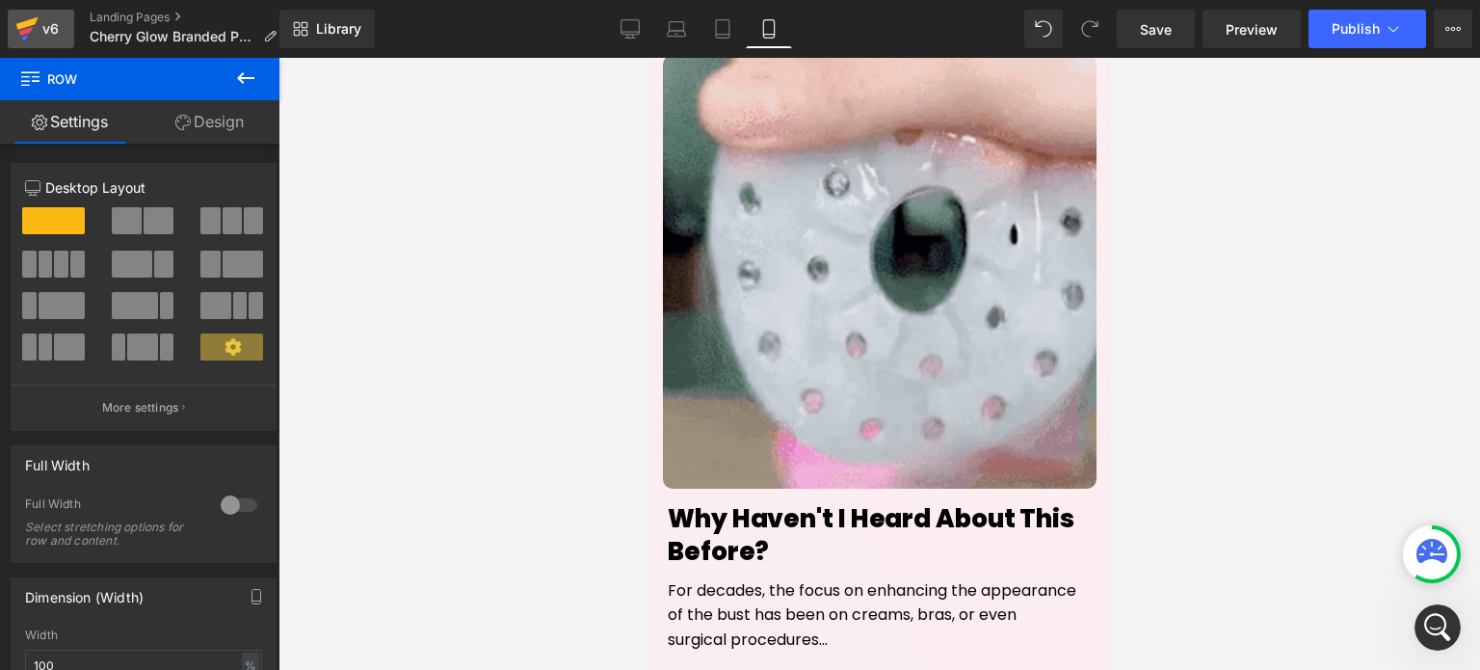
click at [43, 26] on div "v6" at bounding box center [51, 28] width 24 height 25
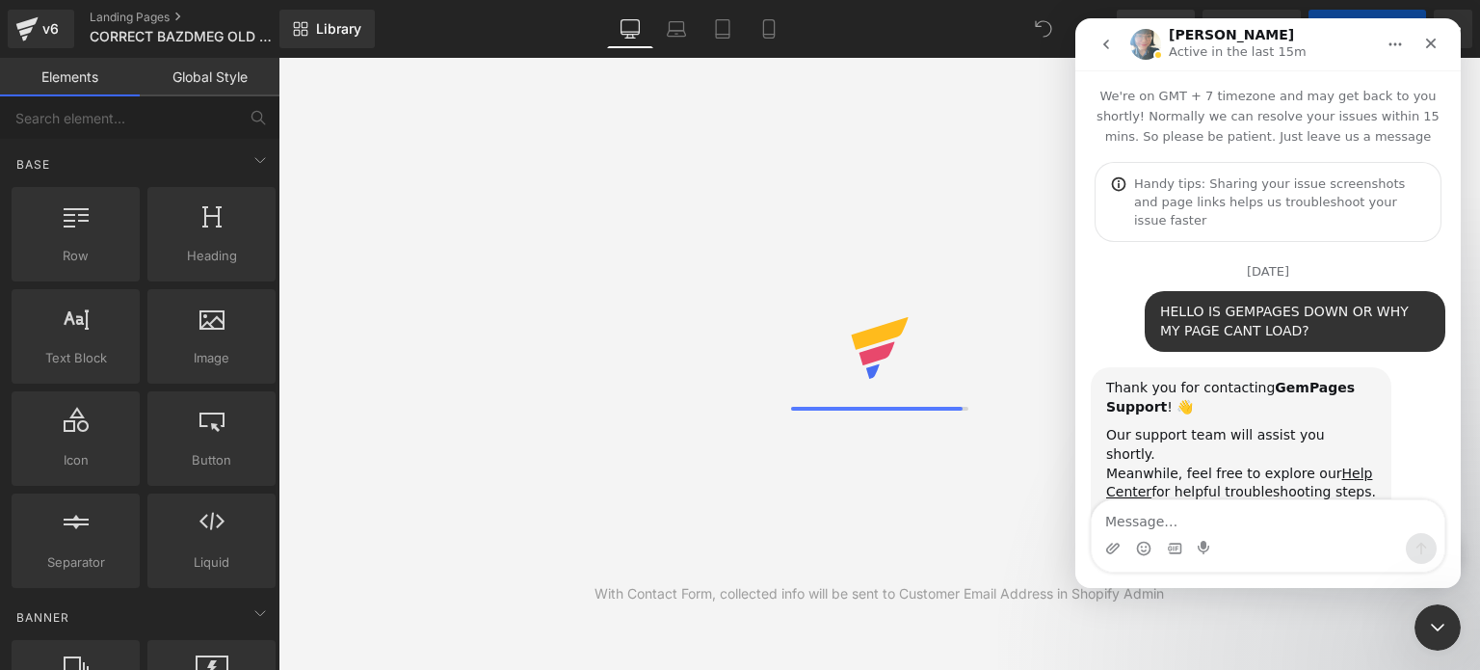
scroll to position [9172, 0]
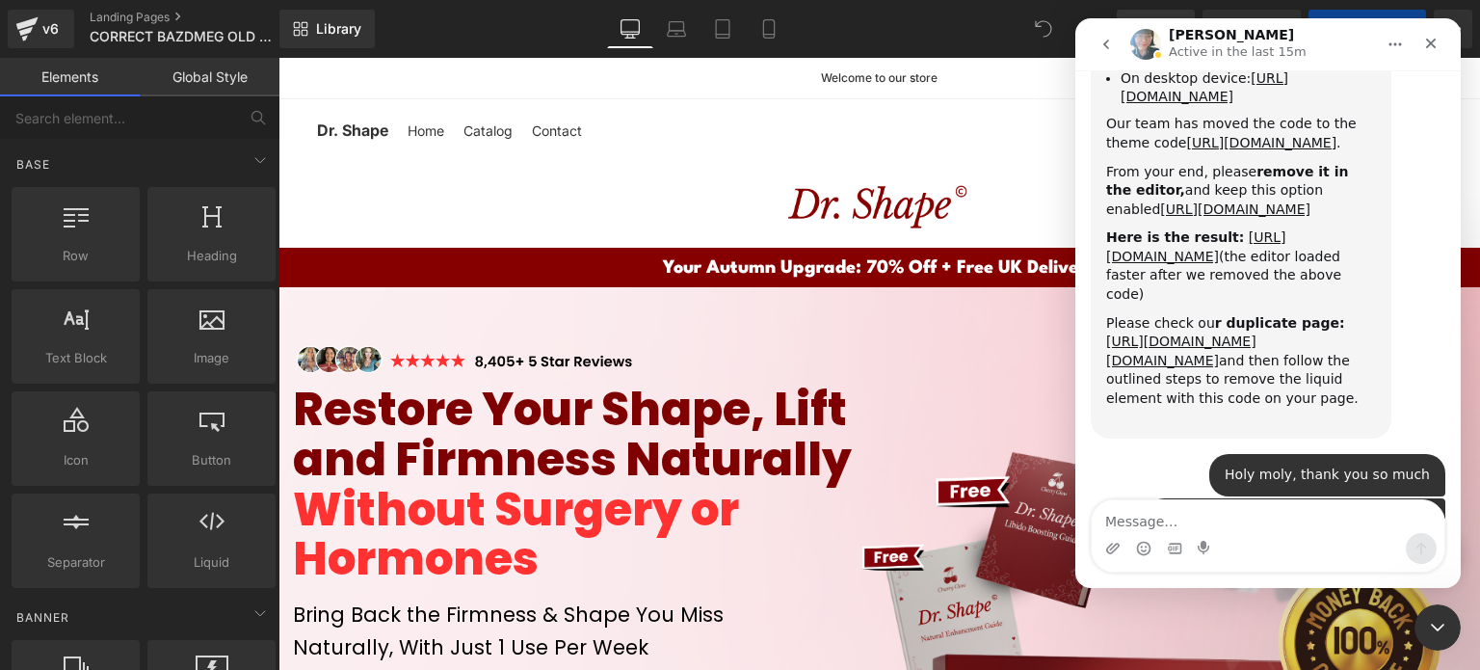
scroll to position [9172, 0]
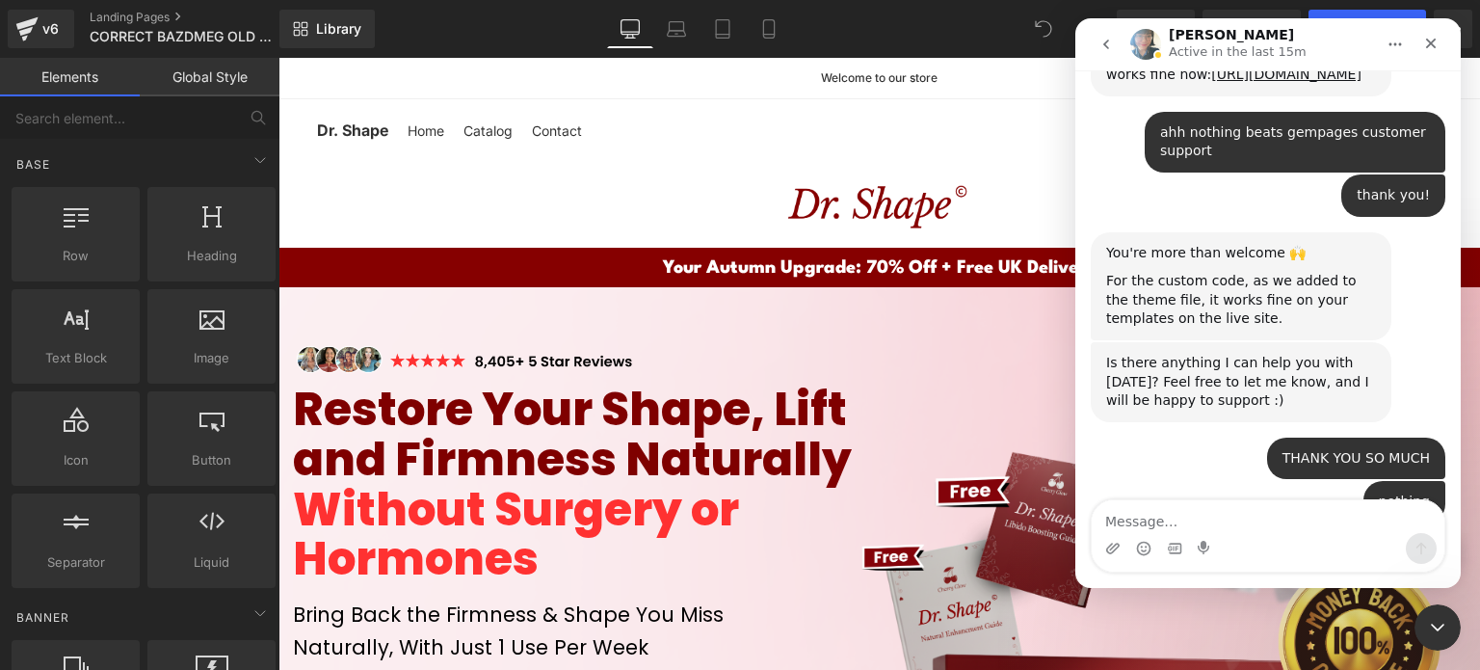
click at [1109, 57] on button "go back" at bounding box center [1106, 44] width 37 height 37
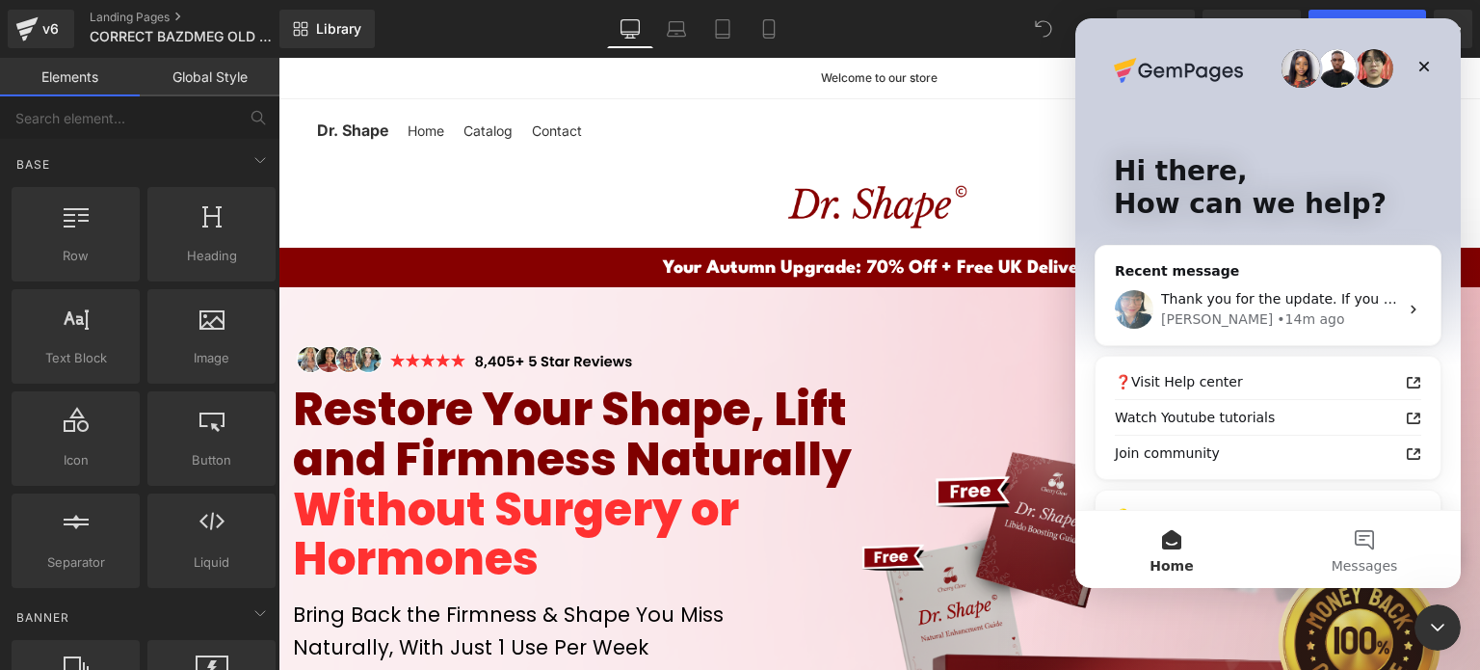
scroll to position [0, 0]
click at [1428, 66] on icon "Close" at bounding box center [1423, 66] width 15 height 15
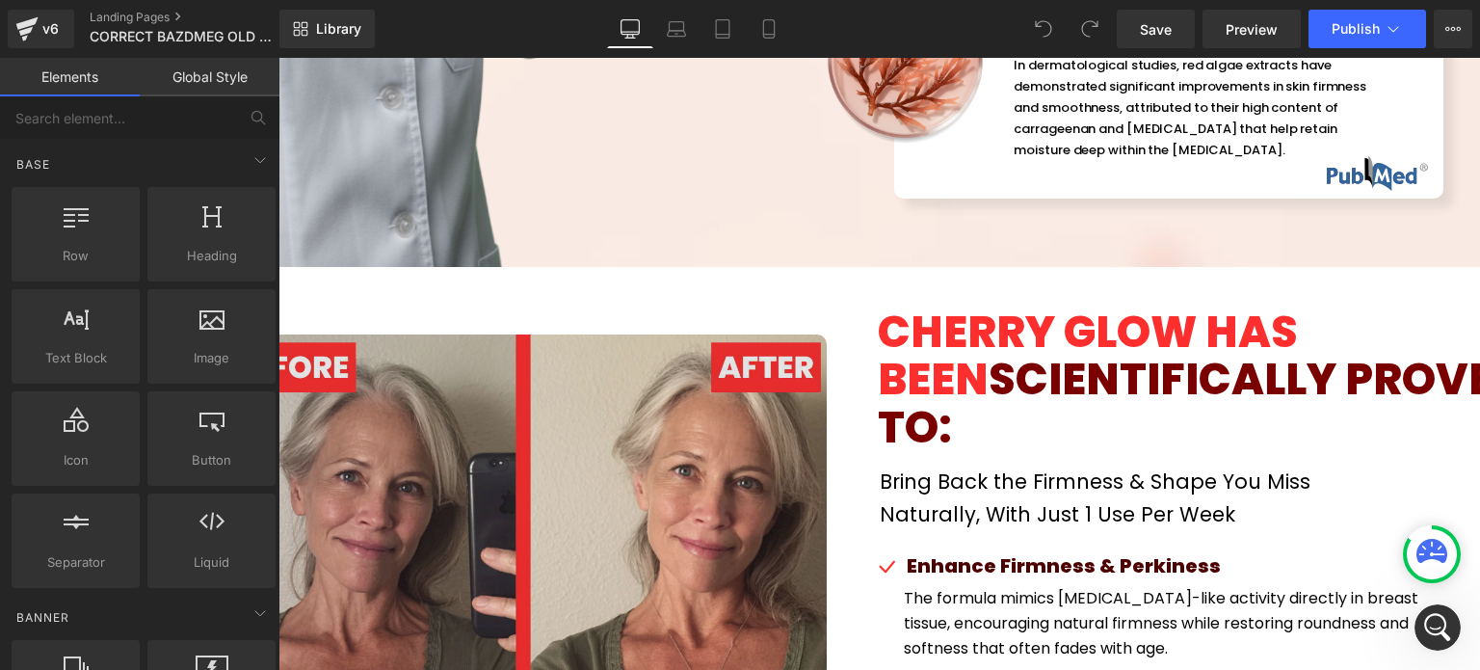
scroll to position [5589, 0]
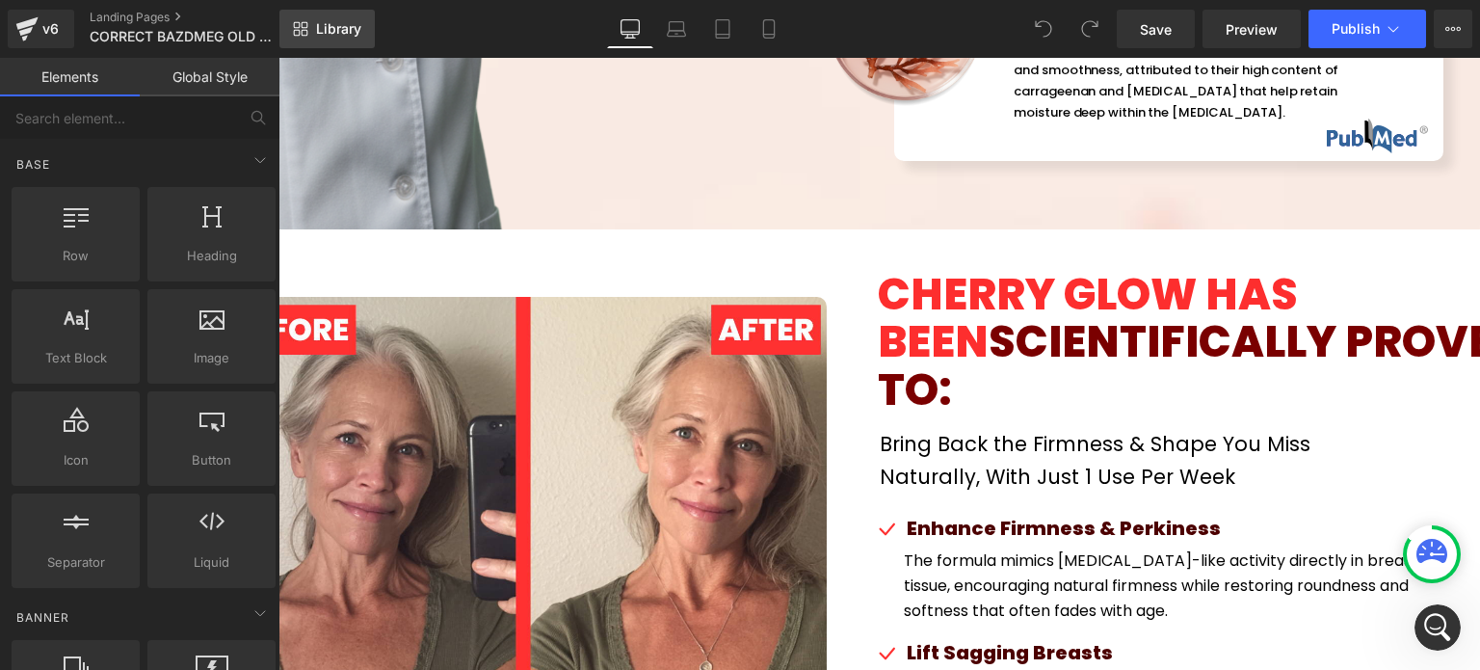
click at [358, 36] on span "Library" at bounding box center [338, 28] width 45 height 17
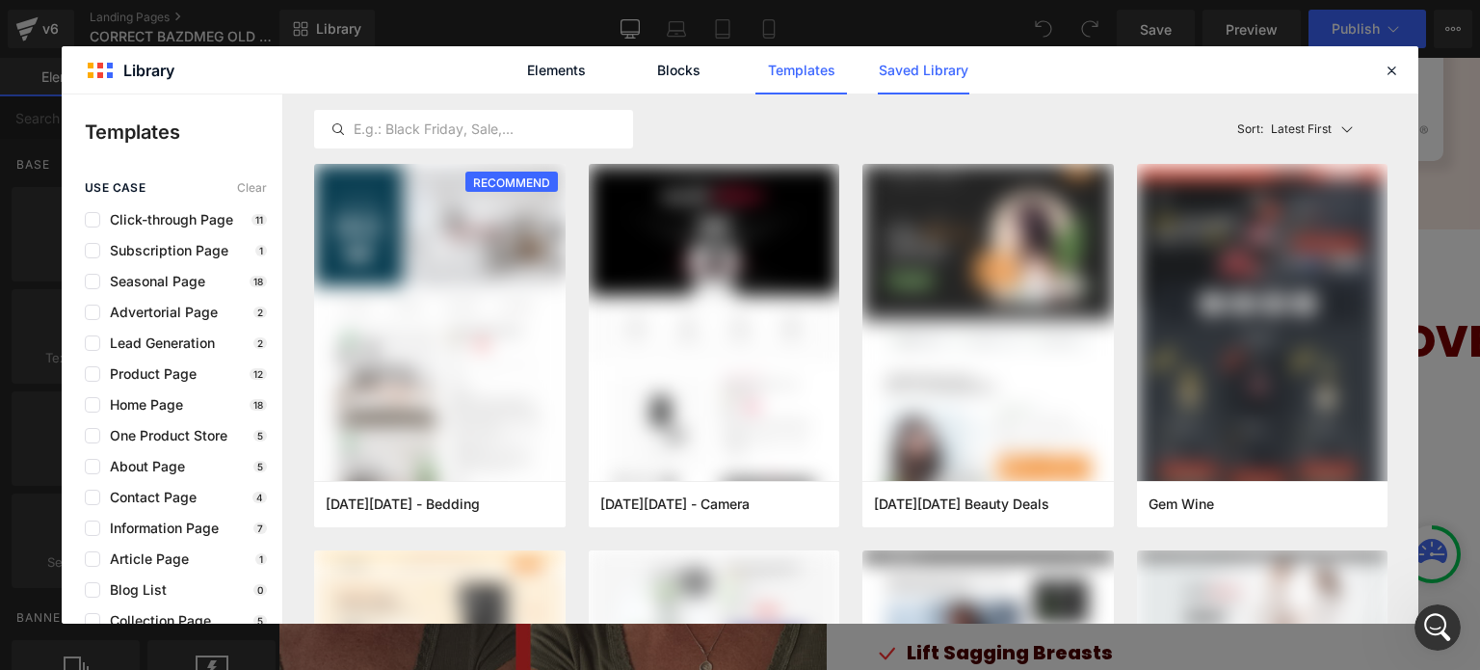
click at [912, 88] on link "Saved Library" at bounding box center [924, 70] width 92 height 48
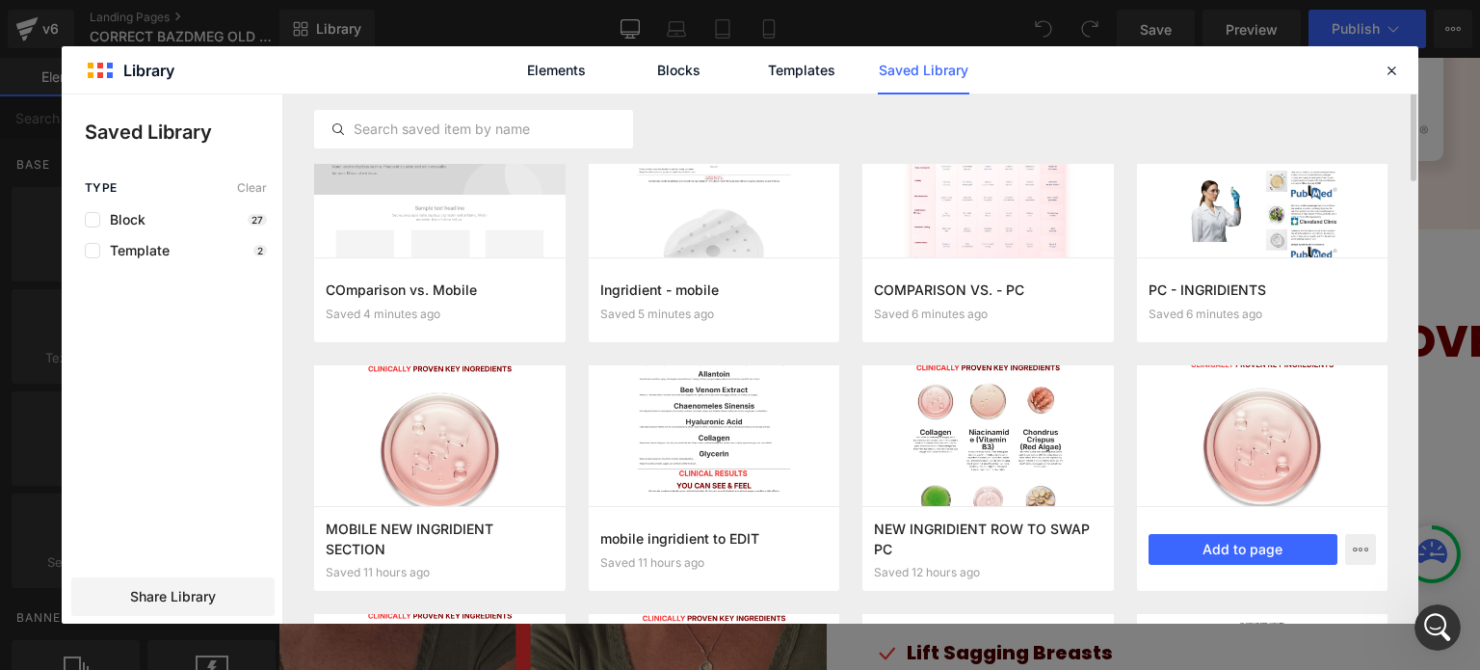
scroll to position [0, 0]
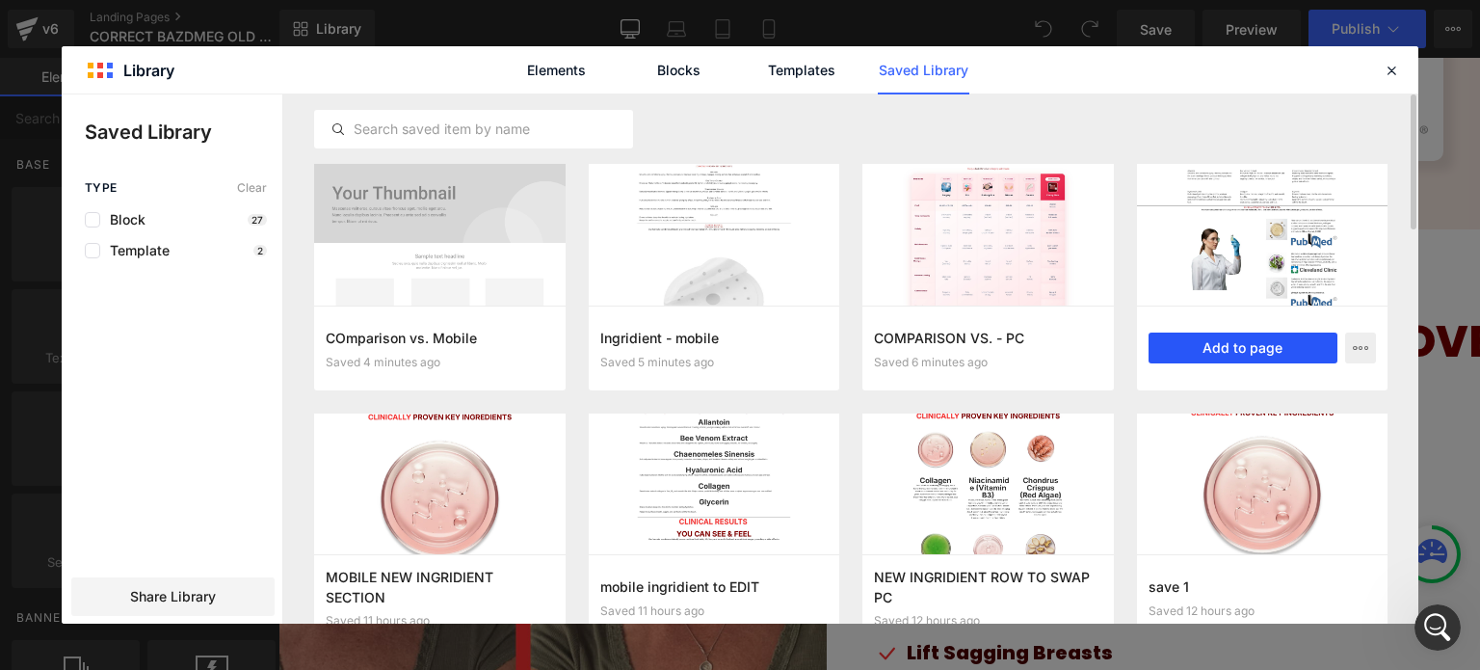
click at [1272, 344] on button "Add to page" at bounding box center [1244, 347] width 190 height 31
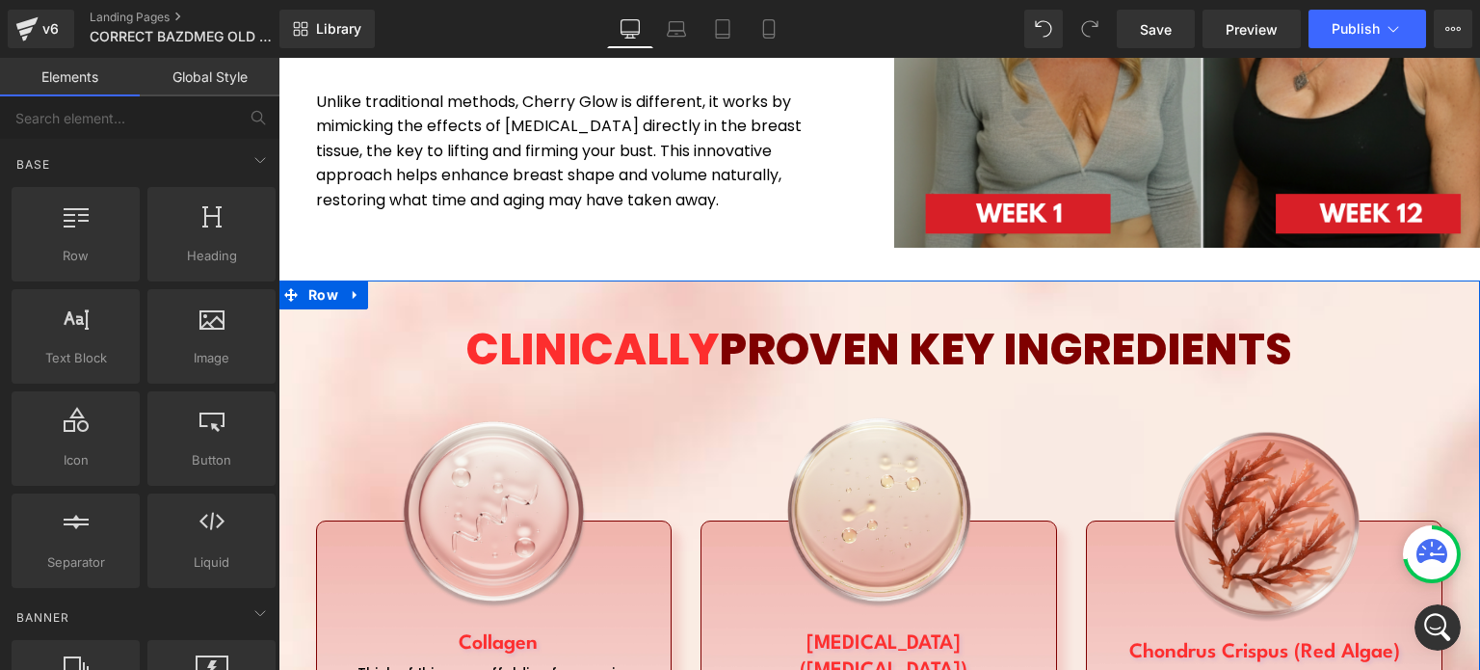
scroll to position [3109, 0]
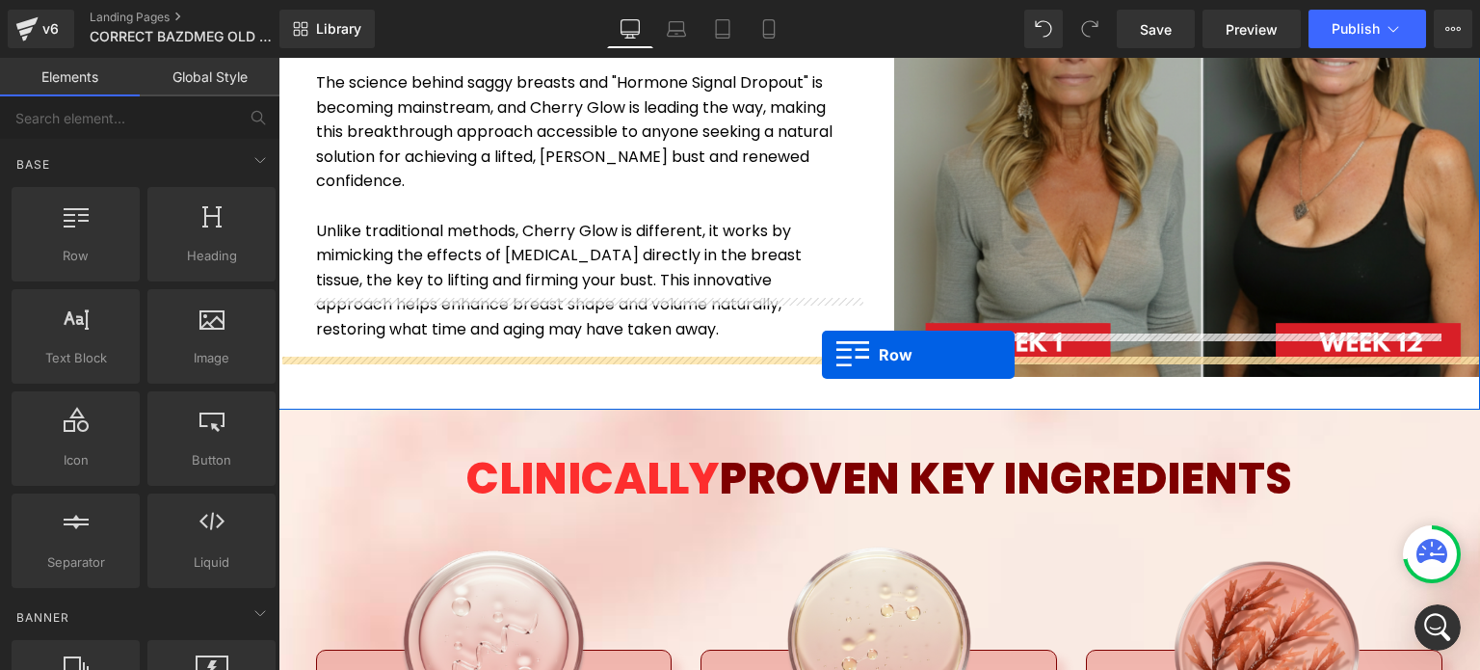
drag, startPoint x: 319, startPoint y: 418, endPoint x: 822, endPoint y: 355, distance: 507.0
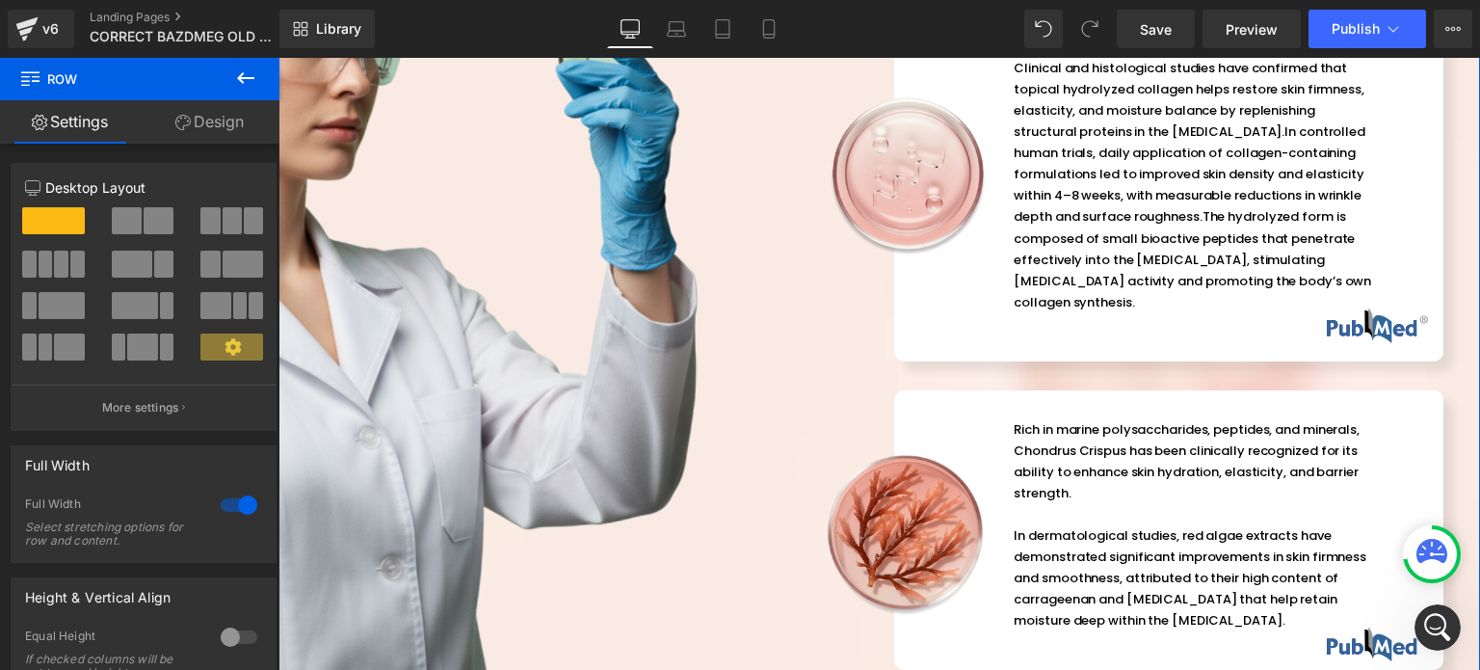
scroll to position [6674, 0]
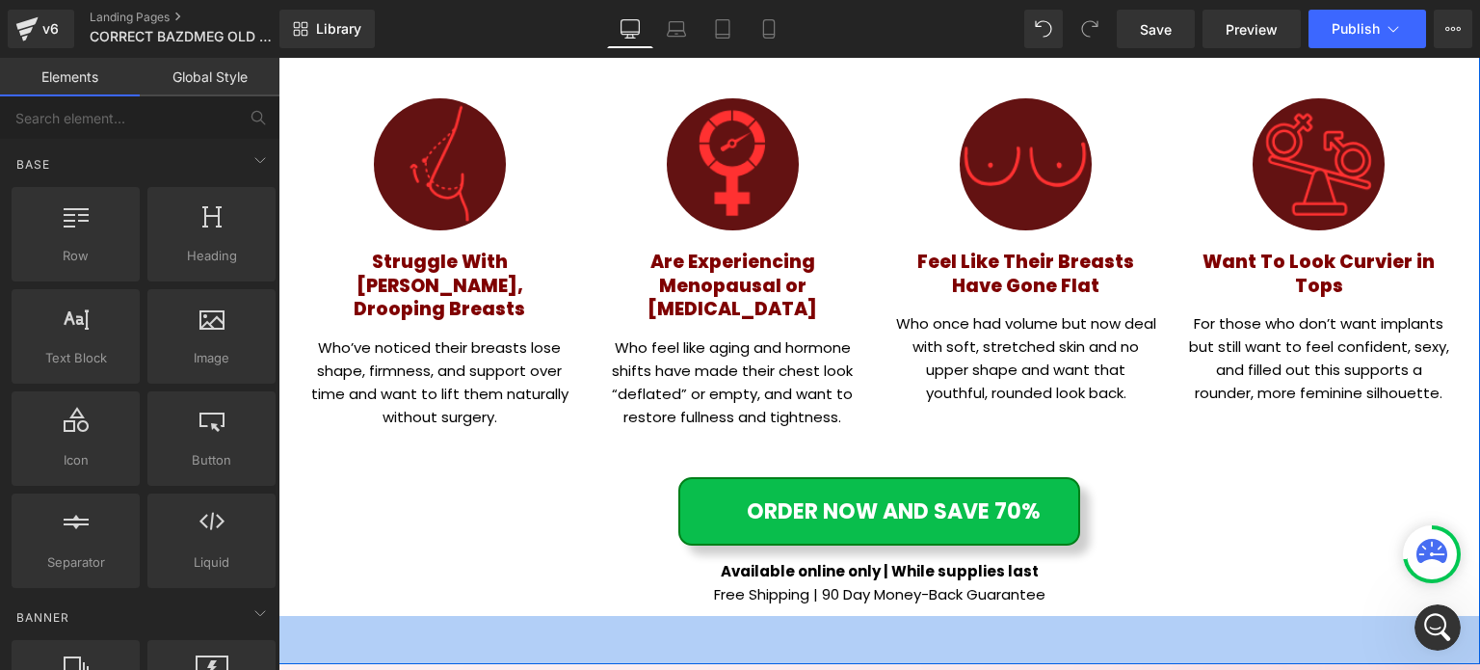
drag, startPoint x: 634, startPoint y: 535, endPoint x: 627, endPoint y: 524, distance: 12.6
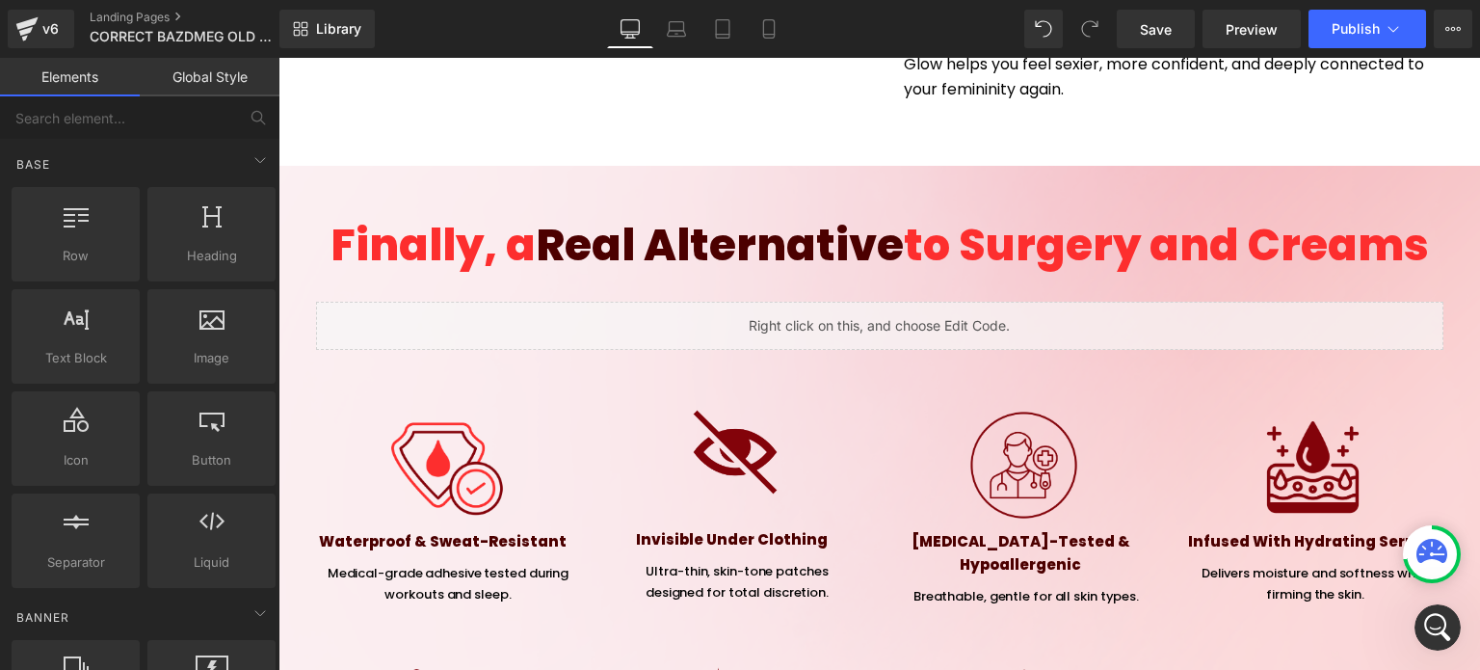
scroll to position [5903, 0]
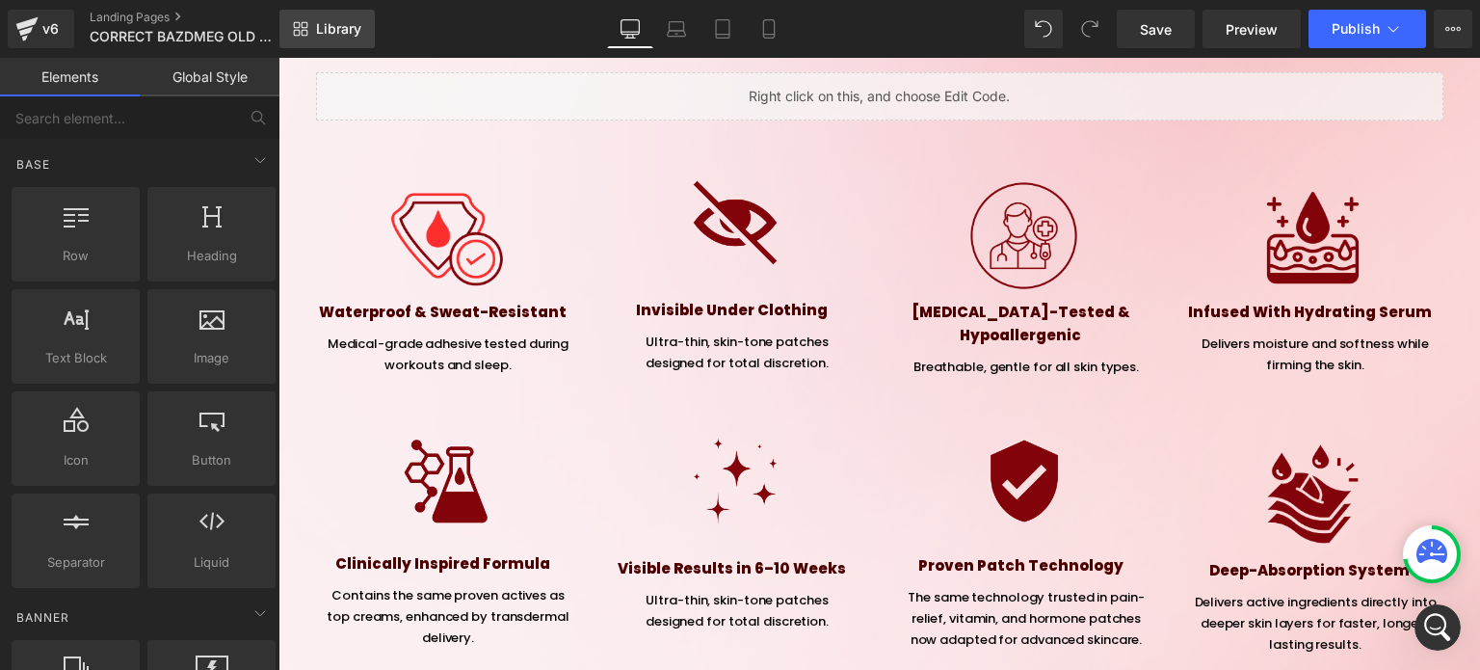
click at [329, 17] on link "Library" at bounding box center [326, 29] width 95 height 39
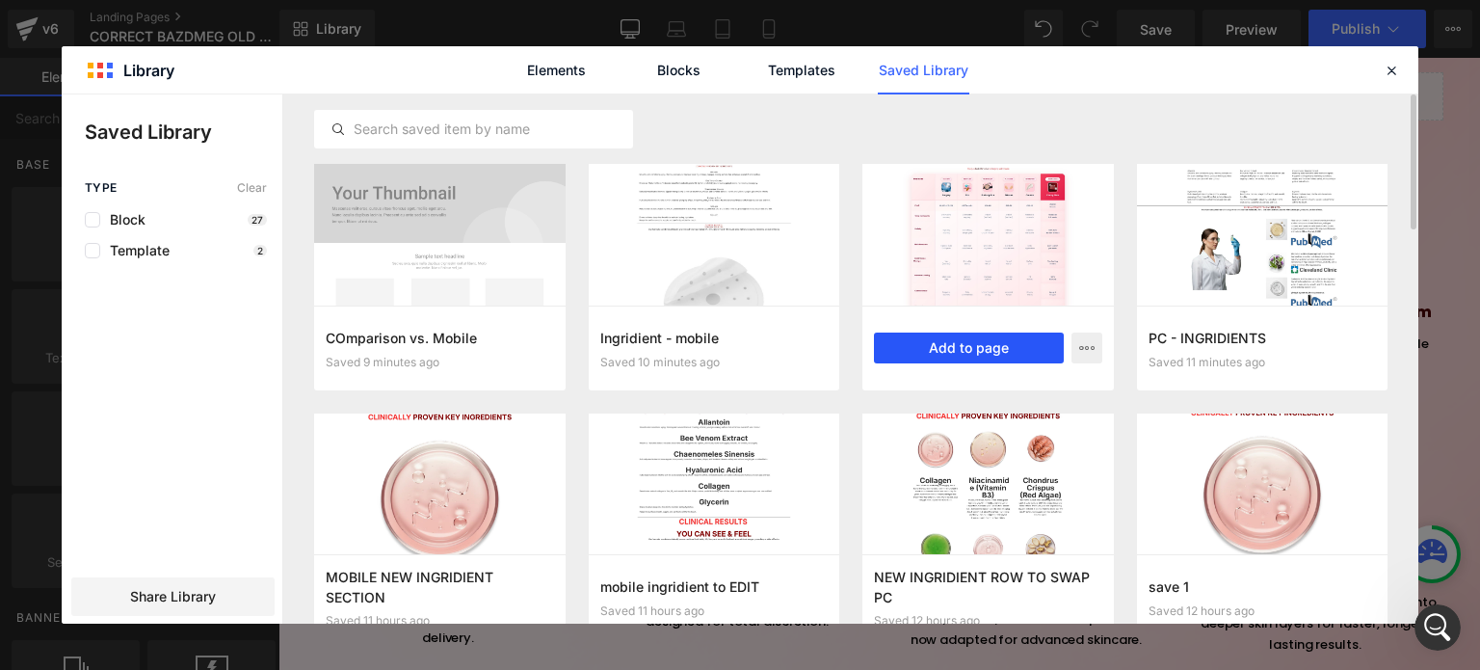
click at [961, 339] on button "Add to page" at bounding box center [969, 347] width 190 height 31
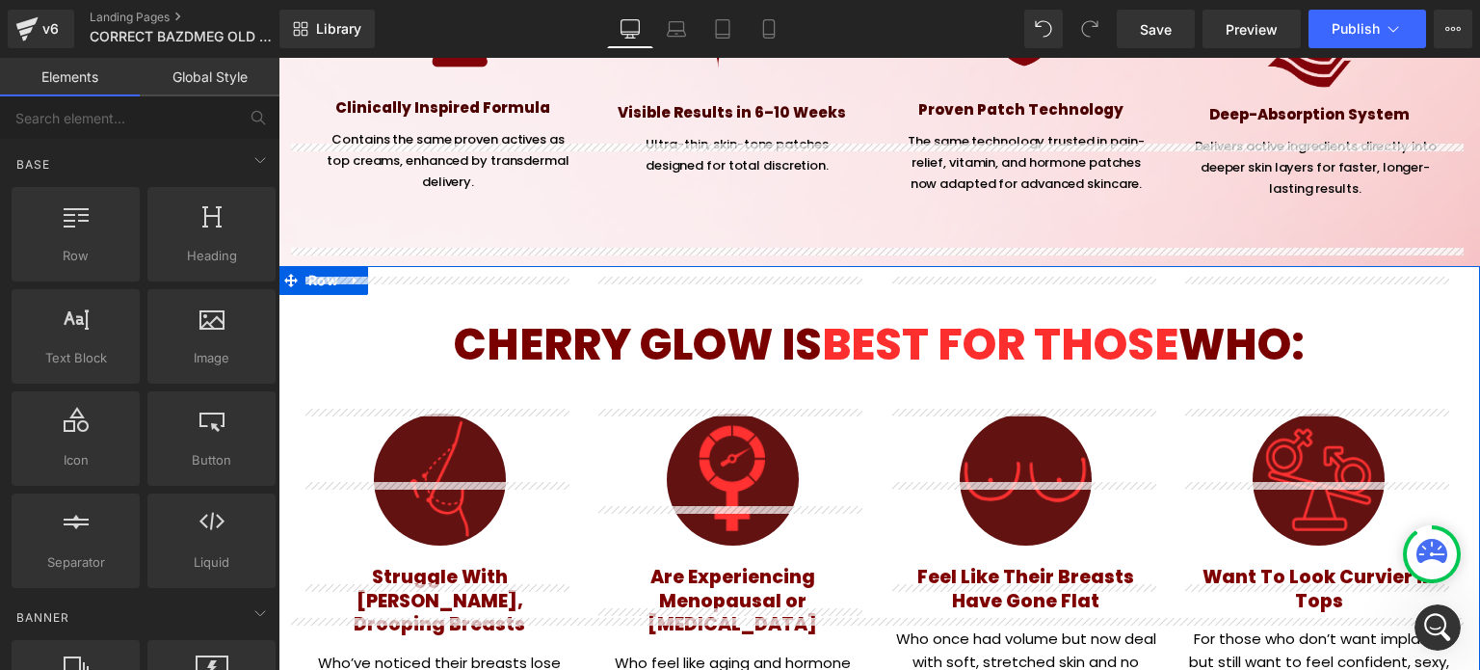
scroll to position [5973, 0]
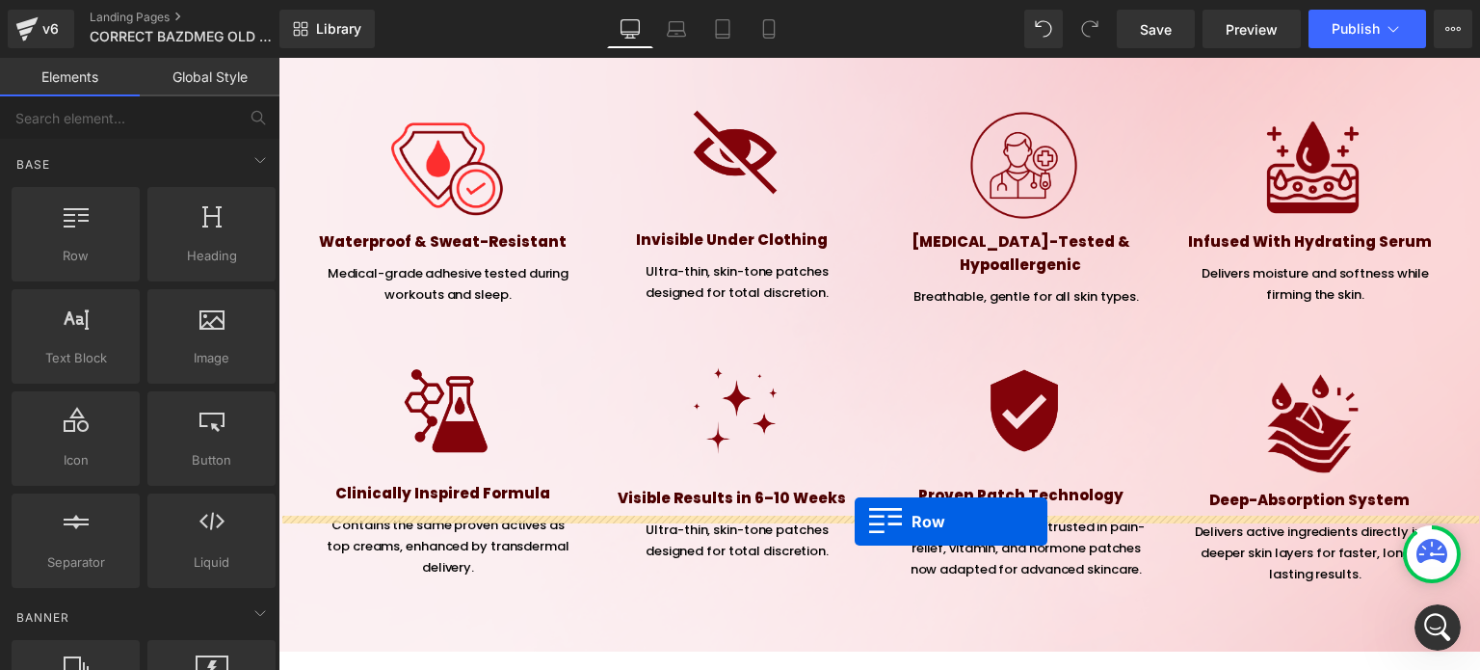
drag, startPoint x: 313, startPoint y: 166, endPoint x: 855, endPoint y: 521, distance: 647.8
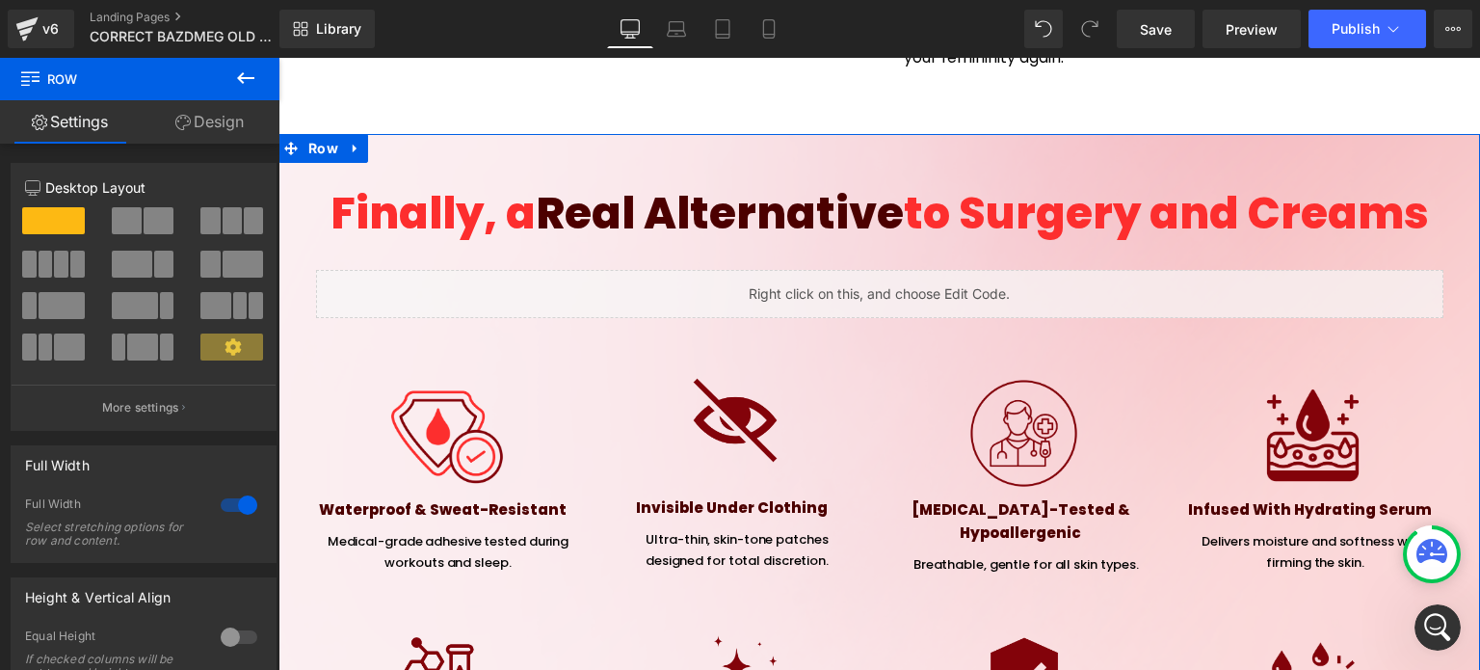
scroll to position [5588, 0]
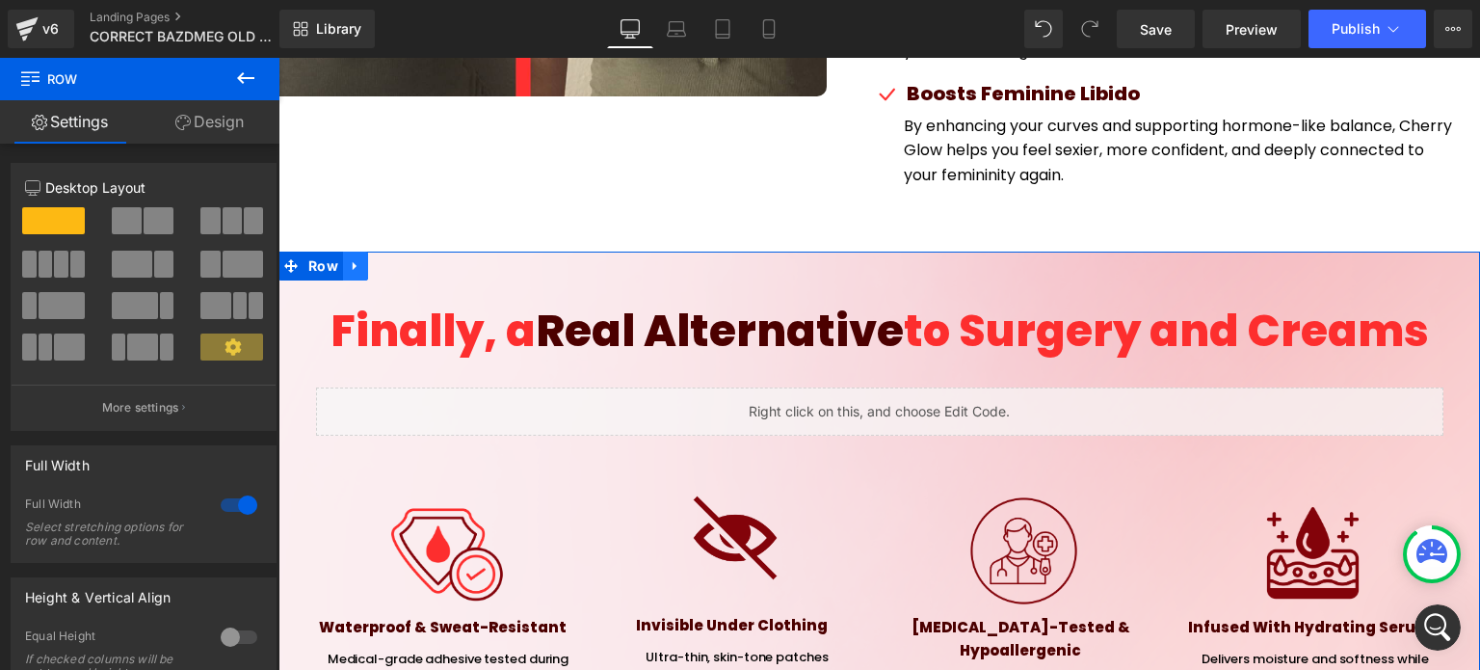
click at [357, 252] on link at bounding box center [355, 266] width 25 height 29
click at [399, 259] on icon at bounding box center [405, 266] width 13 height 14
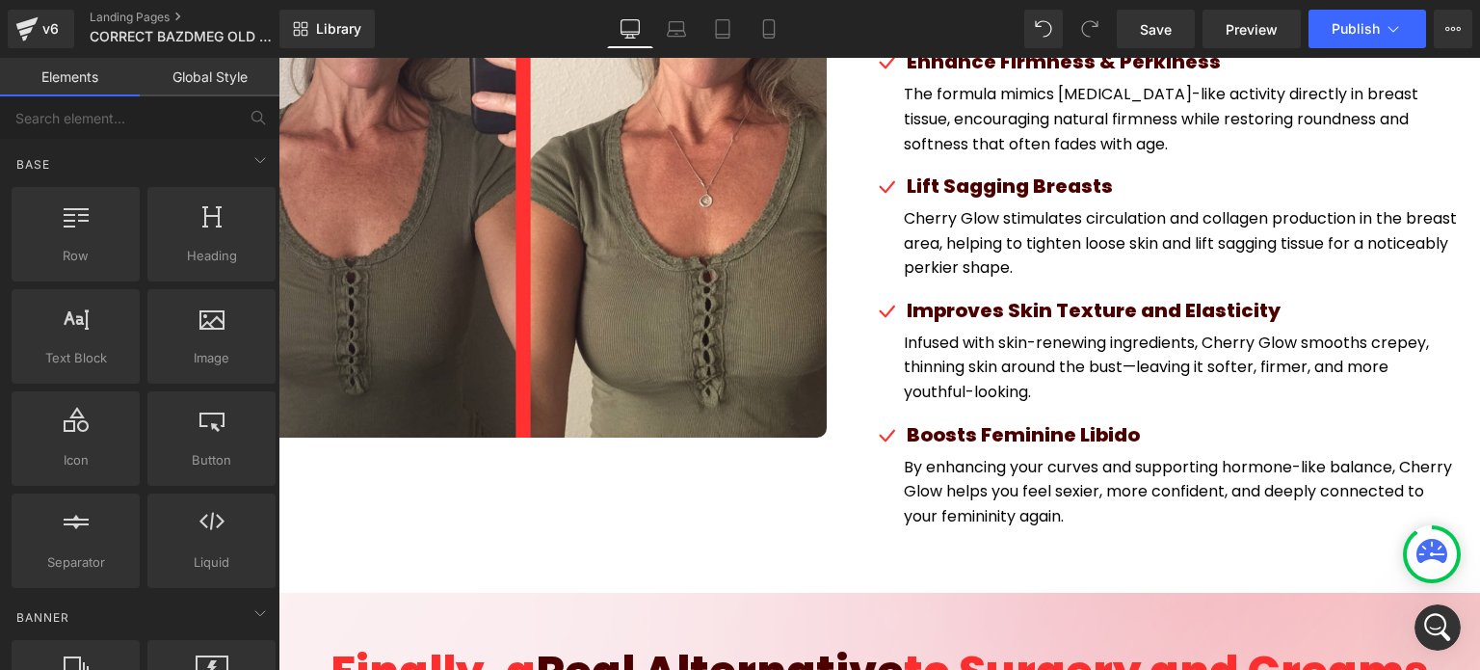
scroll to position [5299, 0]
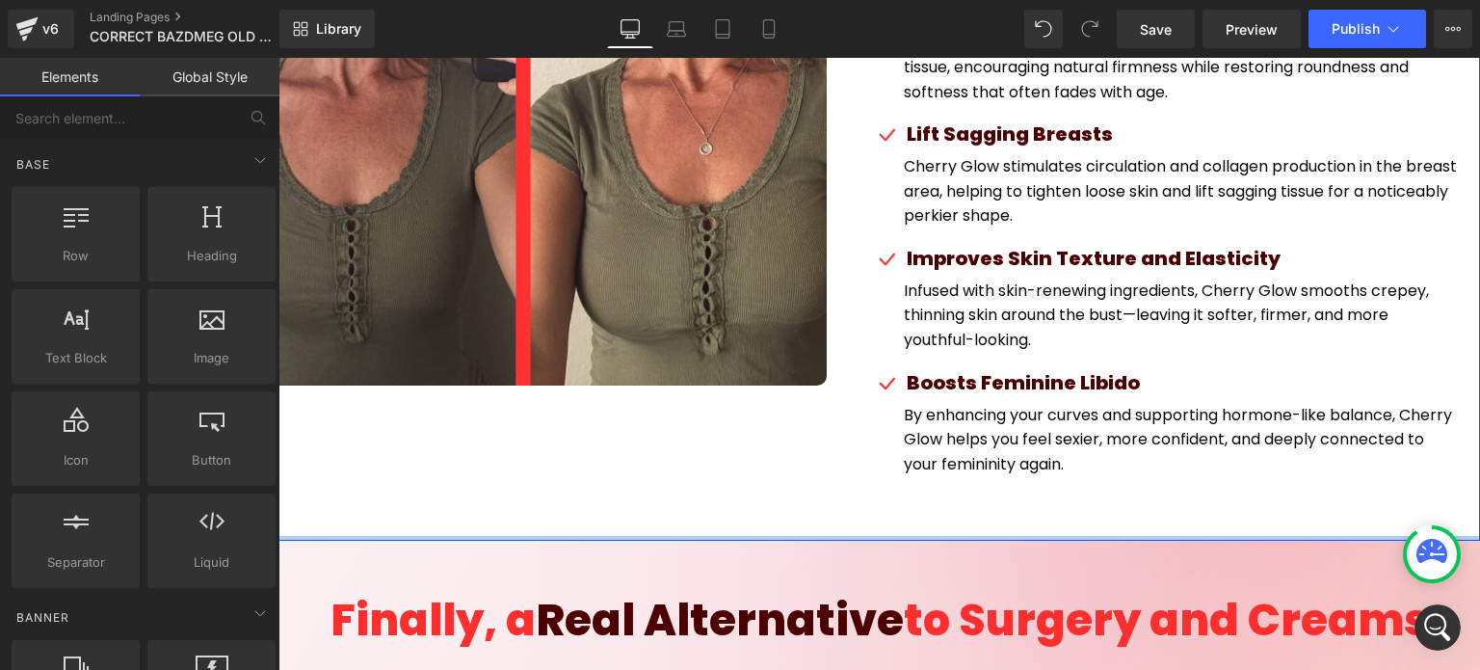
drag, startPoint x: 937, startPoint y: 404, endPoint x: 941, endPoint y: 362, distance: 41.7
click at [940, 377] on div "Image CHERRY GLOW HAS BEEN SCIENTIFICALLY PROVEN TO: Heading Bring Back the Fir…" at bounding box center [879, 126] width 1202 height 831
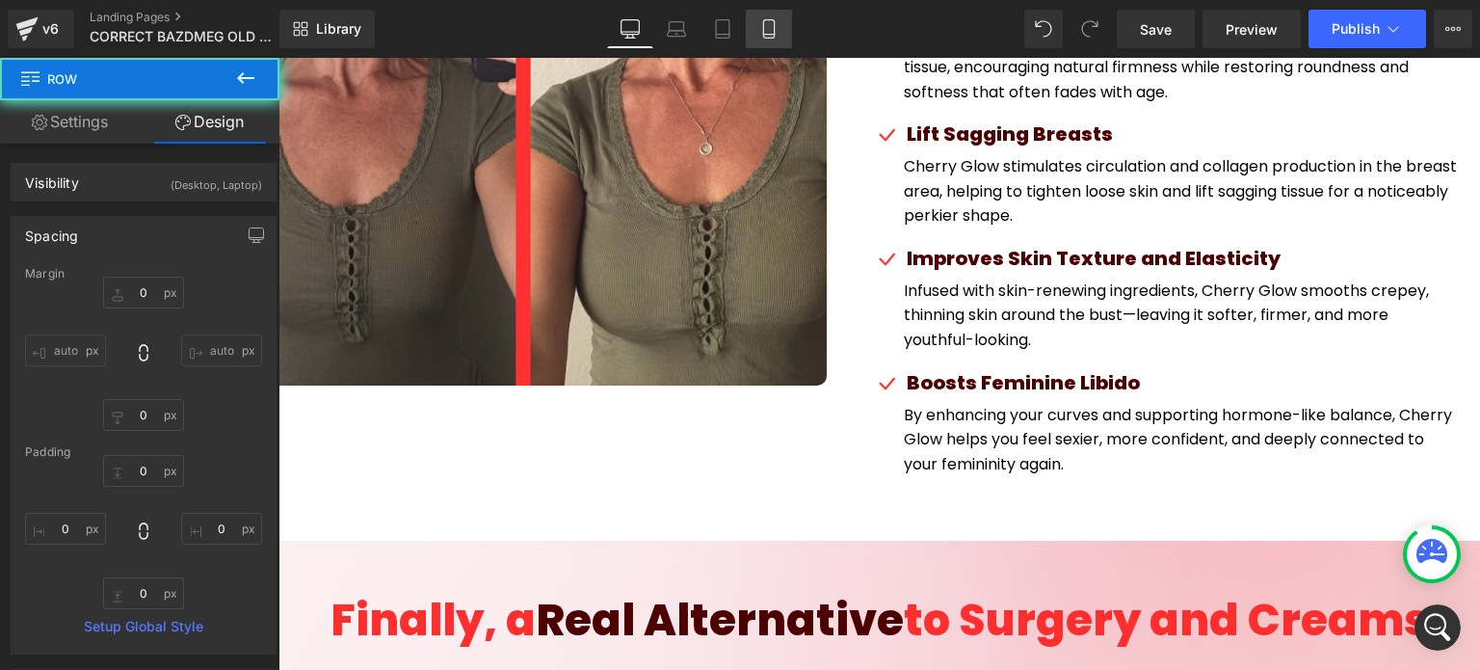
click at [775, 44] on link "Mobile" at bounding box center [769, 29] width 46 height 39
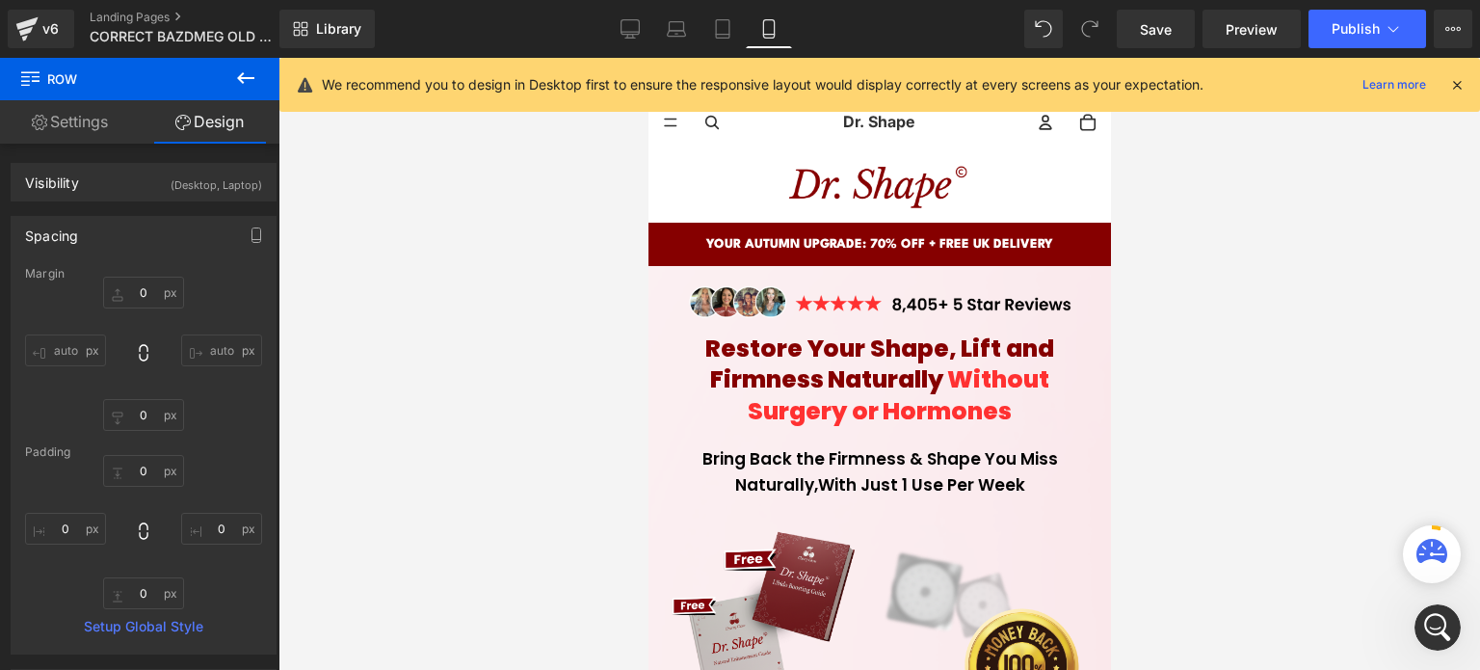
scroll to position [0, 0]
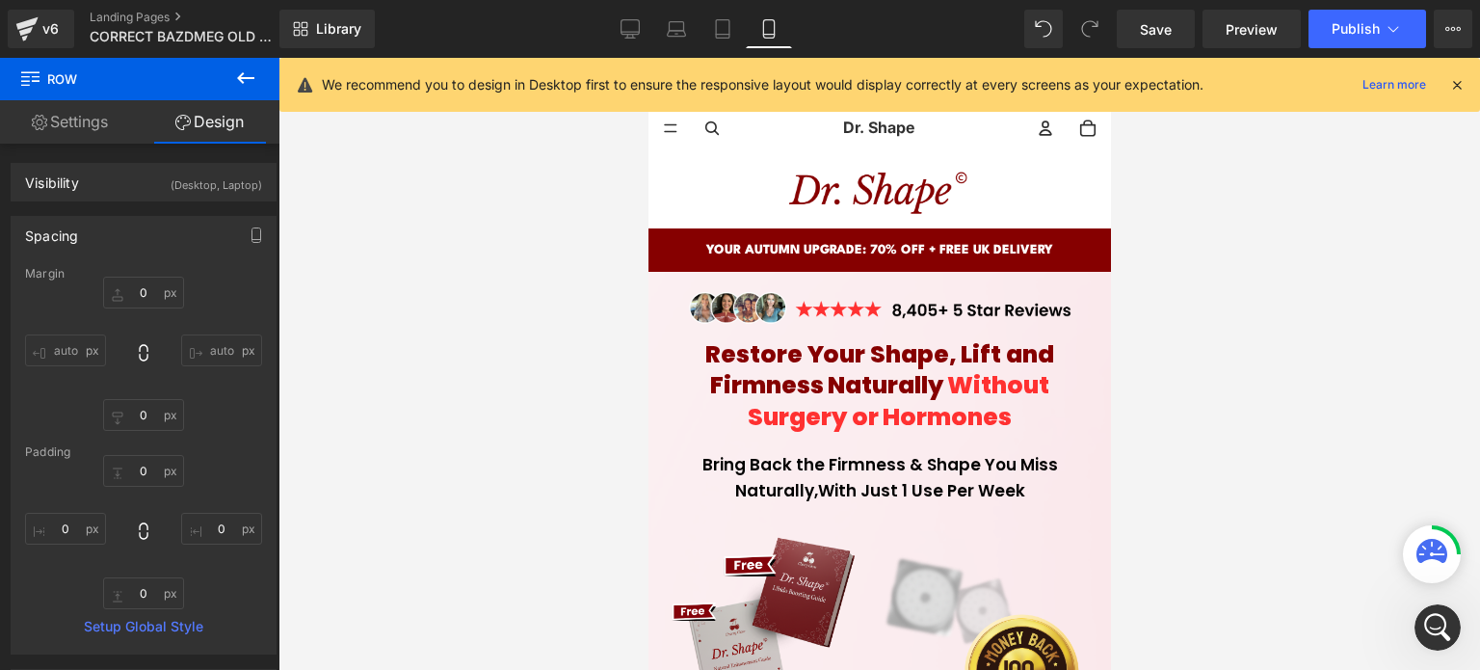
click at [1451, 89] on icon at bounding box center [1456, 84] width 17 height 17
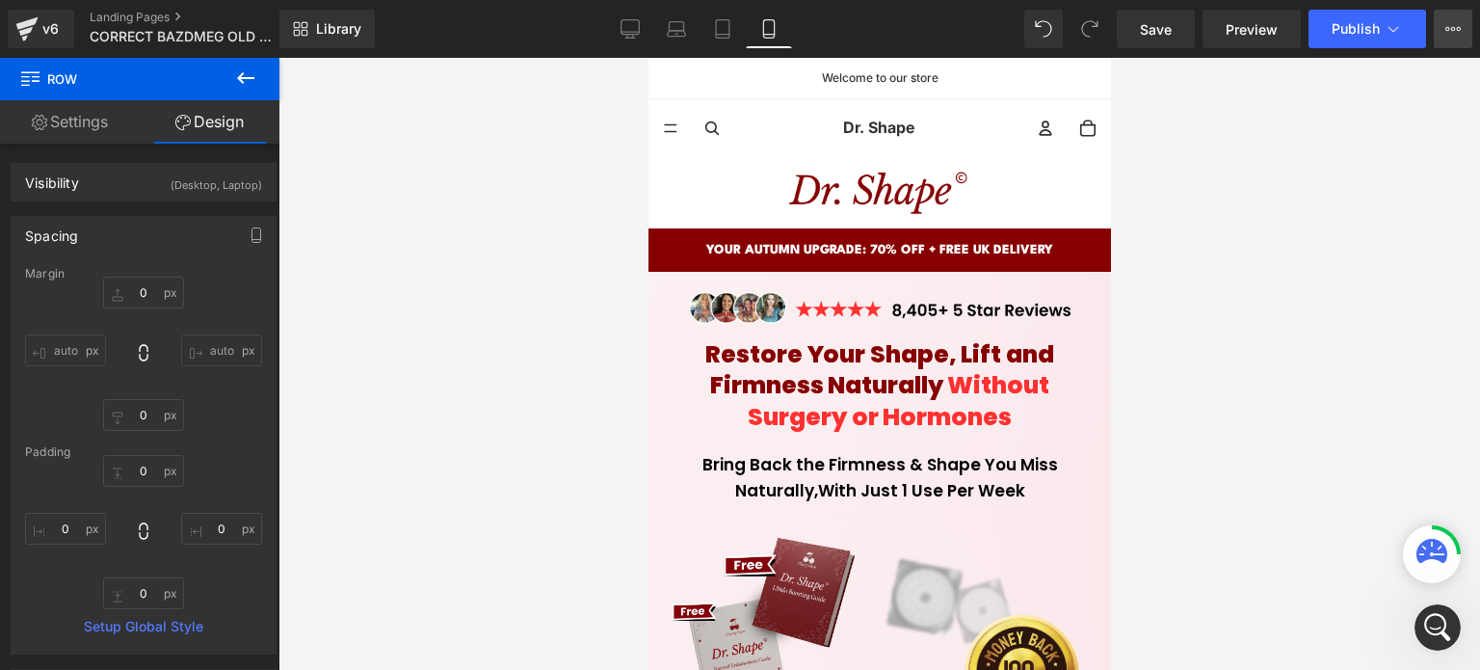
click at [1438, 27] on button "View Live Page View with current Template Save Template to Library Schedule Pub…" at bounding box center [1453, 29] width 39 height 39
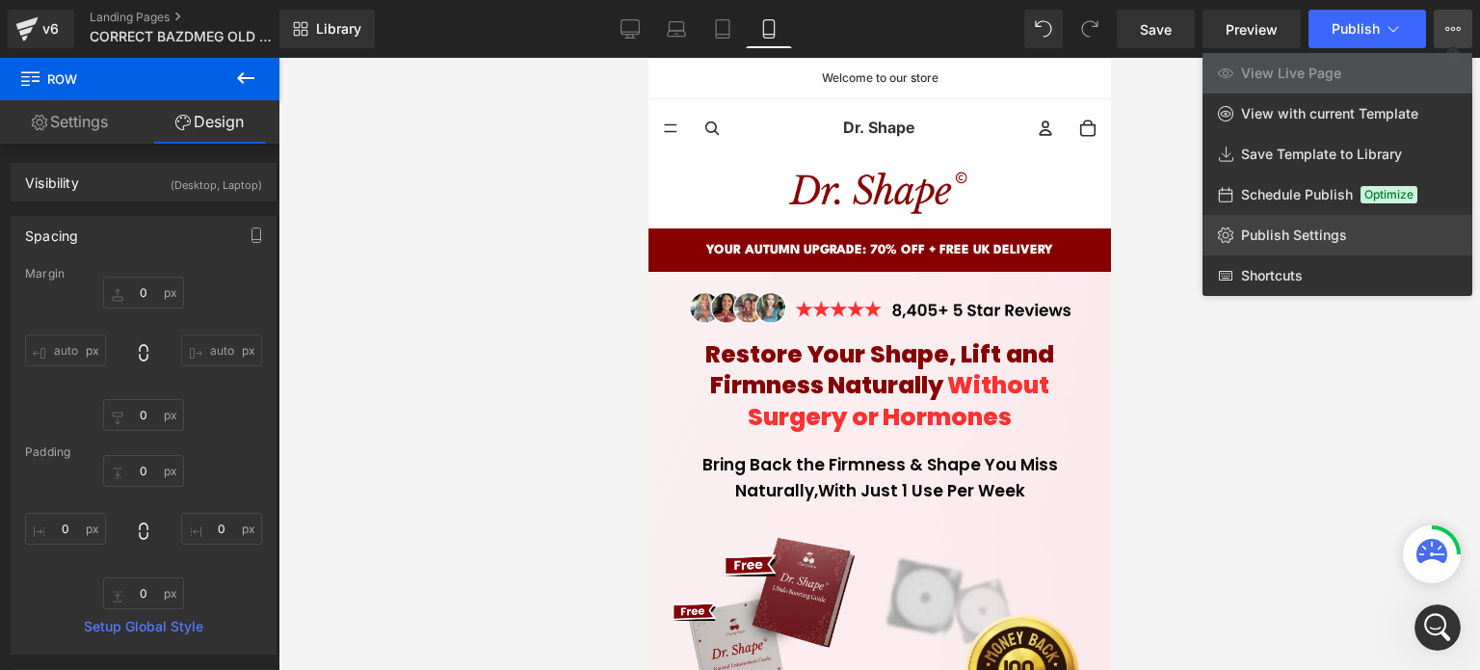
click at [1304, 228] on span "Publish Settings" at bounding box center [1294, 234] width 106 height 17
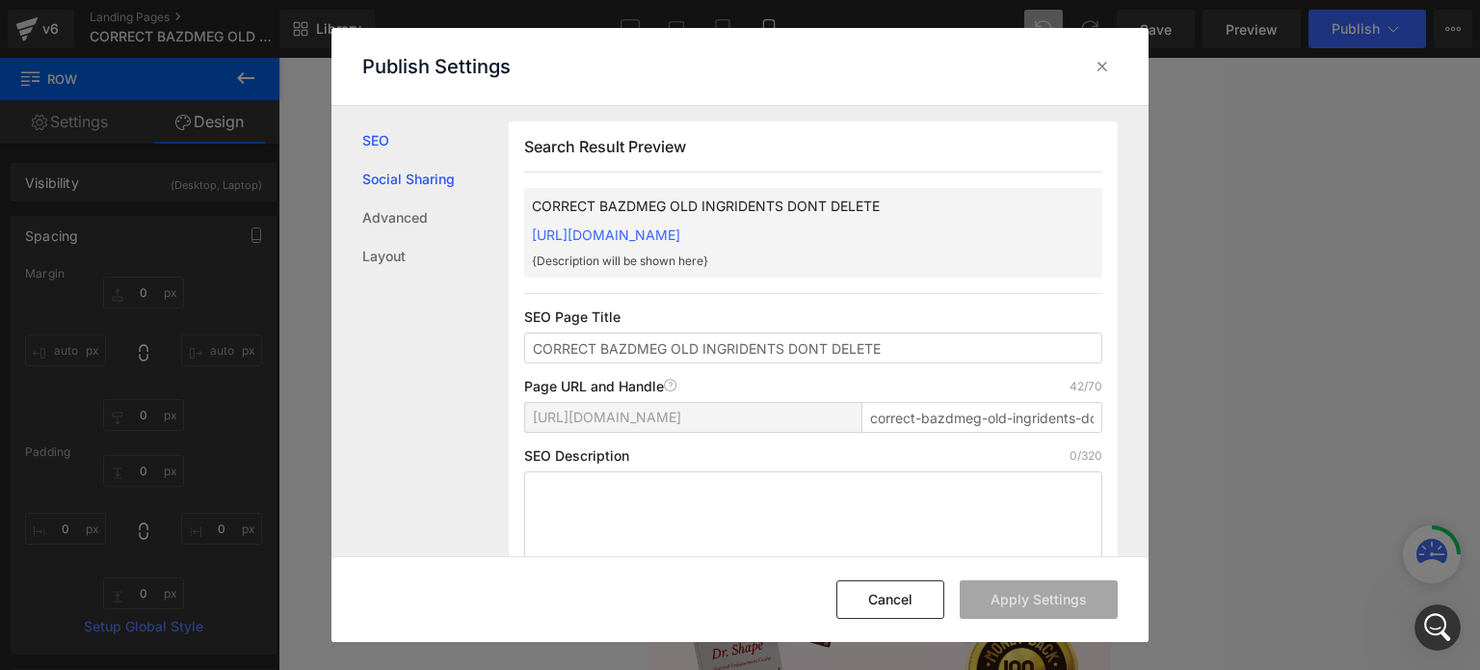
click at [418, 193] on link "Social Sharing" at bounding box center [435, 179] width 146 height 39
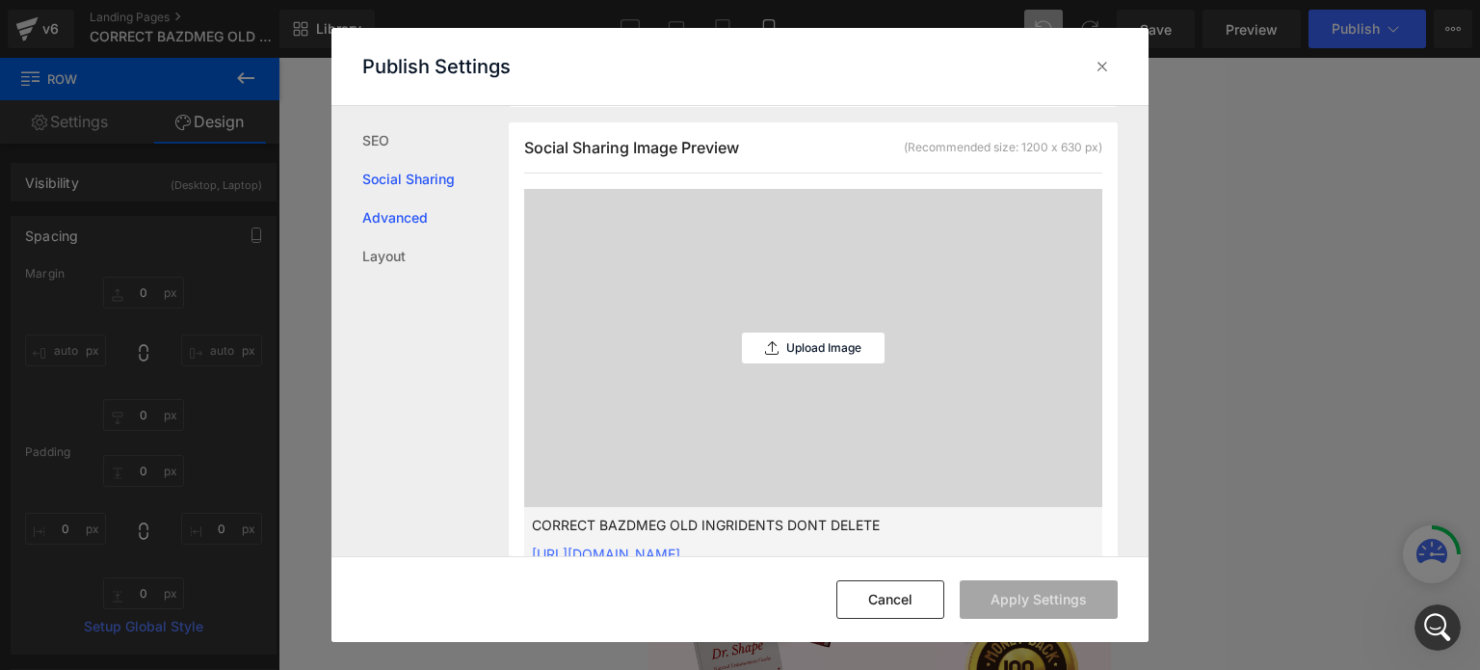
click at [412, 226] on link "Advanced" at bounding box center [435, 218] width 146 height 39
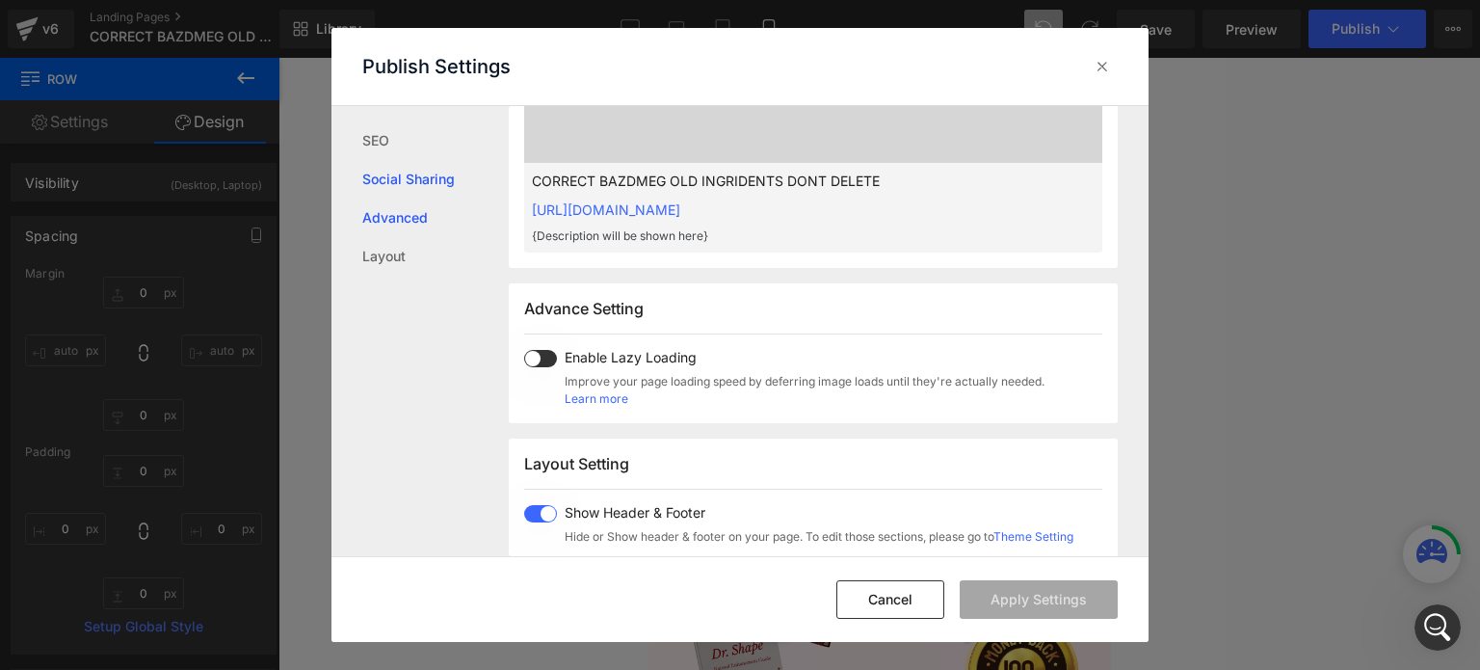
scroll to position [993, 0]
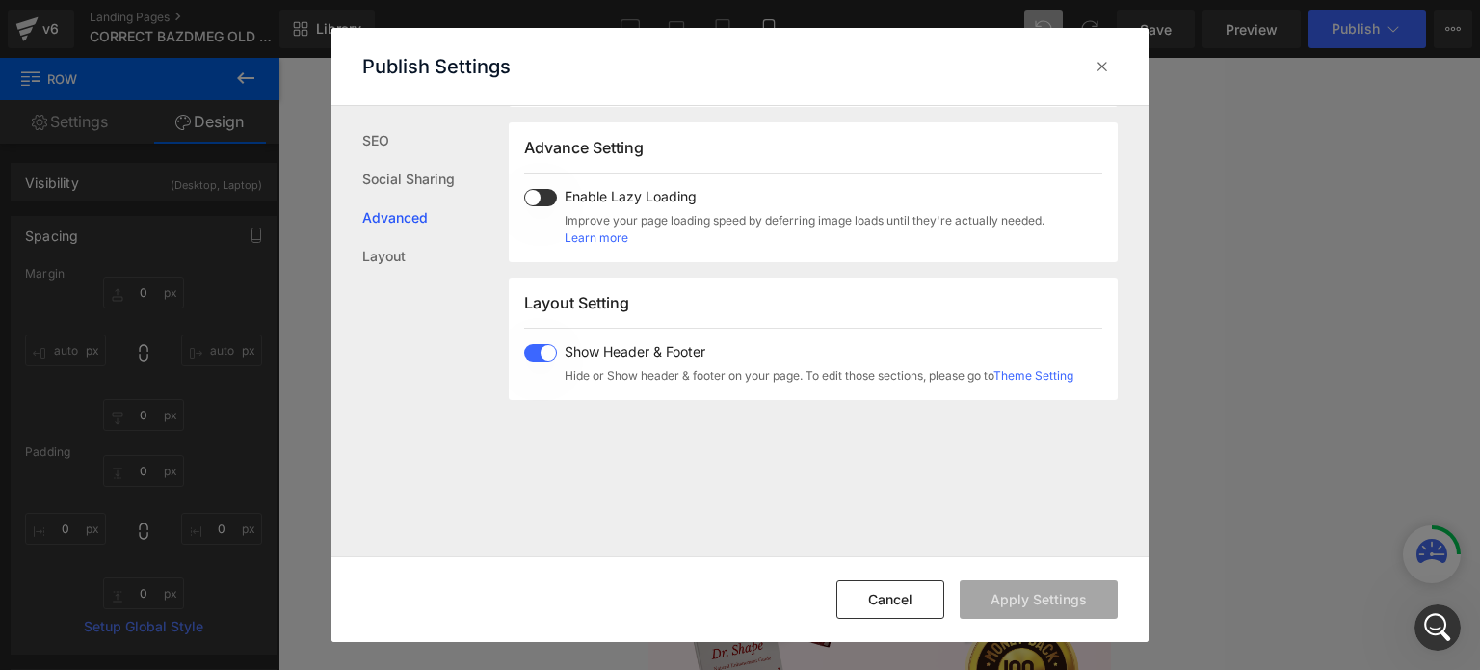
click at [546, 361] on div "Show Header & Footer Hide or Show header & footer on your page. To edit those s…" at bounding box center [798, 364] width 549 height 40
click at [1019, 592] on button "Apply Settings" at bounding box center [1039, 599] width 158 height 39
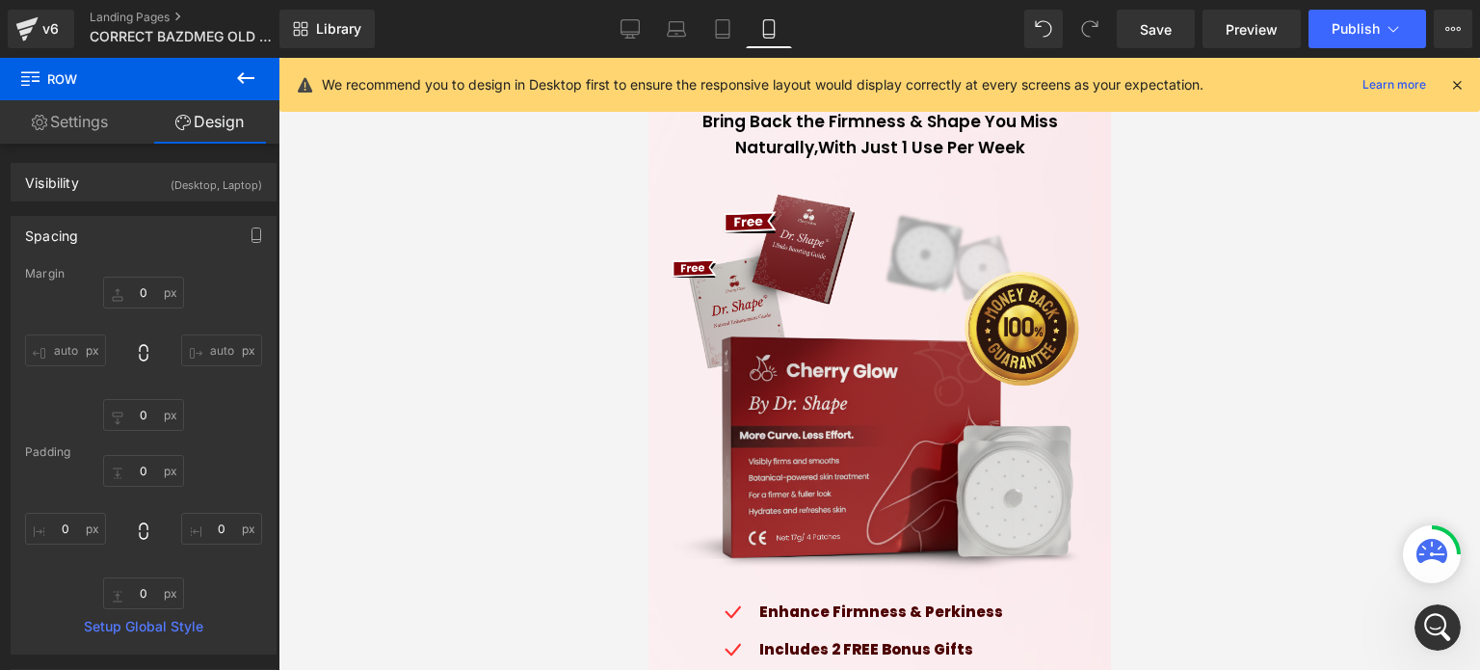
scroll to position [385, 0]
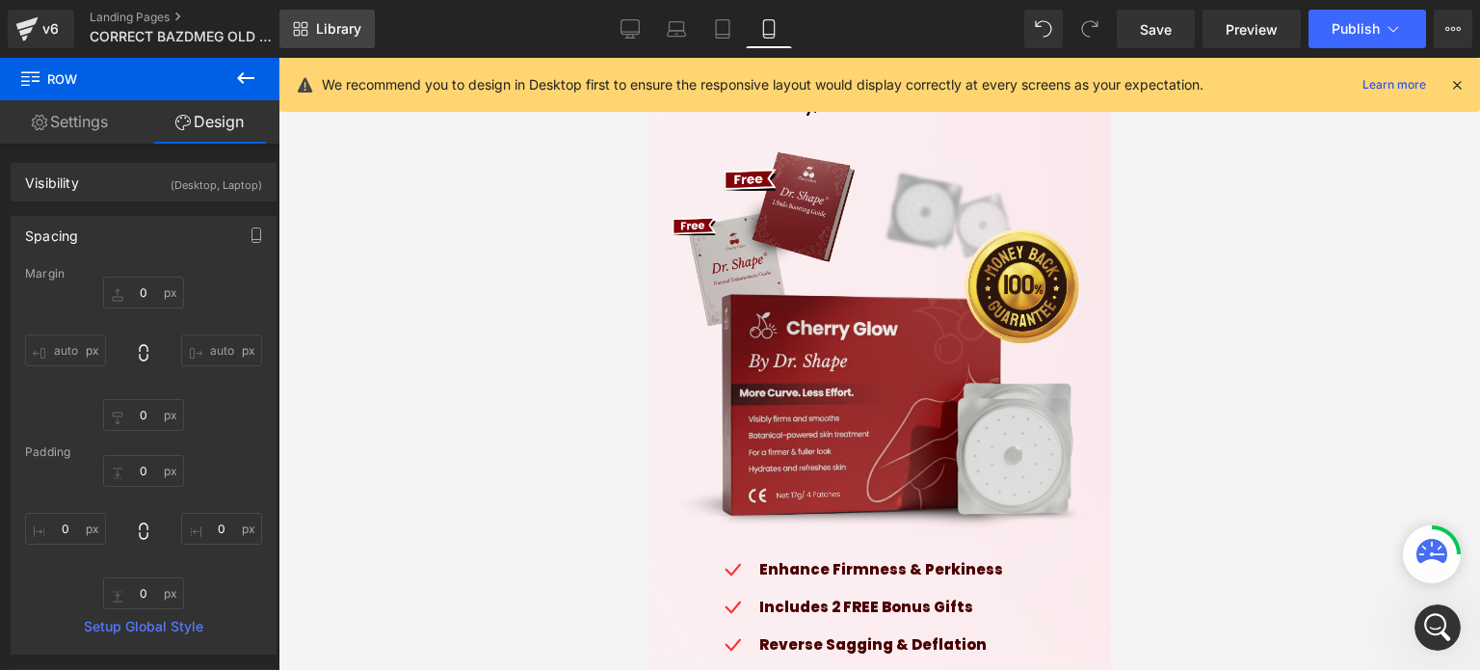
click at [345, 33] on span "Library" at bounding box center [338, 28] width 45 height 17
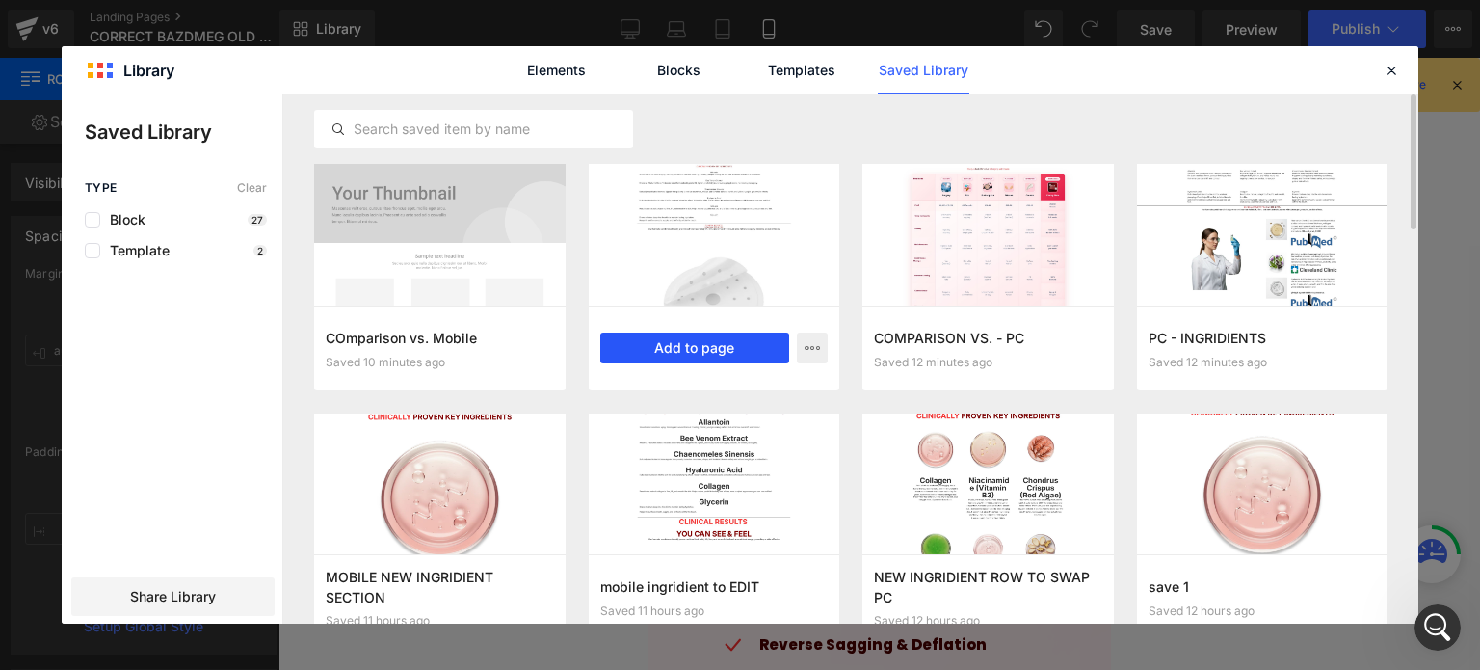
click at [749, 348] on button "Add to page" at bounding box center [695, 347] width 190 height 31
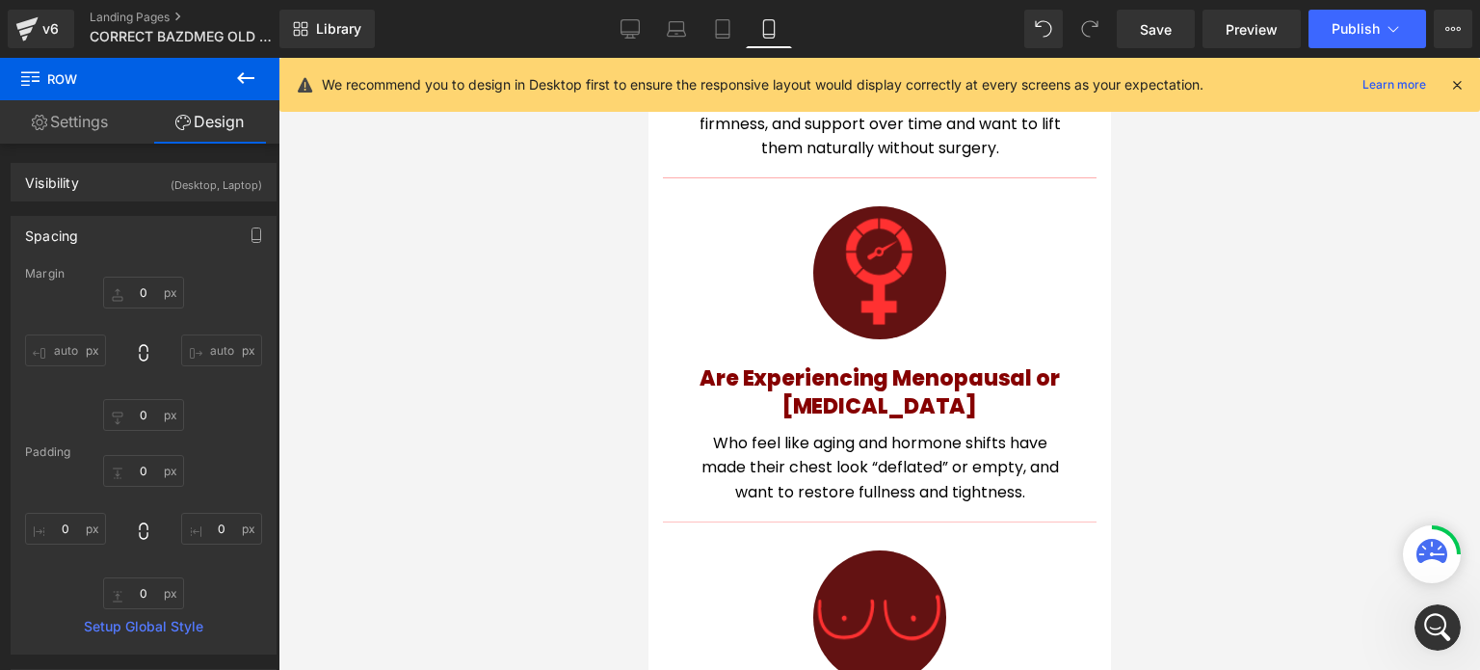
scroll to position [33765, 0]
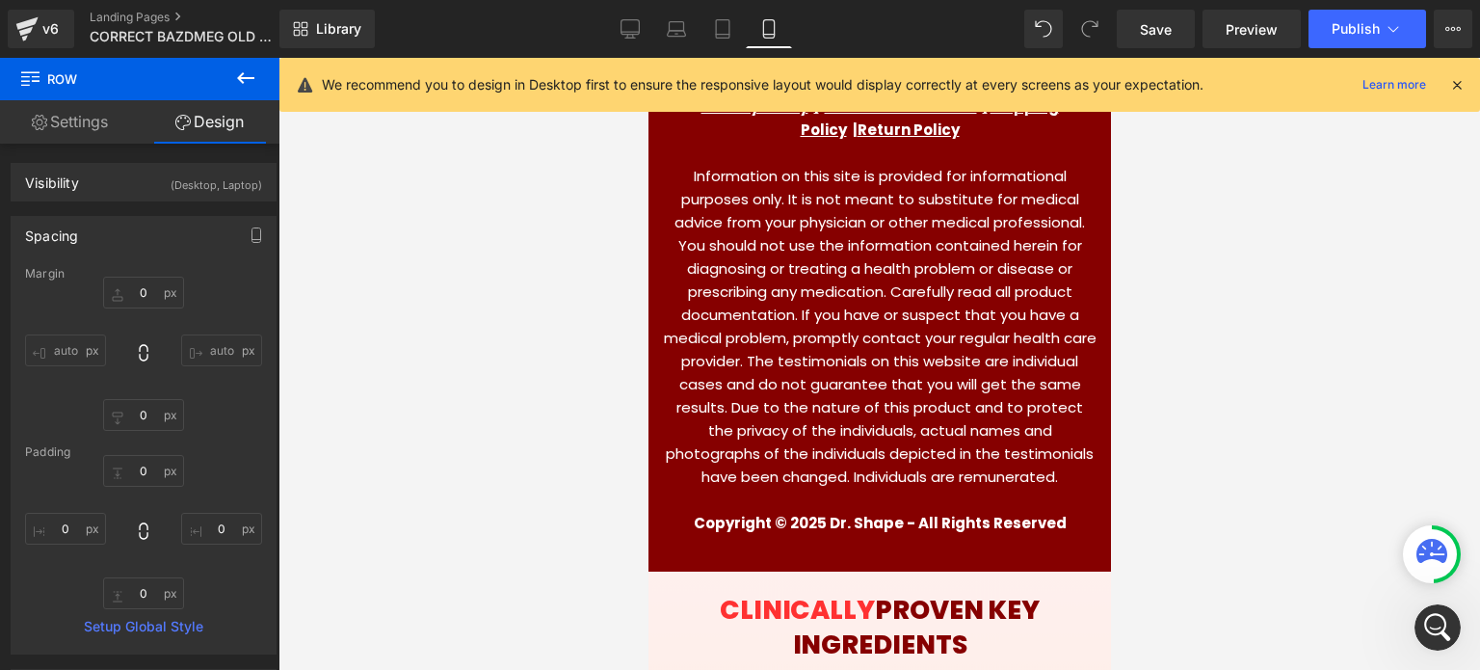
click at [1458, 88] on icon at bounding box center [1456, 84] width 17 height 17
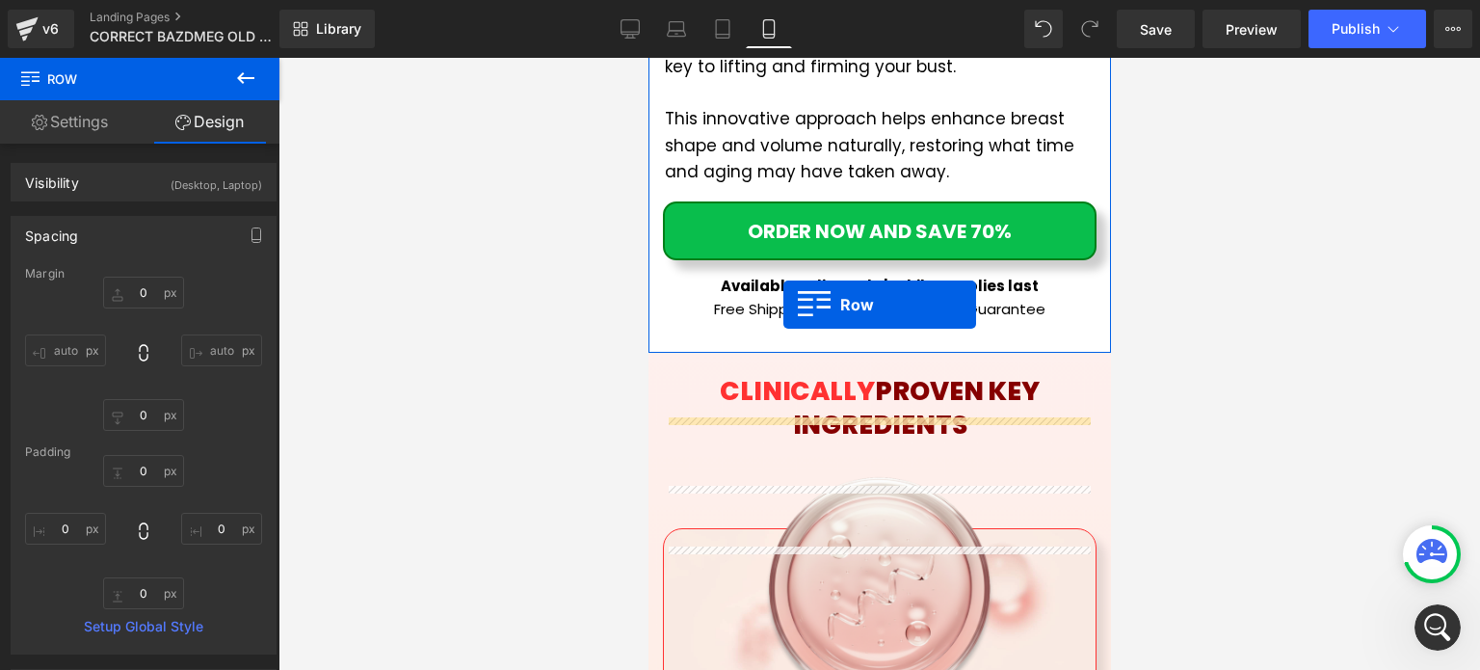
scroll to position [4567, 0]
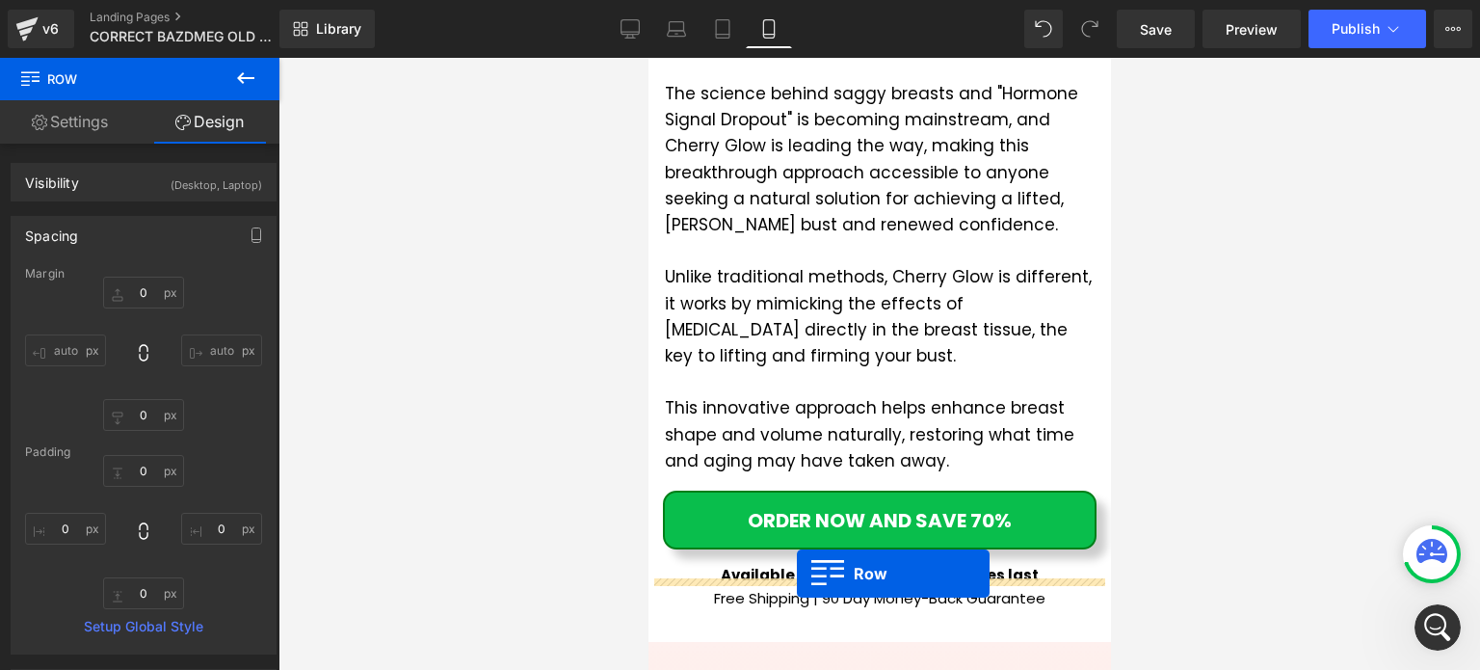
drag, startPoint x: 688, startPoint y: 157, endPoint x: 799, endPoint y: 573, distance: 430.8
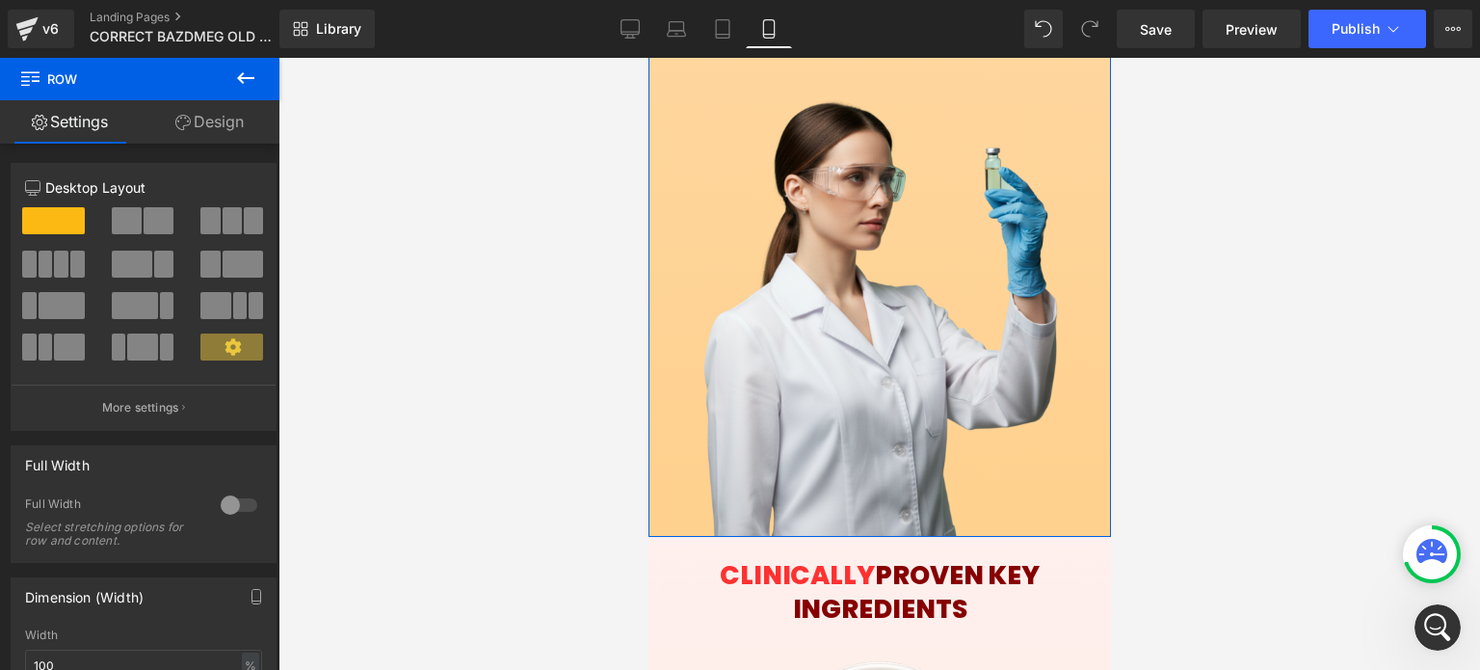
scroll to position [7651, 0]
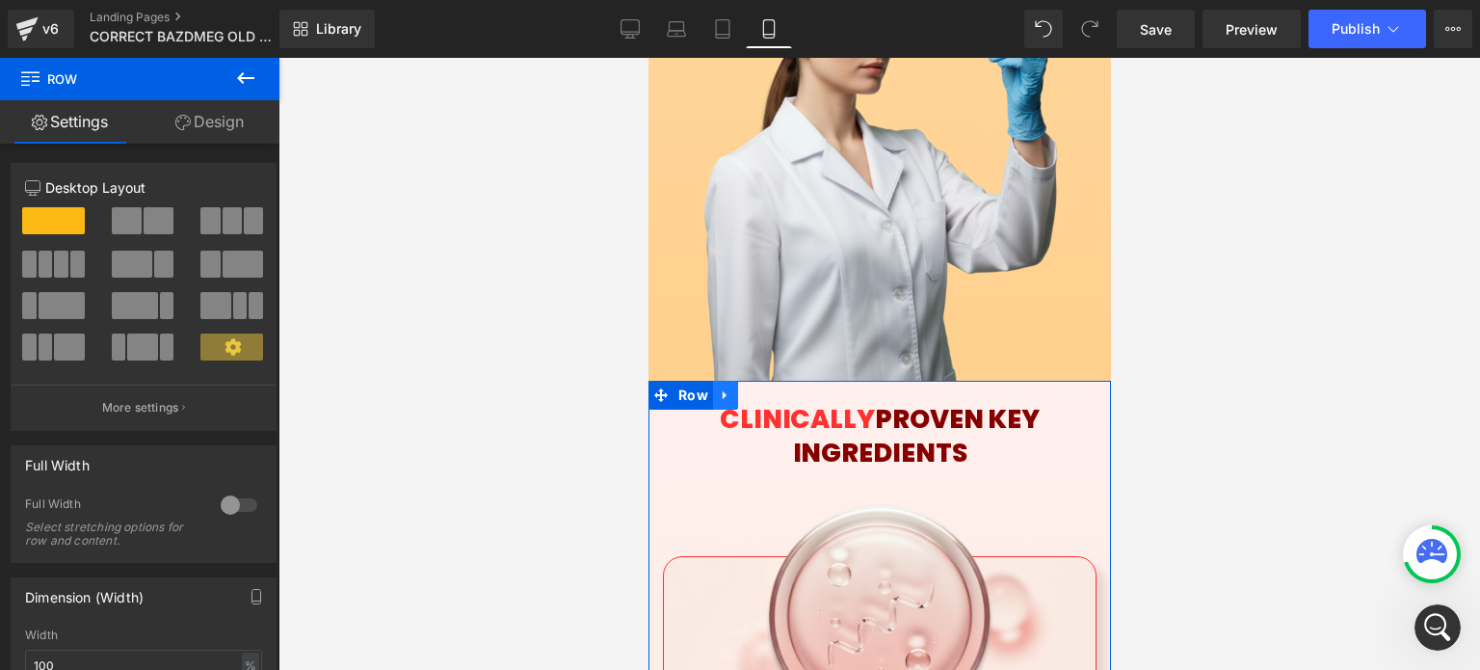
click at [728, 387] on icon at bounding box center [724, 394] width 13 height 14
click at [776, 381] on link at bounding box center [774, 395] width 25 height 29
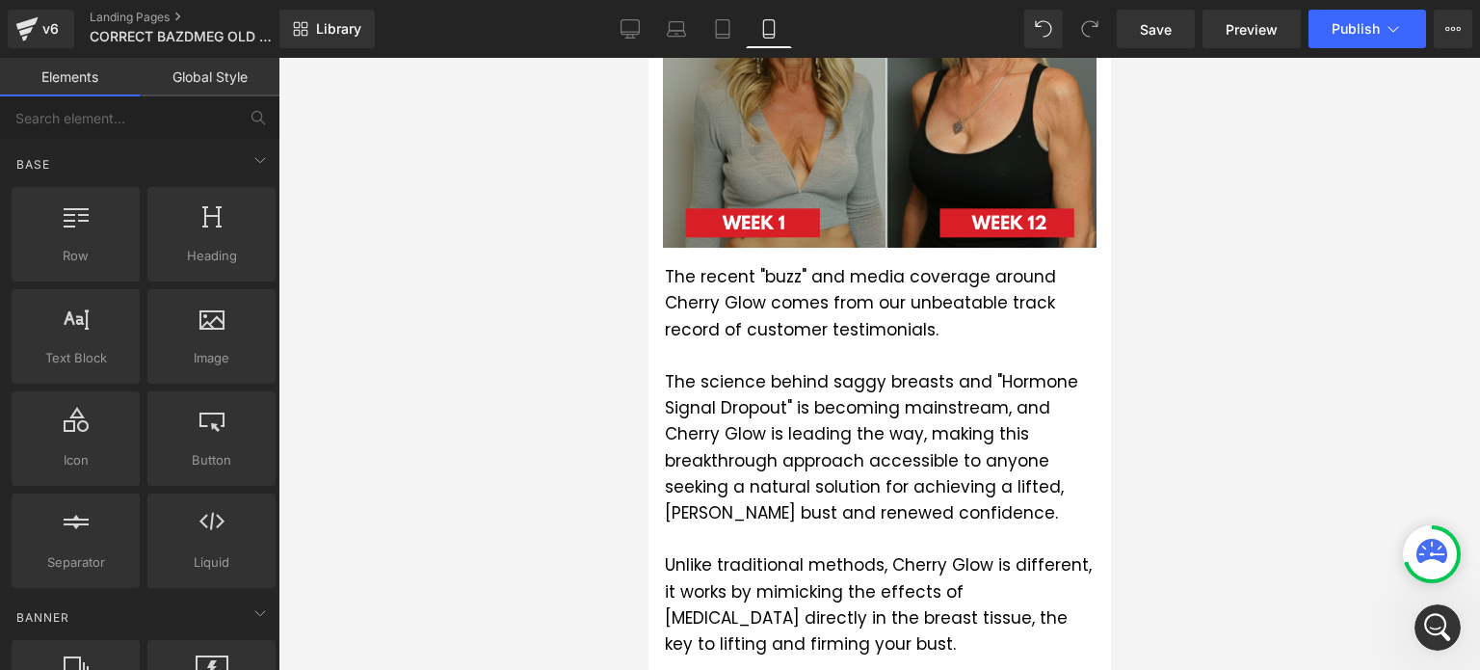
scroll to position [4278, 0]
click at [308, 22] on link "Library" at bounding box center [326, 29] width 95 height 39
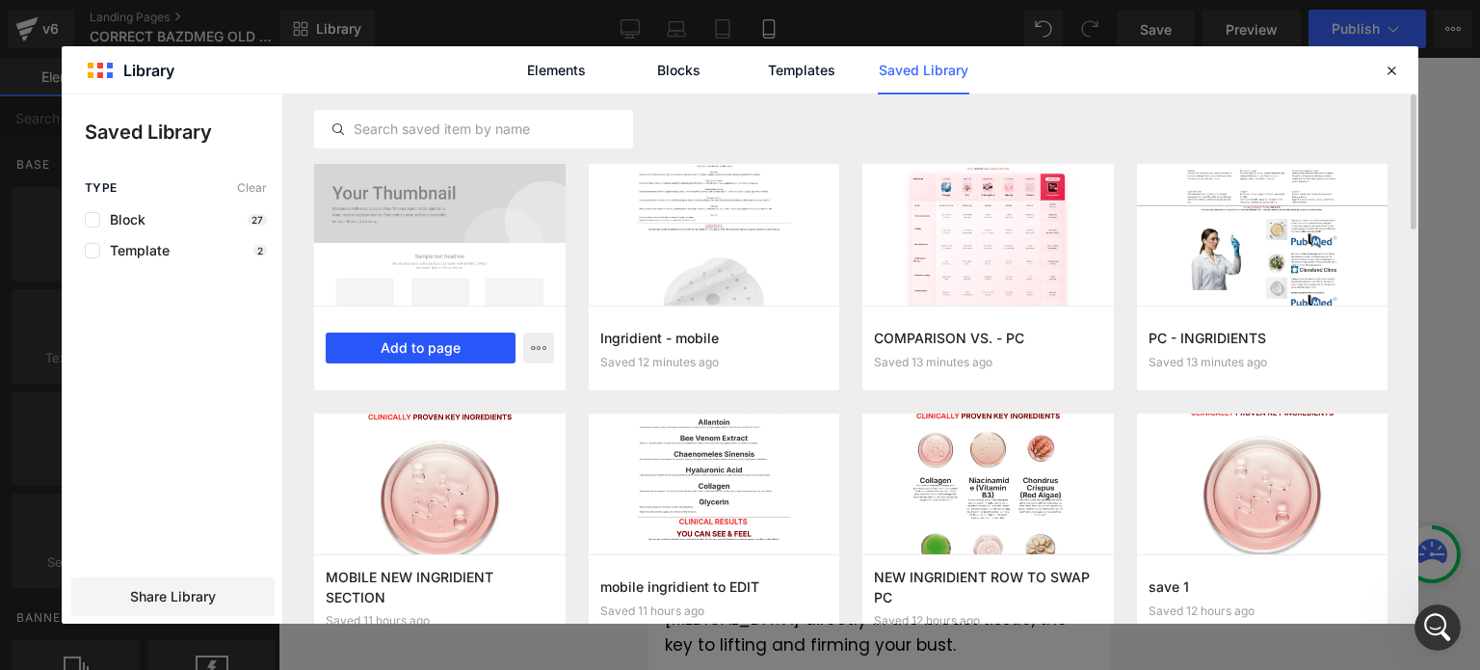
click at [422, 349] on button "Add to page" at bounding box center [421, 347] width 190 height 31
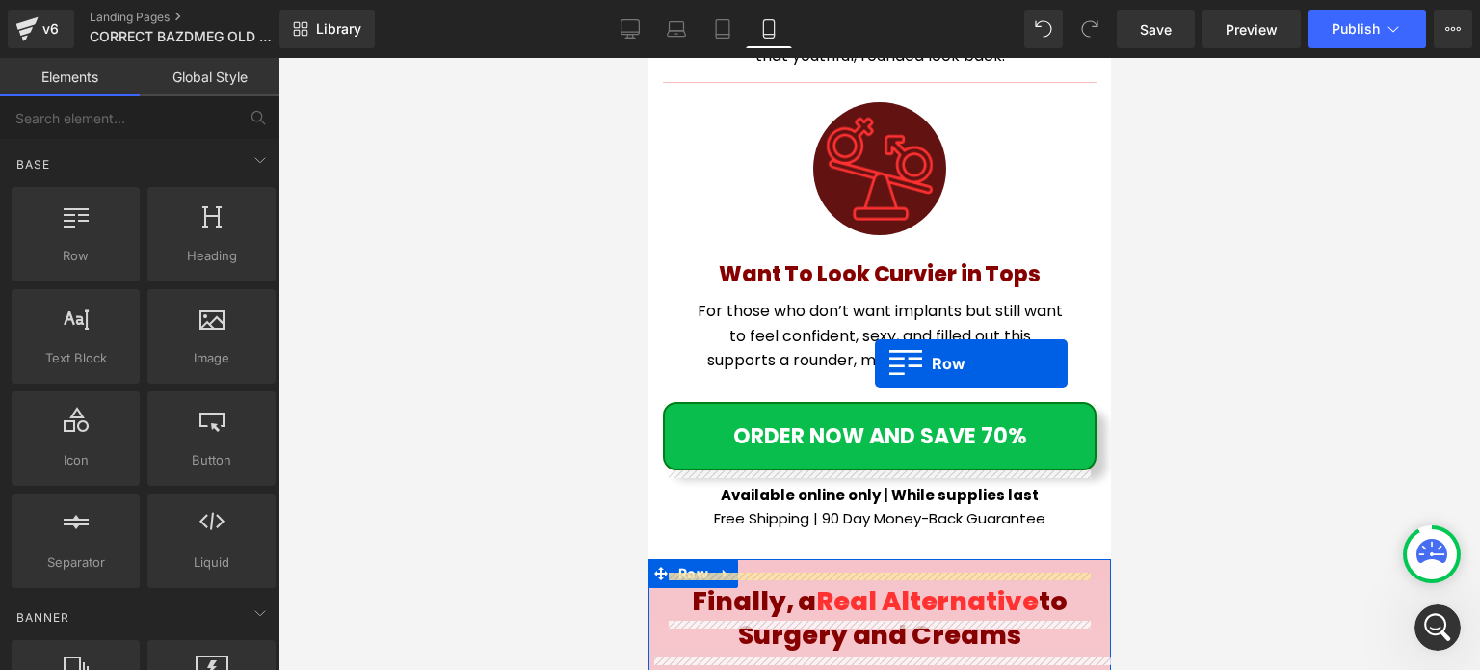
scroll to position [10503, 0]
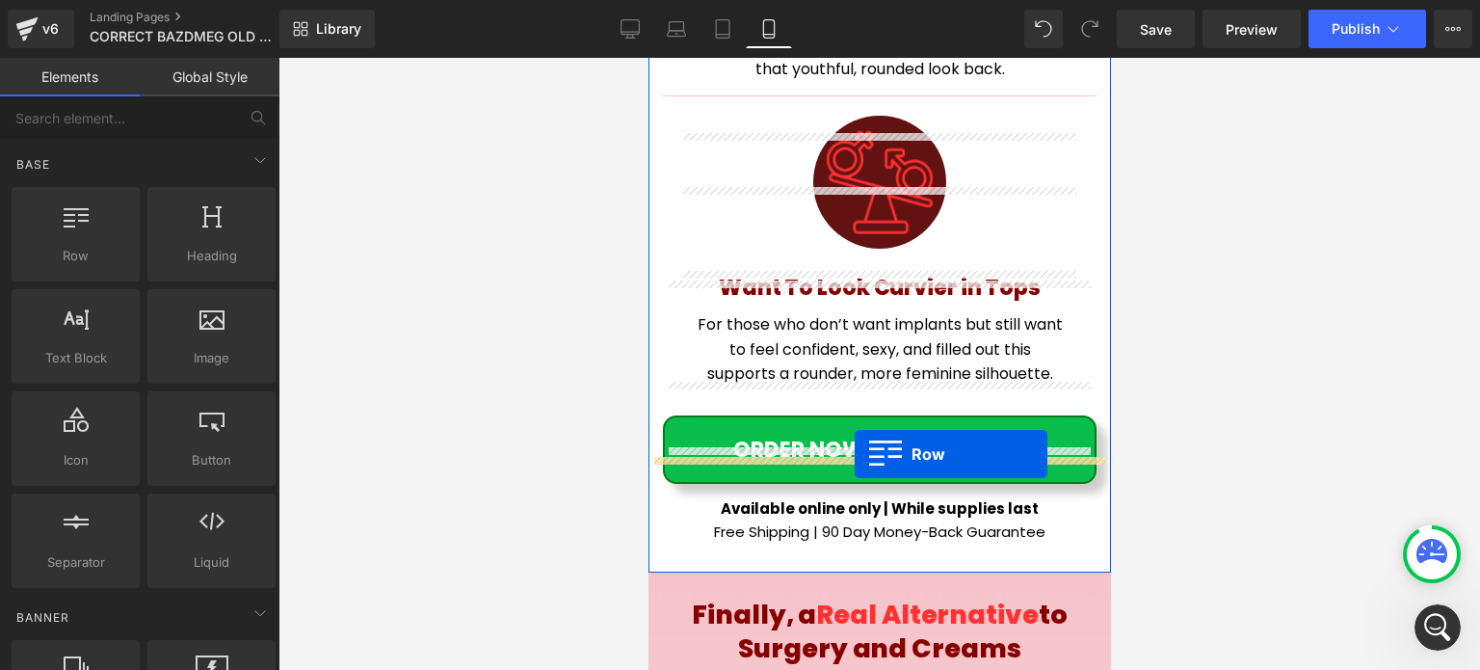
drag, startPoint x: 691, startPoint y: 172, endPoint x: 854, endPoint y: 454, distance: 325.1
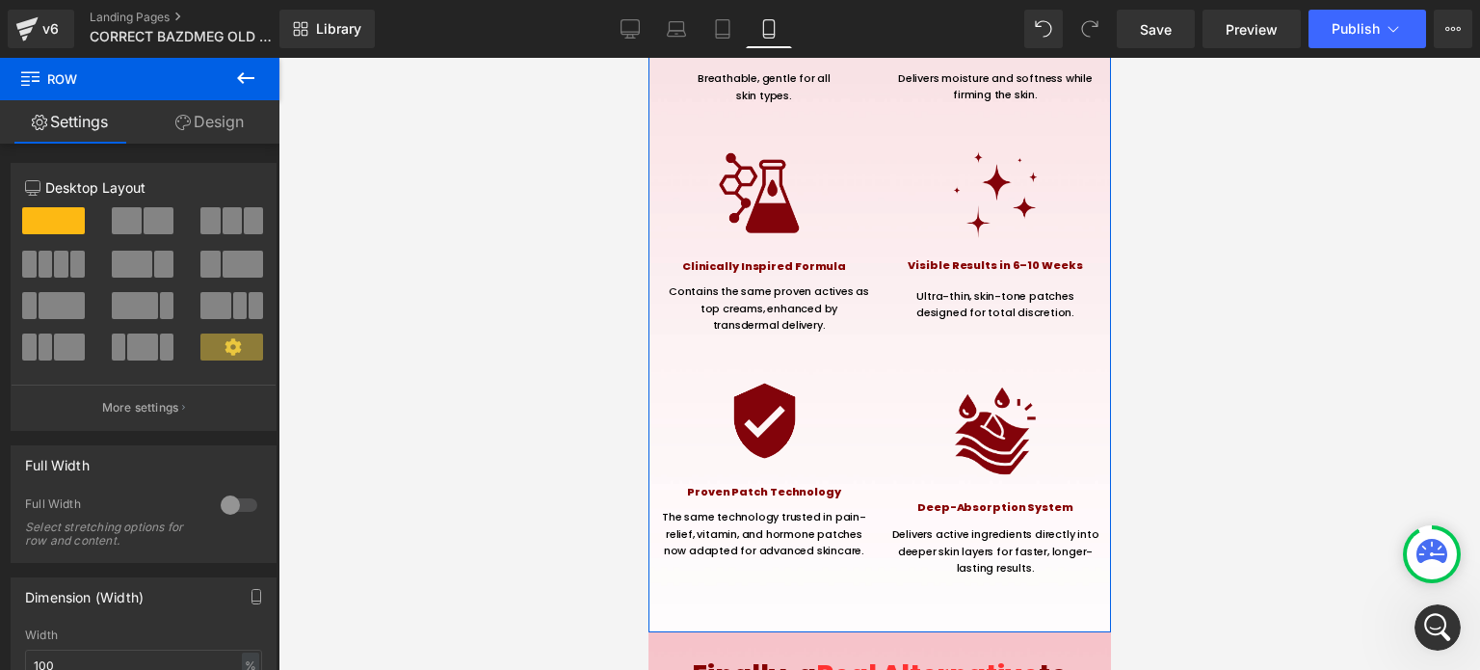
scroll to position [11756, 0]
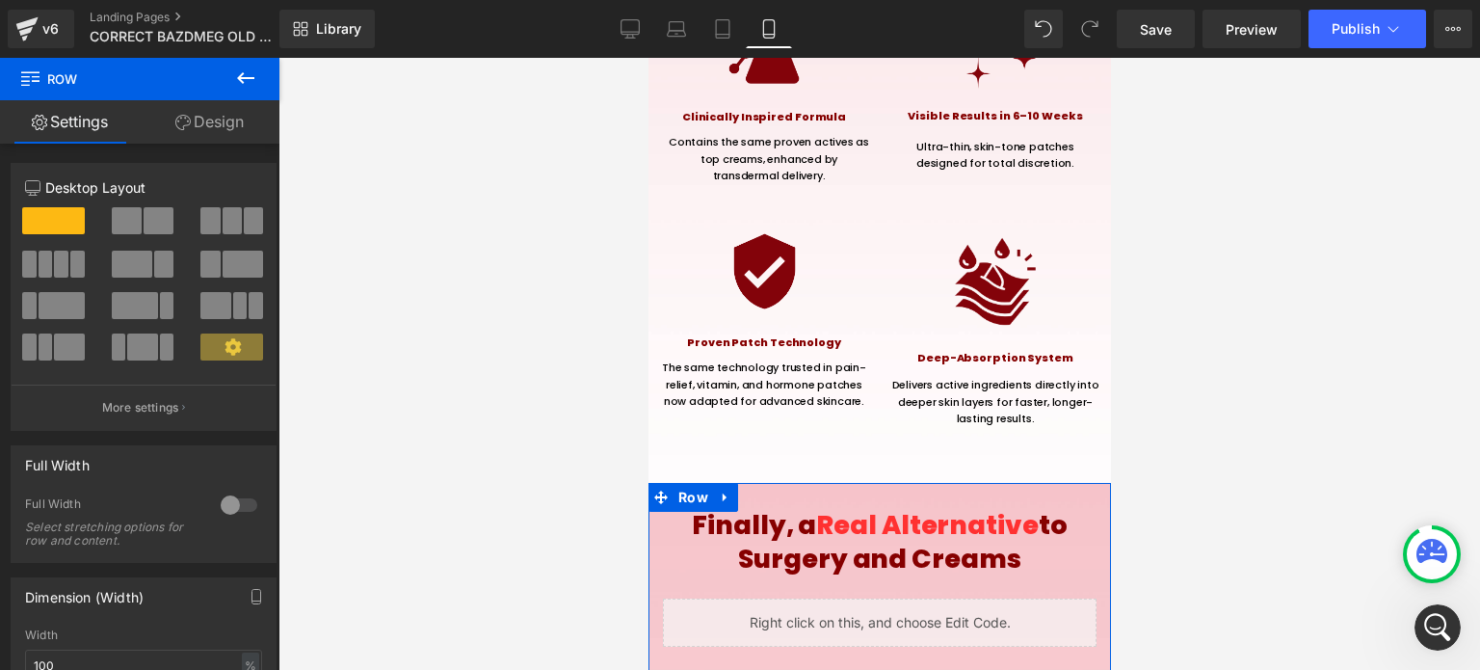
click at [719, 490] on icon at bounding box center [724, 497] width 13 height 14
click at [769, 490] on icon at bounding box center [774, 496] width 13 height 13
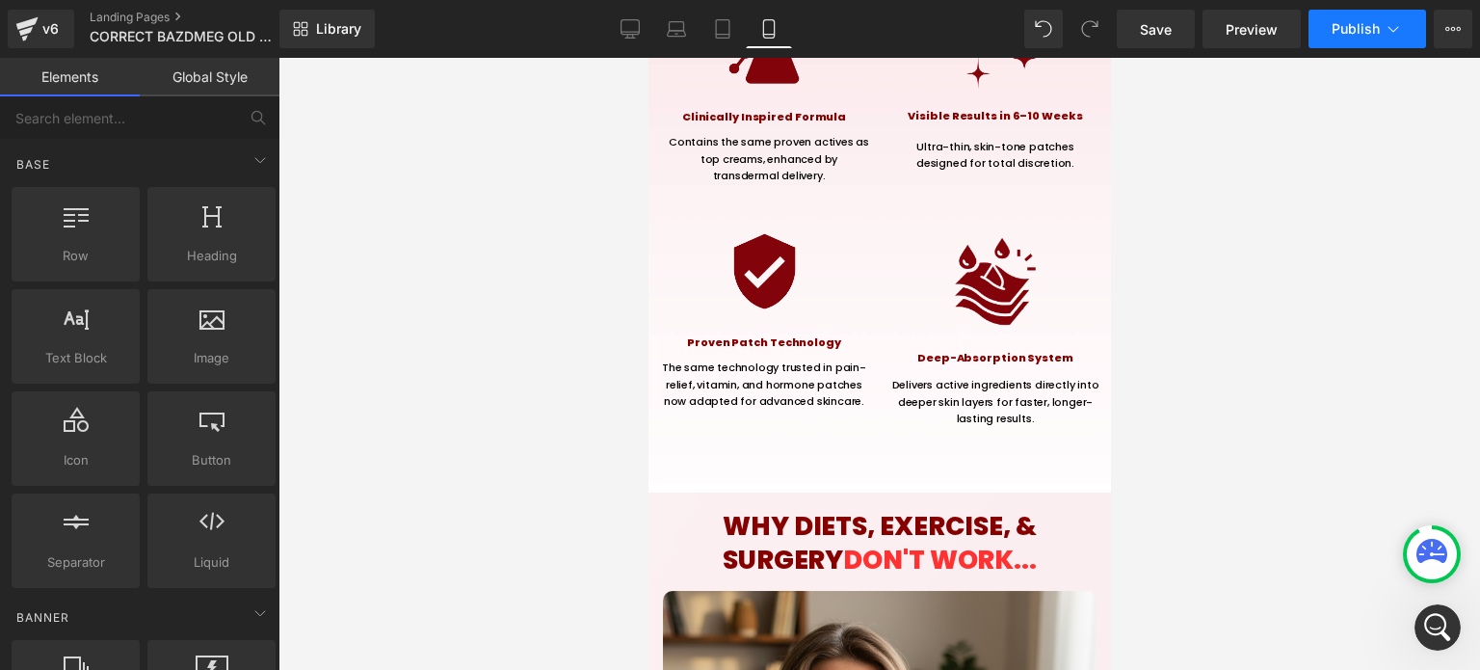
click at [1376, 26] on span "Publish" at bounding box center [1356, 28] width 48 height 15
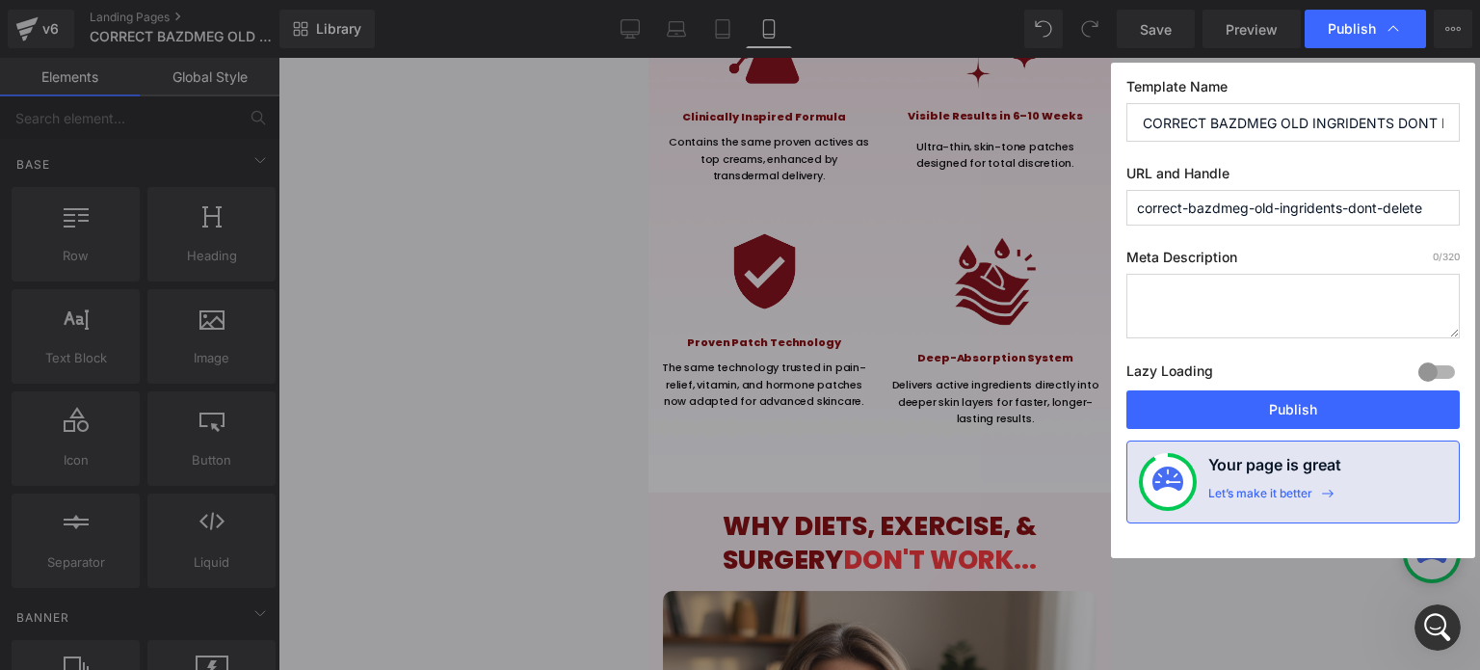
click at [1206, 126] on input "CORRECT BAZDMEG OLD INGRIDENTS DONT DELETE" at bounding box center [1292, 122] width 333 height 39
click at [1208, 122] on input "CORRECT BAZDMEG OLD INGRIDENTS DONT DELETE" at bounding box center [1292, 122] width 333 height 39
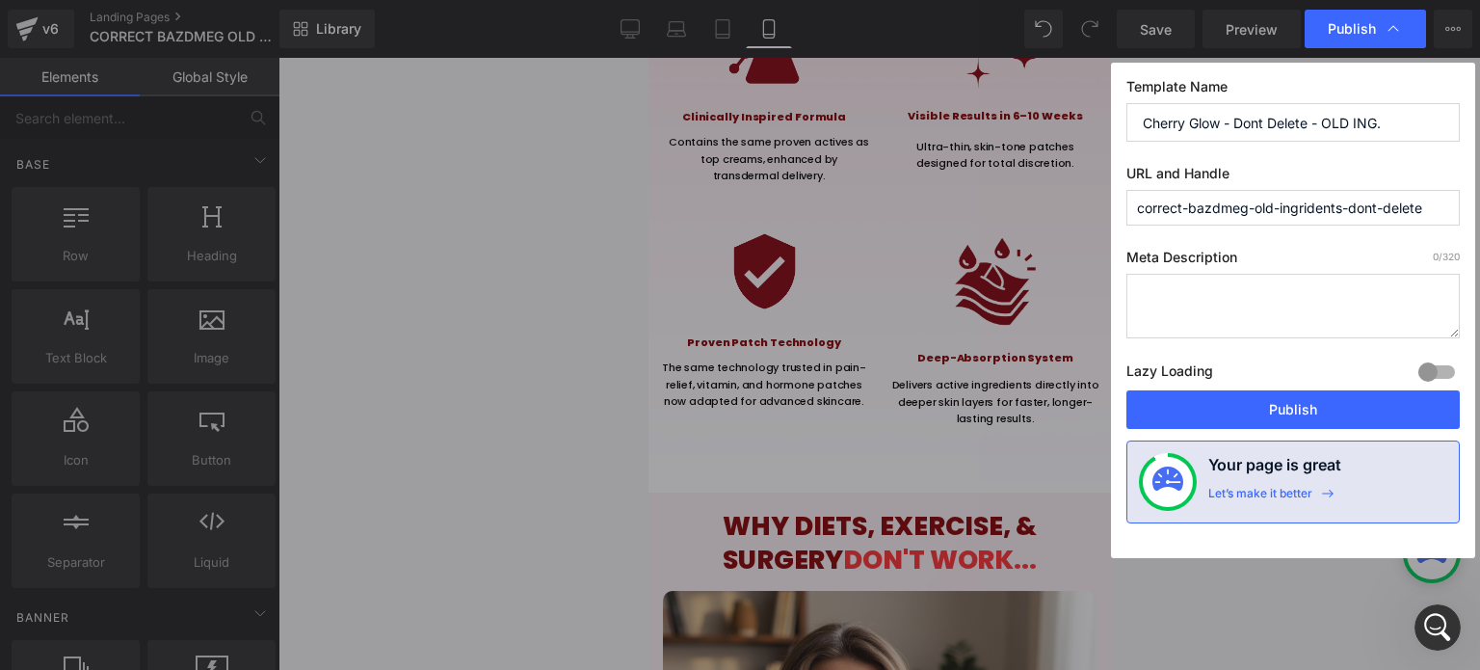
type input "Cherry Glow - Dont Delete - OLD ING."
click at [1214, 225] on div "Template Name Cherry Glow - Dont Delete - OLD ING. URL and Handle correct-bazdm…" at bounding box center [1293, 310] width 364 height 495
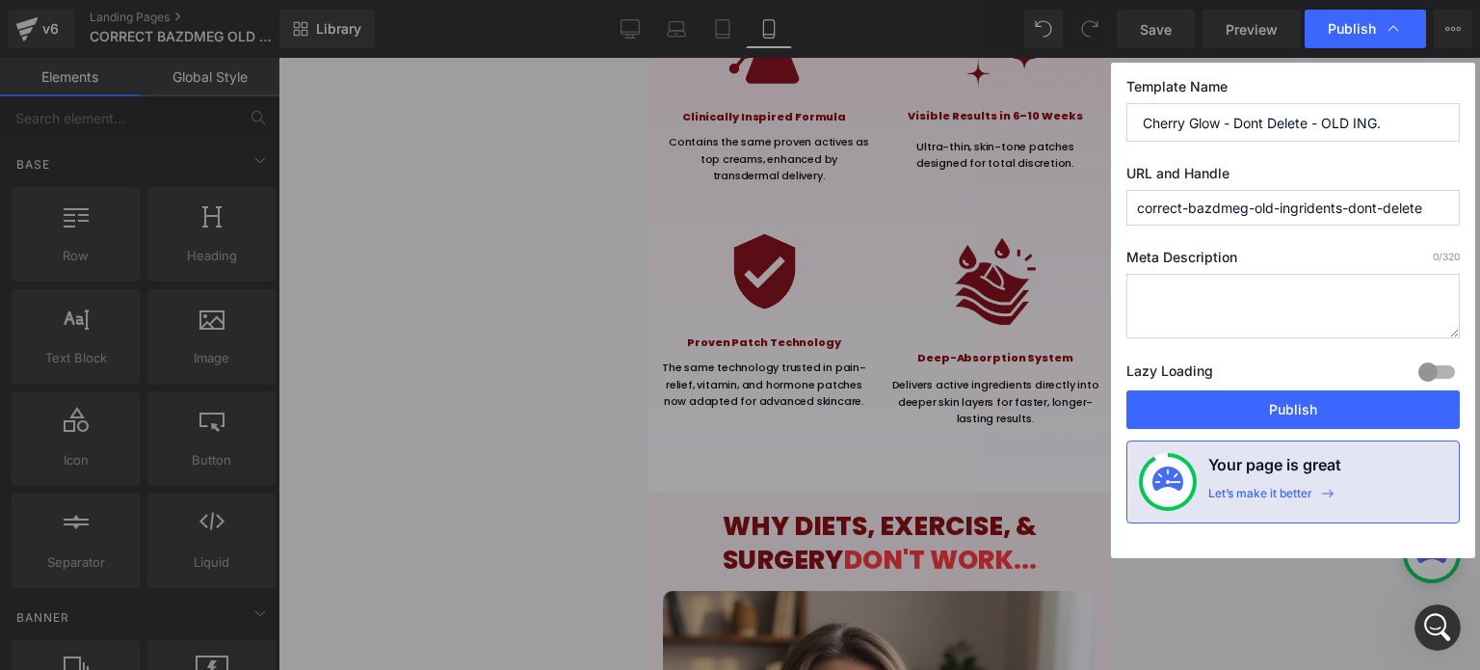
click at [1219, 217] on input "correct-bazdmeg-old-ingridents-dont-delete" at bounding box center [1292, 208] width 333 height 36
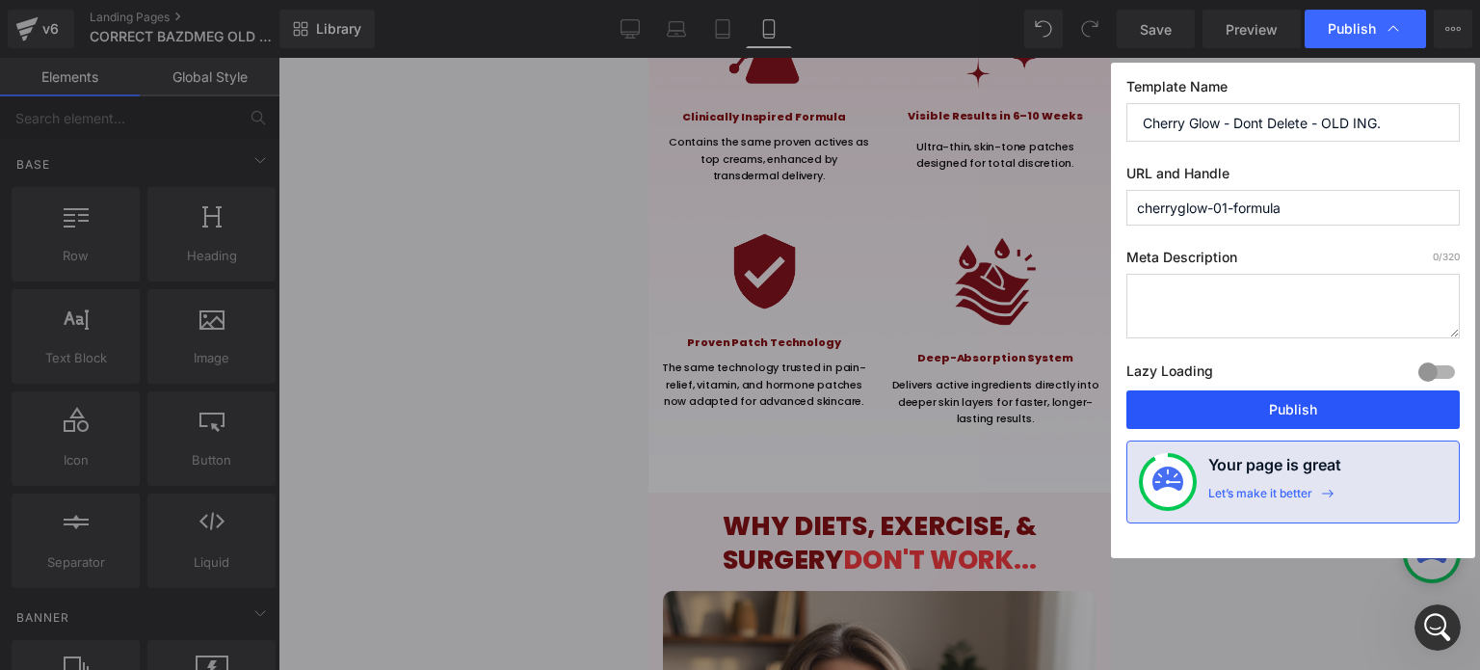
type input "cherryglow-01-formula"
click at [1226, 398] on button "Publish" at bounding box center [1292, 409] width 333 height 39
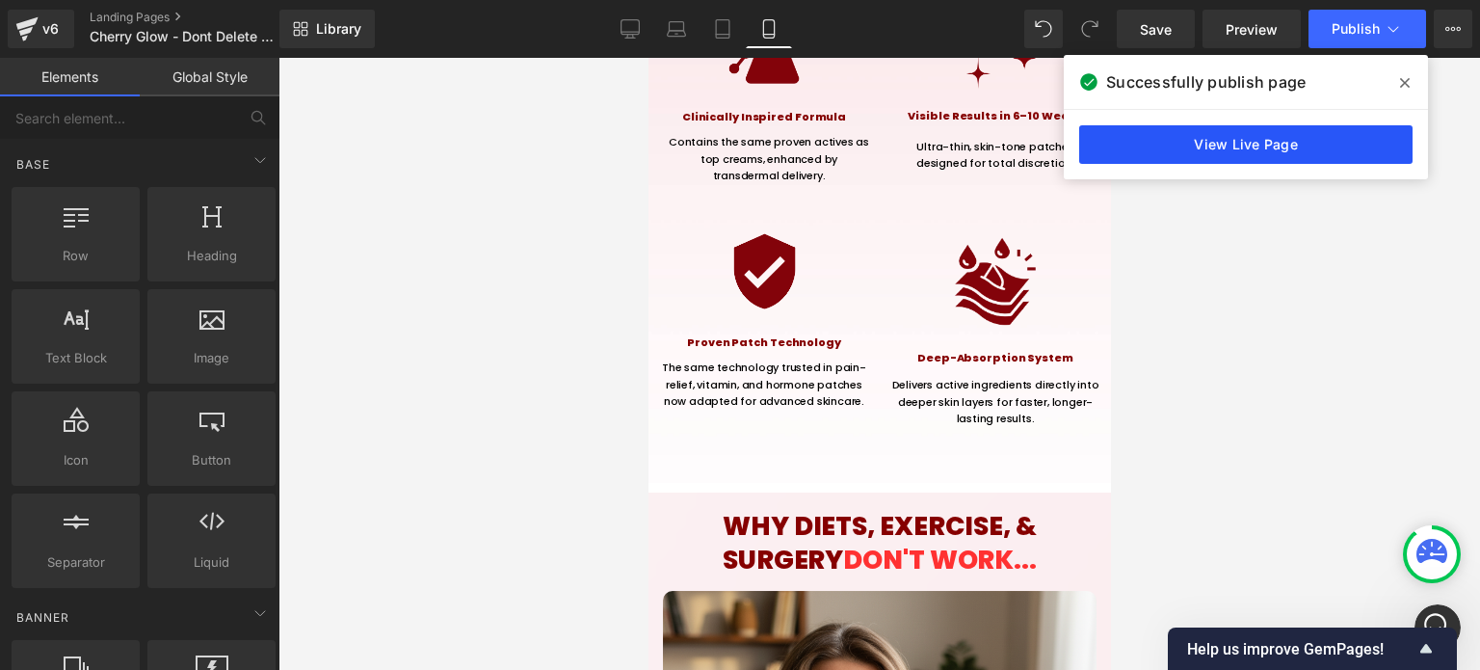
click at [1201, 144] on link "View Live Page" at bounding box center [1245, 144] width 333 height 39
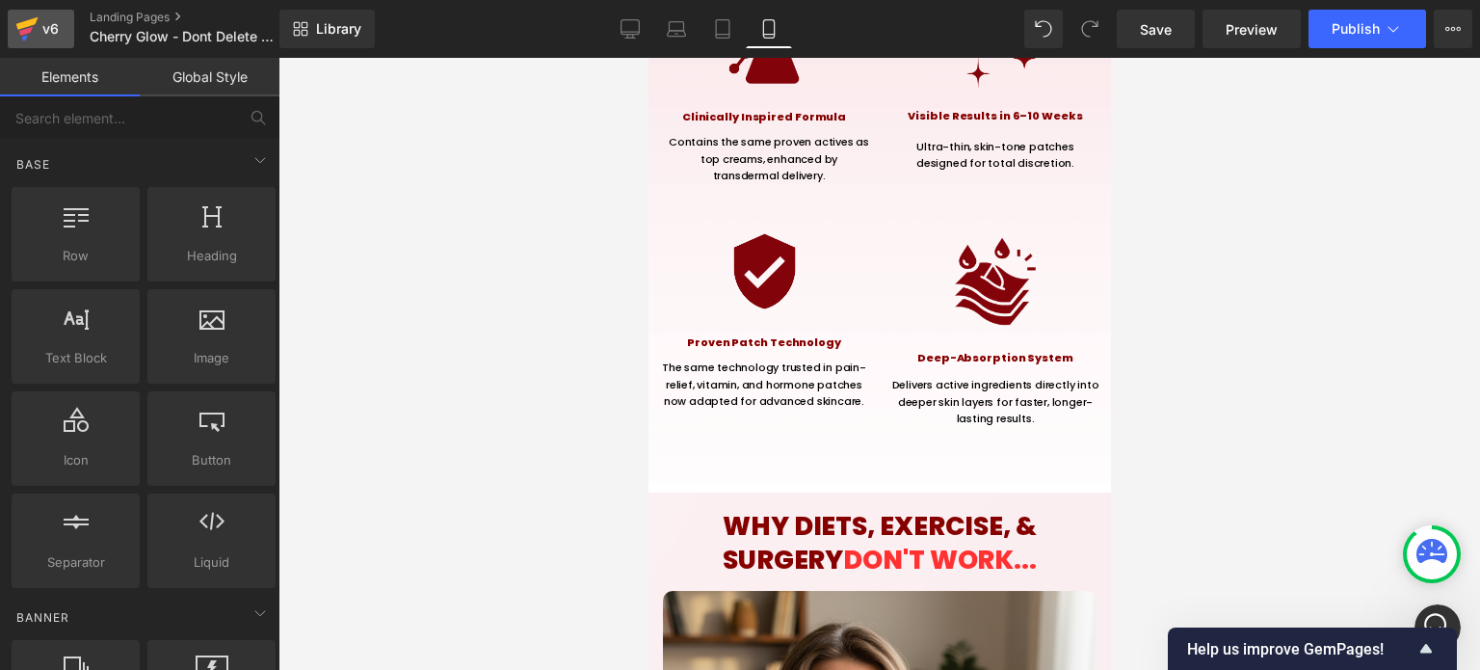
click at [50, 22] on div "v6" at bounding box center [51, 28] width 24 height 25
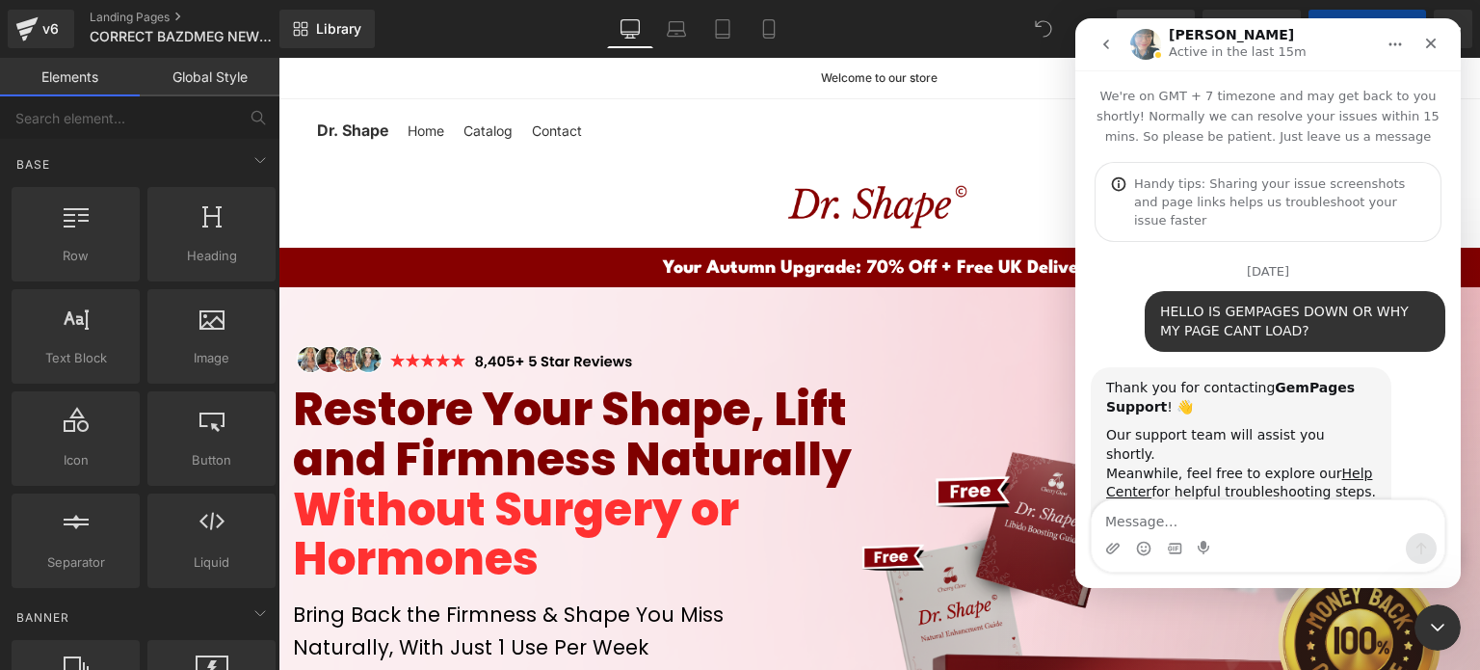
scroll to position [9172, 0]
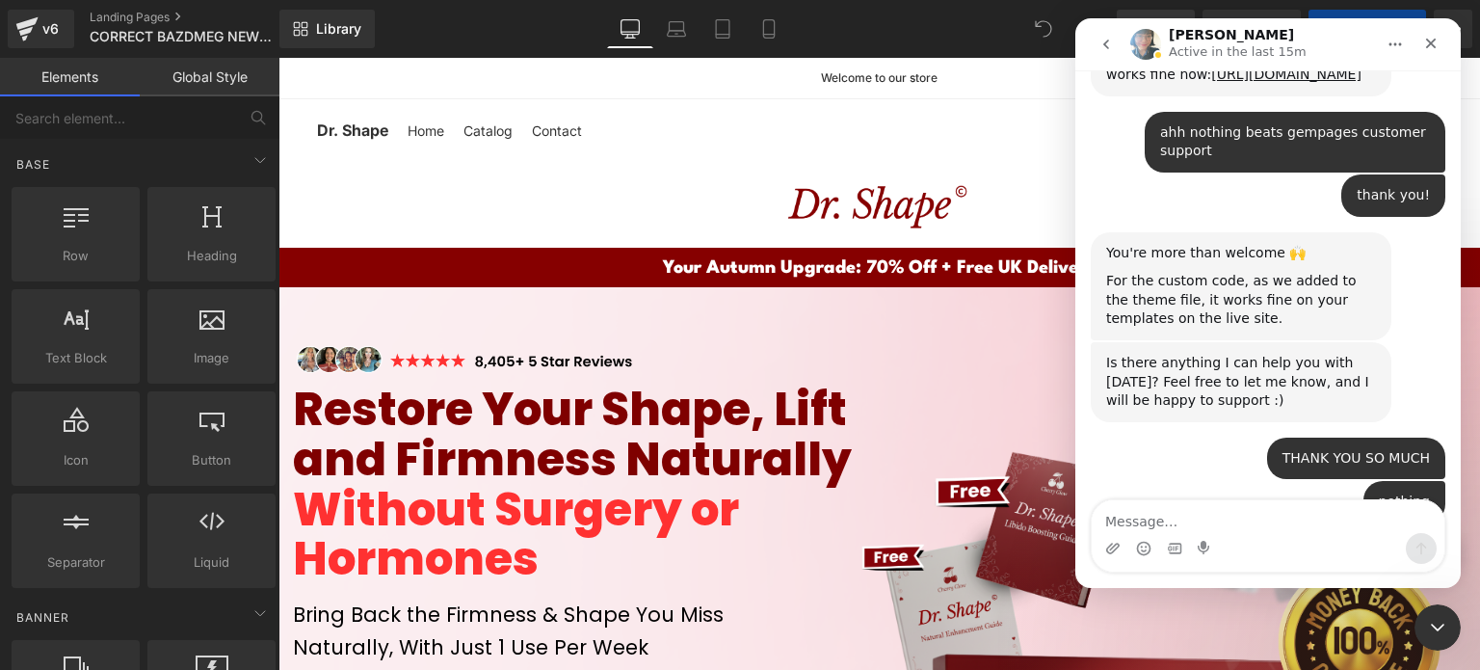
click at [685, 140] on div at bounding box center [740, 306] width 1480 height 612
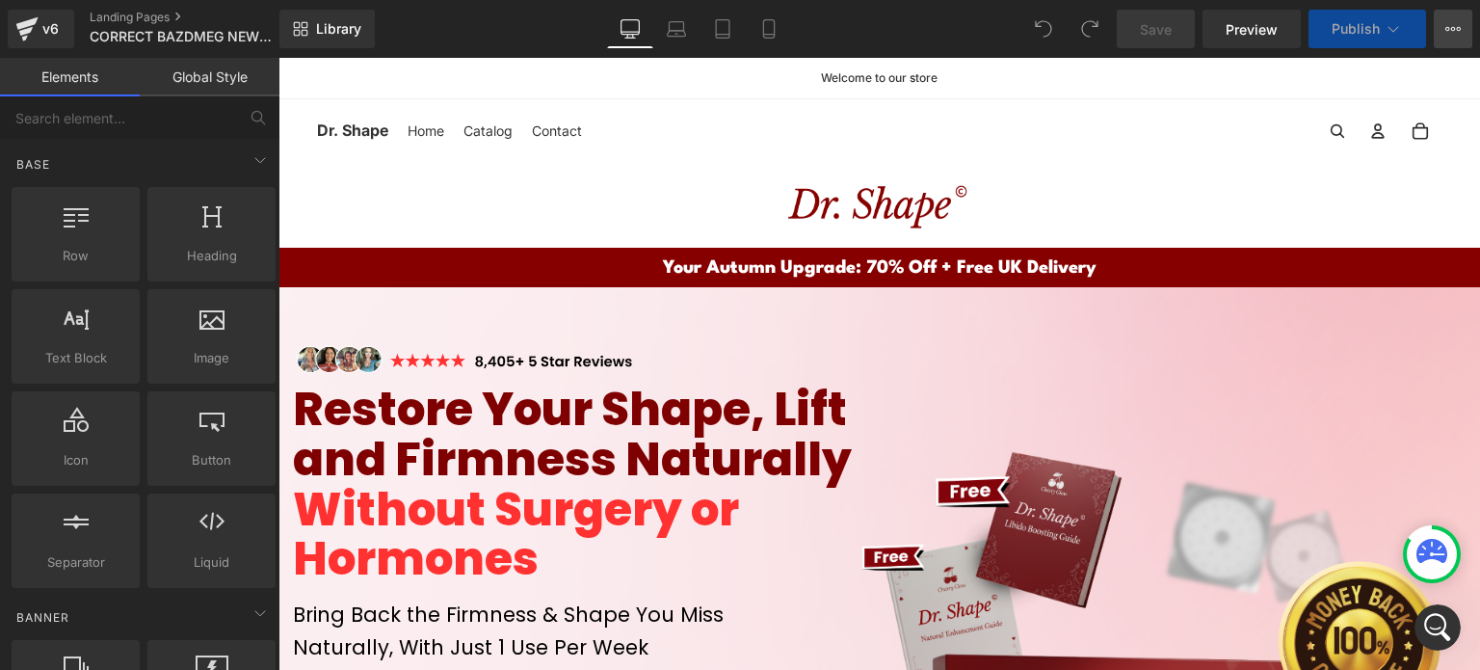
click at [1441, 43] on button "View Live Page View with current Template Save Template to Library Schedule Pub…" at bounding box center [1453, 29] width 39 height 39
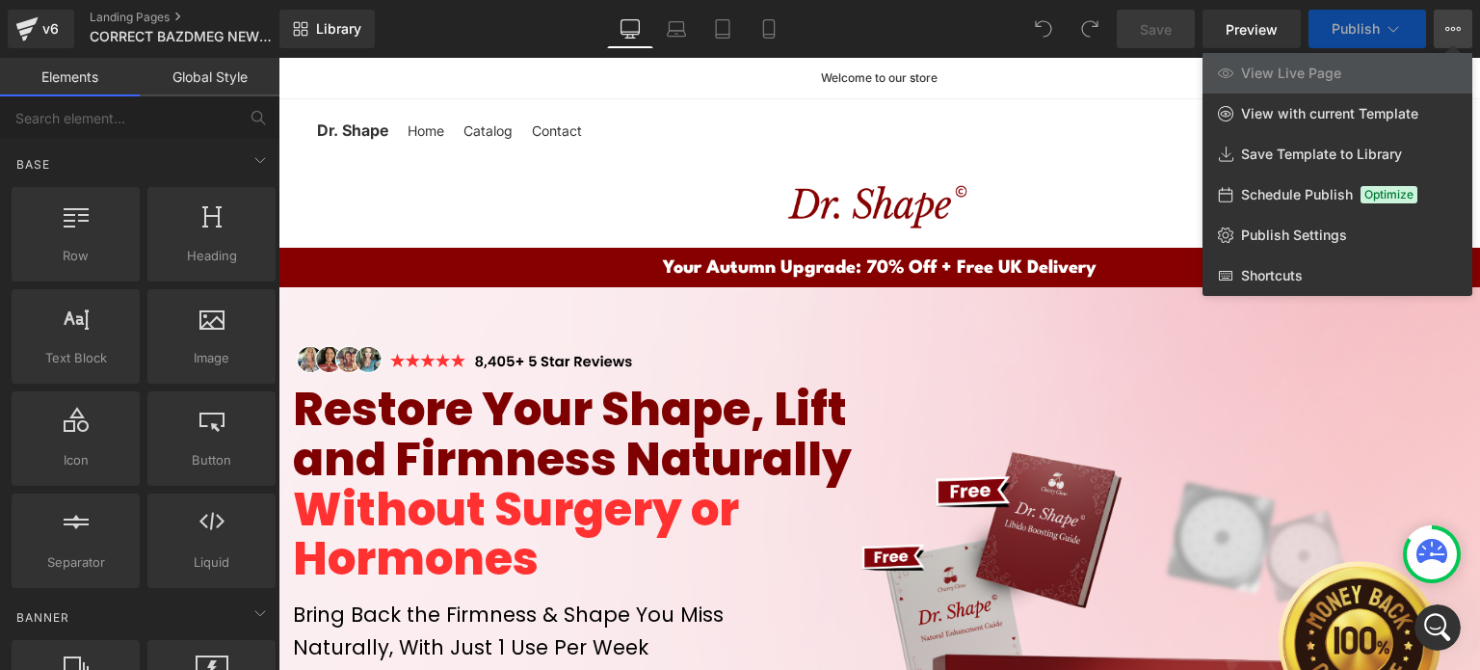
click at [1443, 25] on button "View Live Page View with current Template Save Template to Library Schedule Pub…" at bounding box center [1453, 29] width 39 height 39
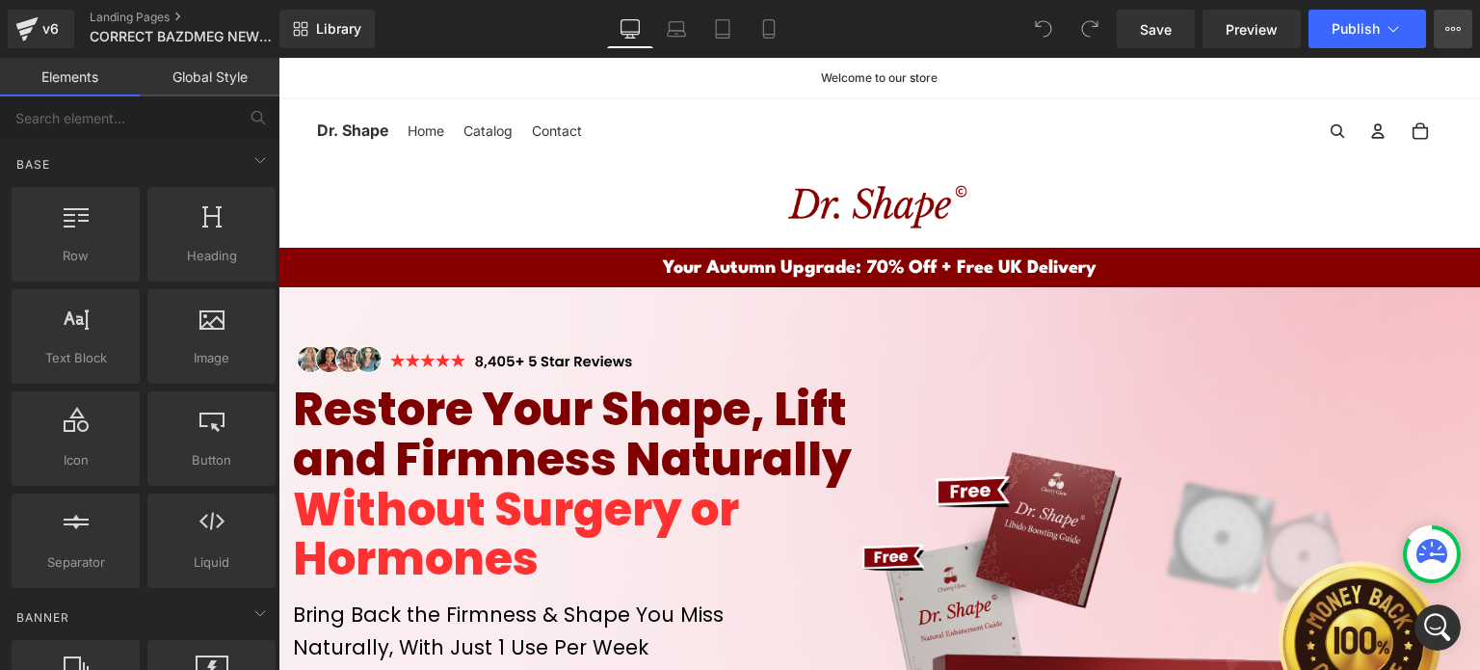
click at [1443, 33] on button "View Live Page View with current Template Save Template to Library Schedule Pub…" at bounding box center [1453, 29] width 39 height 39
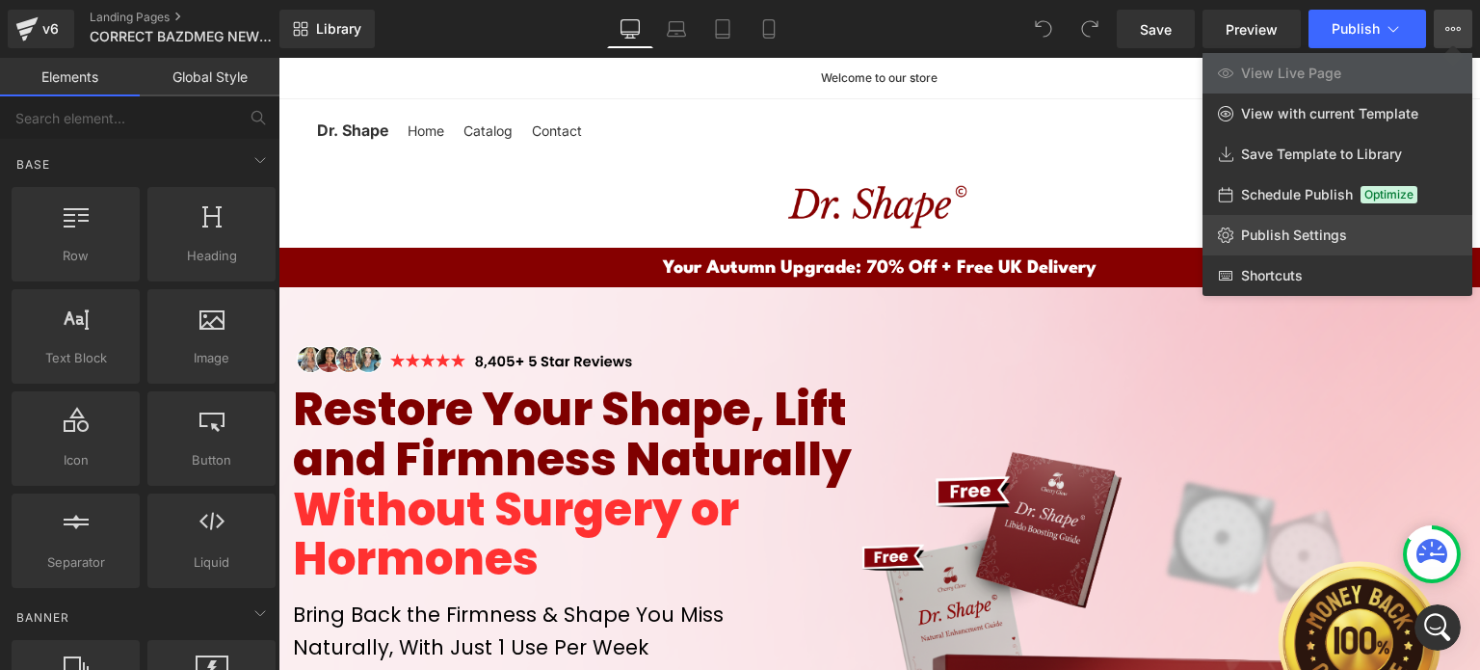
click at [1286, 232] on span "Publish Settings" at bounding box center [1294, 234] width 106 height 17
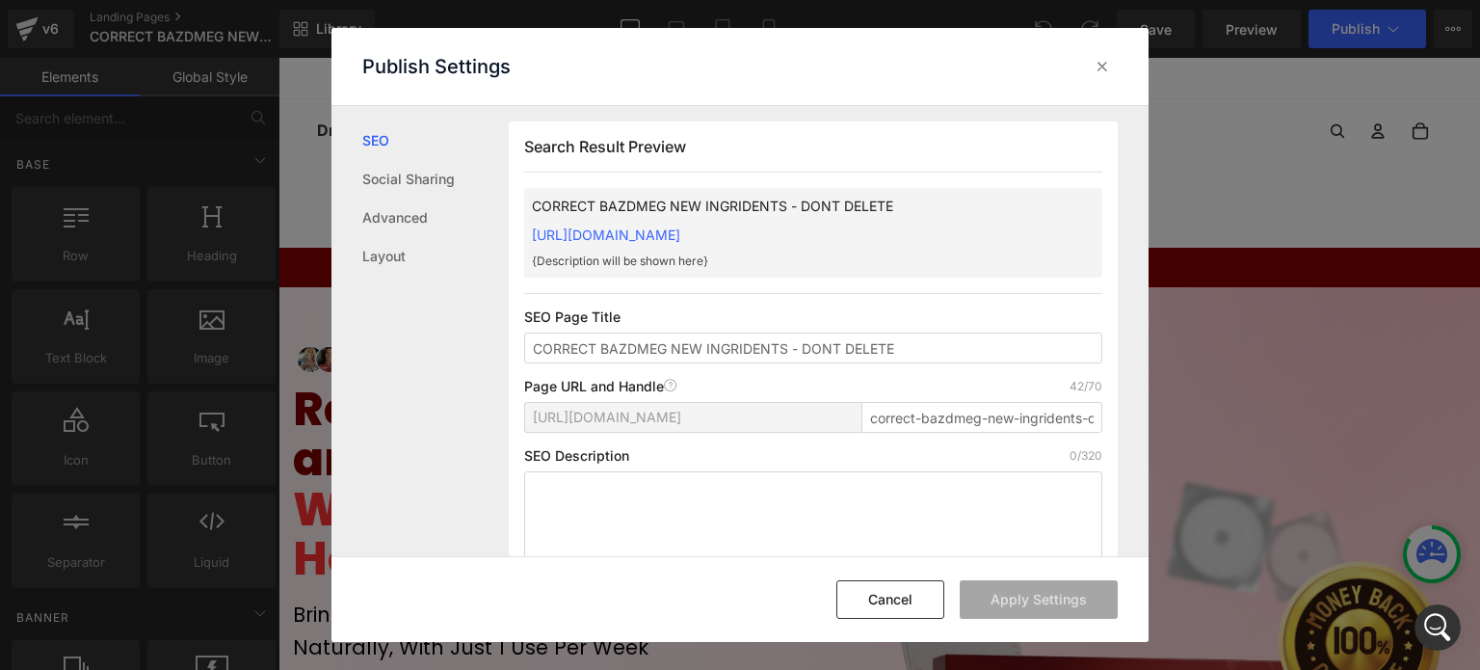
scroll to position [0, 0]
click at [407, 172] on link "Social Sharing" at bounding box center [435, 179] width 146 height 39
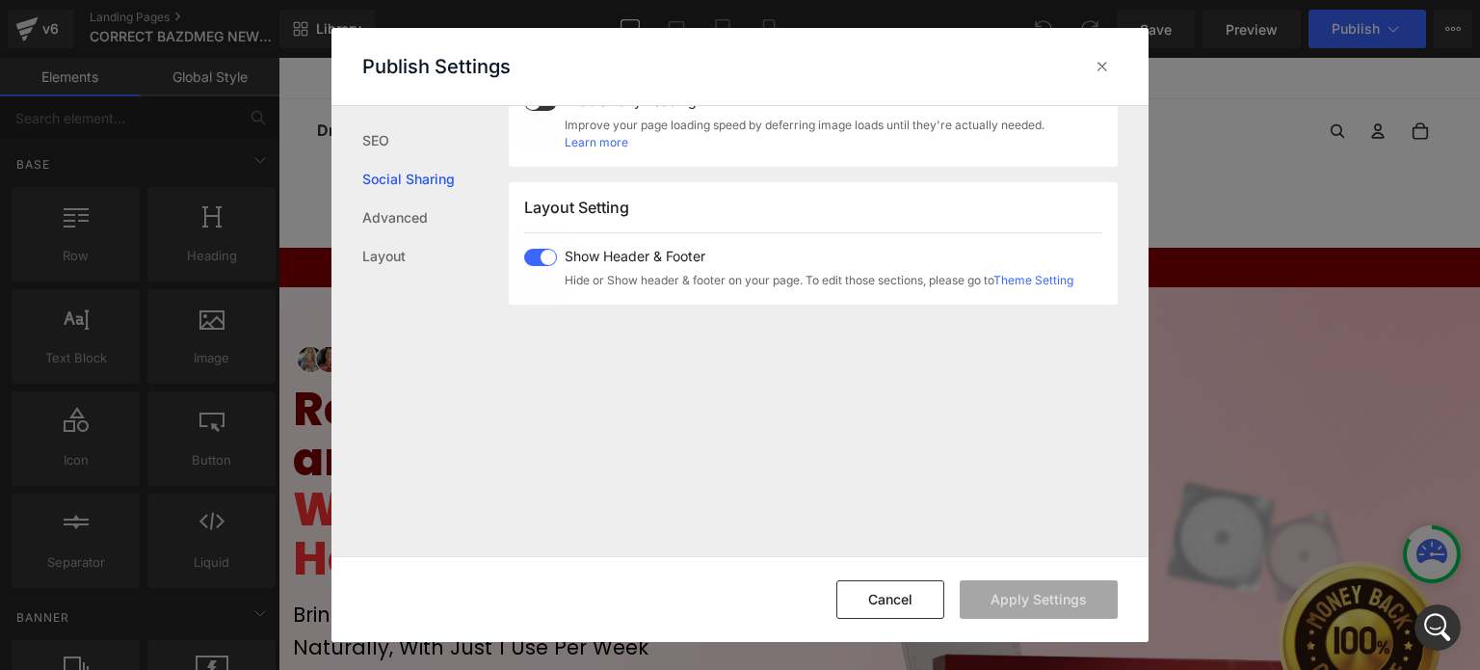
scroll to position [1148, 0]
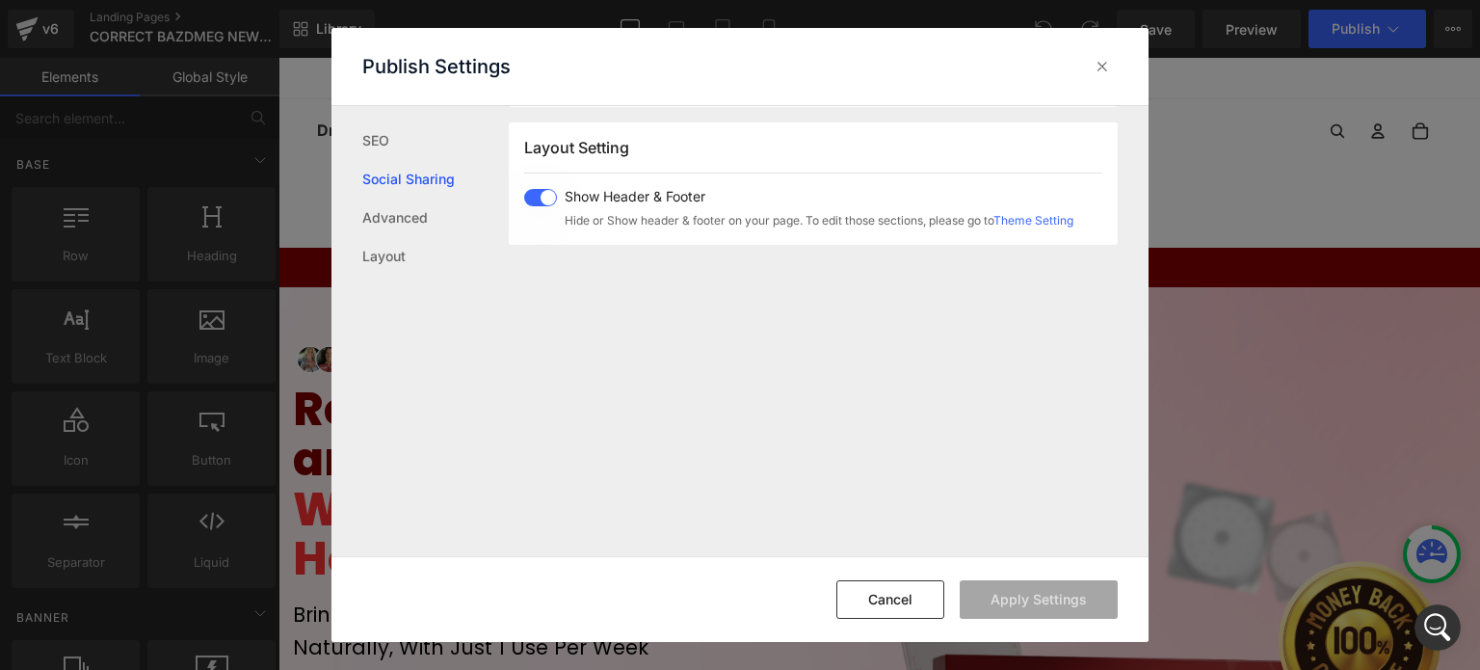
click at [545, 191] on span at bounding box center [540, 197] width 33 height 17
click at [998, 587] on button "Apply Settings" at bounding box center [1039, 599] width 158 height 39
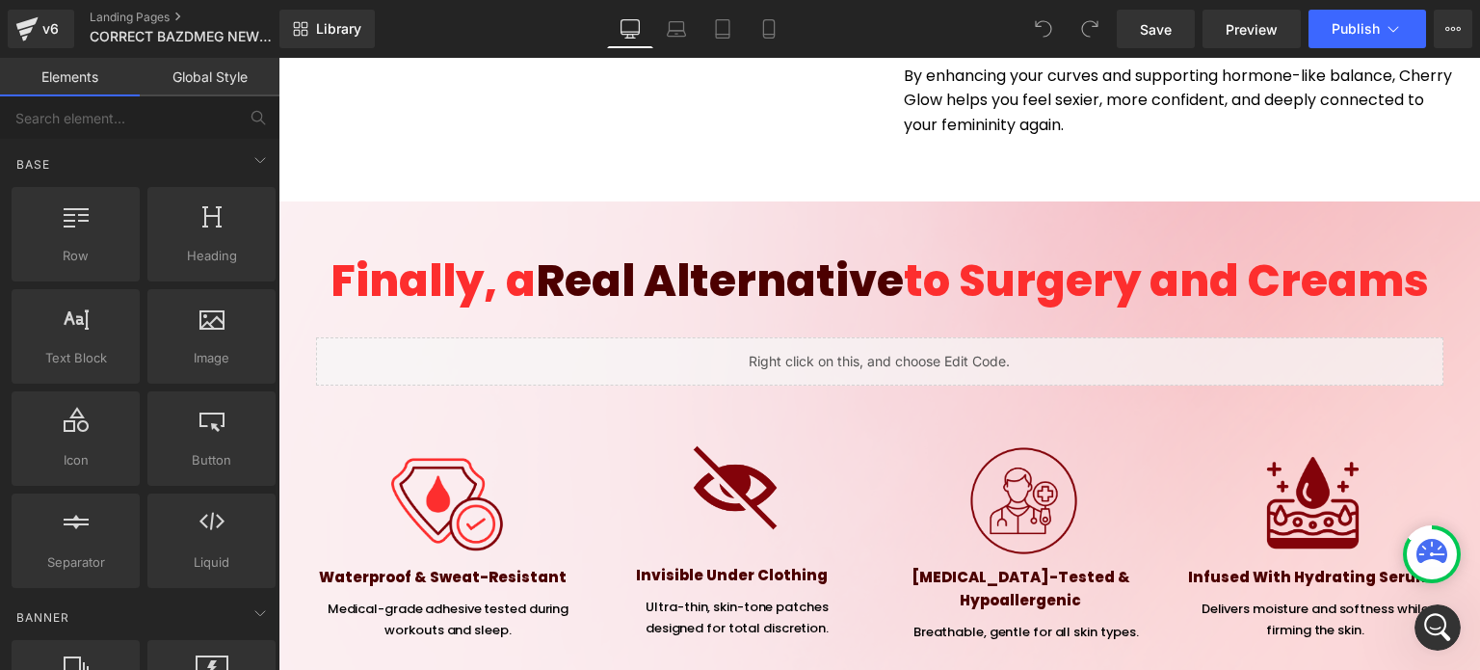
scroll to position [6456, 0]
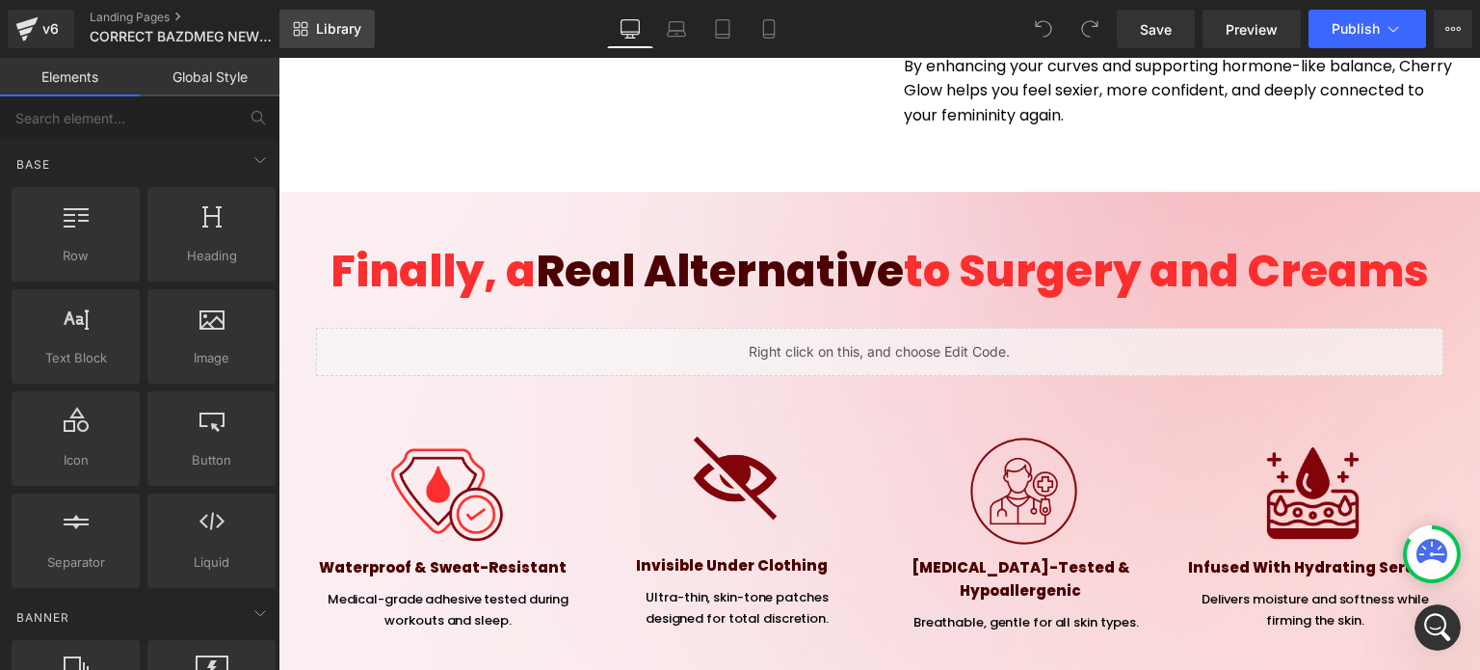
click at [314, 23] on link "Library" at bounding box center [326, 29] width 95 height 39
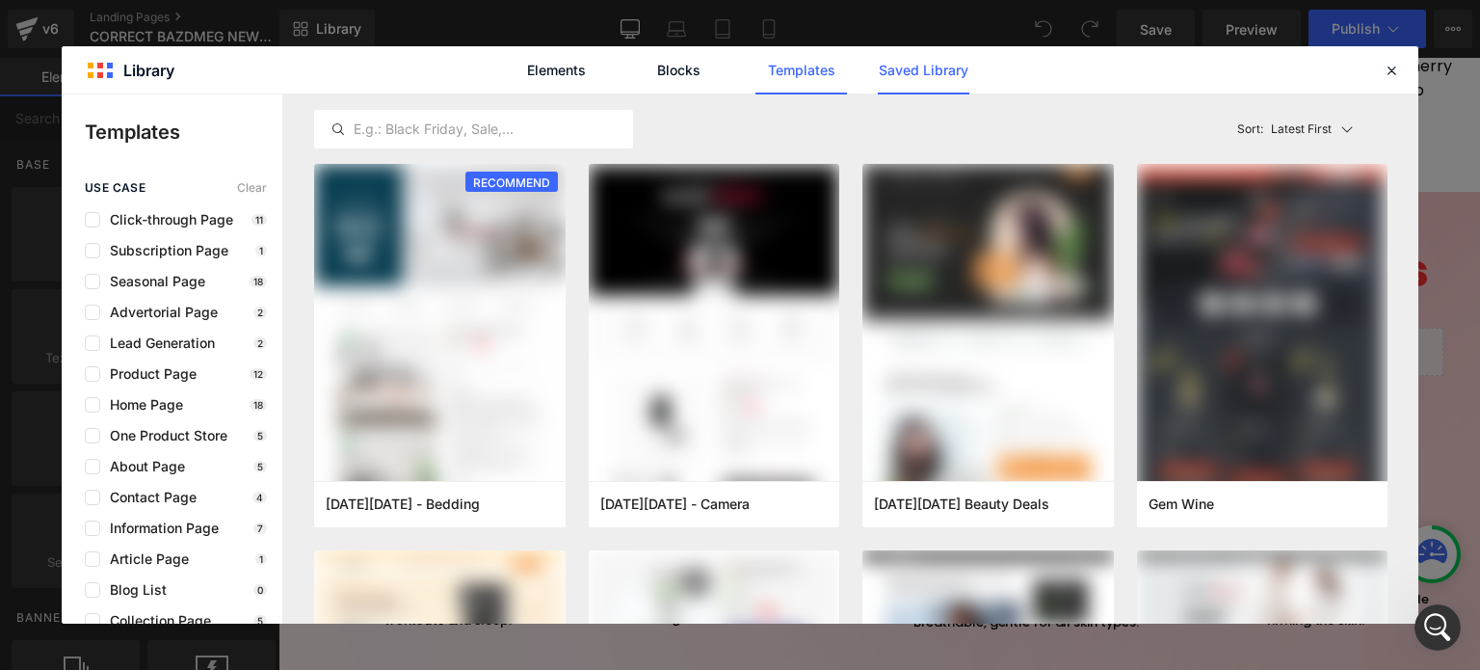
click at [883, 62] on link "Saved Library" at bounding box center [924, 70] width 92 height 48
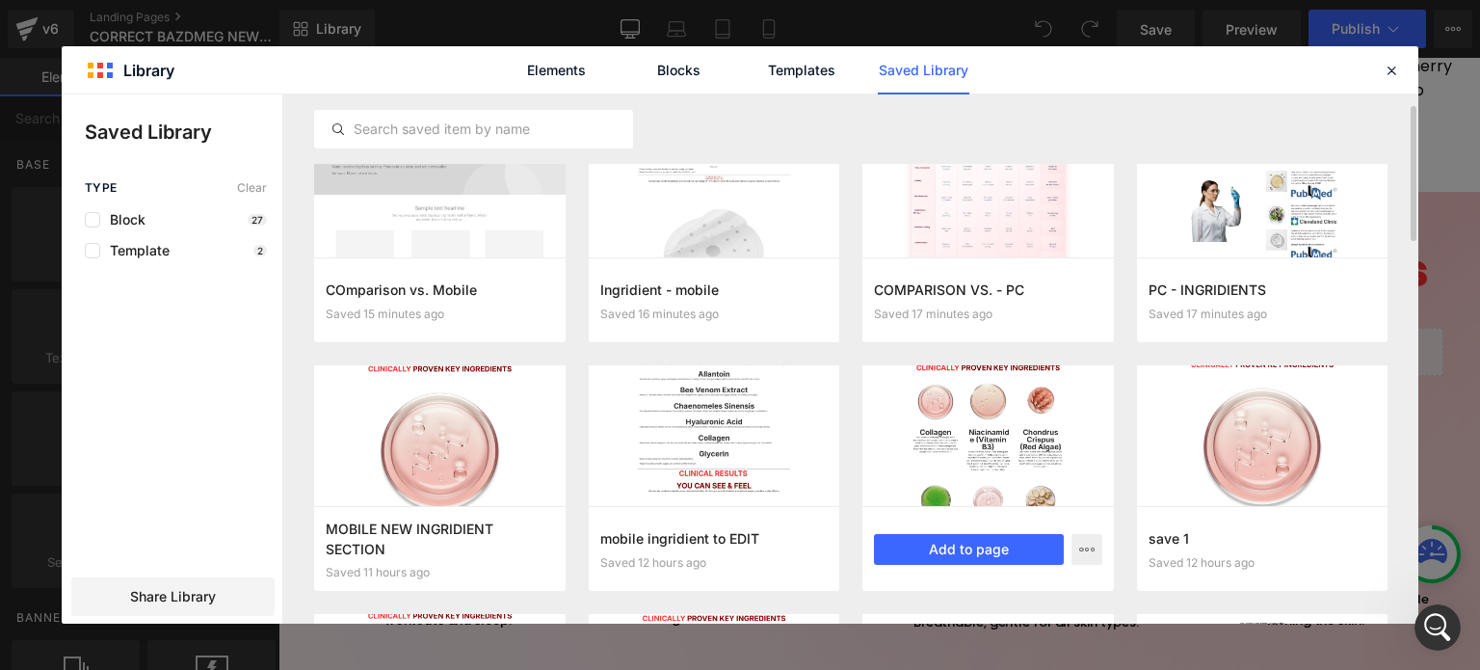
scroll to position [0, 0]
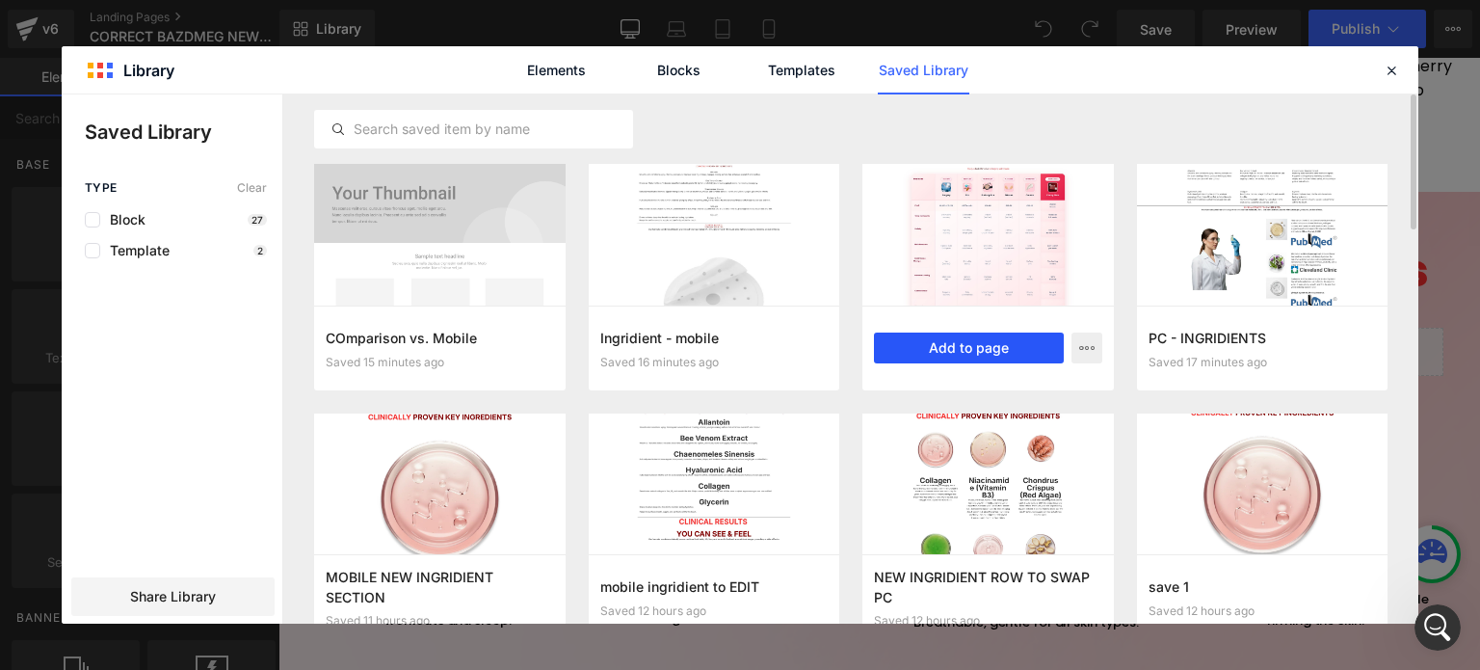
click at [1004, 351] on button "Add to page" at bounding box center [969, 347] width 190 height 31
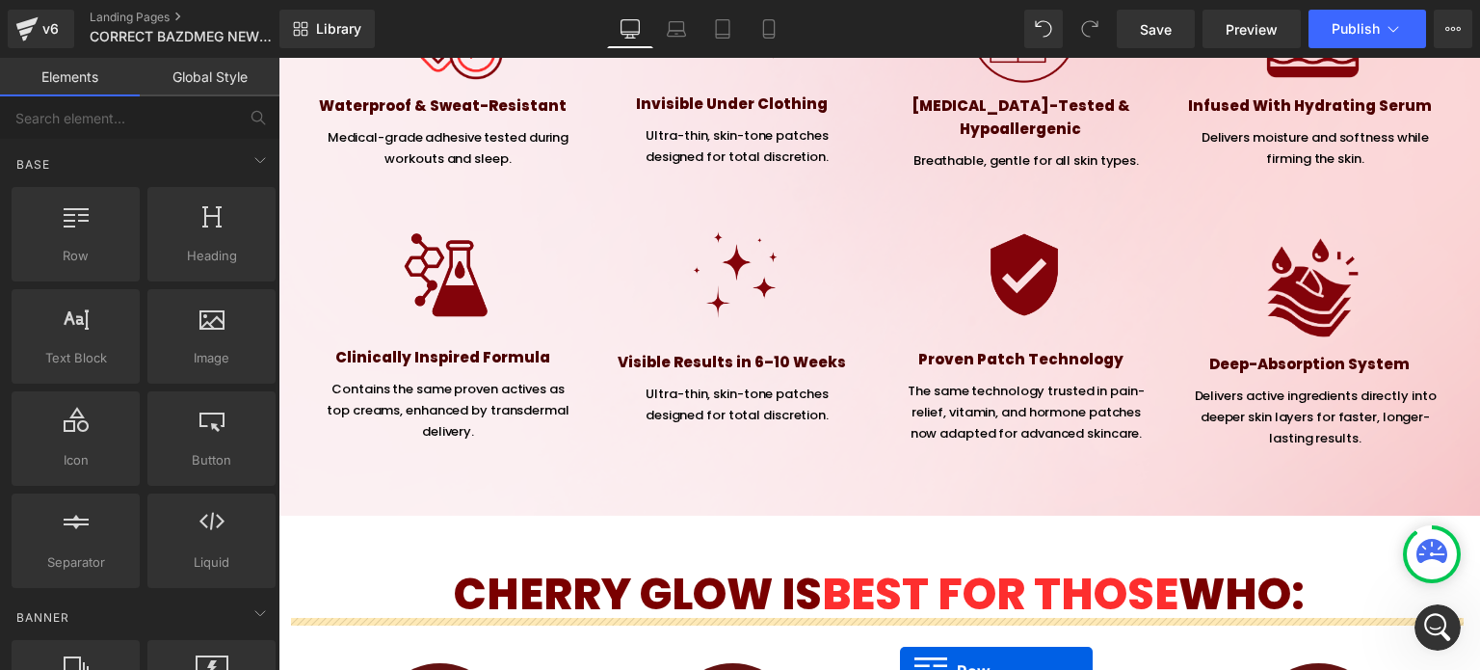
scroll to position [6776, 0]
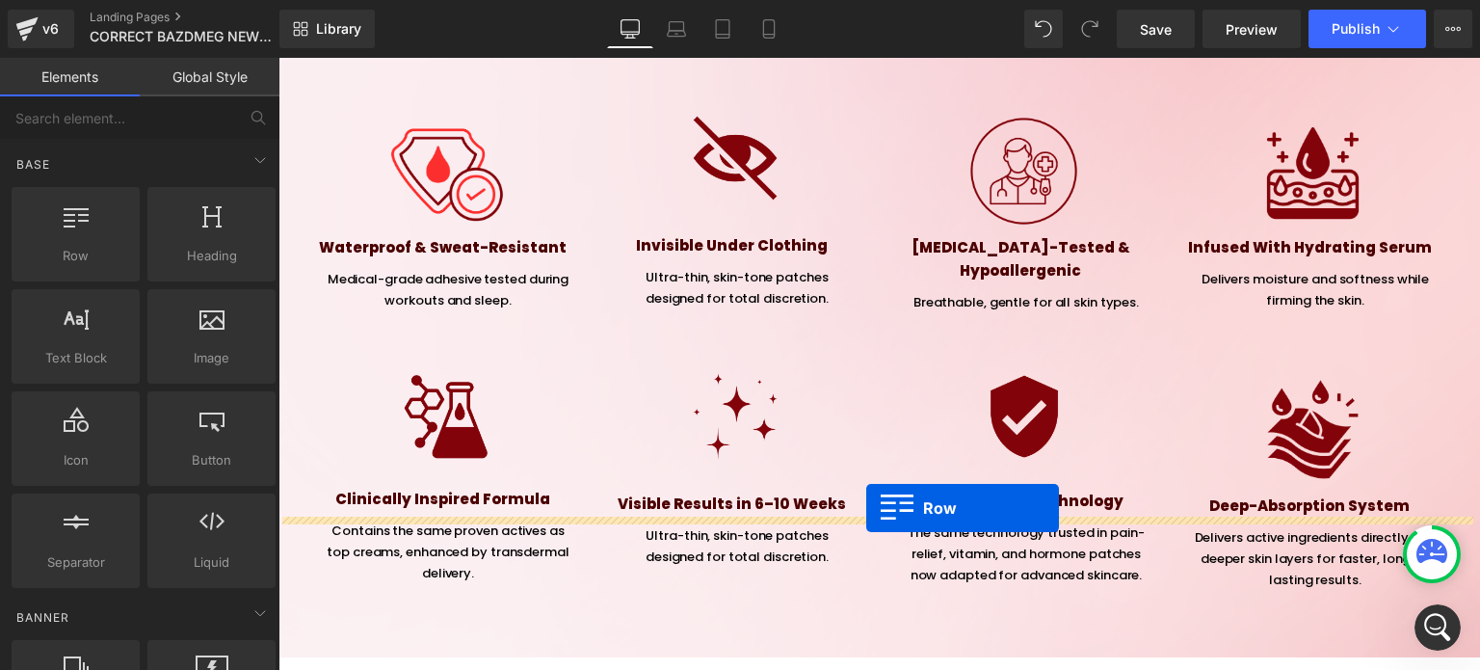
drag, startPoint x: 318, startPoint y: 165, endPoint x: 866, endPoint y: 508, distance: 646.8
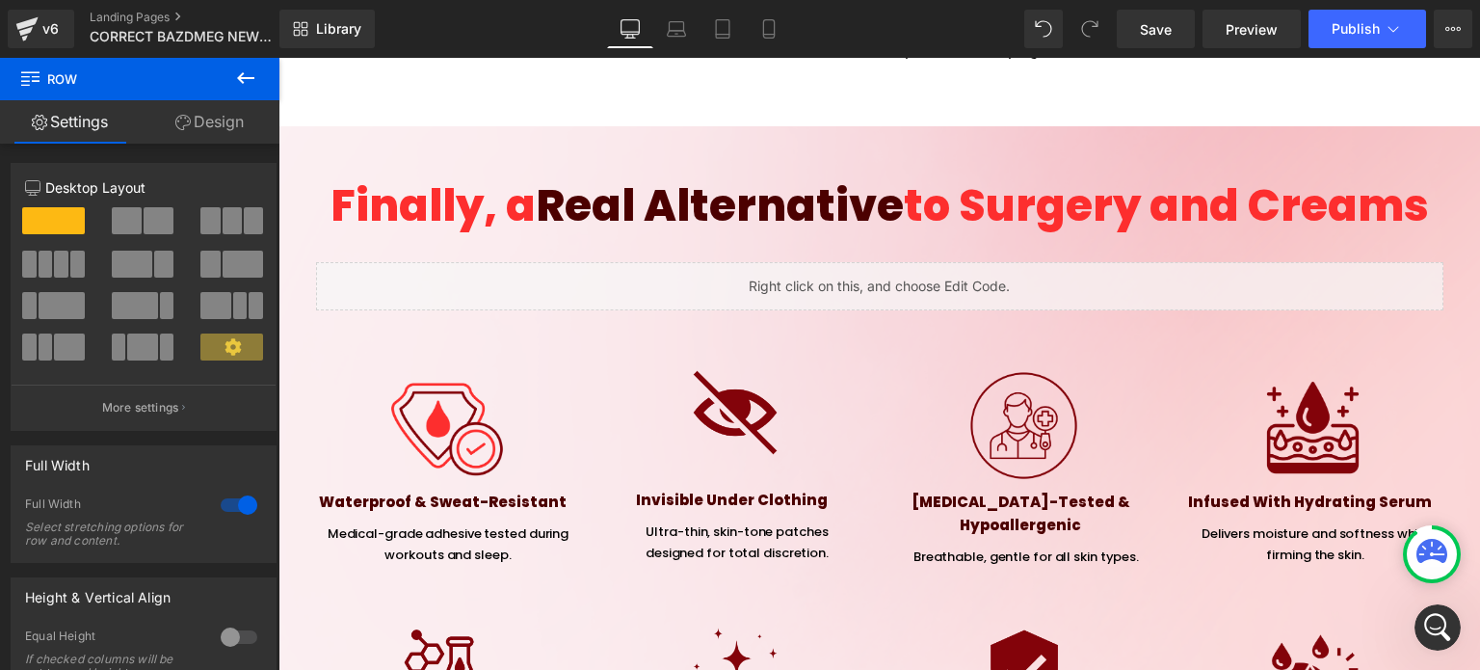
scroll to position [6391, 0]
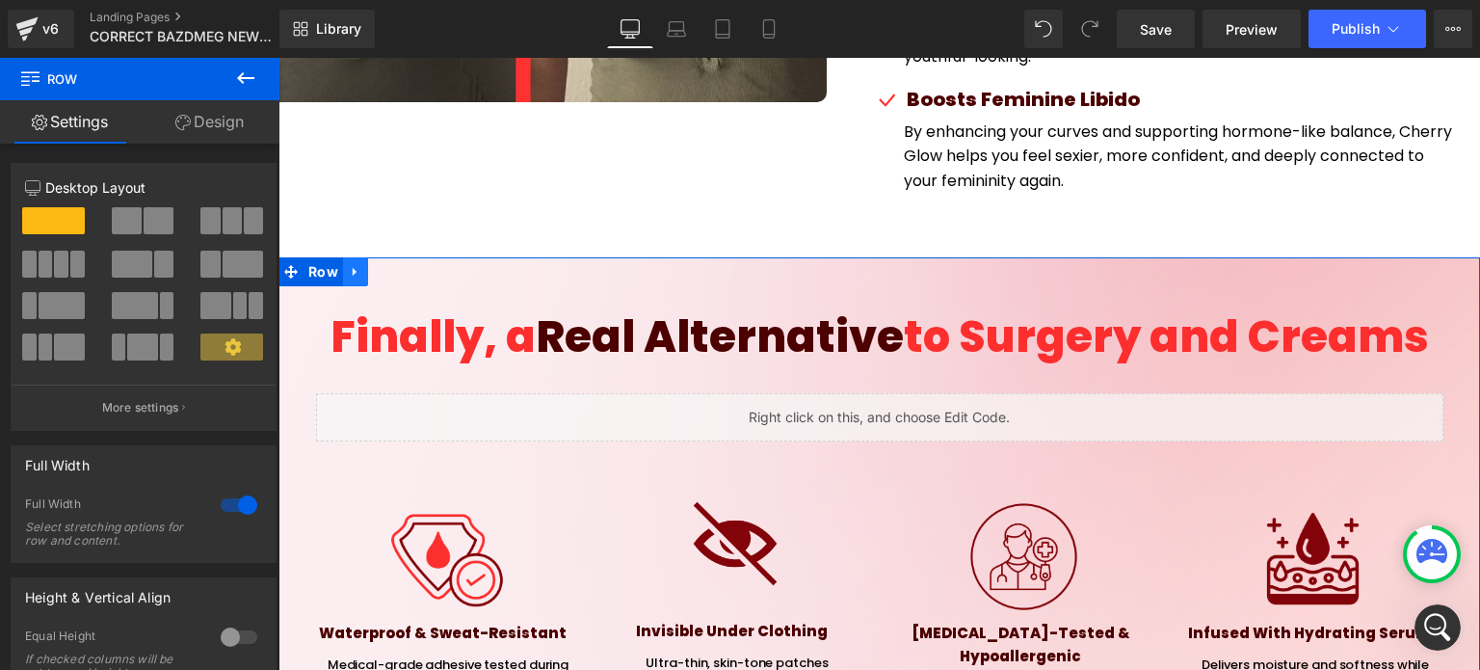
click at [349, 265] on icon at bounding box center [355, 272] width 13 height 14
click at [402, 265] on icon at bounding box center [405, 271] width 13 height 13
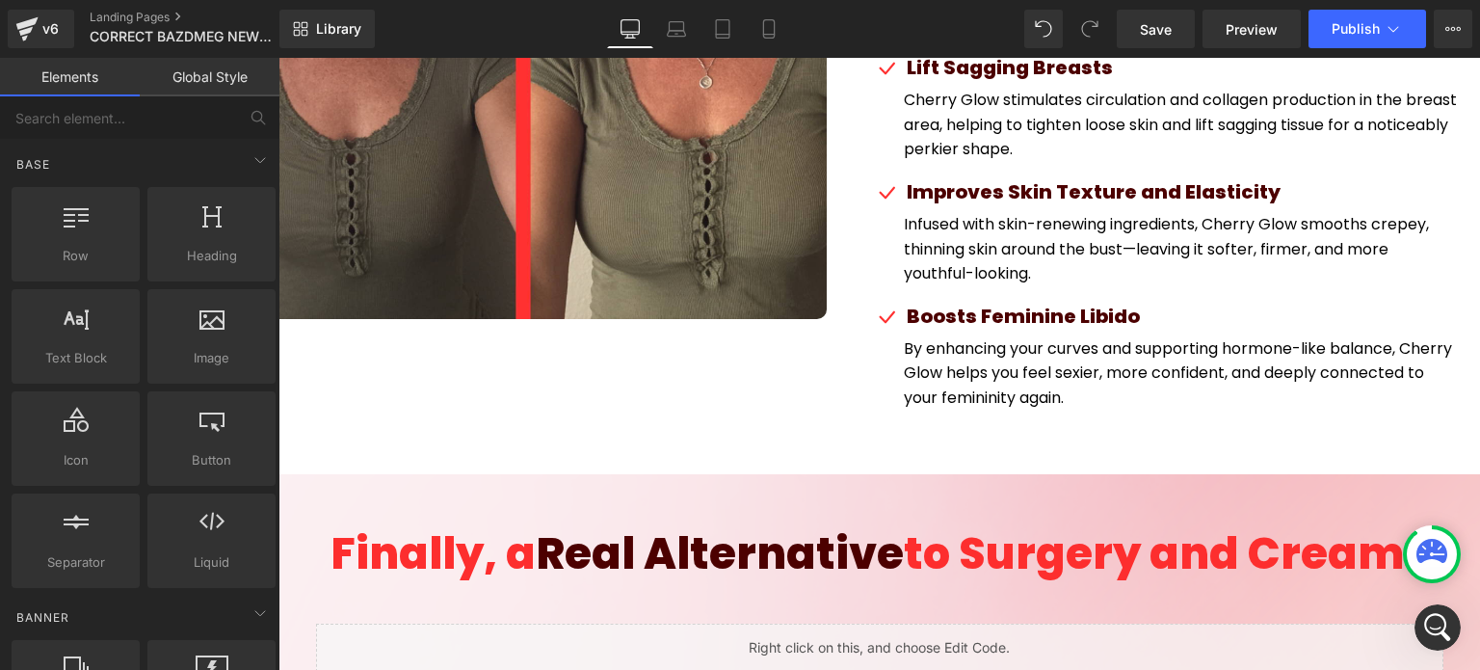
scroll to position [6102, 0]
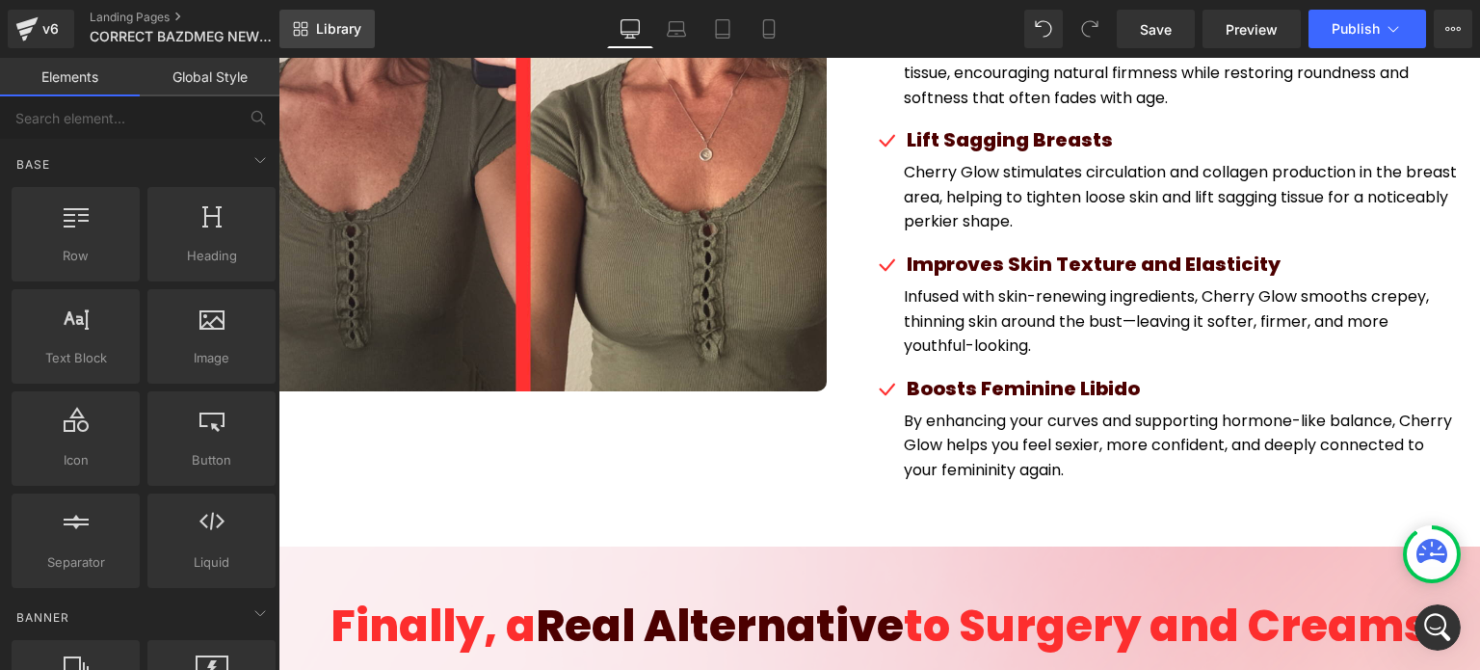
click at [355, 20] on span "Library" at bounding box center [338, 28] width 45 height 17
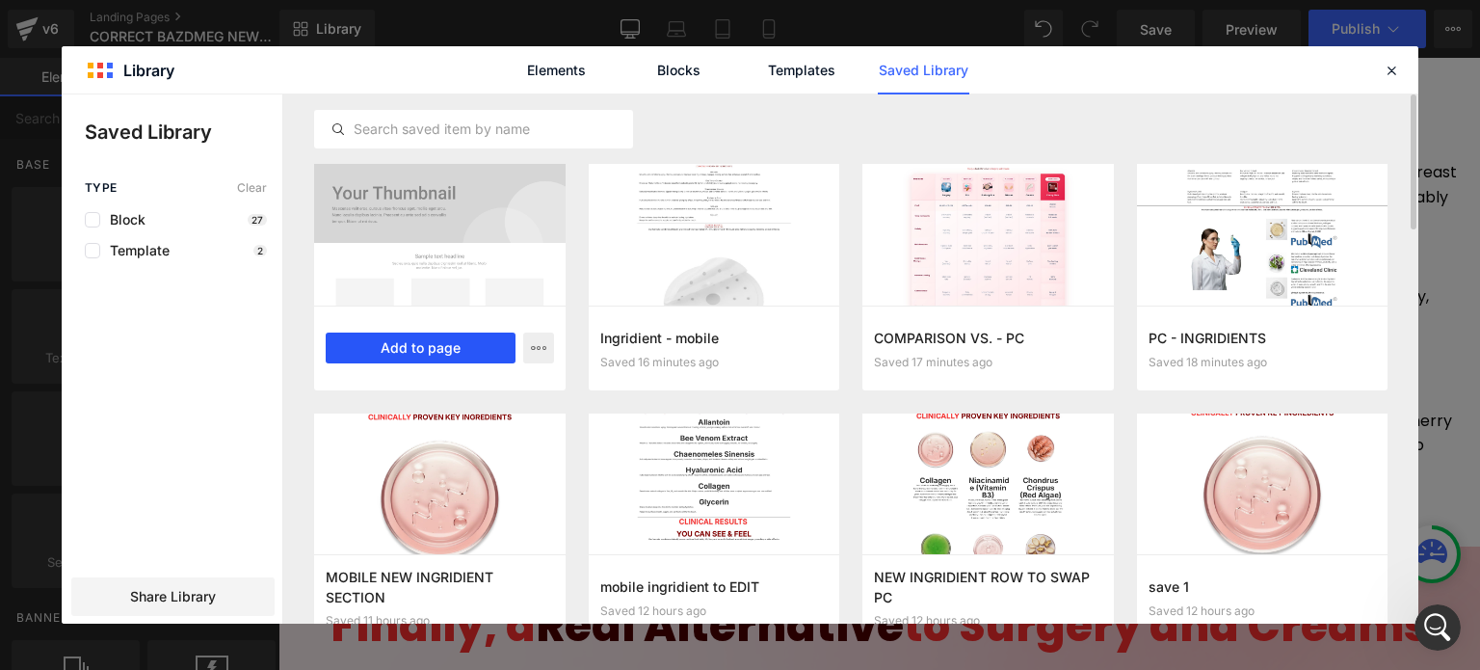
click at [478, 357] on button "Add to page" at bounding box center [421, 347] width 190 height 31
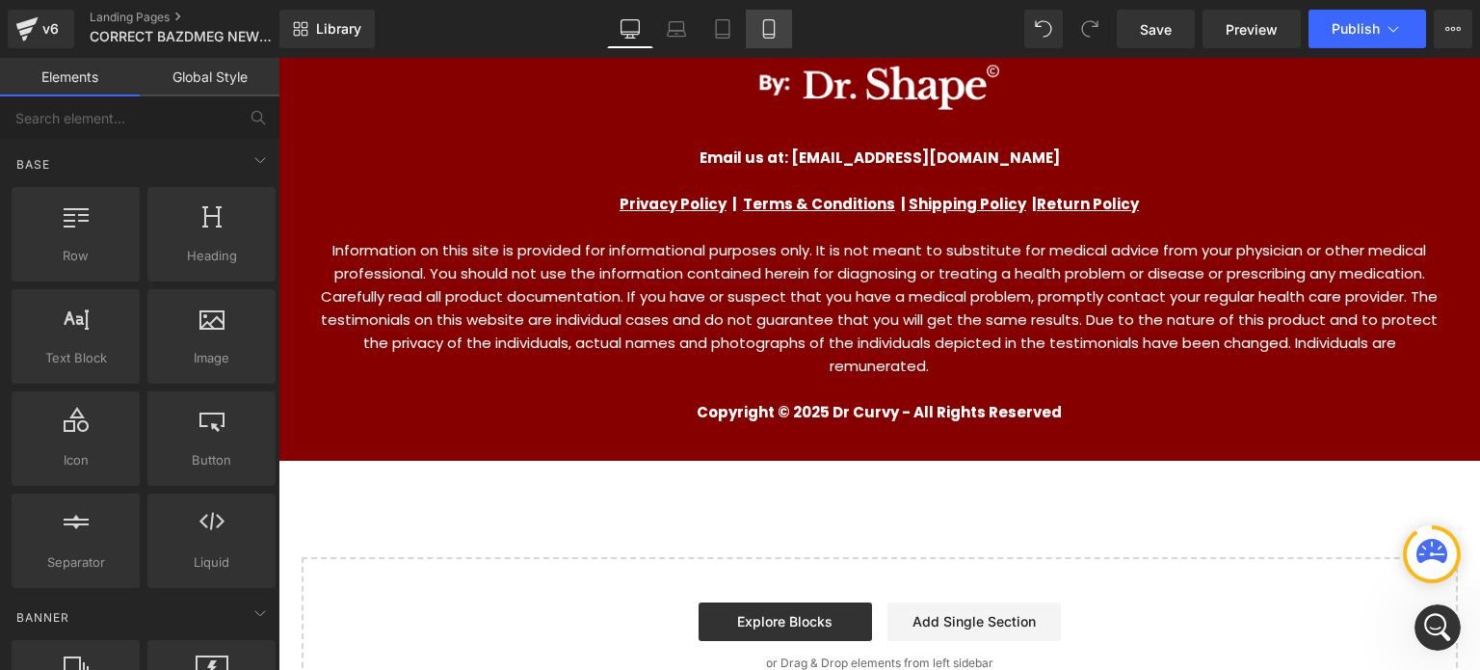
scroll to position [18123, 0]
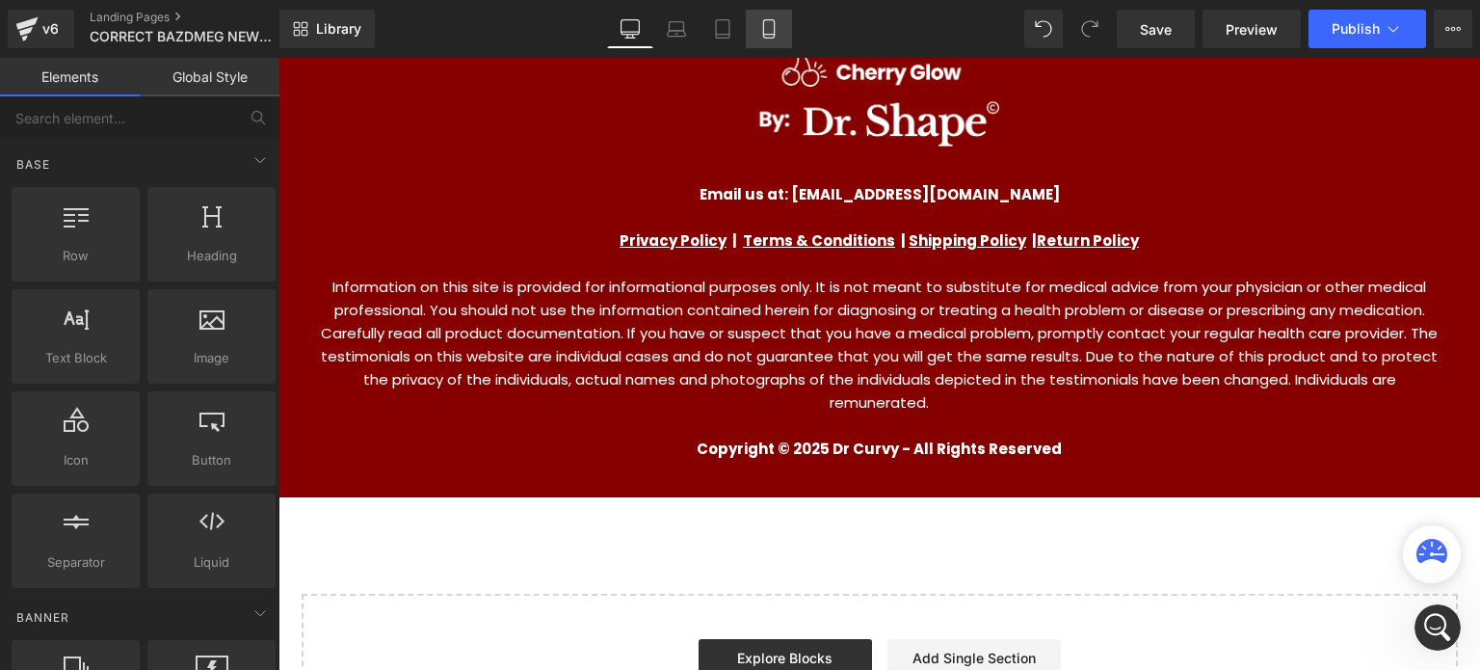
click at [768, 29] on icon at bounding box center [768, 28] width 19 height 19
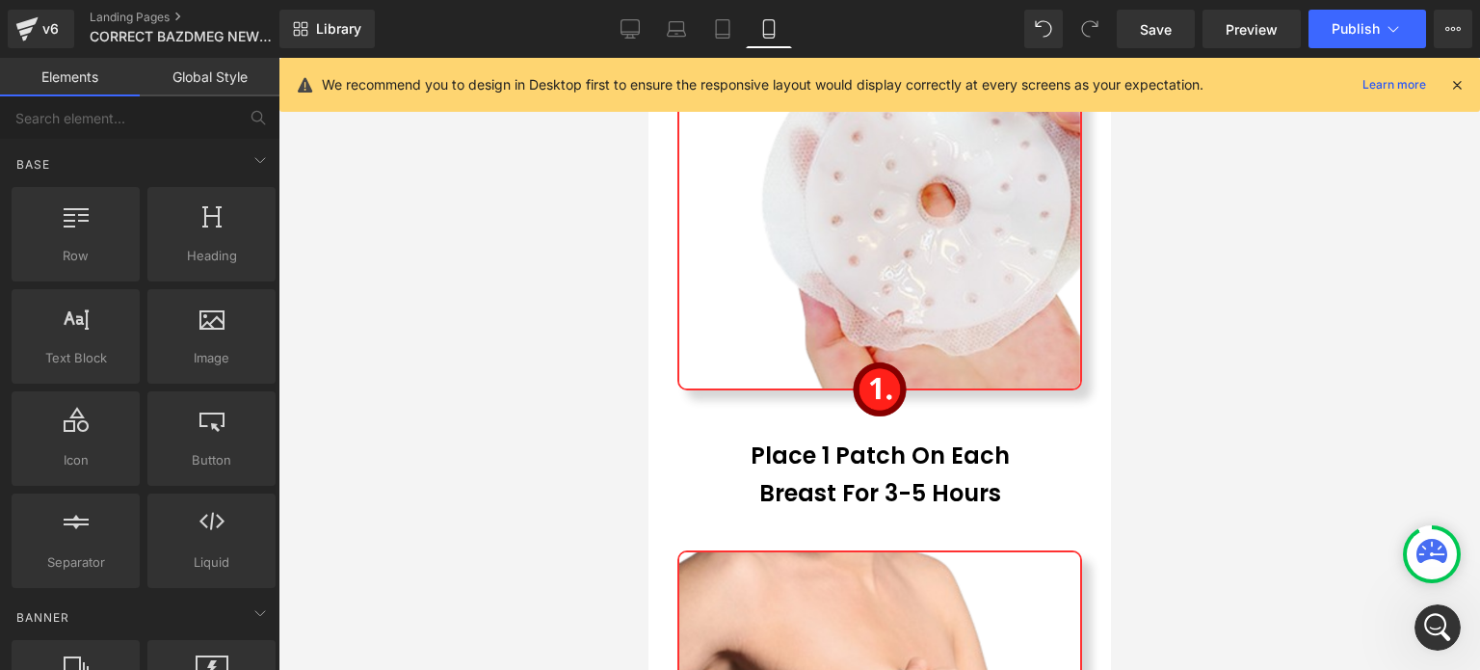
scroll to position [16285, 0]
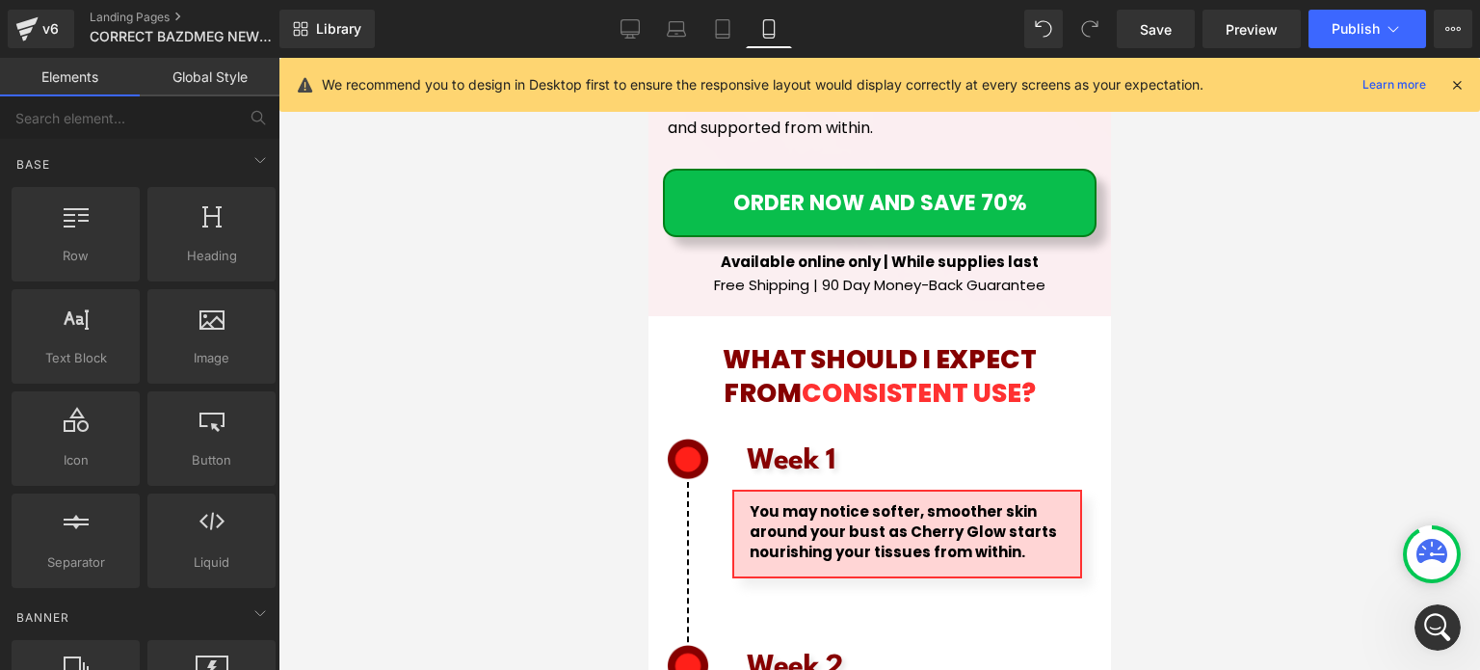
click at [1458, 83] on icon at bounding box center [1456, 84] width 17 height 17
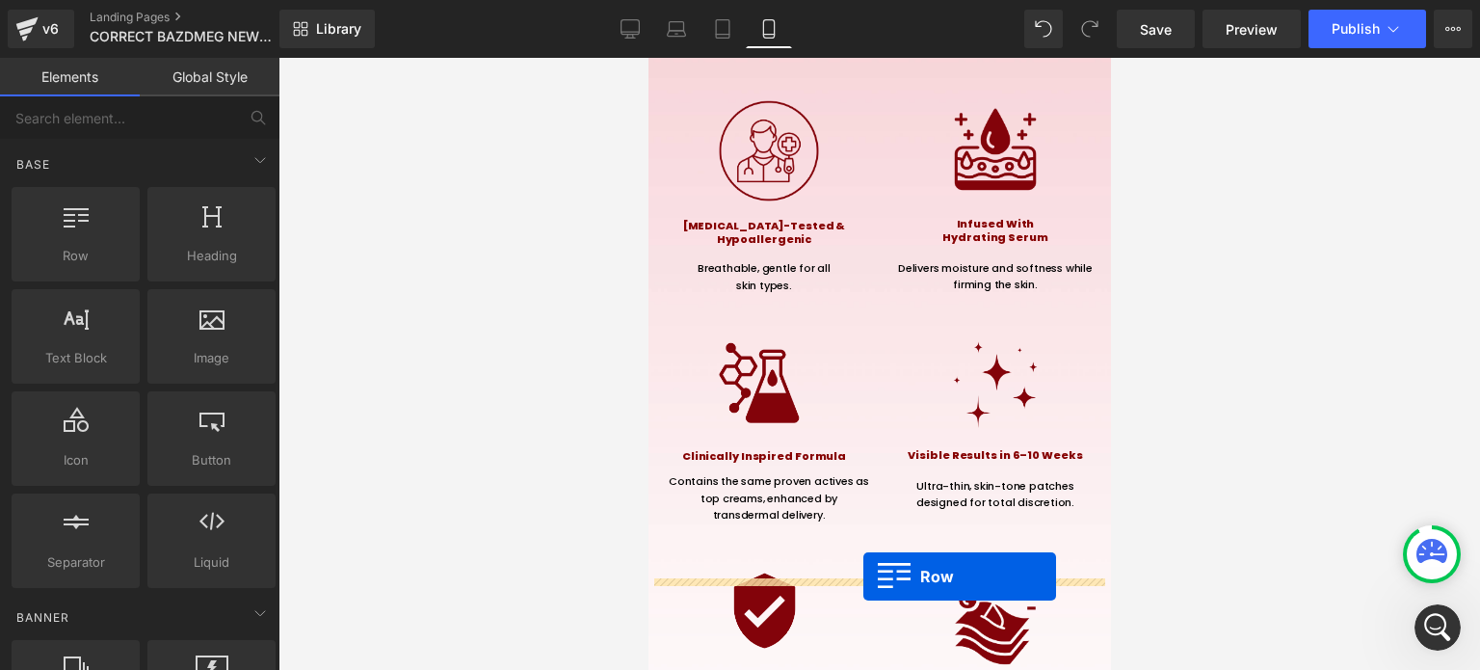
scroll to position [13414, 0]
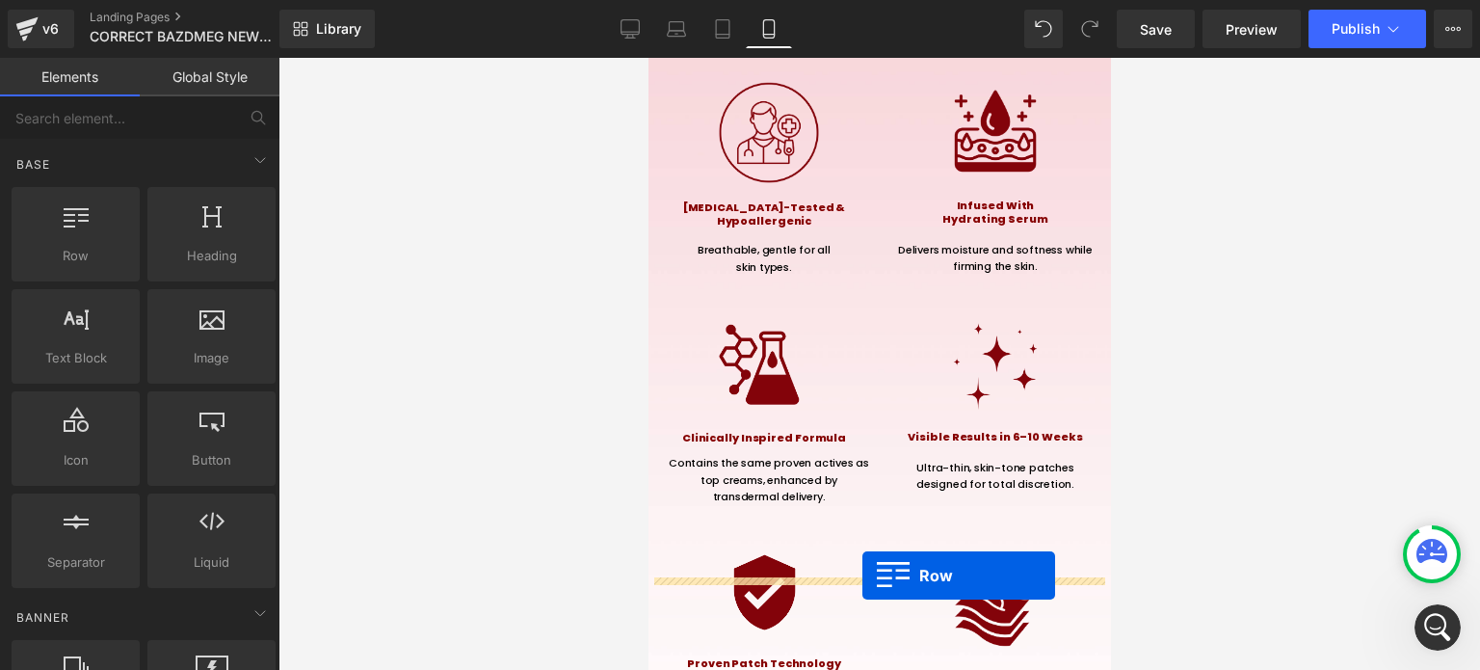
drag, startPoint x: 683, startPoint y: 236, endPoint x: 861, endPoint y: 576, distance: 384.0
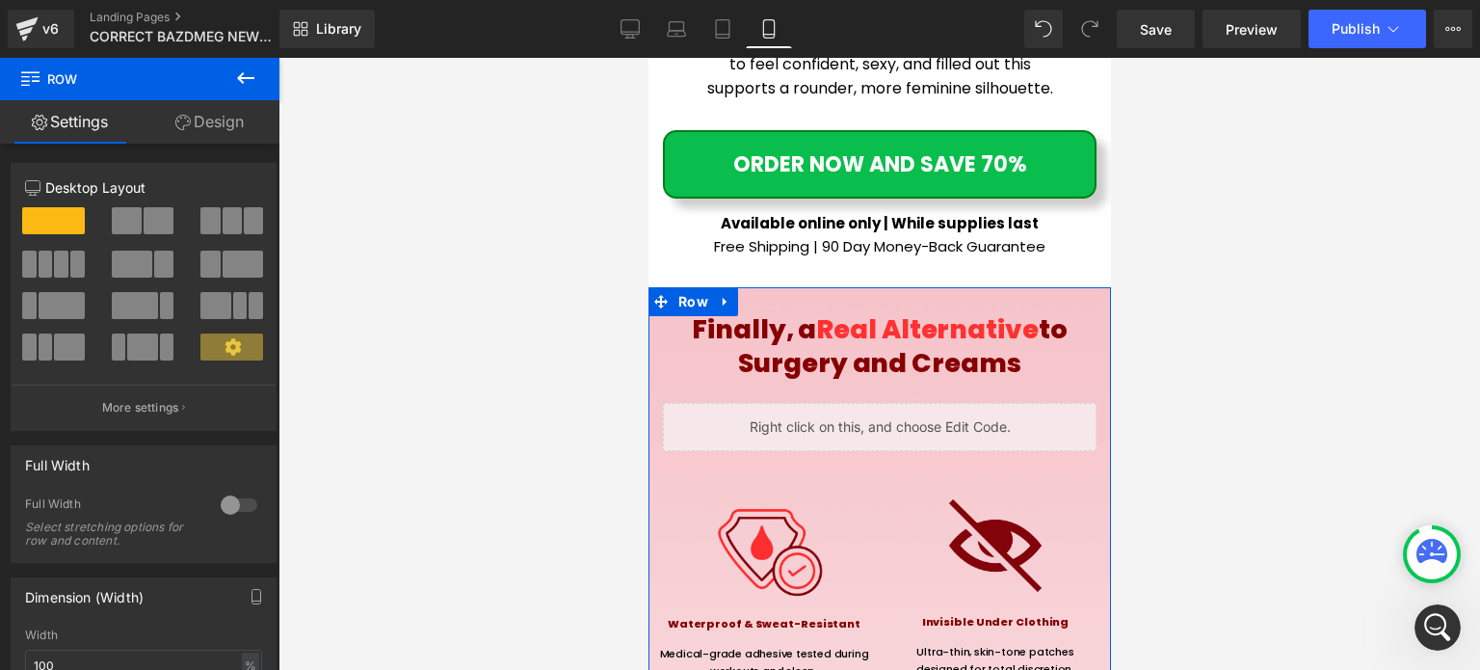
scroll to position [12643, 0]
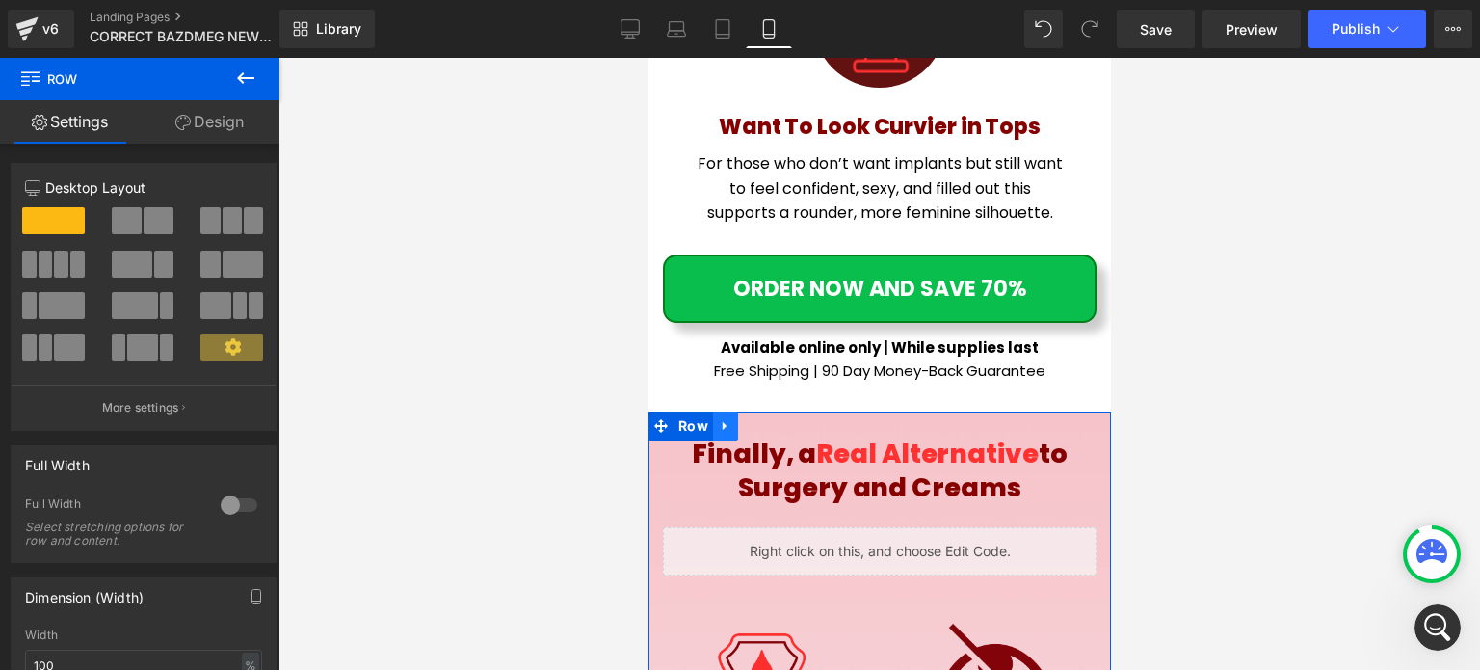
click at [731, 411] on link at bounding box center [724, 425] width 25 height 29
click at [768, 419] on icon at bounding box center [774, 425] width 13 height 13
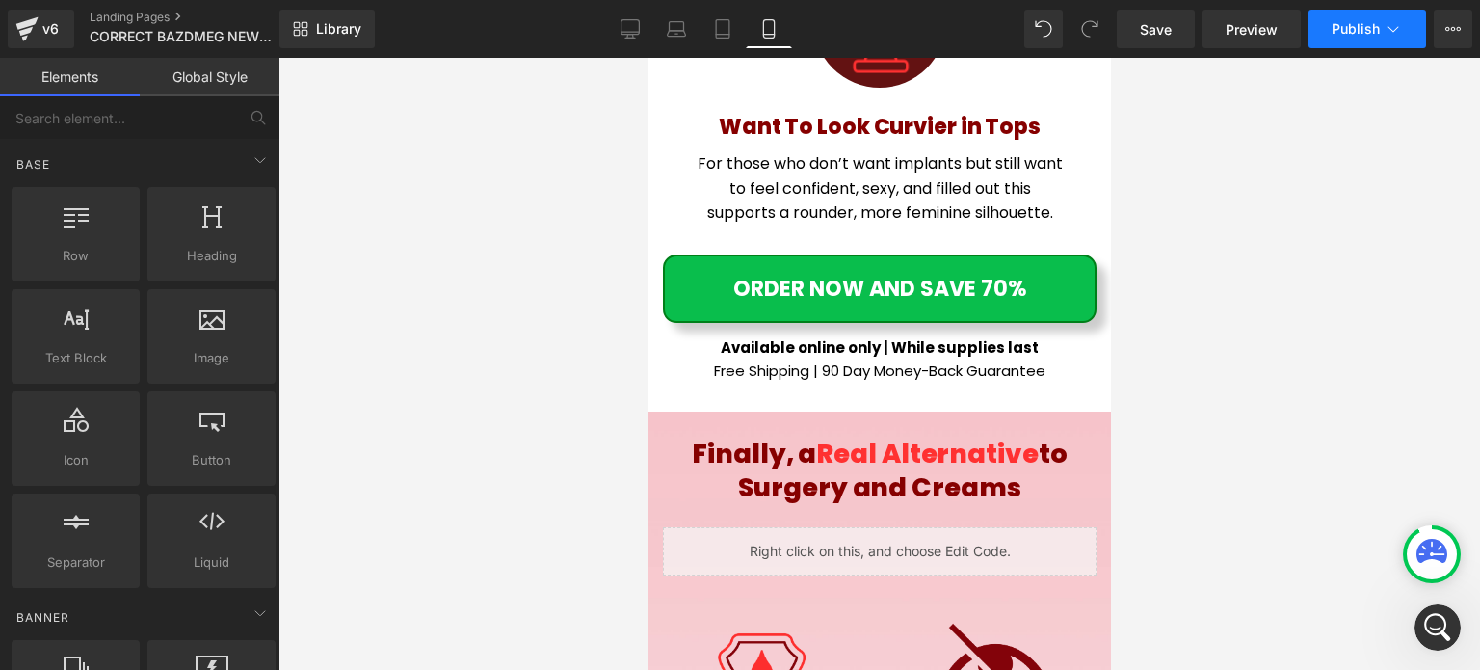
click at [1367, 21] on span "Publish" at bounding box center [1356, 28] width 48 height 15
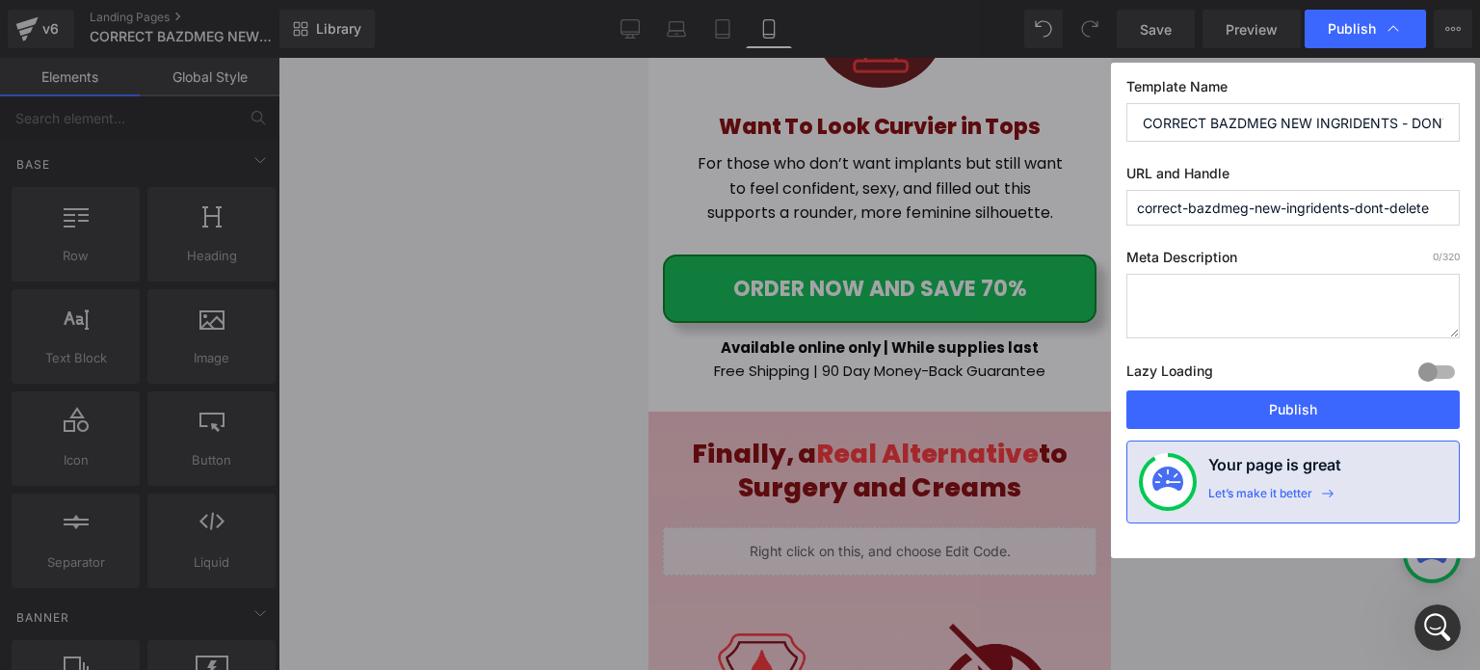
click at [1321, 118] on input "CORRECT BAZDMEG NEW INGRIDENTS - DONT DELETE" at bounding box center [1292, 122] width 333 height 39
type input "[PERSON_NAME] - 2.0 New Formula"
click at [1355, 193] on input "correct-bazdmeg-new-ingridents-dont-delete" at bounding box center [1292, 208] width 333 height 36
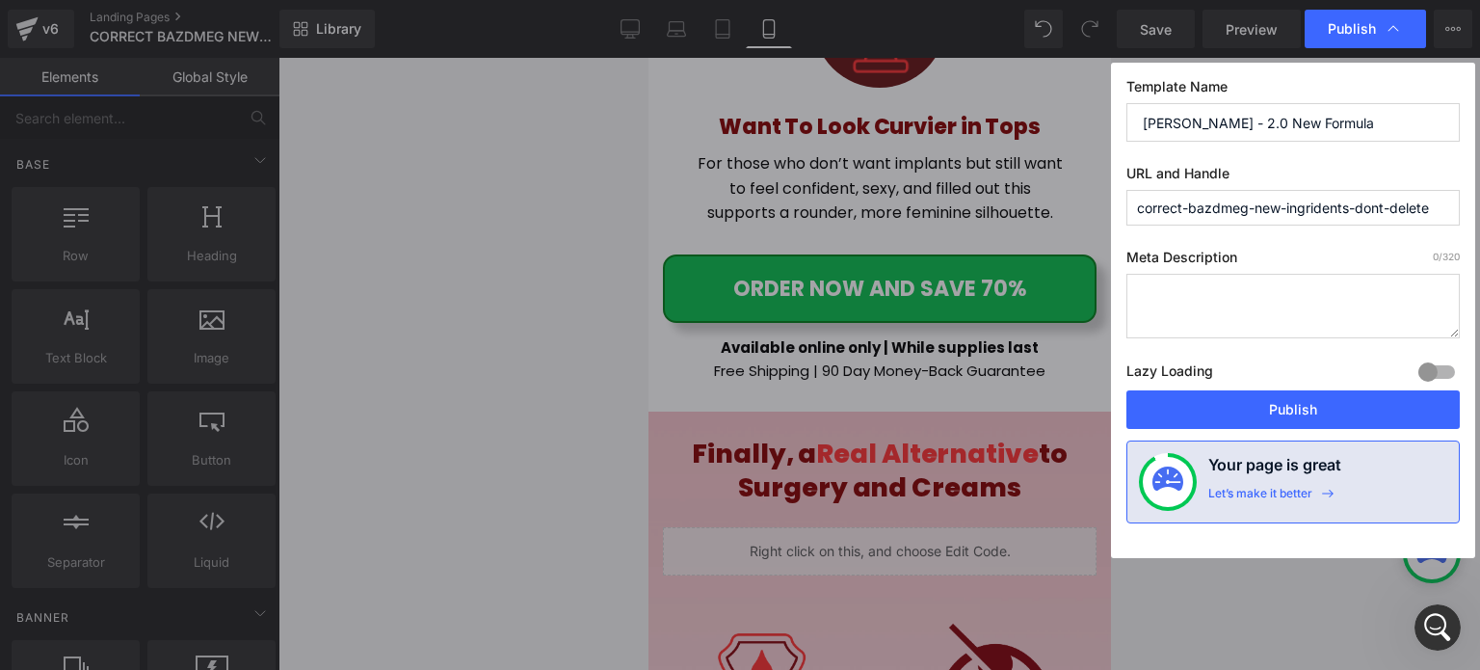
click at [1355, 193] on input "correct-bazdmeg-new-ingridents-dont-delete" at bounding box center [1292, 208] width 333 height 36
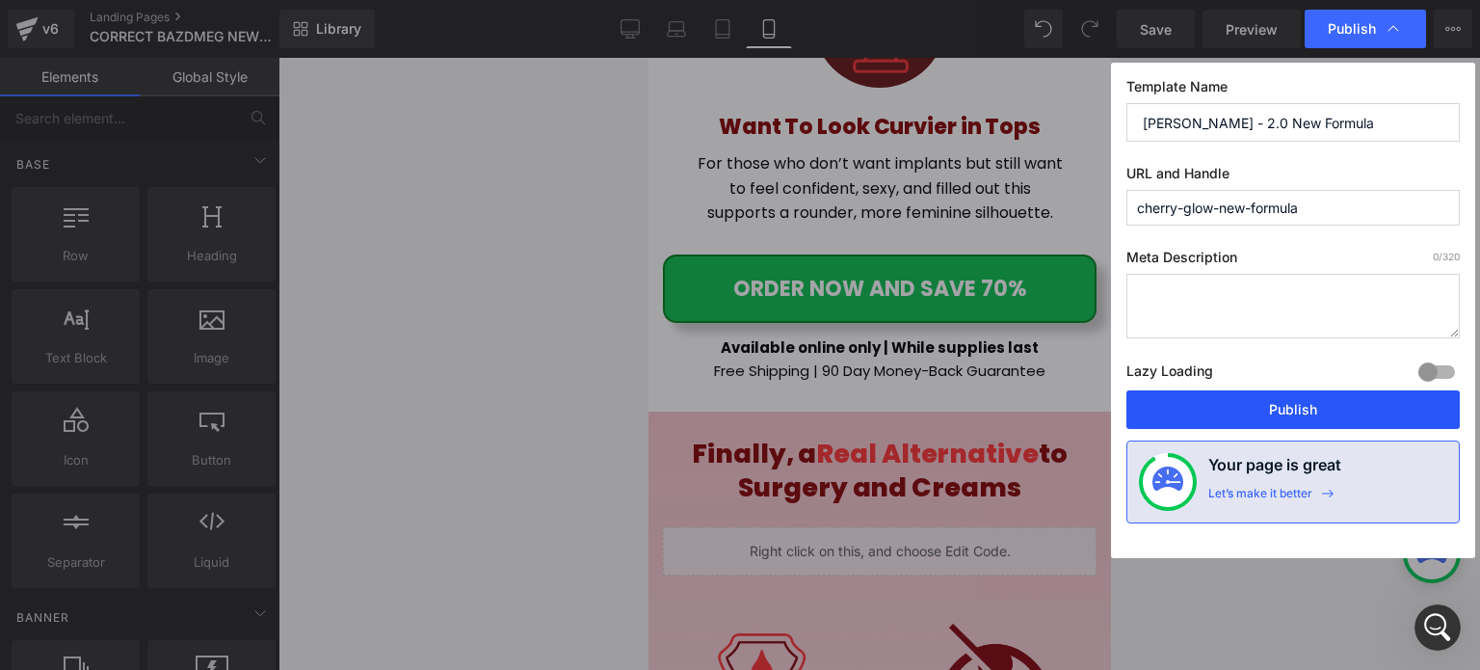
type input "cherry-glow-new-formula"
click at [1282, 409] on button "Publish" at bounding box center [1292, 409] width 333 height 39
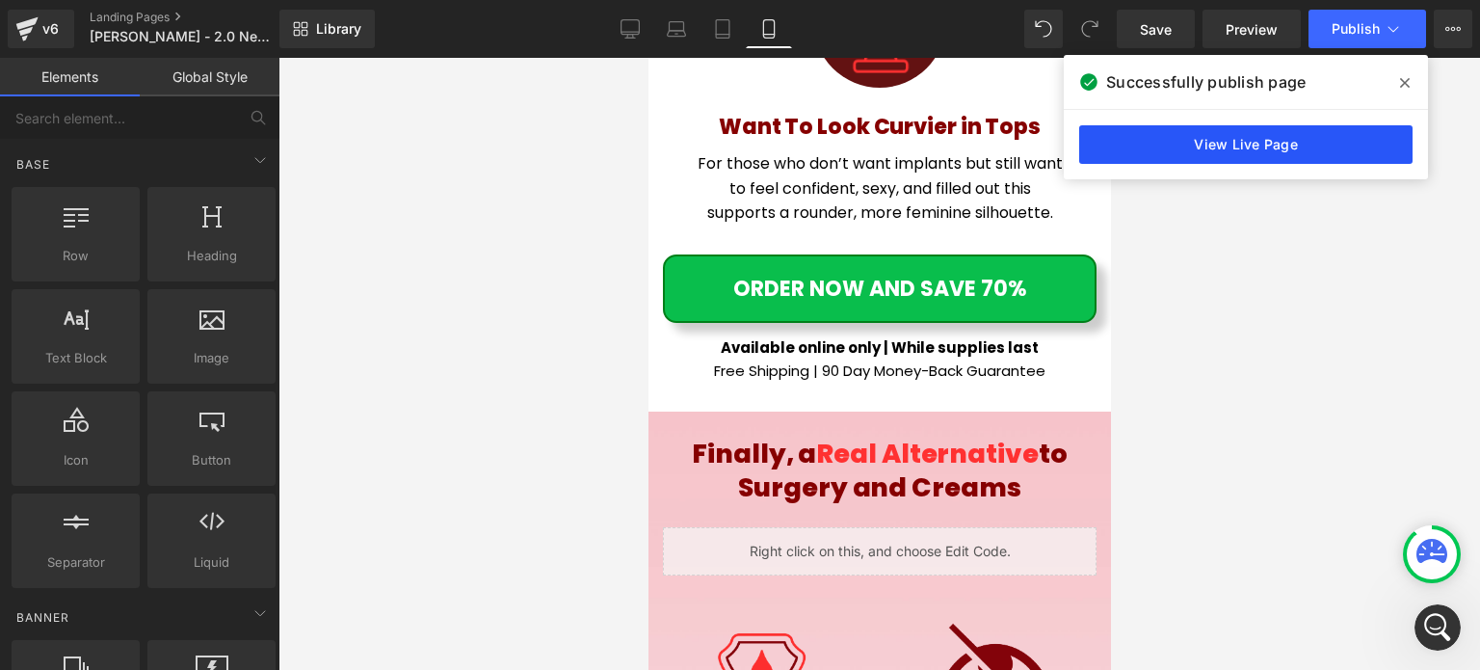
click at [1279, 147] on link "View Live Page" at bounding box center [1245, 144] width 333 height 39
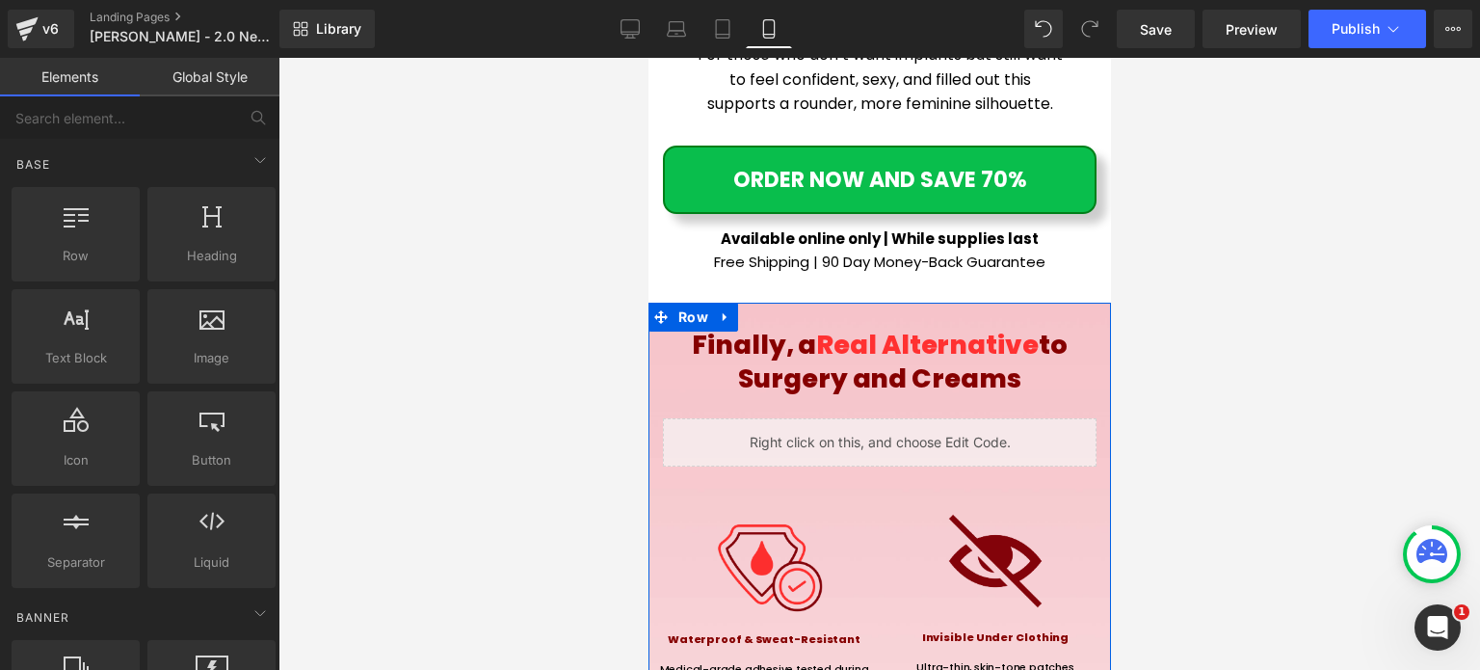
scroll to position [12903, 0]
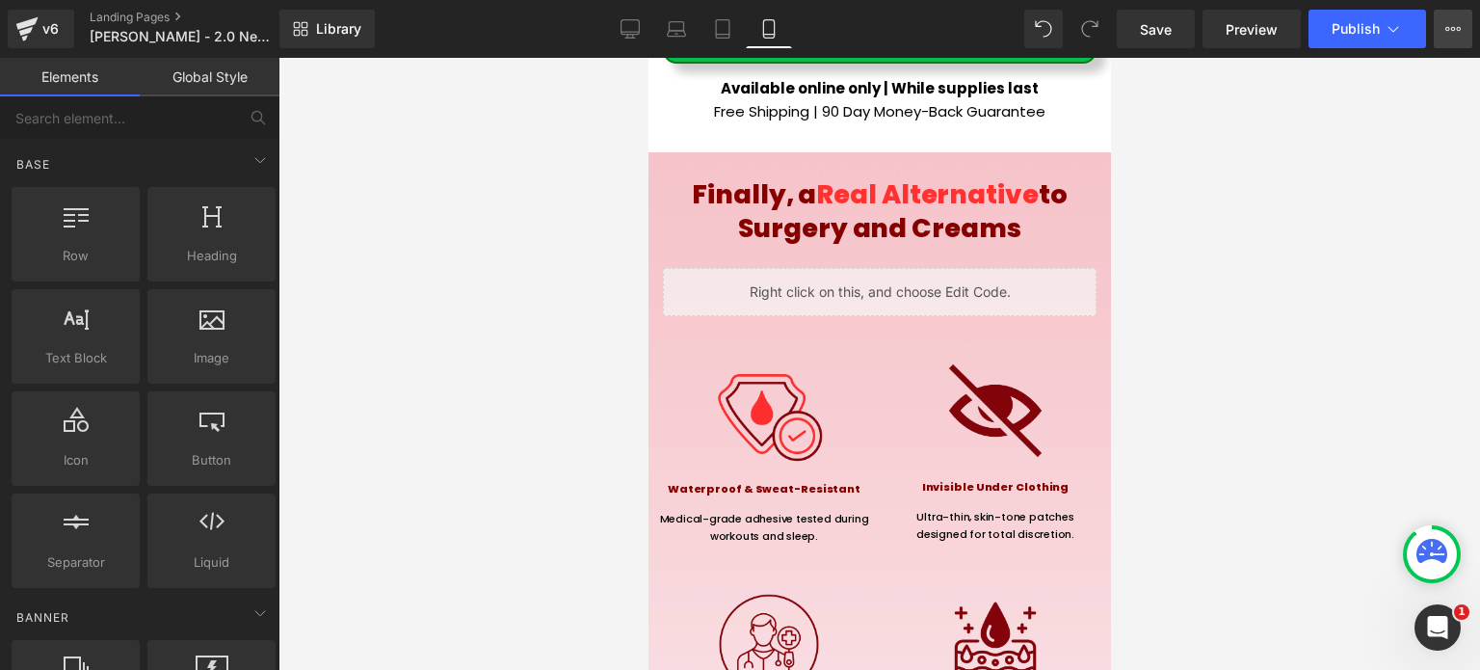
click at [1446, 33] on icon at bounding box center [1452, 28] width 15 height 15
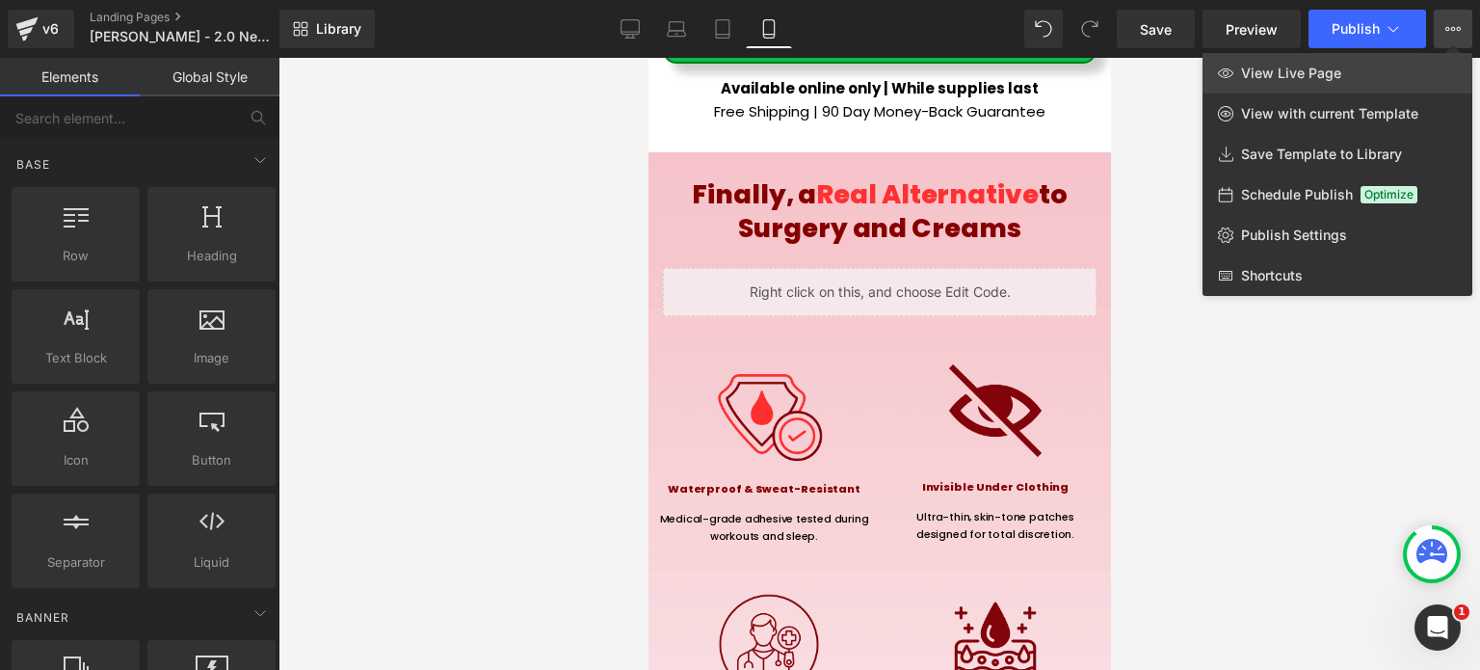
click at [1351, 74] on link "View Live Page" at bounding box center [1338, 73] width 270 height 40
